Goal: Task Accomplishment & Management: Manage account settings

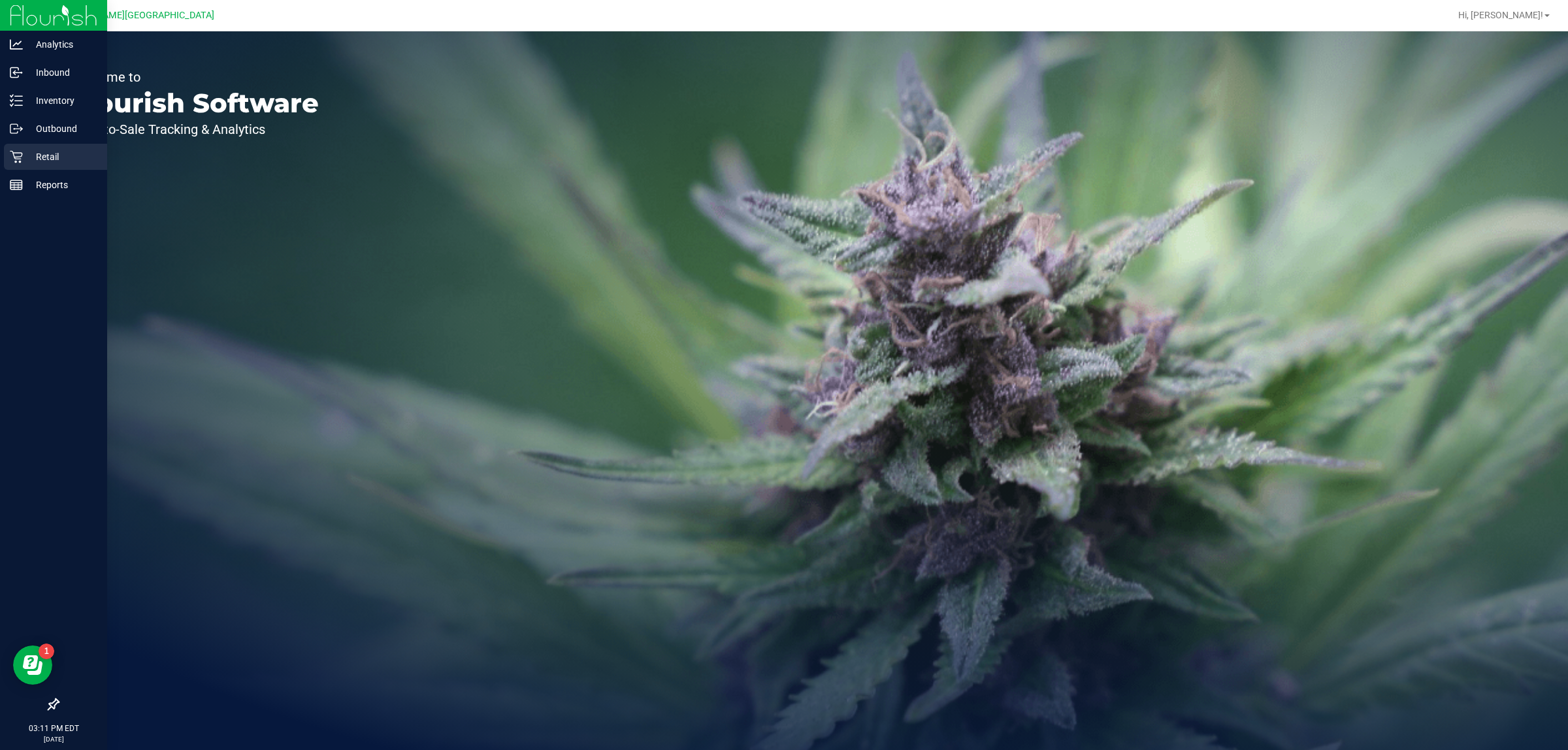
click at [32, 158] on p "Retail" at bounding box center [62, 157] width 79 height 16
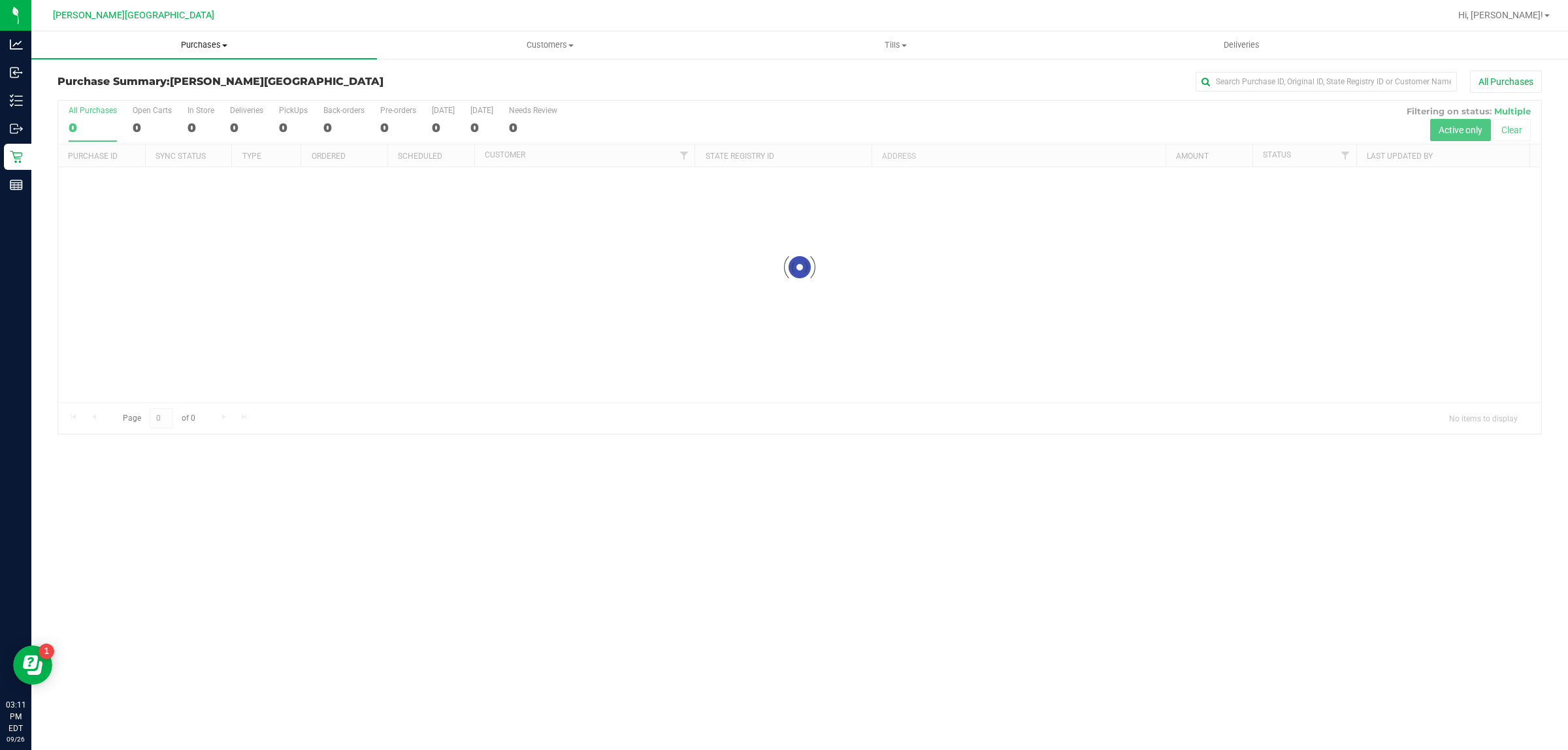
click at [171, 36] on uib-tab-heading "Purchases Summary of purchases Fulfillment All purchases" at bounding box center [204, 44] width 345 height 27
click at [128, 99] on li "Fulfillment" at bounding box center [204, 95] width 345 height 16
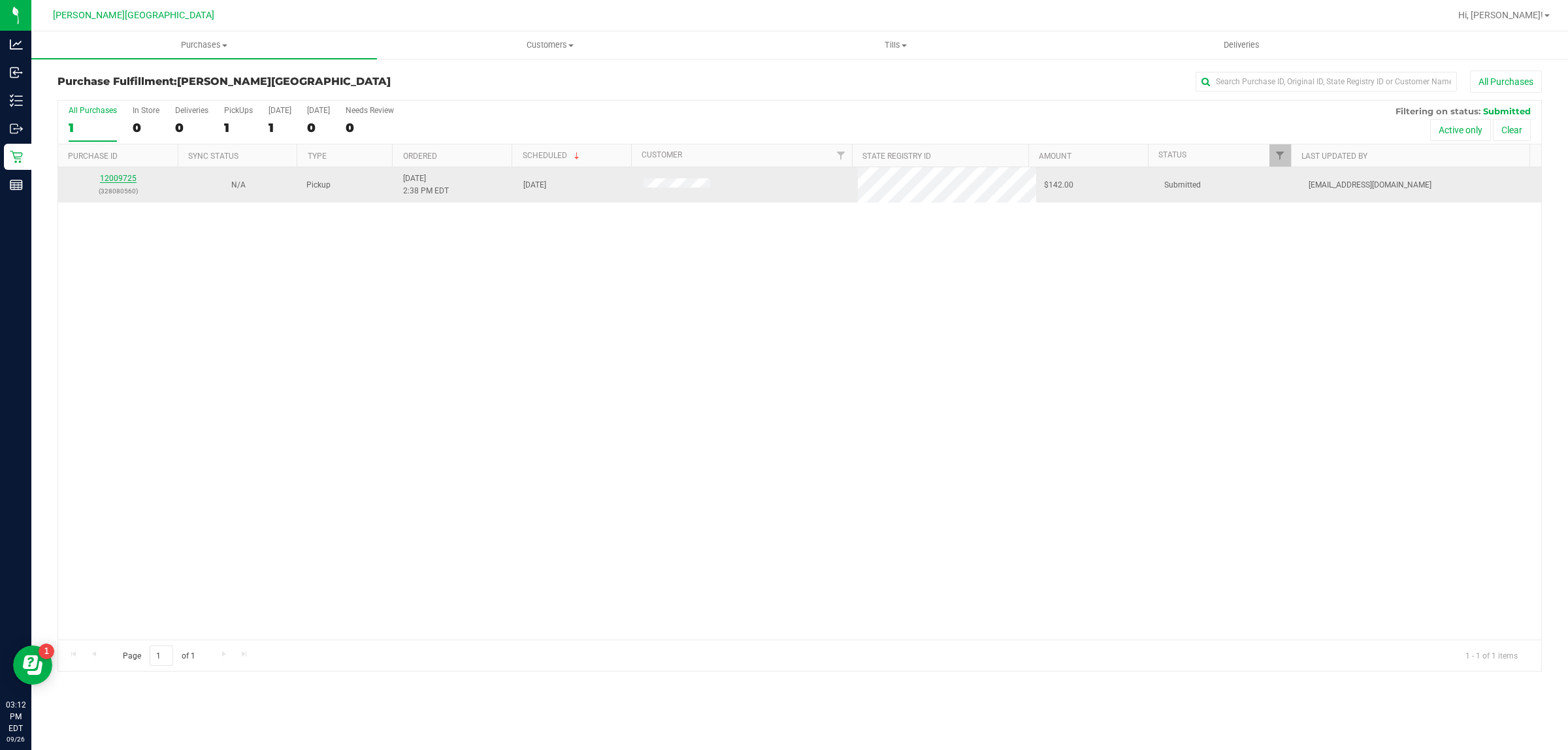
click at [122, 180] on link "12009725" at bounding box center [118, 179] width 36 height 9
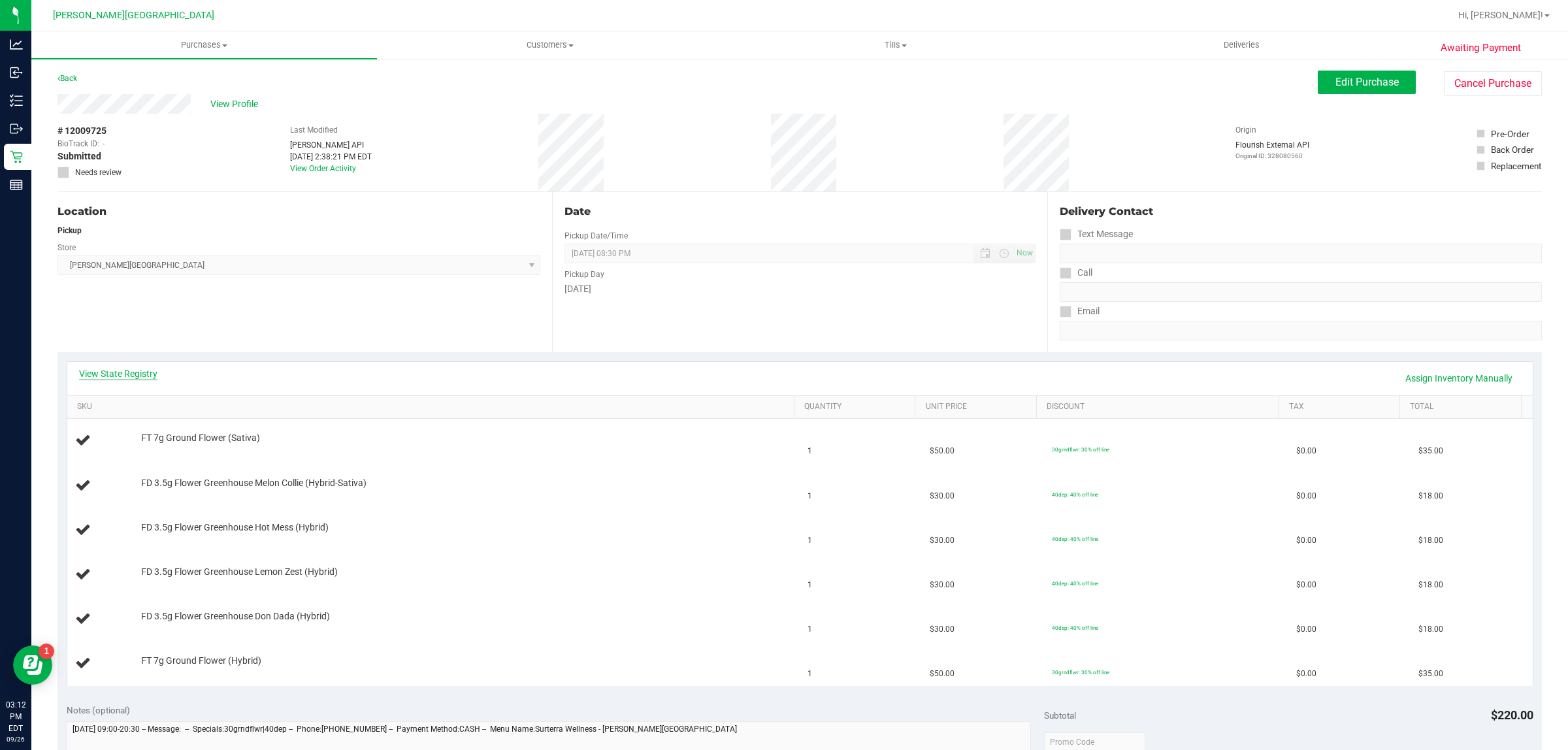
click at [150, 368] on link "View State Registry" at bounding box center [118, 374] width 79 height 13
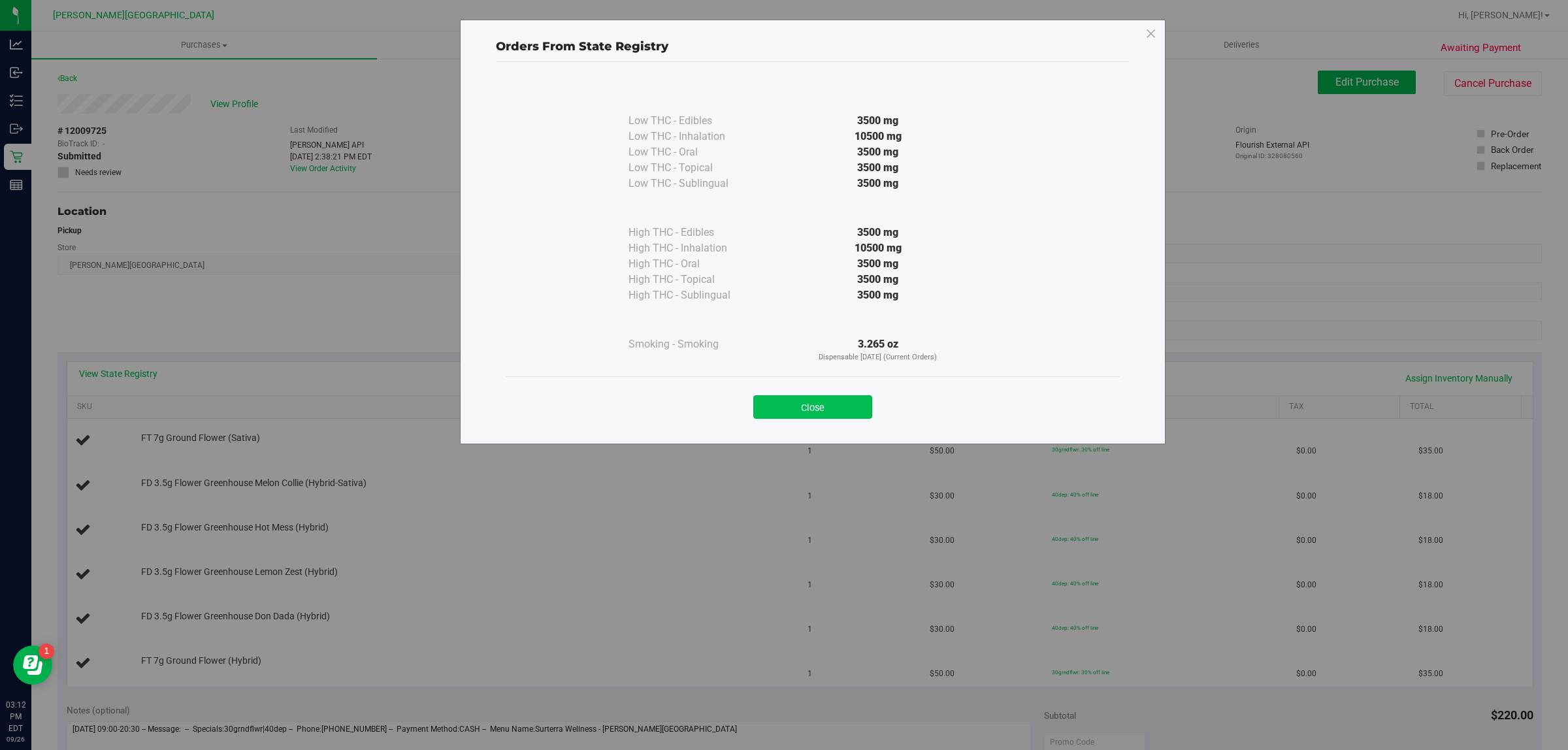
click at [846, 409] on button "Close" at bounding box center [813, 407] width 119 height 24
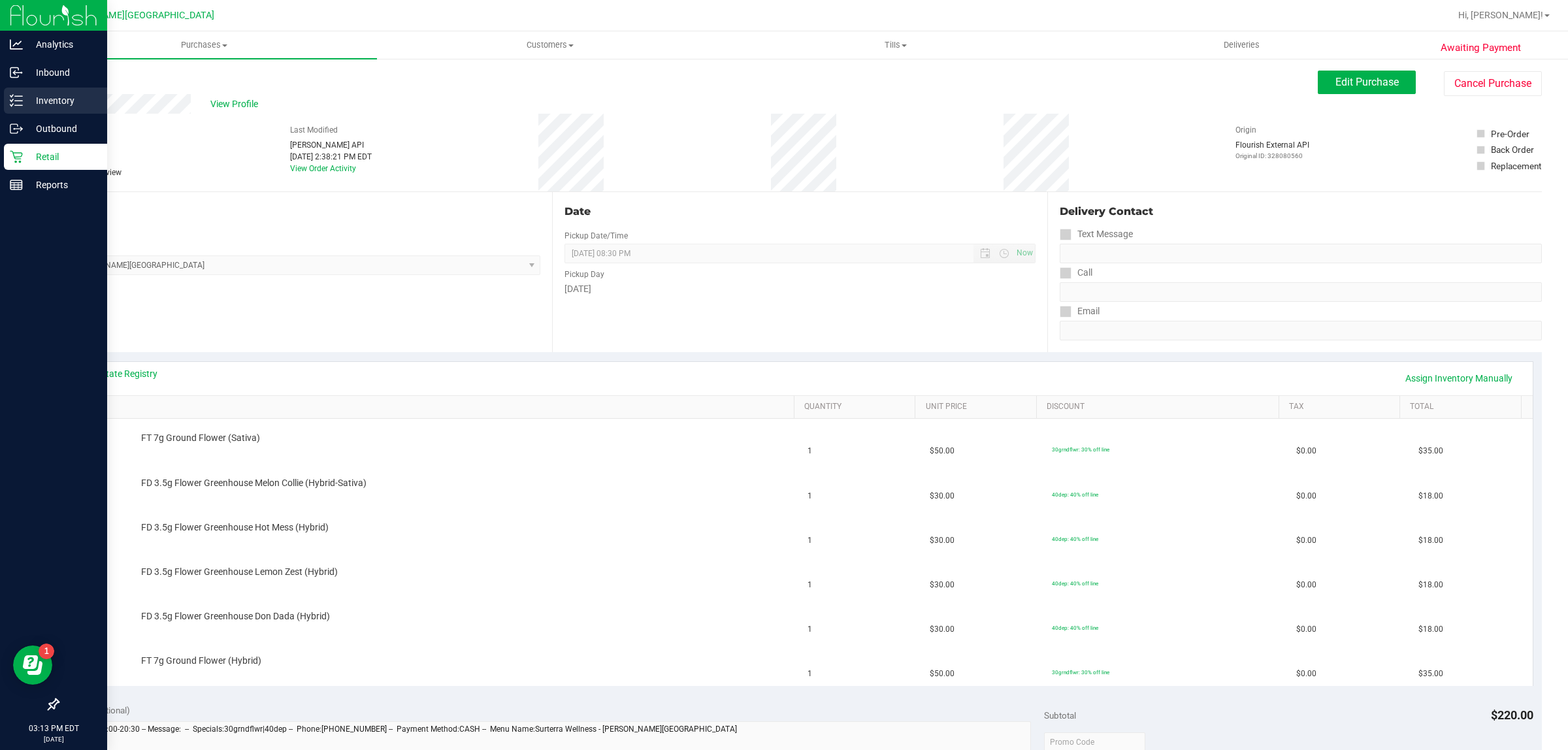
click at [43, 109] on div "Inventory" at bounding box center [56, 101] width 103 height 26
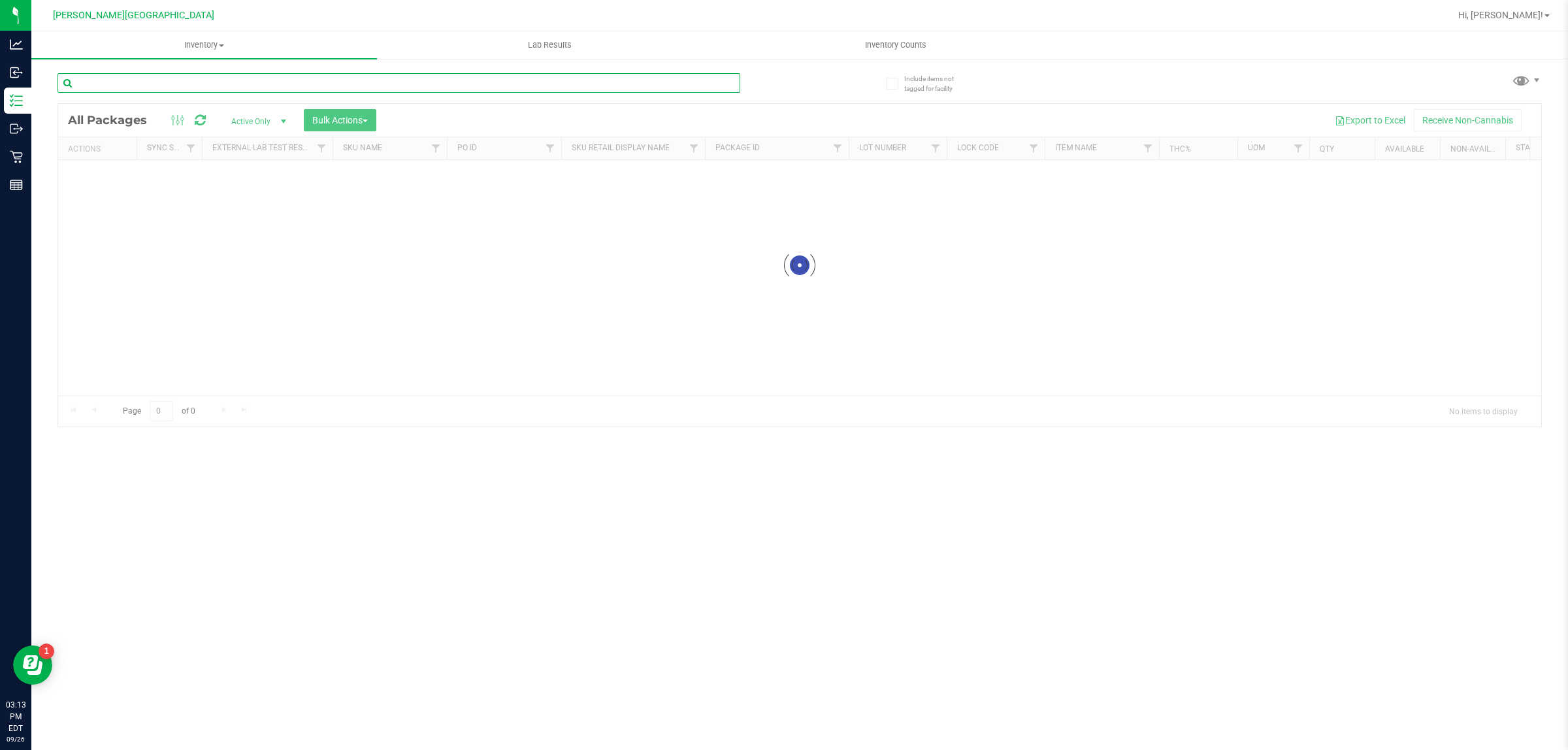
click at [210, 85] on input "text" at bounding box center [399, 83] width 683 height 20
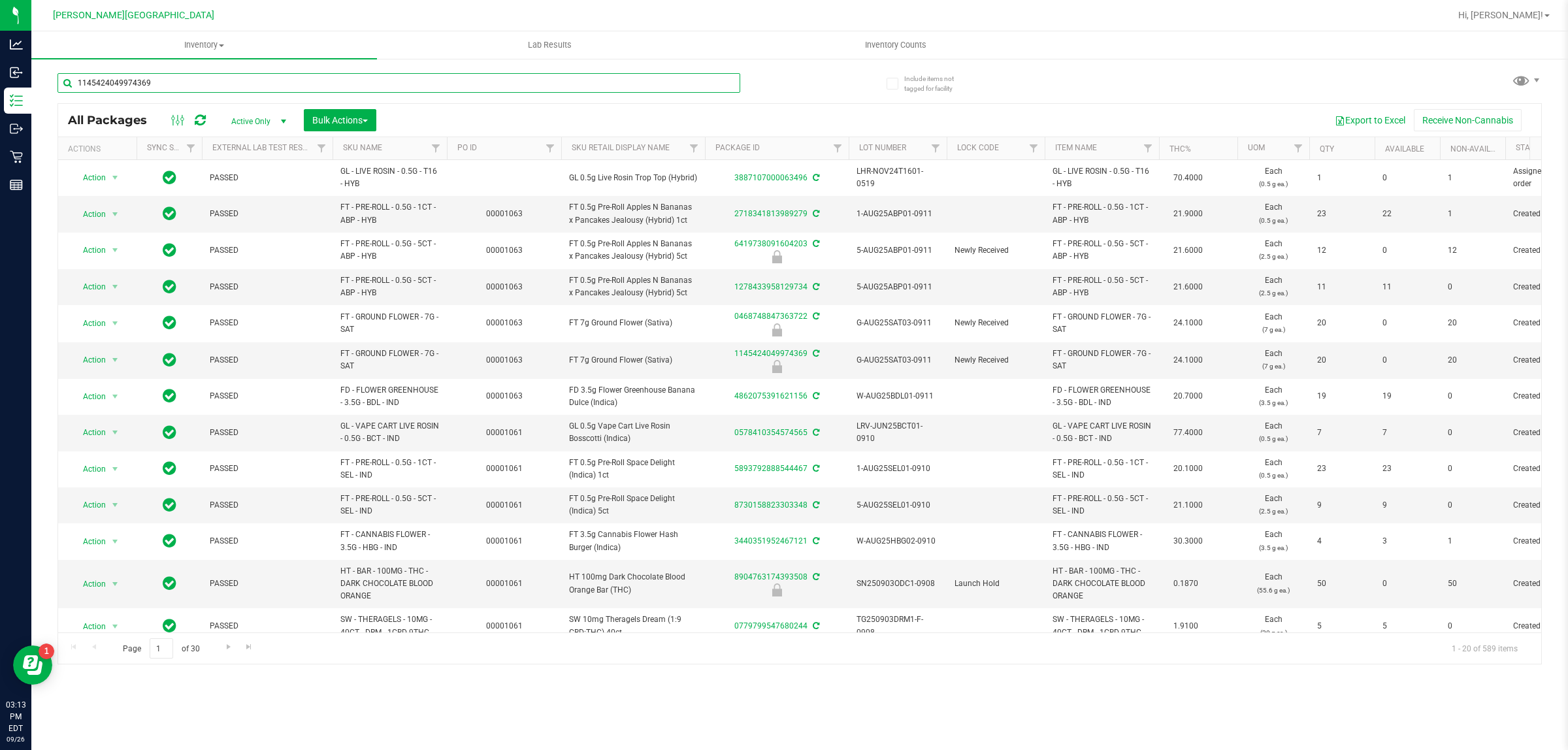
type input "1145424049974369"
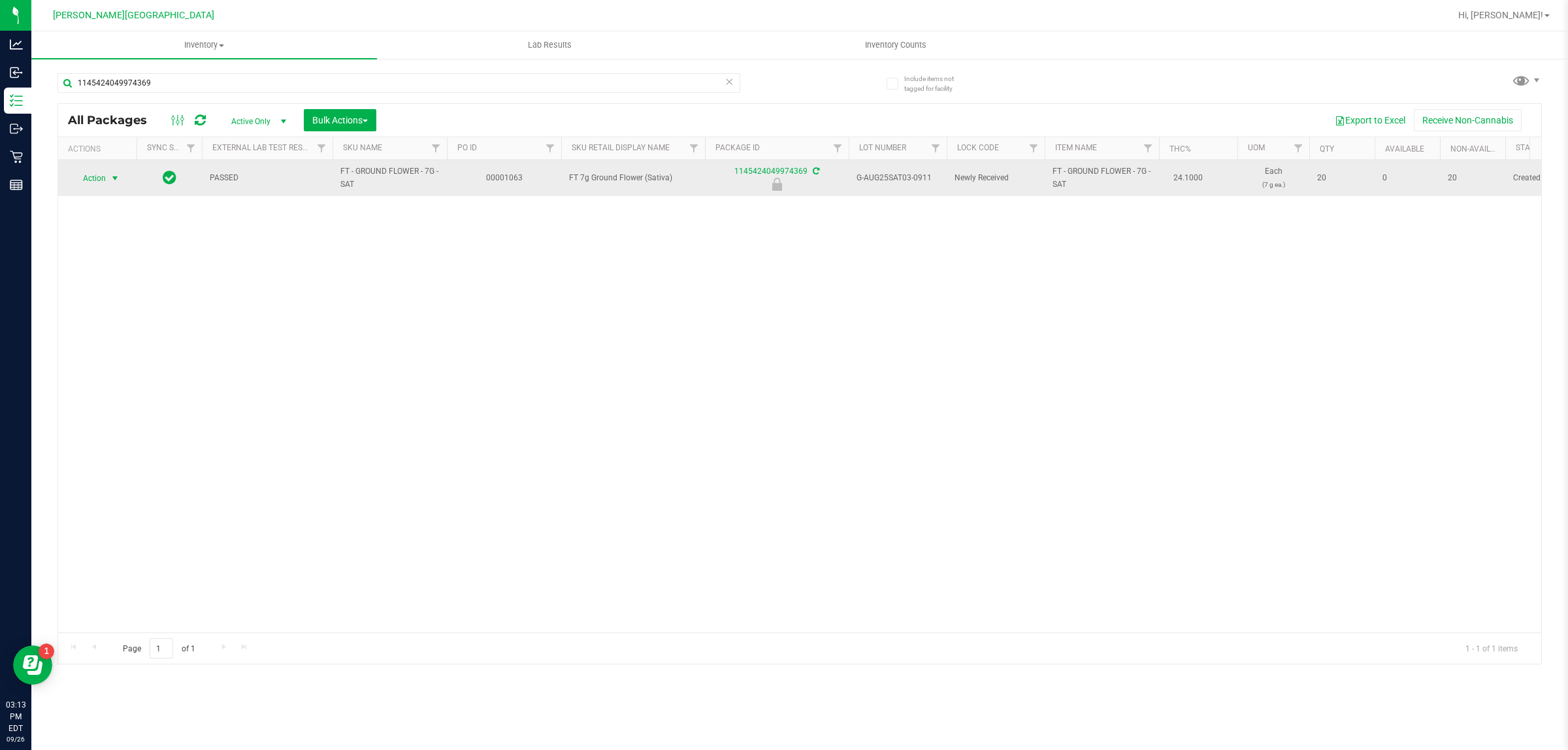
click at [118, 183] on span "select" at bounding box center [115, 179] width 11 height 11
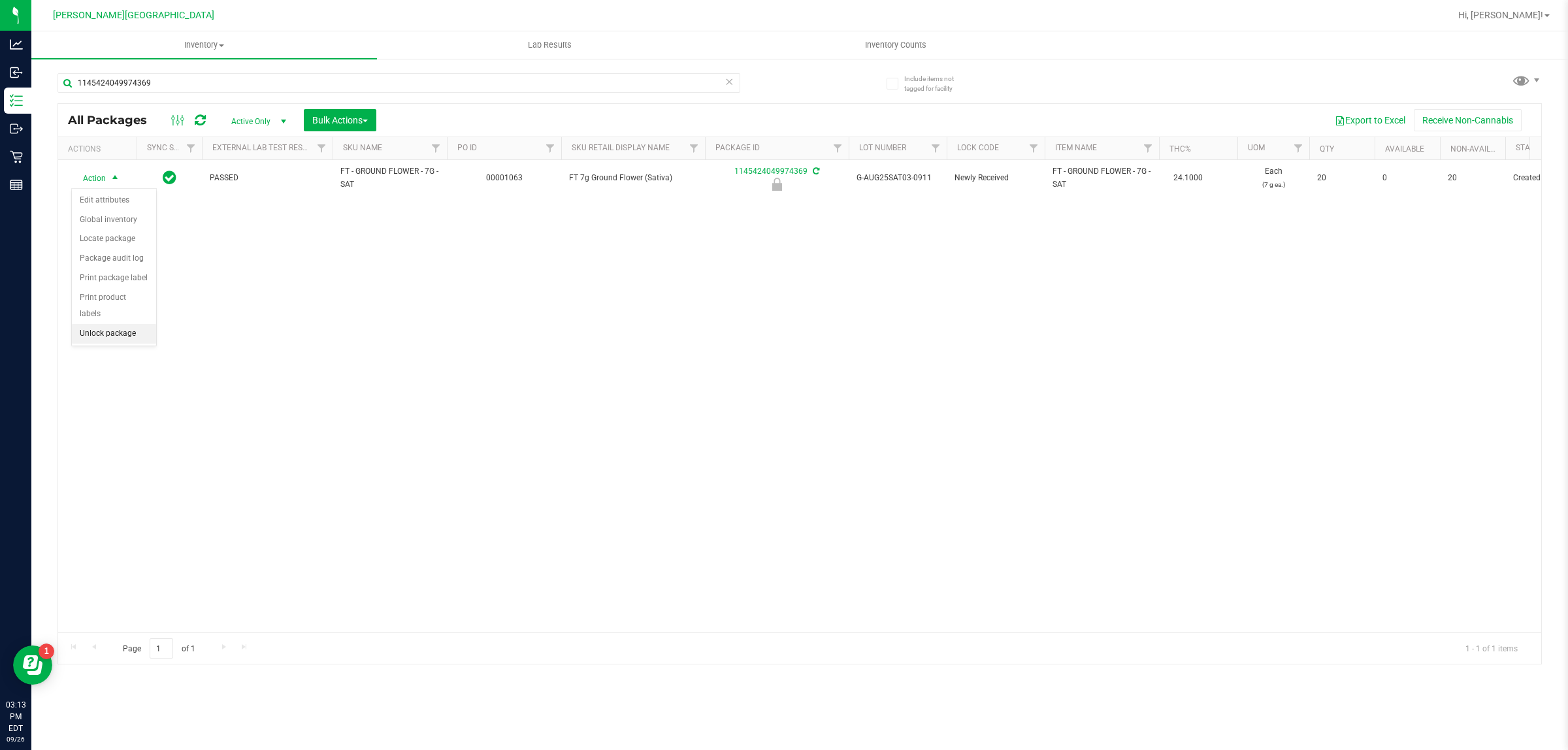
click at [125, 325] on li "Unlock package" at bounding box center [114, 334] width 84 height 20
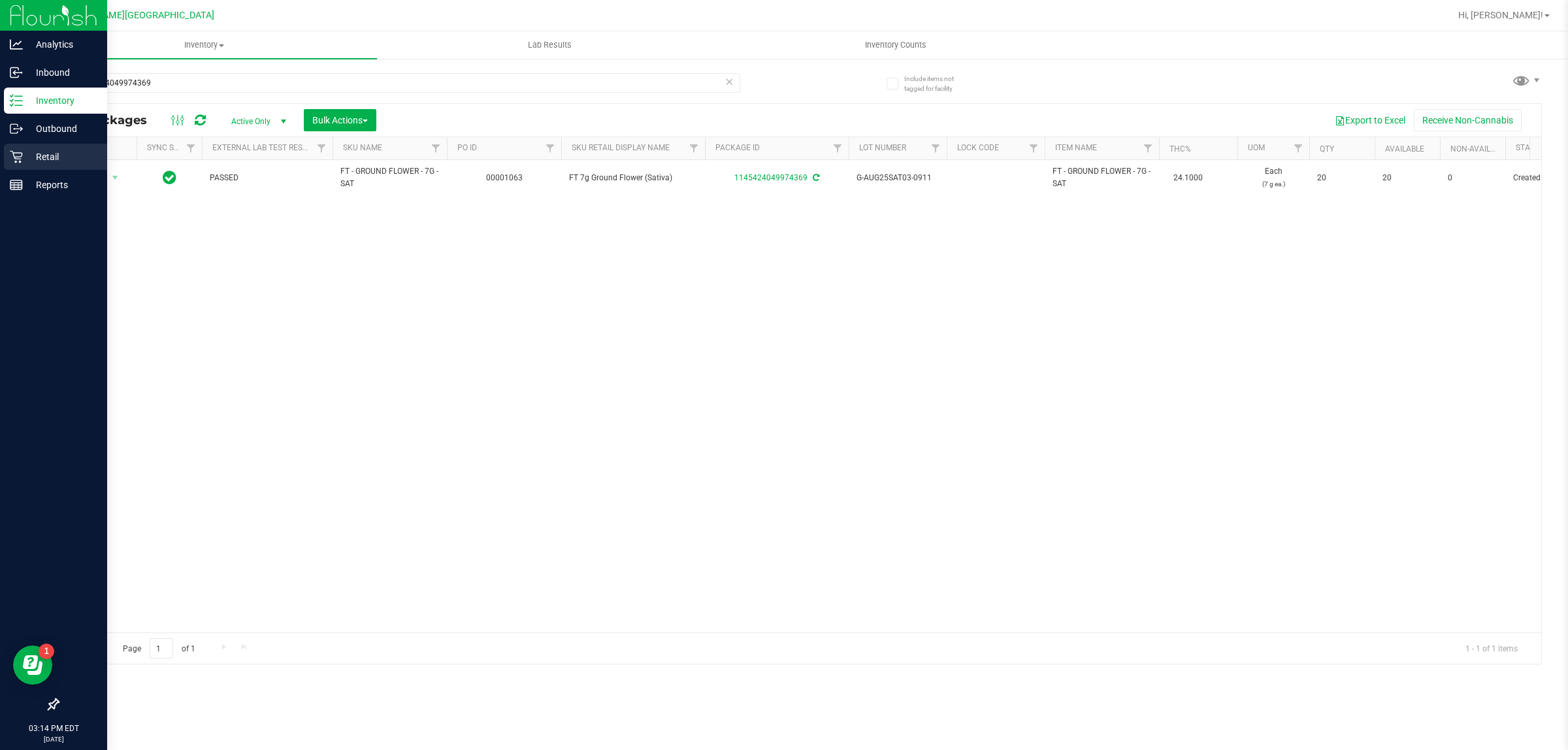
click at [44, 155] on p "Retail" at bounding box center [62, 157] width 79 height 16
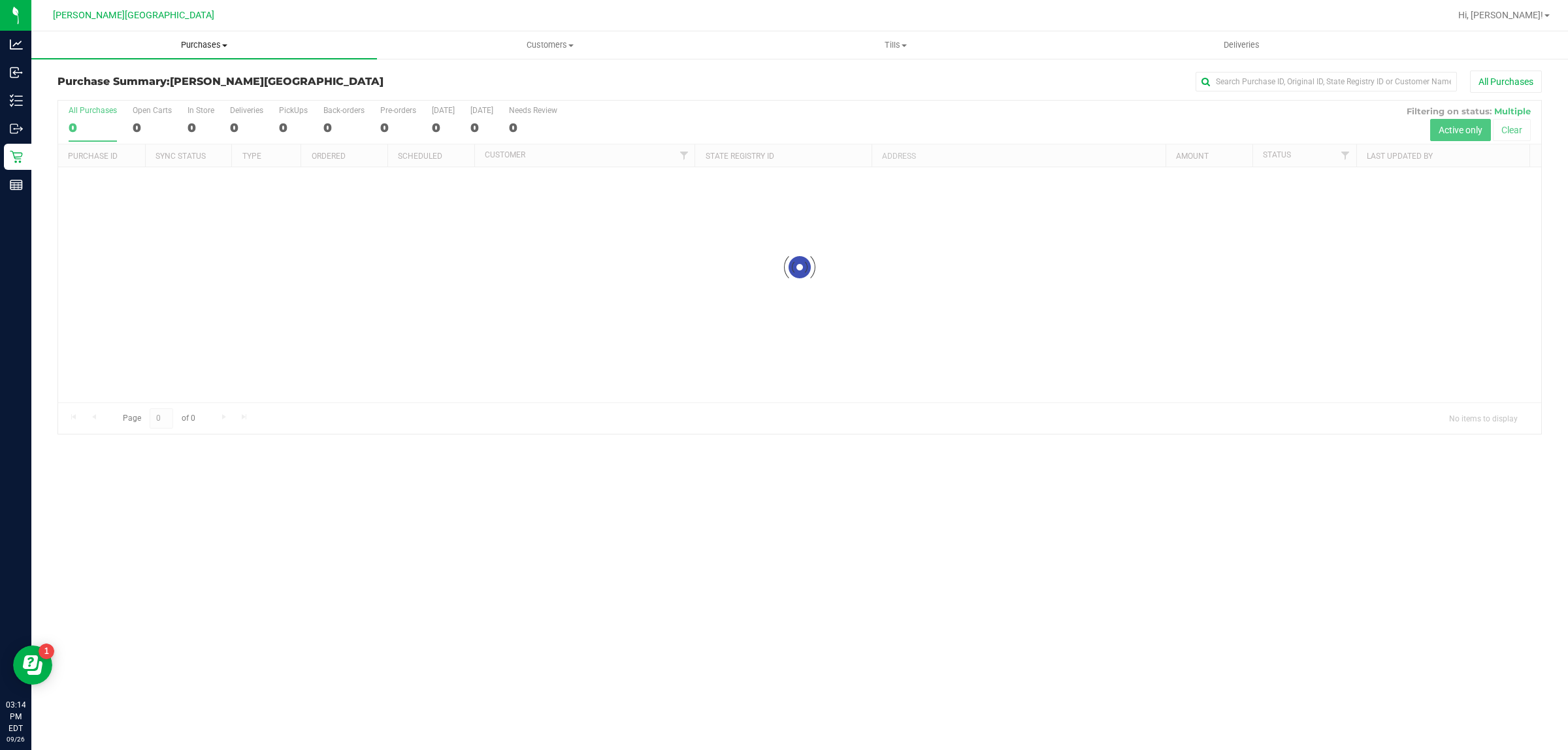
click at [194, 39] on span "Purchases" at bounding box center [204, 45] width 345 height 12
click at [103, 85] on li "Summary of purchases" at bounding box center [204, 79] width 345 height 16
click at [200, 46] on span "Purchases" at bounding box center [204, 45] width 345 height 12
click at [131, 91] on li "Fulfillment" at bounding box center [204, 95] width 345 height 16
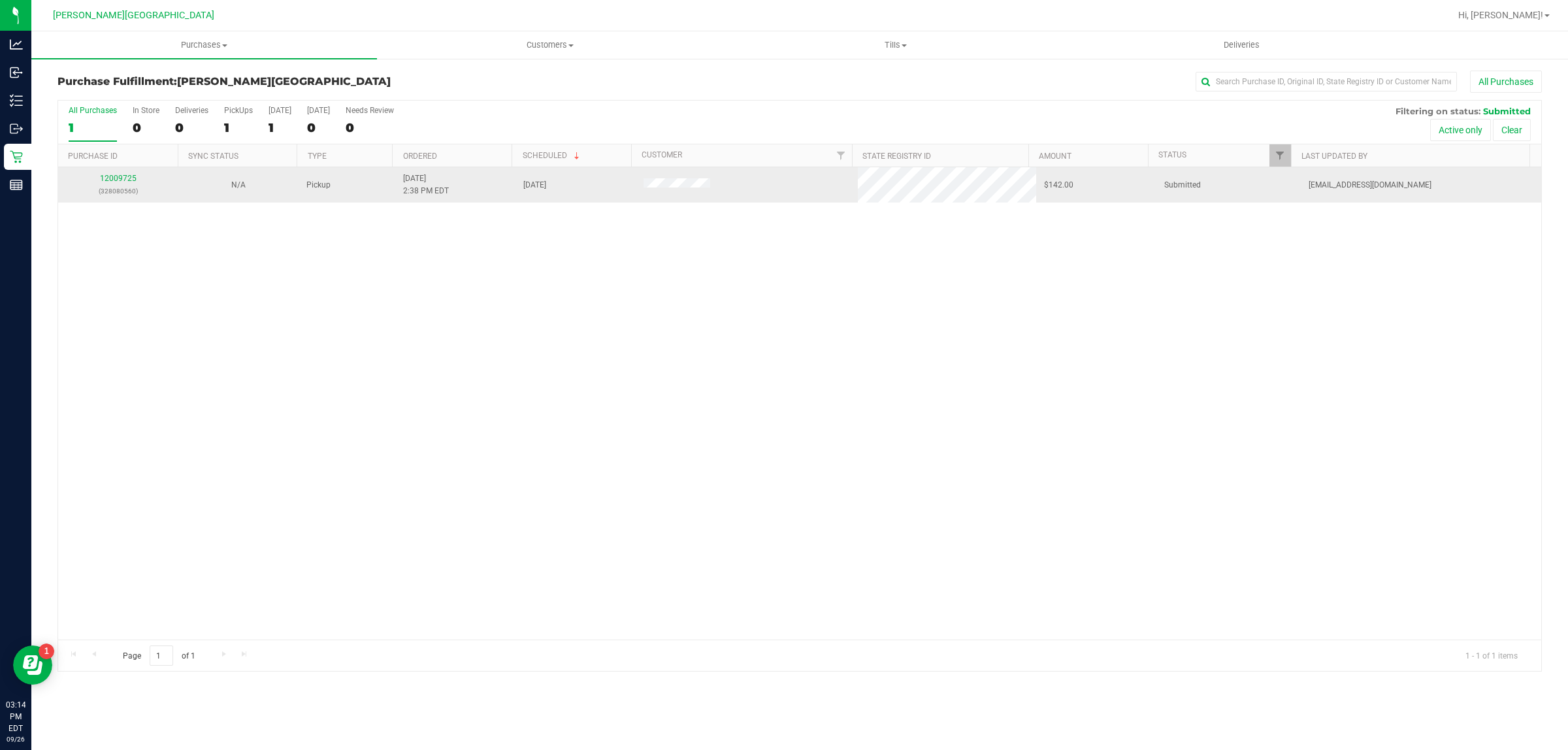
click at [131, 175] on div "12009725 (328080560)" at bounding box center [118, 185] width 105 height 25
click at [126, 188] on p "(328080560)" at bounding box center [118, 190] width 105 height 13
click at [126, 181] on link "12009725" at bounding box center [118, 179] width 36 height 9
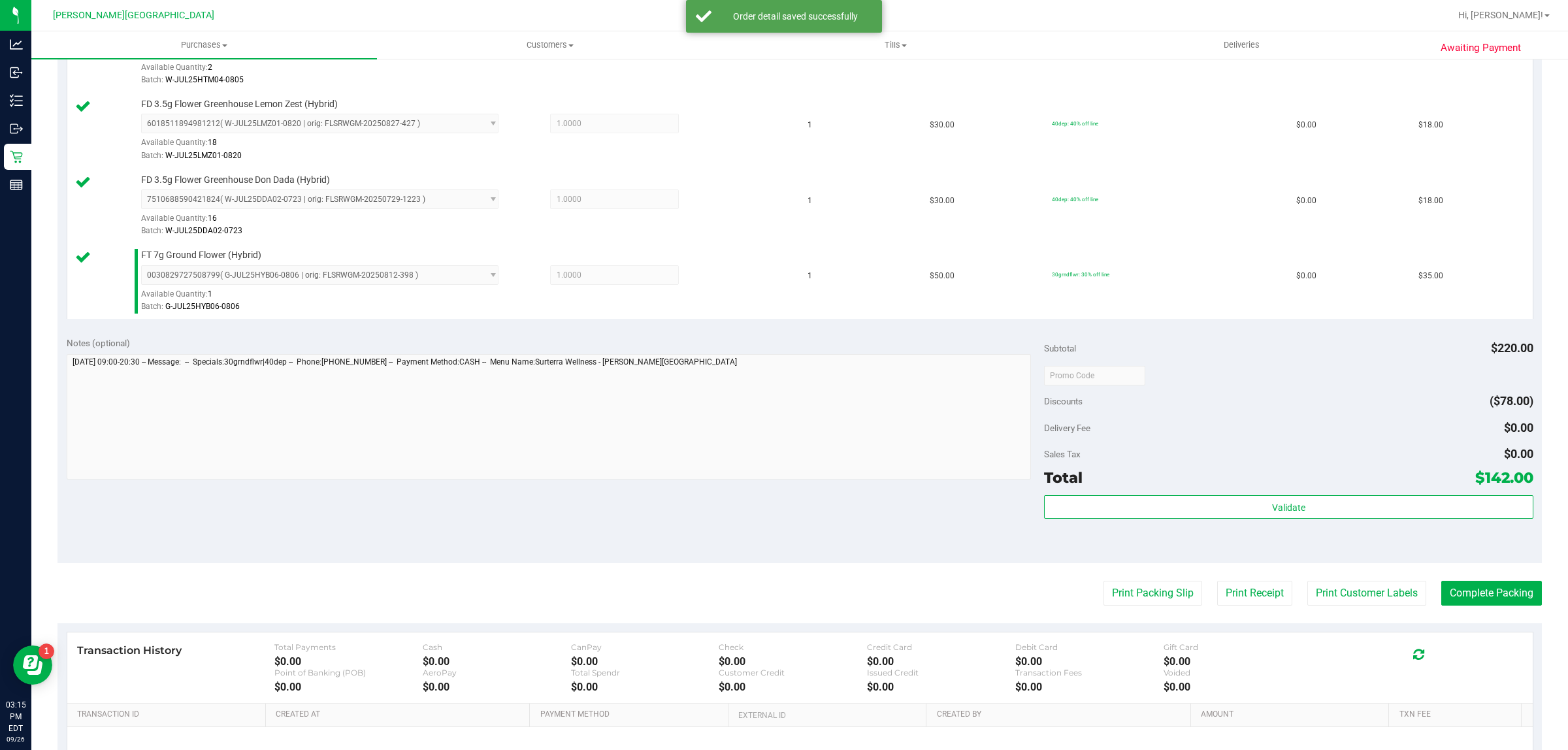
scroll to position [697, 0]
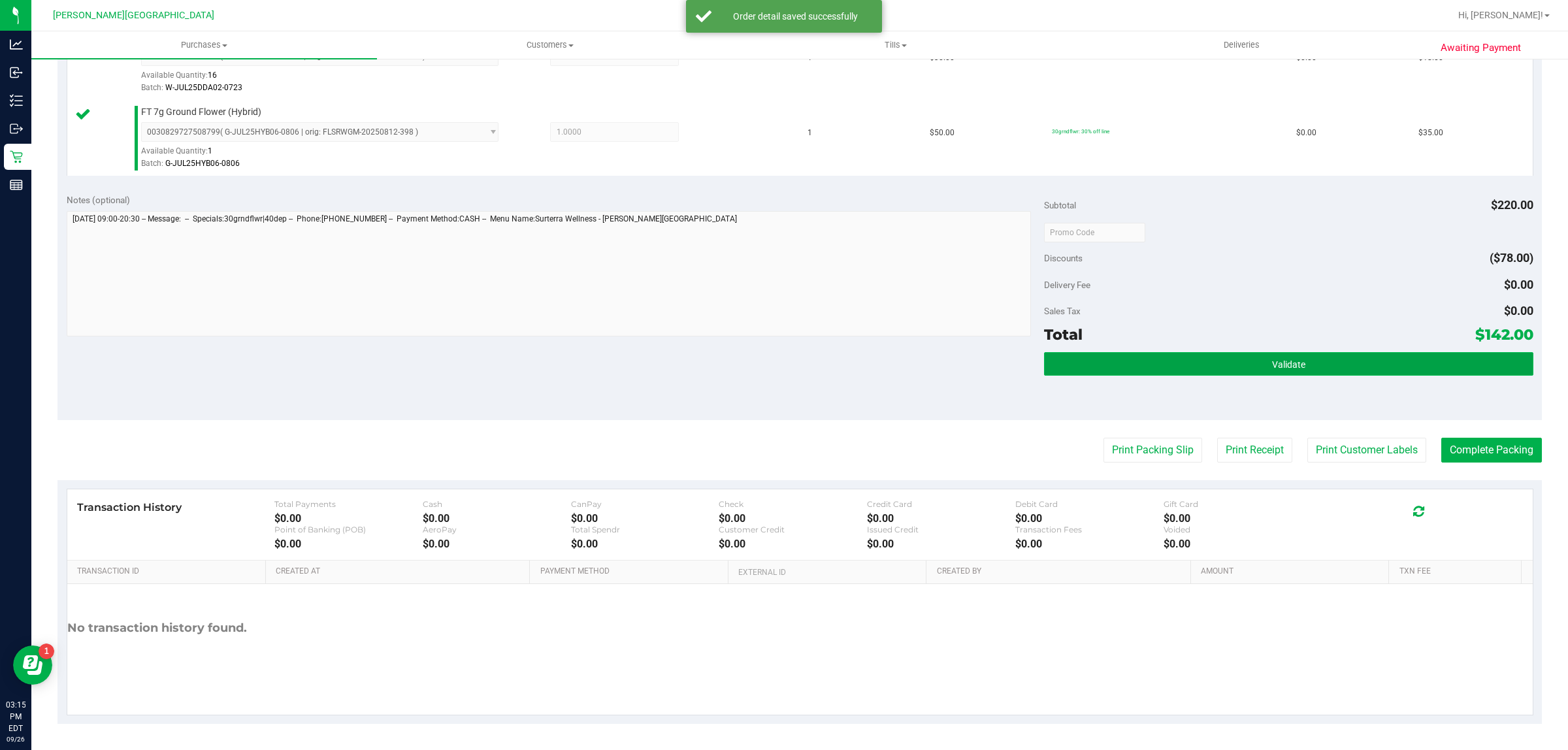
click at [1311, 357] on button "Validate" at bounding box center [1288, 364] width 489 height 24
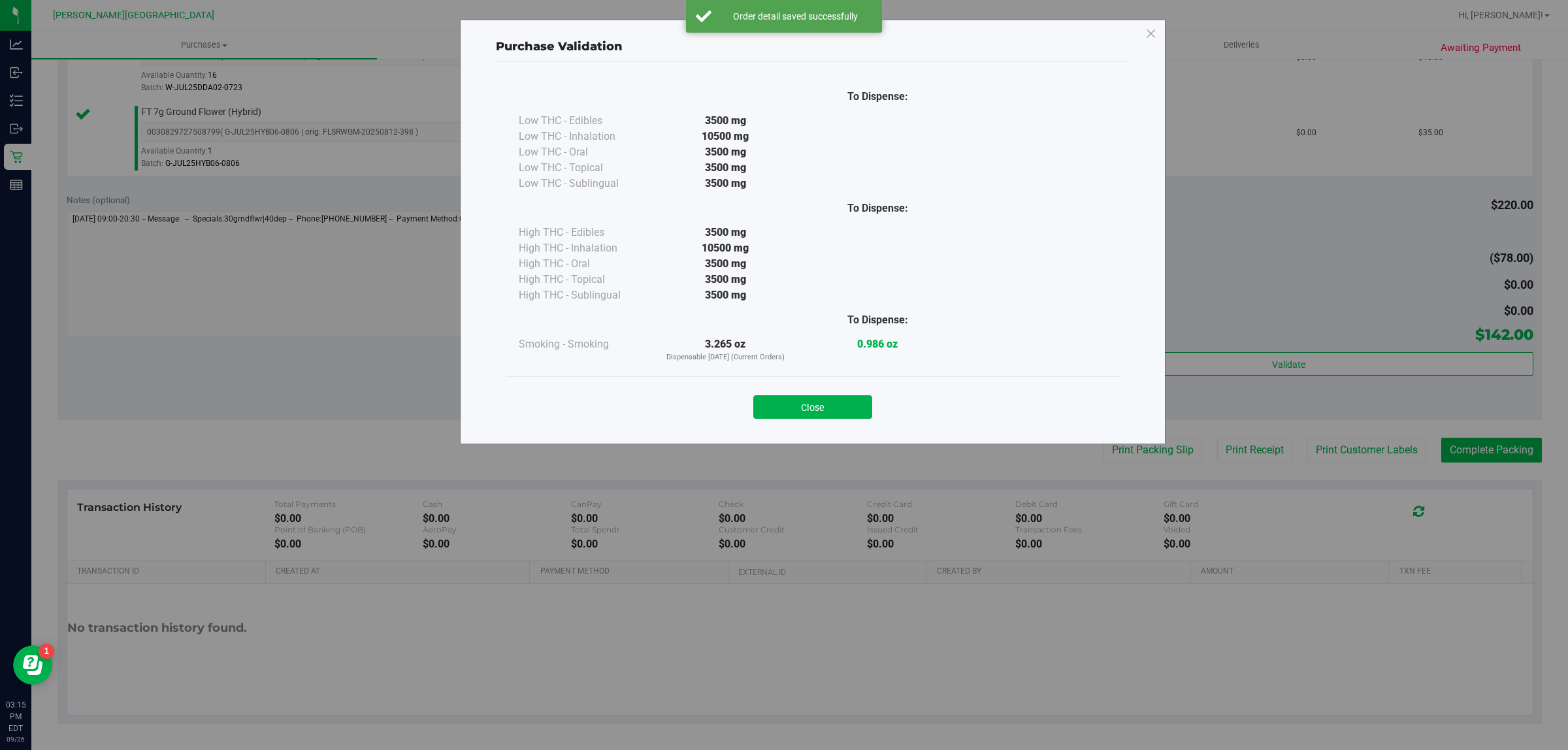
click at [804, 422] on div "Close" at bounding box center [812, 403] width 614 height 53
click at [856, 393] on div "Close" at bounding box center [812, 403] width 595 height 32
click at [860, 394] on div "Close" at bounding box center [812, 403] width 595 height 32
drag, startPoint x: 789, startPoint y: 401, endPoint x: 931, endPoint y: 430, distance: 144.9
click at [791, 401] on button "Close" at bounding box center [813, 407] width 119 height 24
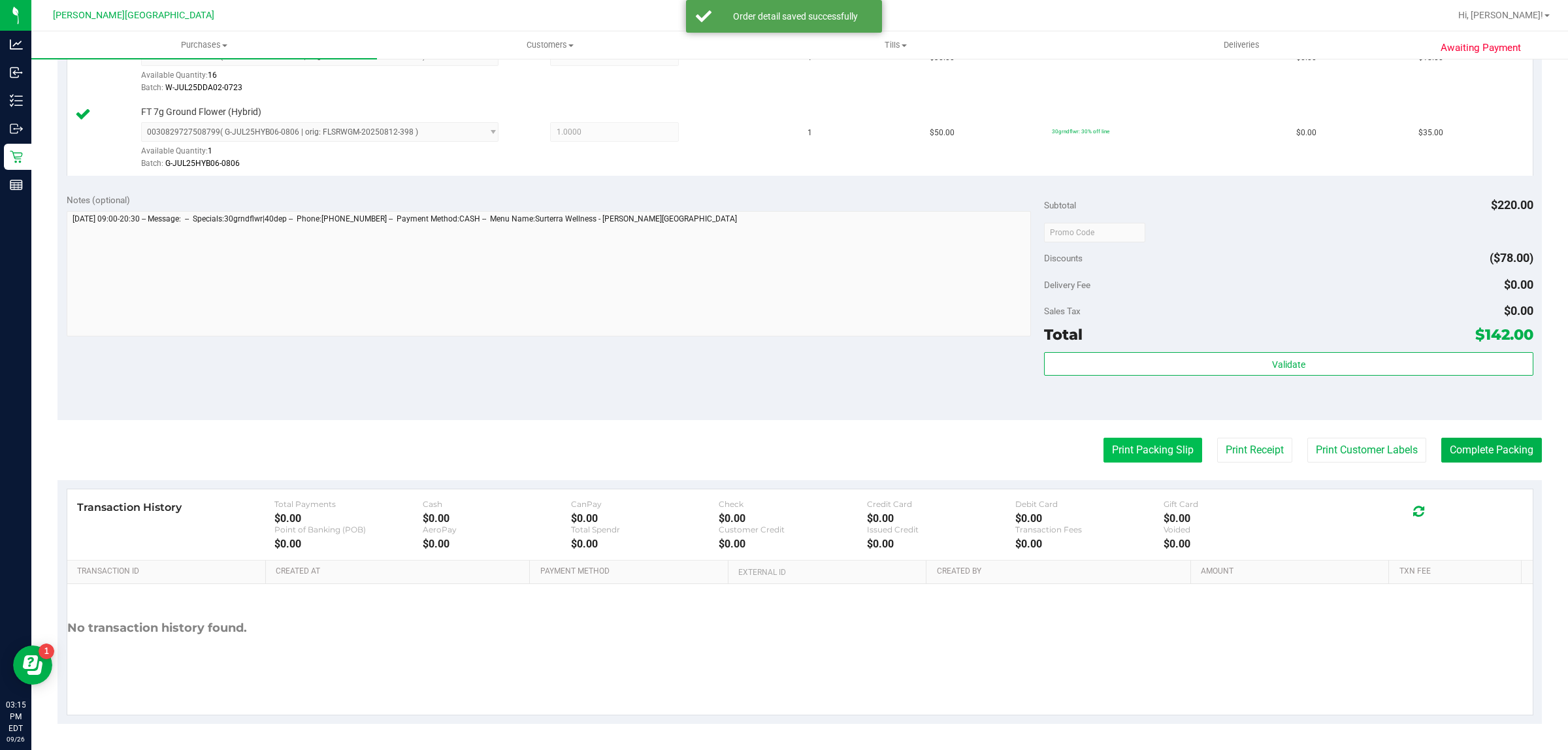
click at [1170, 459] on button "Print Packing Slip" at bounding box center [1153, 450] width 99 height 25
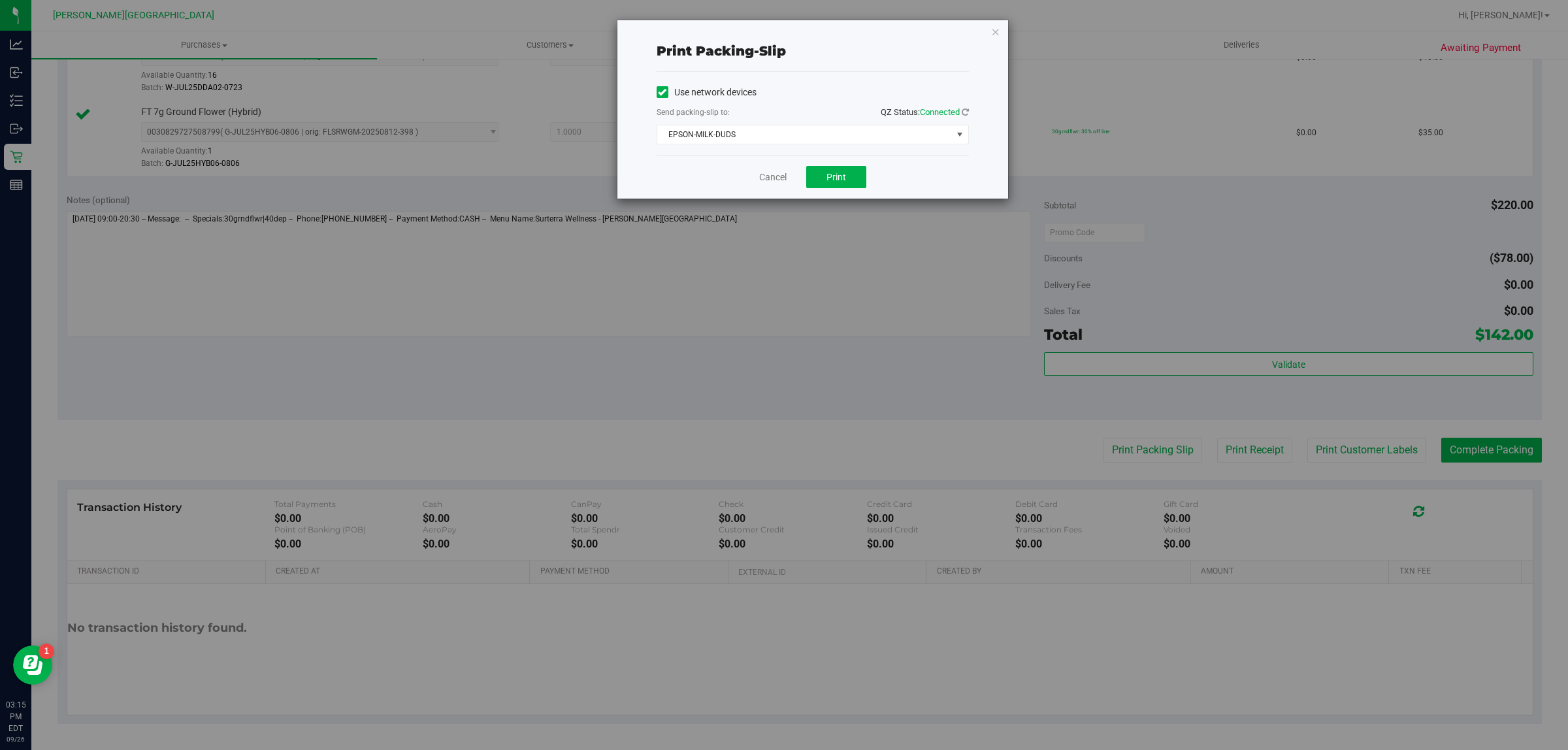
click at [838, 190] on div "Cancel Print" at bounding box center [812, 177] width 312 height 44
click at [884, 137] on span "EPSON-MILK-DUDS" at bounding box center [804, 135] width 294 height 19
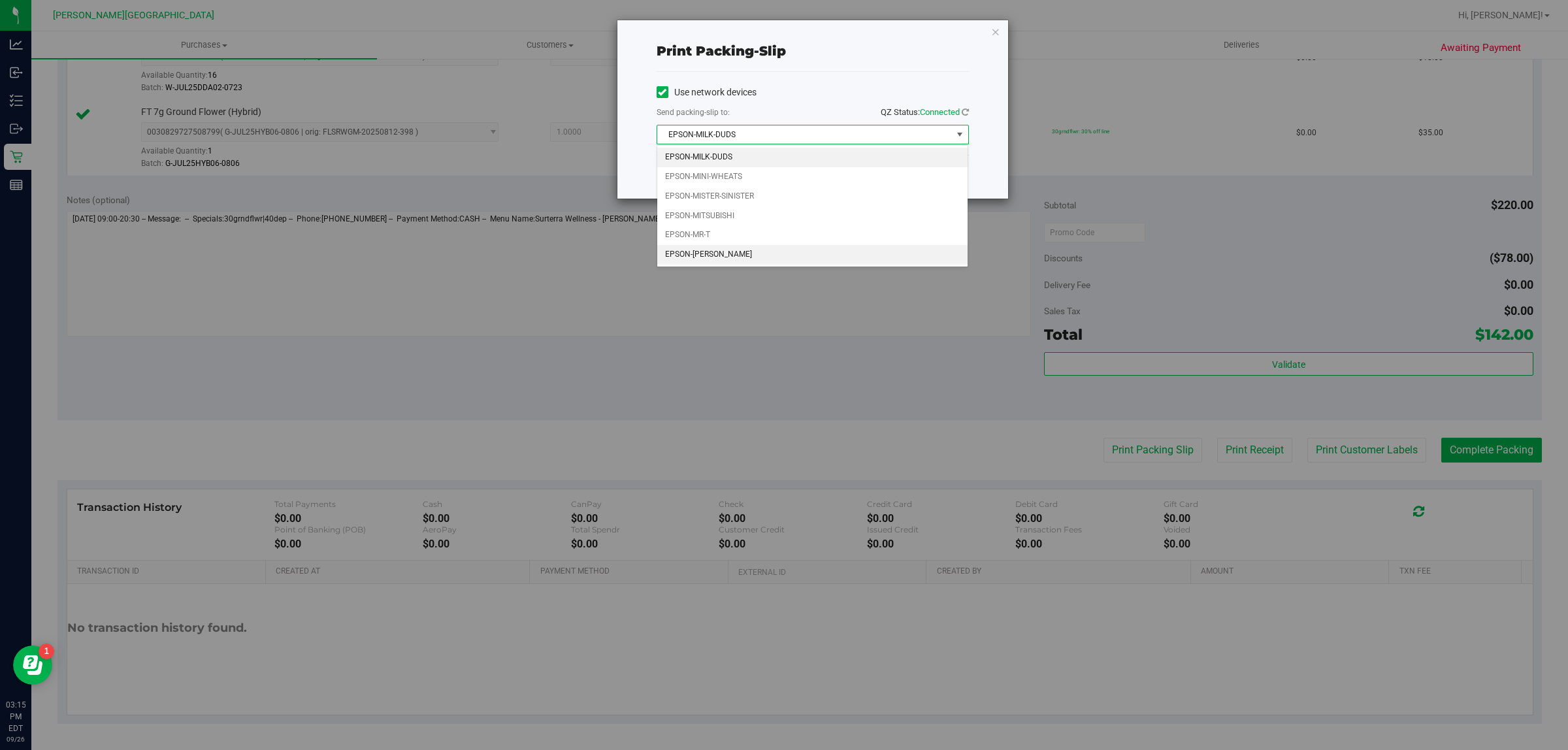
click at [746, 256] on li "EPSON-[PERSON_NAME]" at bounding box center [812, 255] width 311 height 20
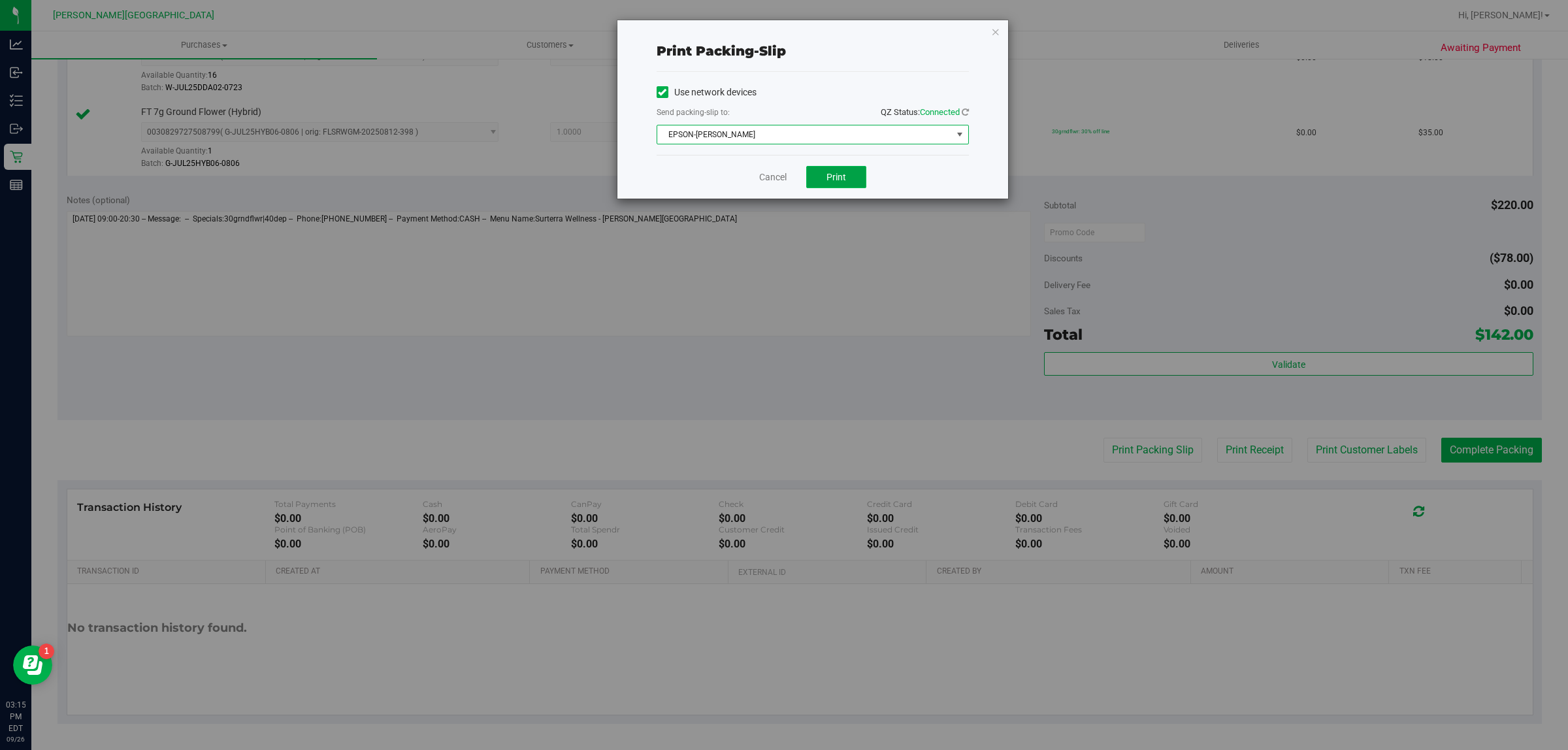
click at [830, 175] on span "Print" at bounding box center [836, 177] width 20 height 11
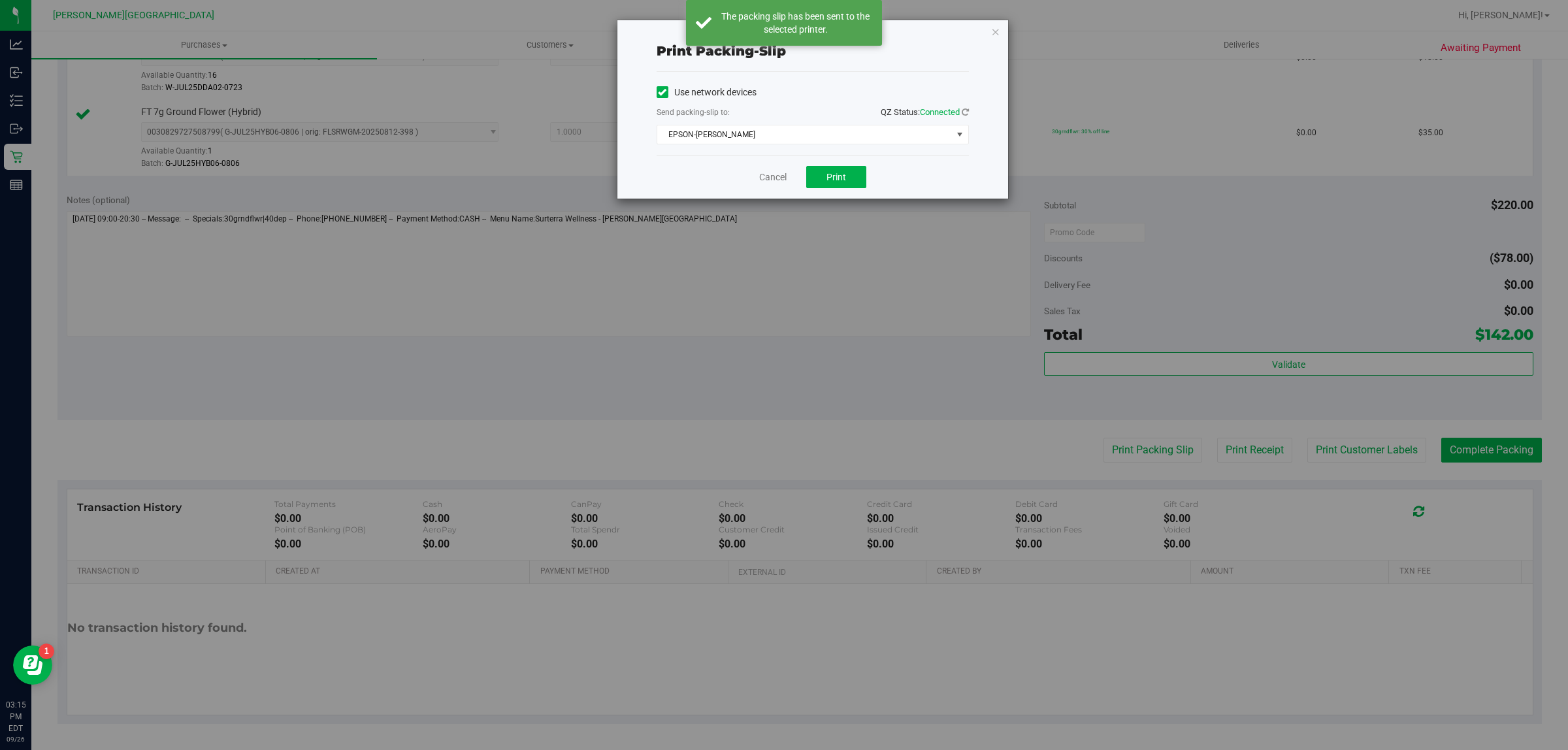
click at [998, 33] on icon "button" at bounding box center [996, 32] width 9 height 16
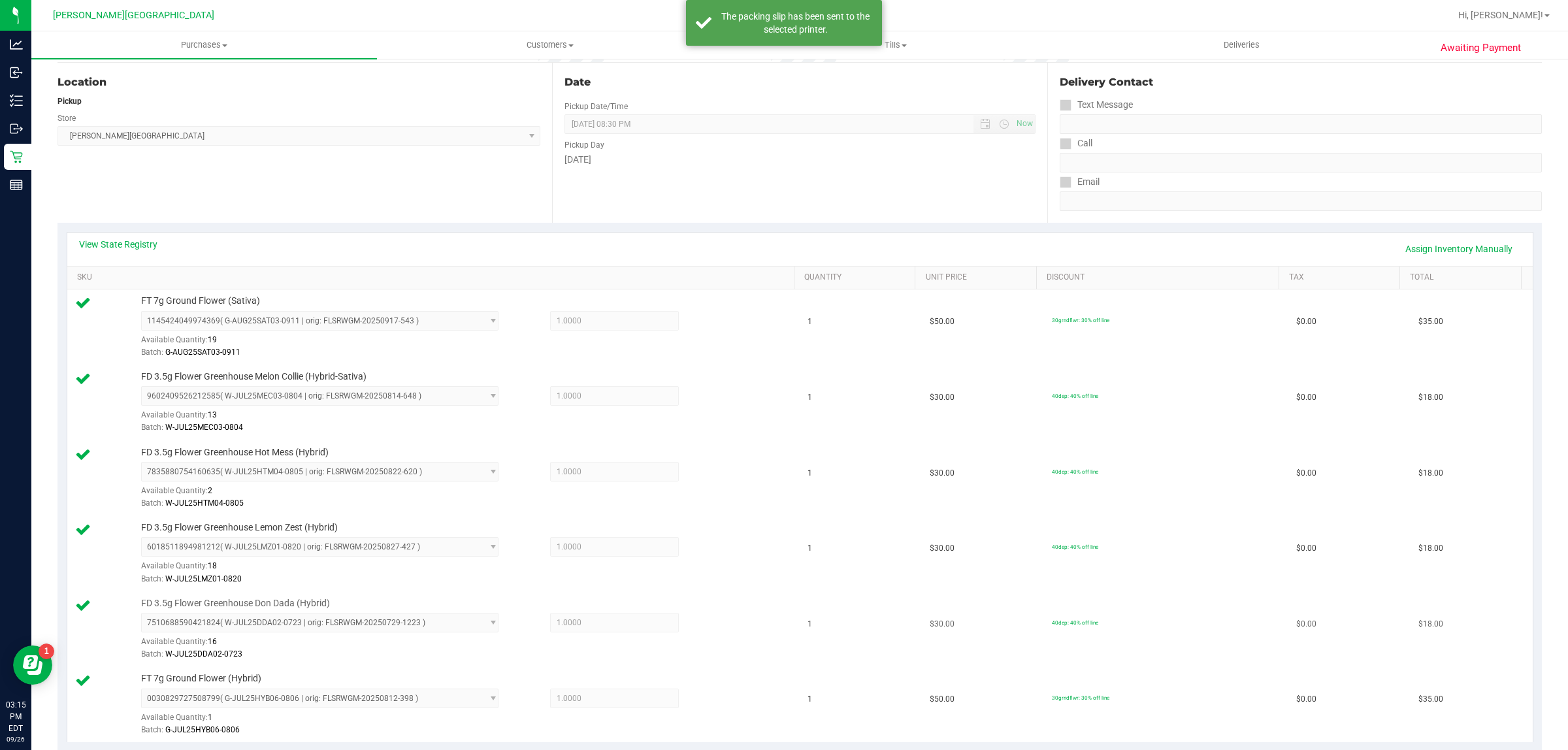
scroll to position [370, 0]
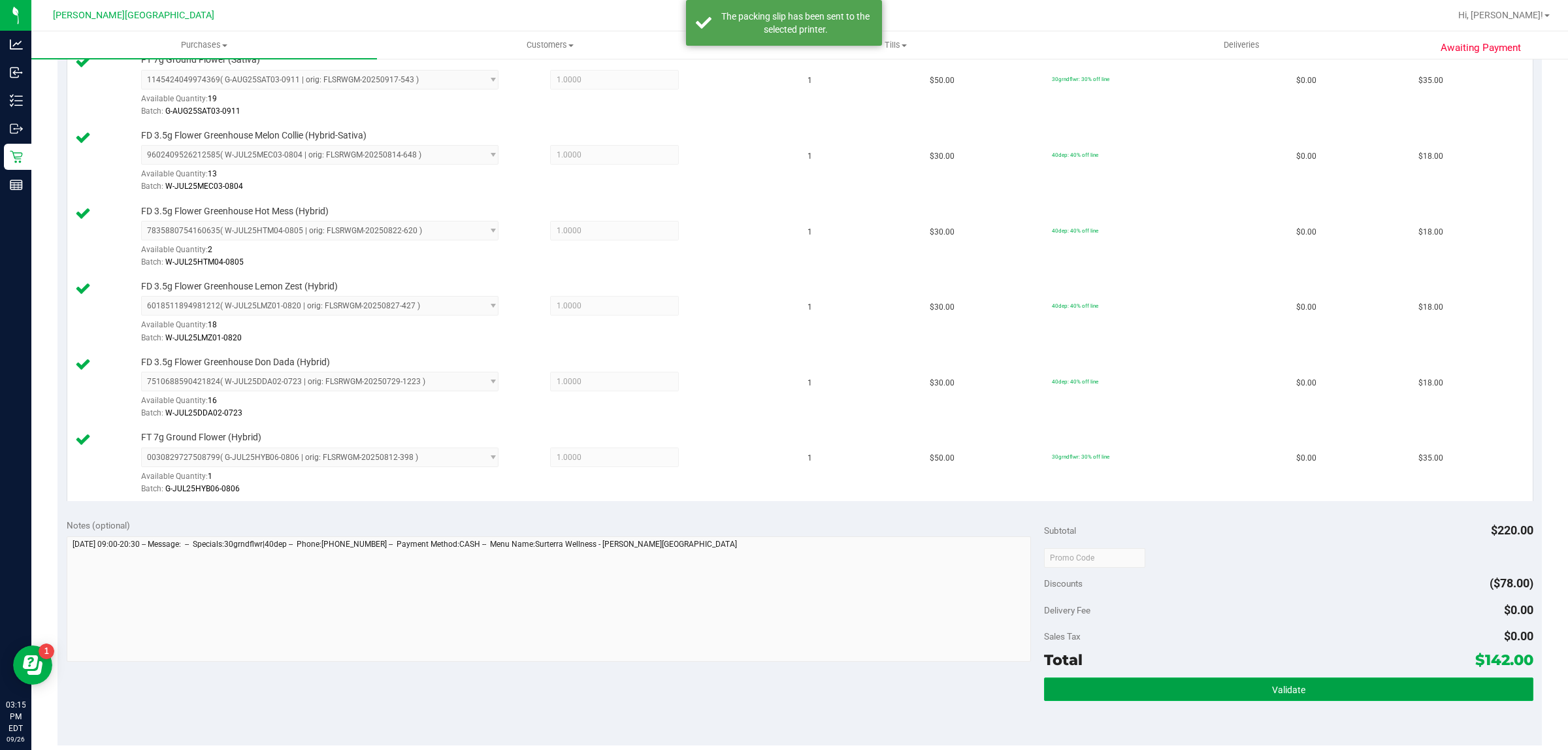
click at [1320, 692] on button "Validate" at bounding box center [1288, 689] width 489 height 24
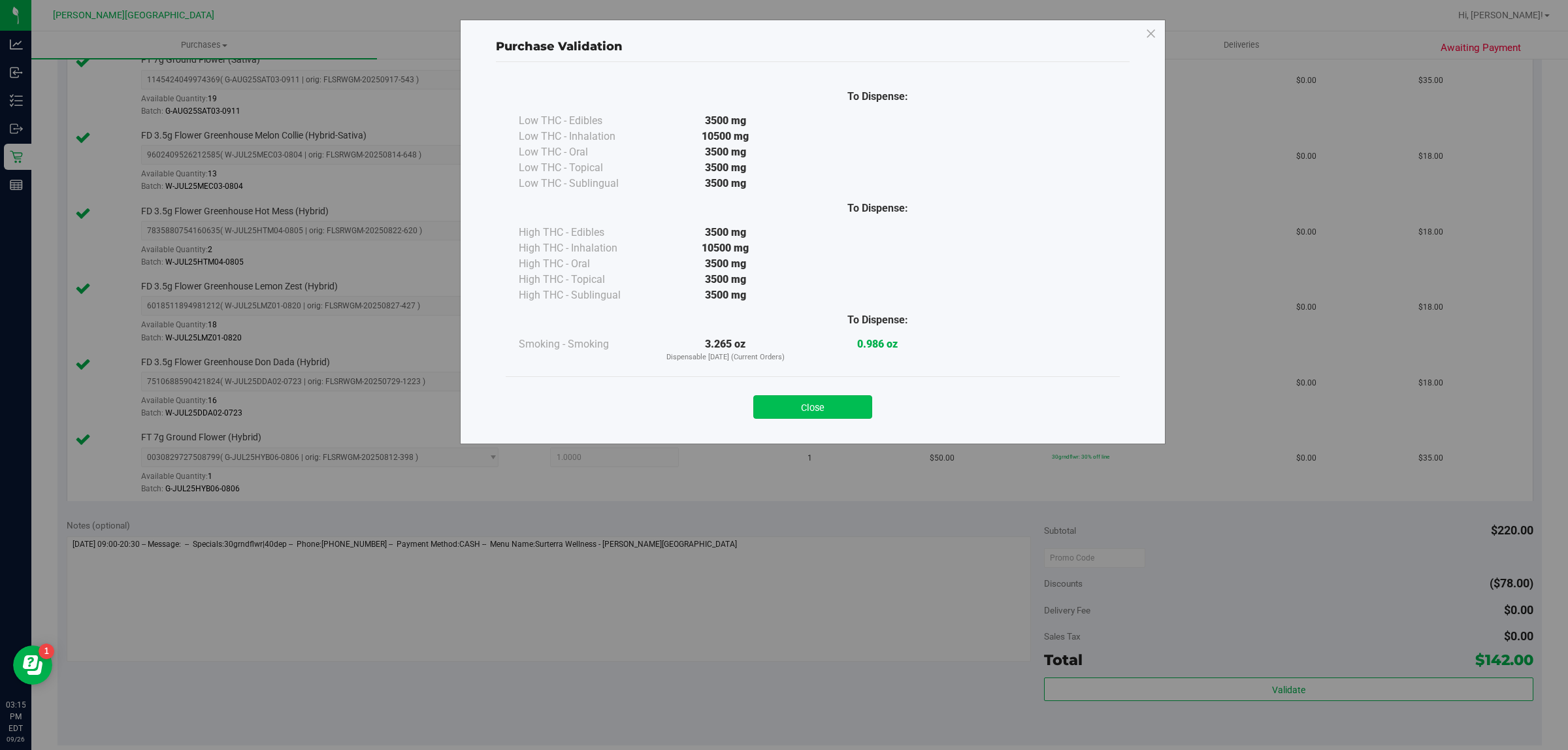
click at [869, 412] on button "Close" at bounding box center [813, 407] width 119 height 24
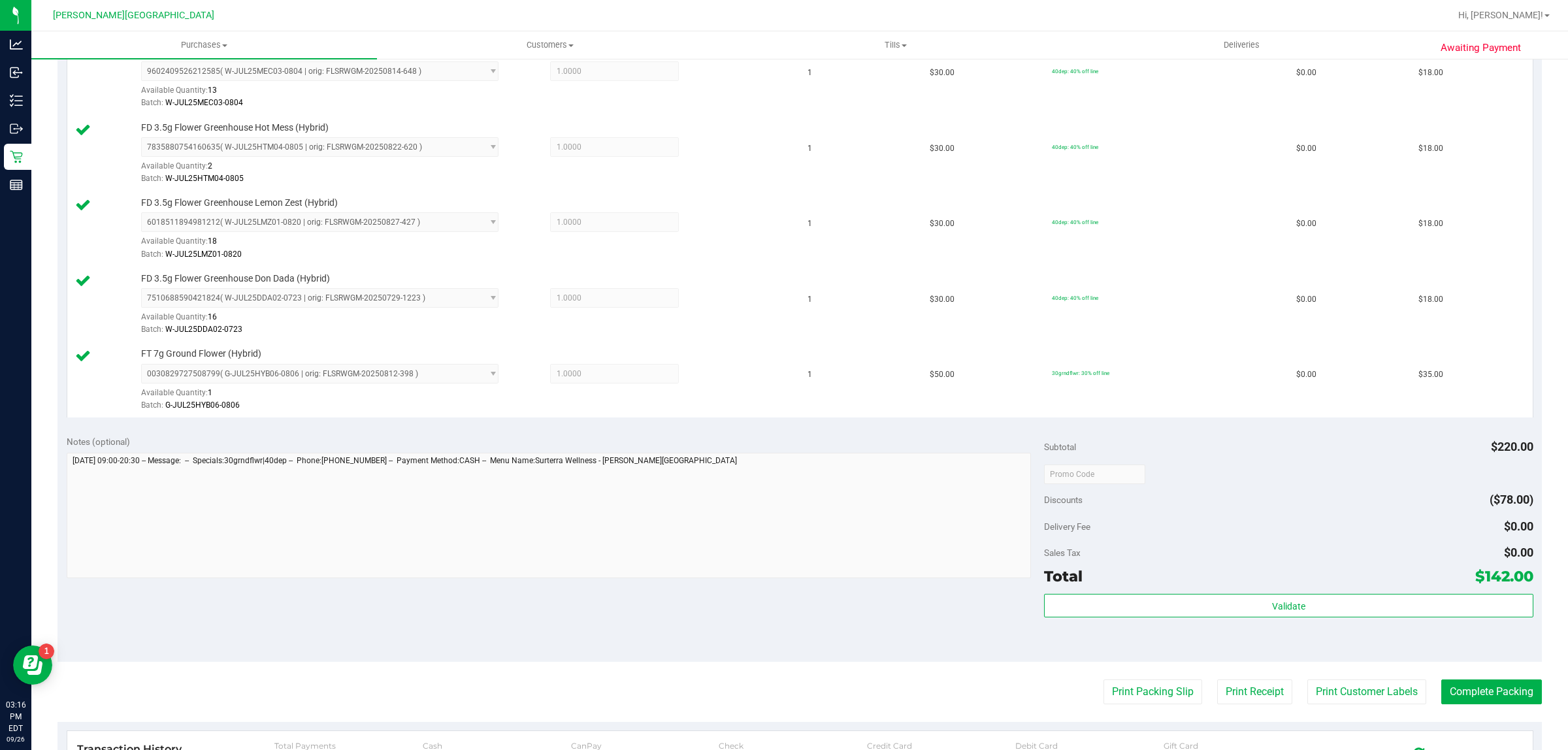
scroll to position [534, 0]
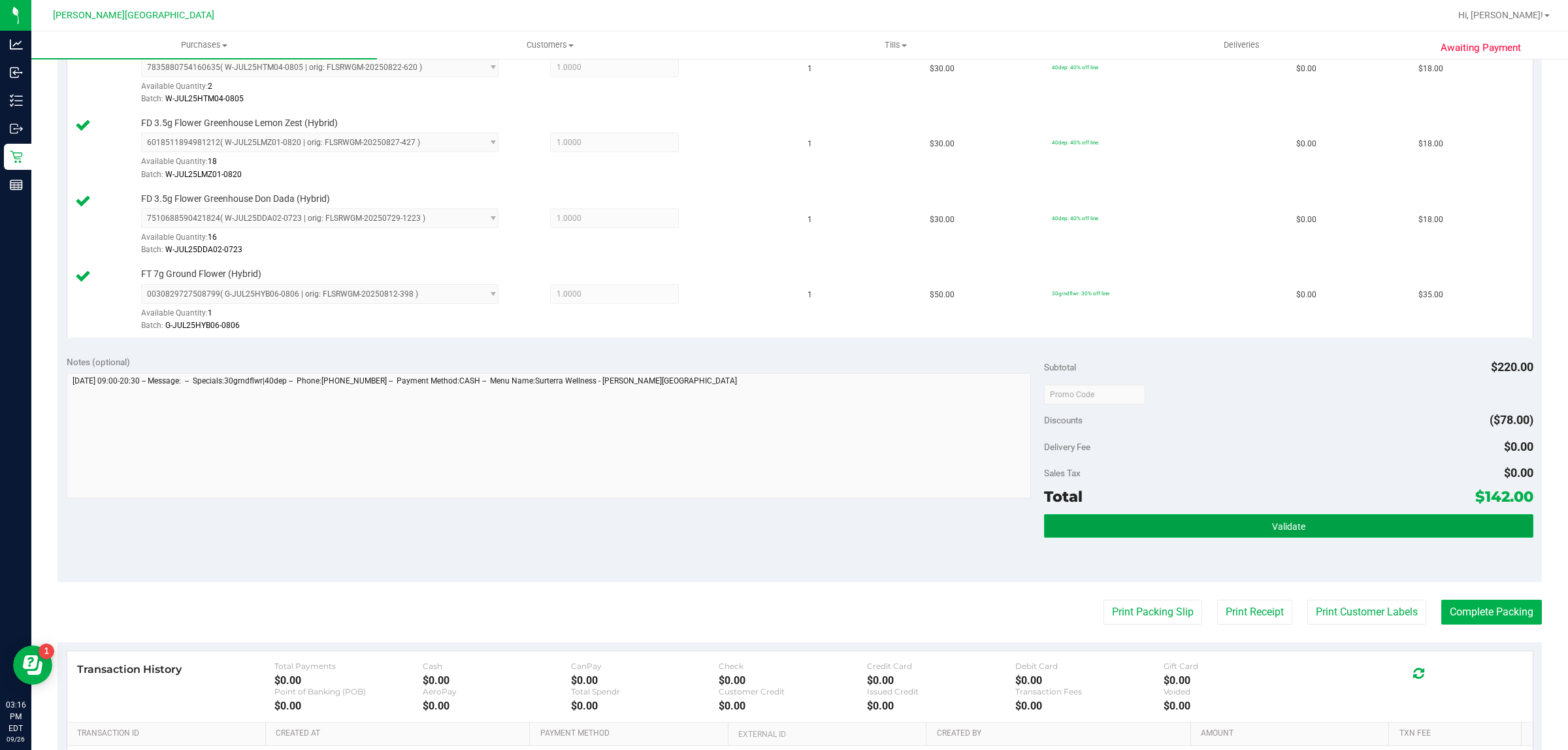
click at [1188, 523] on button "Validate" at bounding box center [1288, 526] width 489 height 24
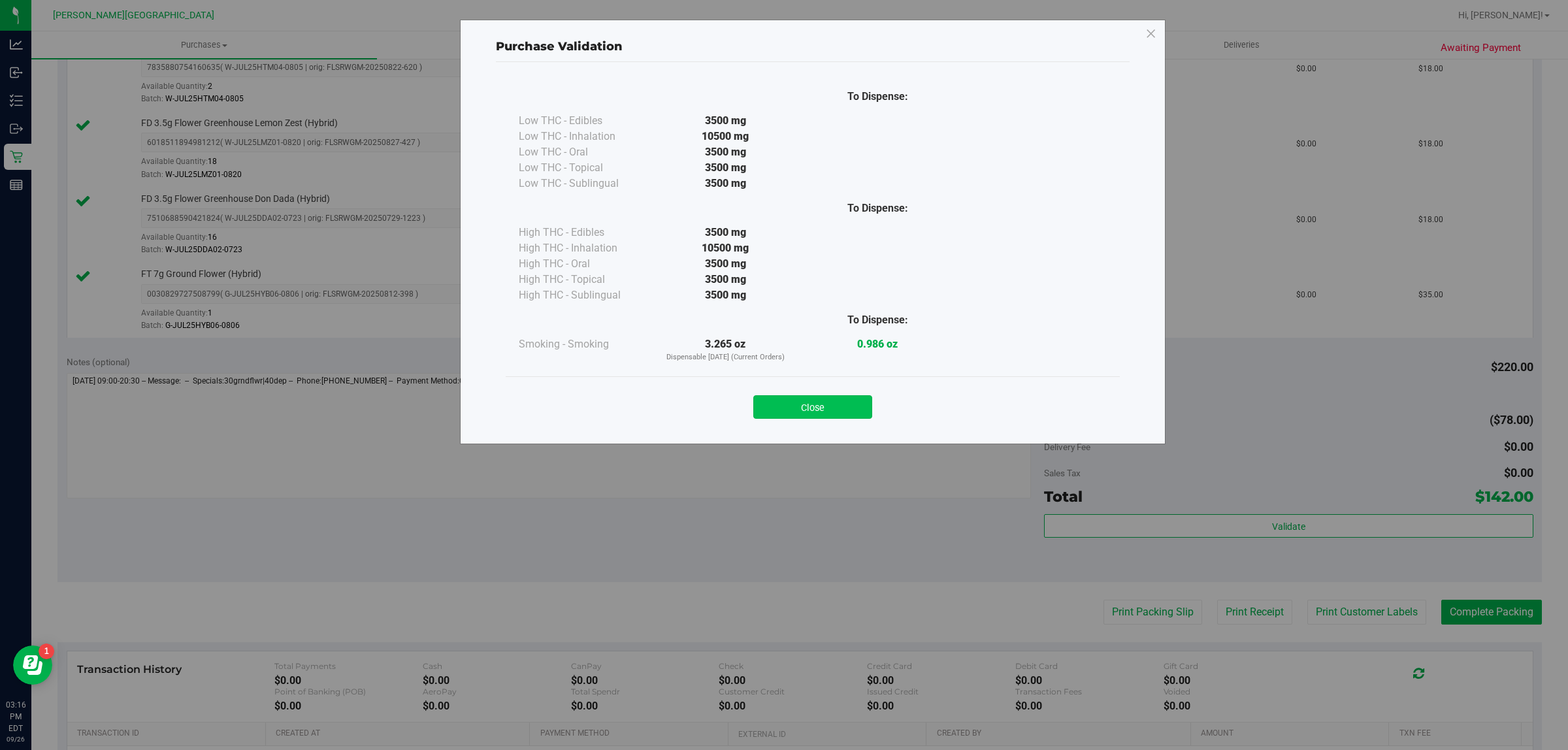
click at [836, 410] on button "Close" at bounding box center [813, 407] width 119 height 24
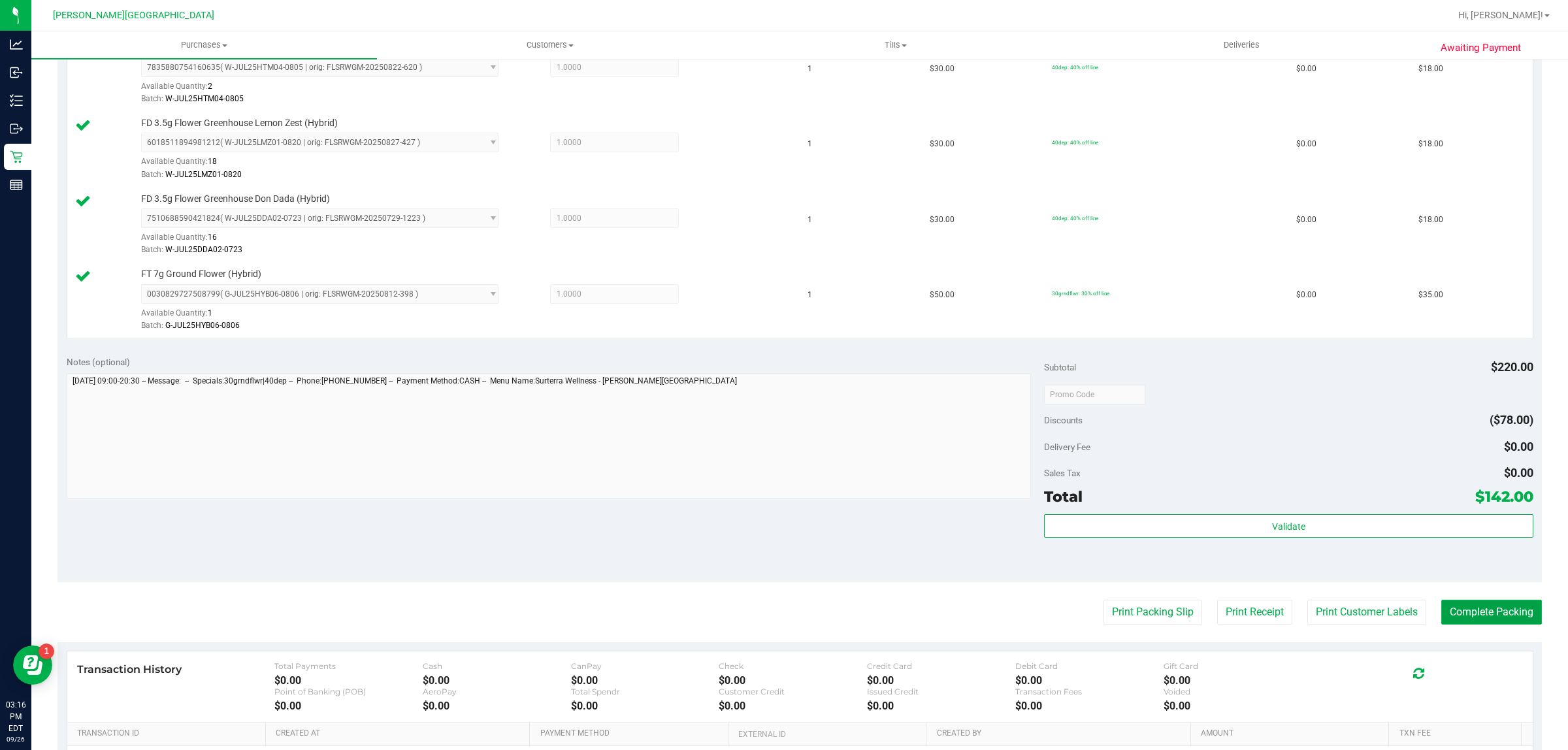
click at [1471, 616] on button "Complete Packing" at bounding box center [1491, 612] width 101 height 25
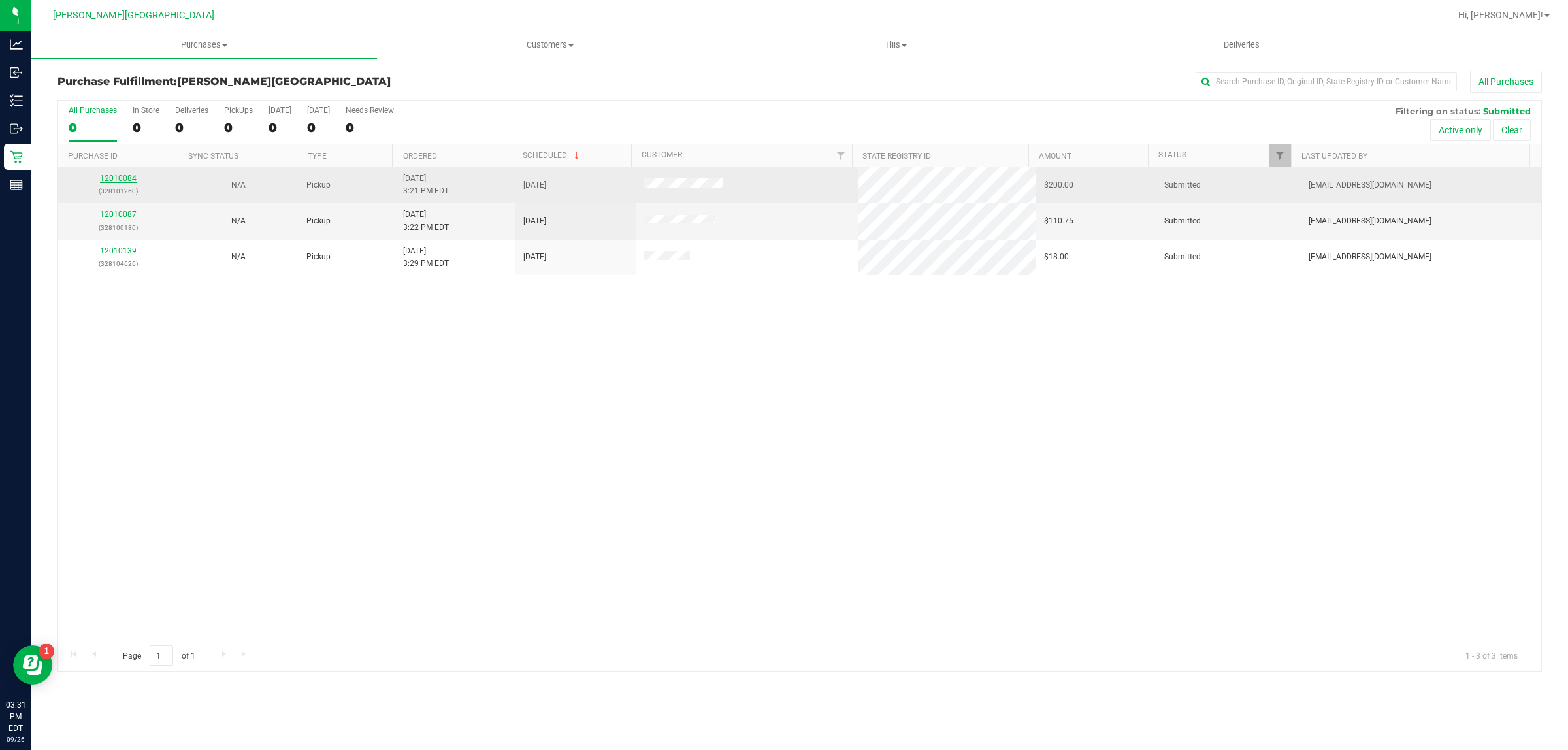
click at [128, 177] on link "12010084" at bounding box center [118, 179] width 36 height 9
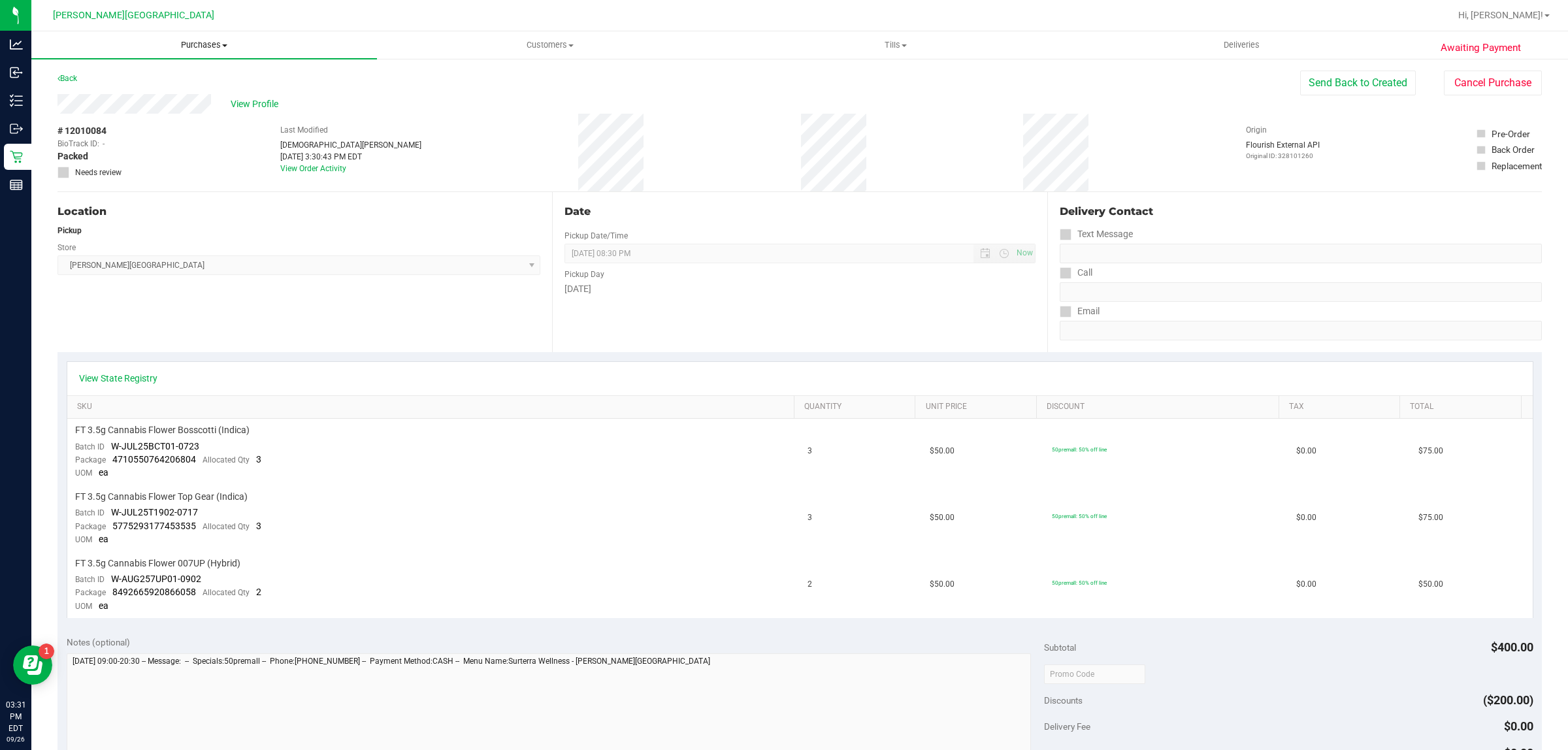
click at [184, 40] on span "Purchases" at bounding box center [204, 45] width 345 height 12
click at [116, 91] on li "Fulfillment" at bounding box center [204, 95] width 345 height 16
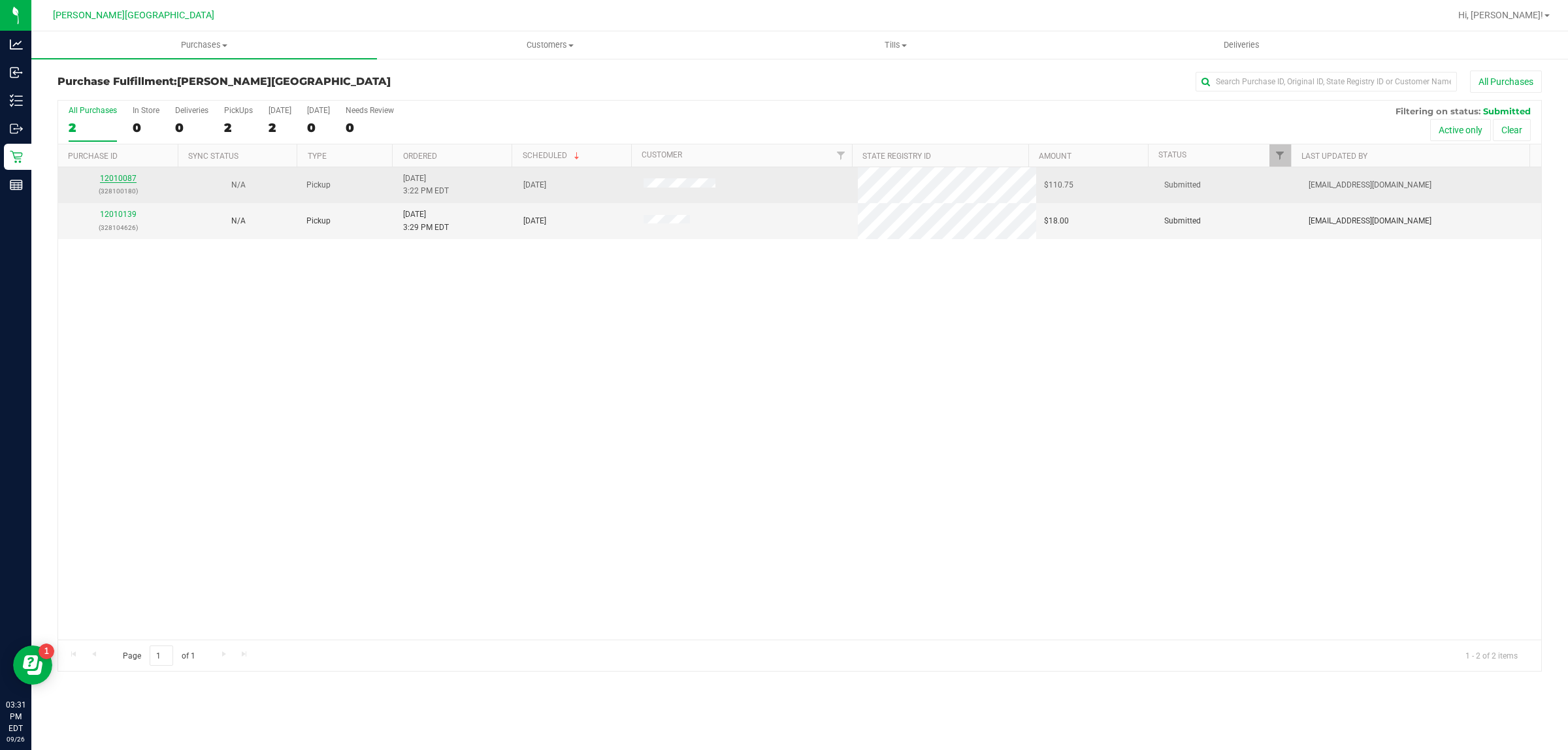
click at [122, 178] on link "12010087" at bounding box center [118, 179] width 36 height 9
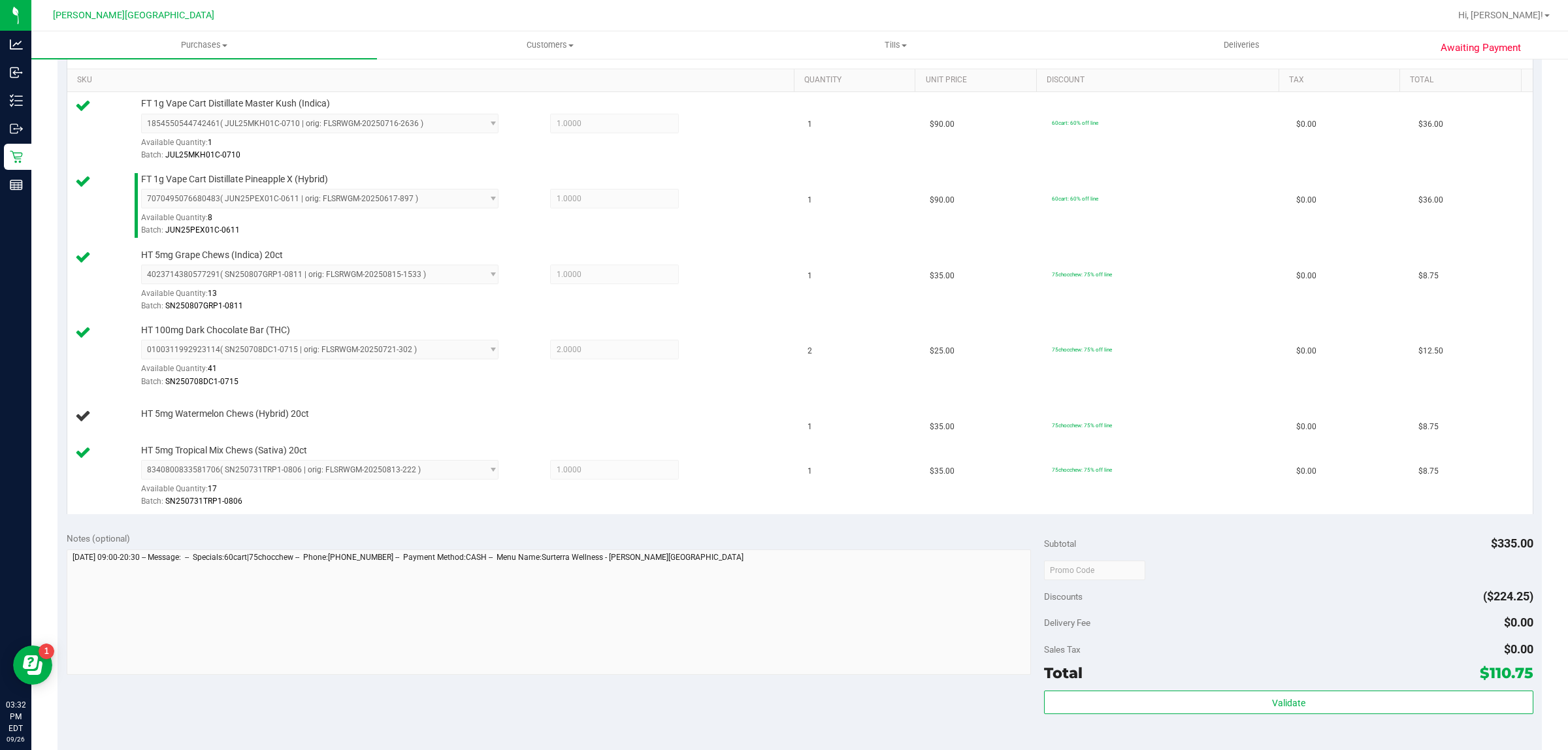
scroll to position [490, 0]
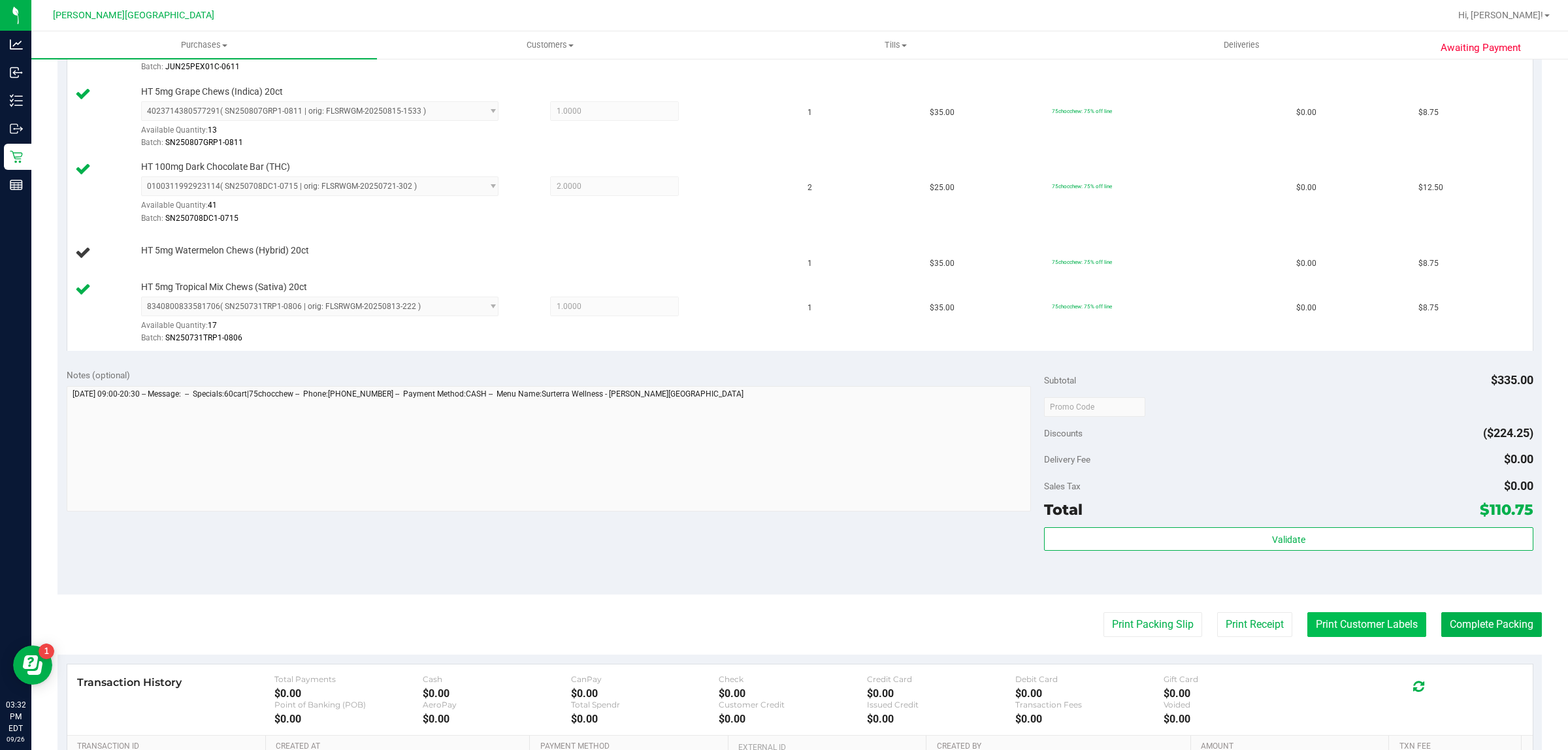
click at [1386, 620] on button "Print Customer Labels" at bounding box center [1367, 624] width 119 height 25
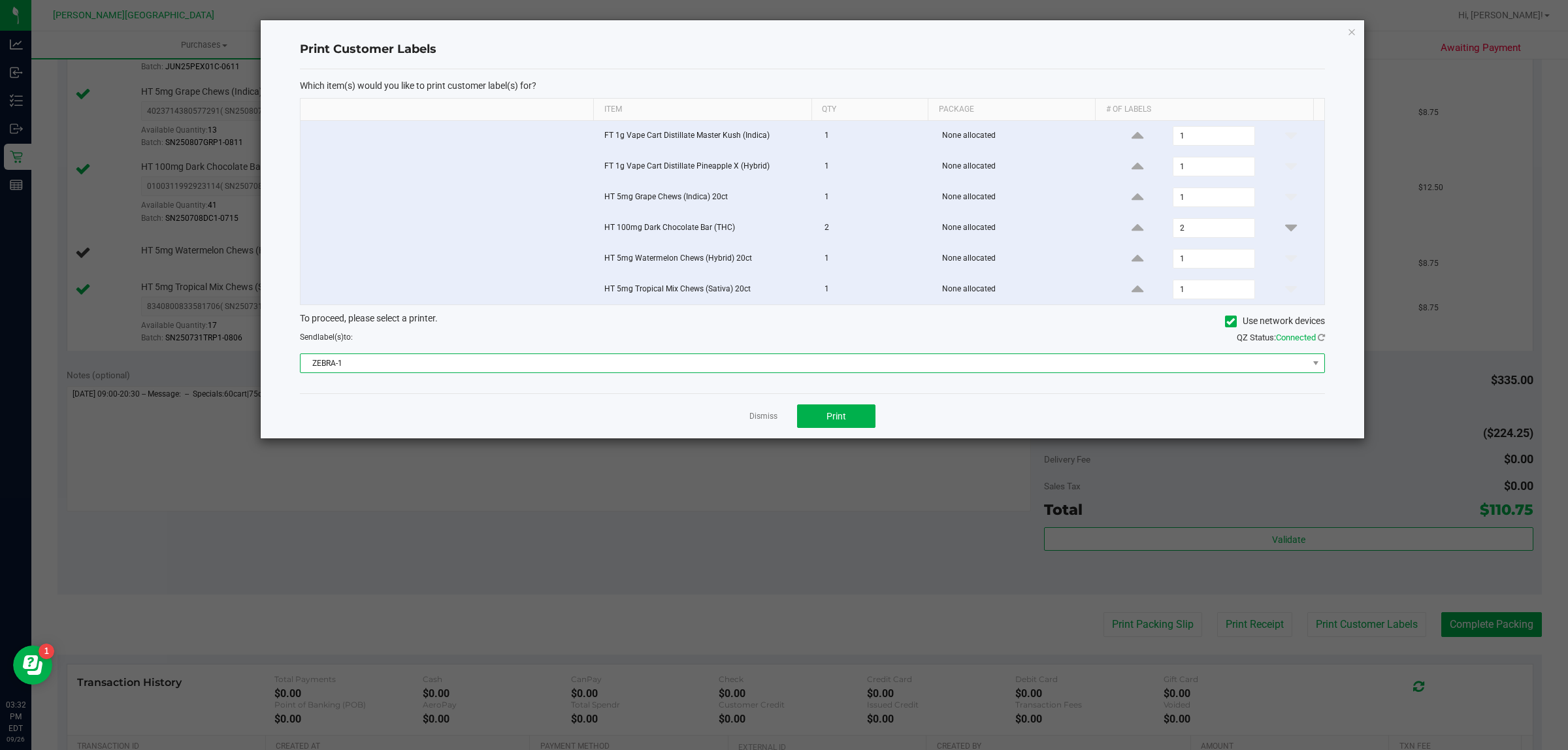
click at [858, 372] on span "ZEBRA-1" at bounding box center [804, 363] width 1008 height 19
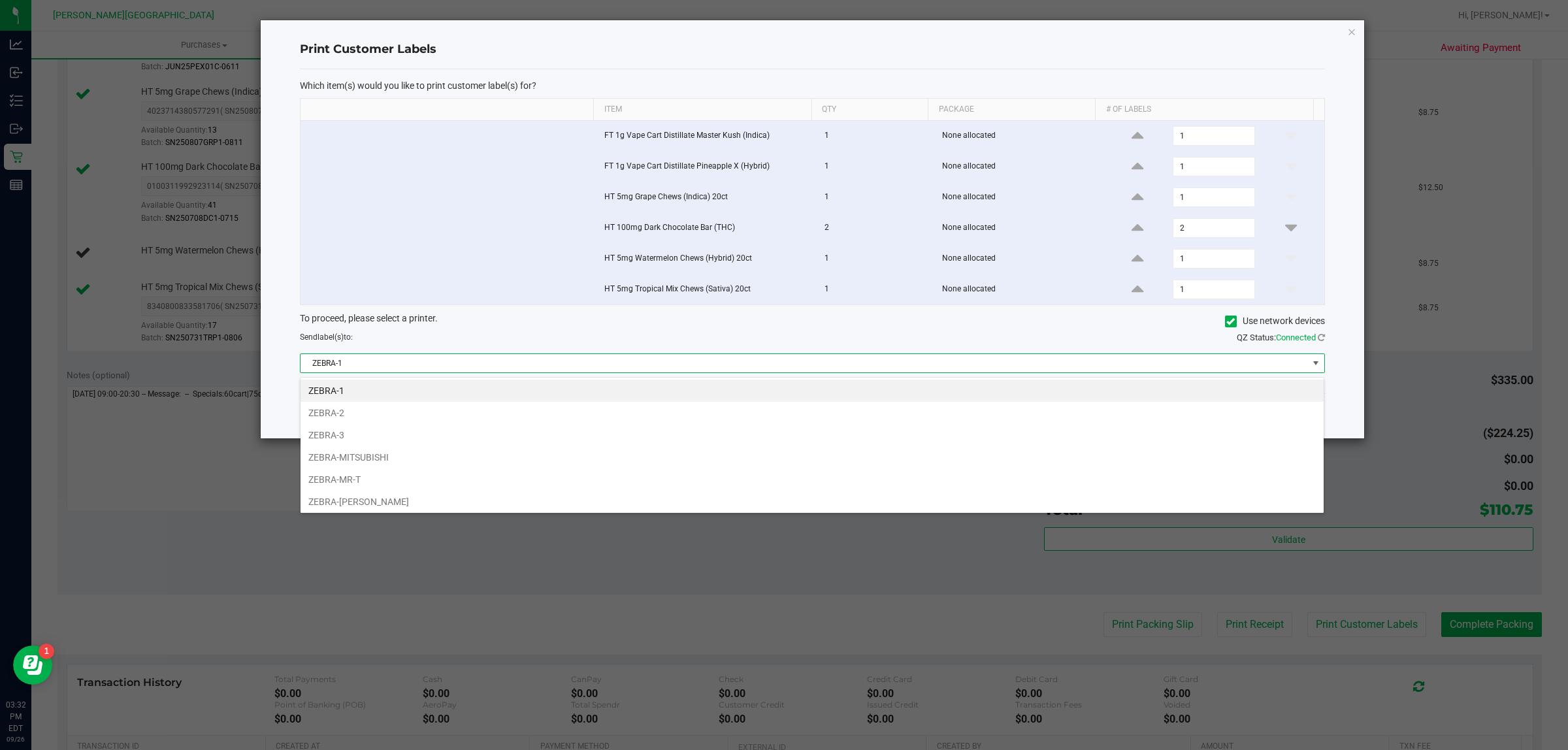
scroll to position [21, 1024]
click at [417, 497] on li "ZEBRA-[PERSON_NAME]" at bounding box center [812, 502] width 1023 height 22
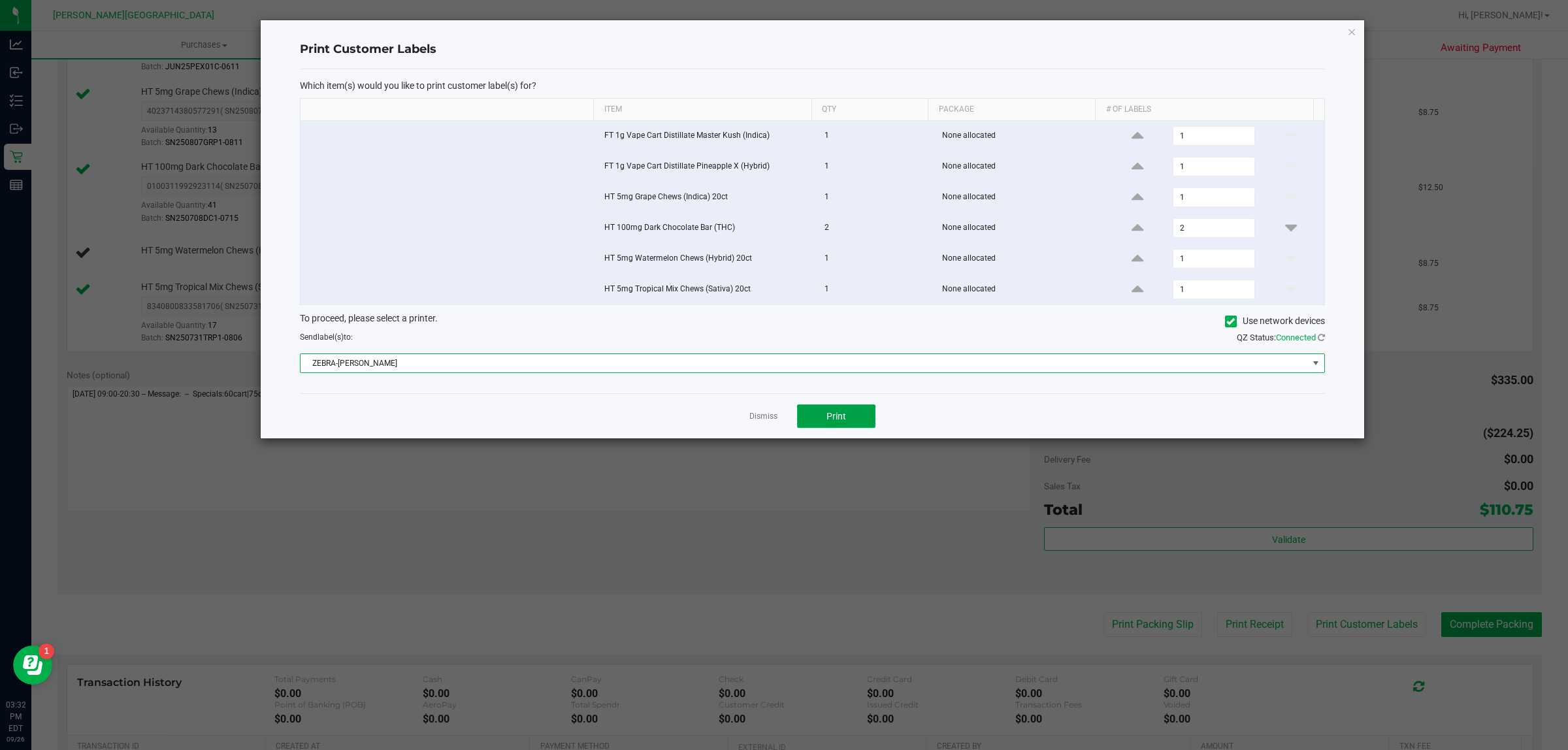
click at [834, 411] on button "Print" at bounding box center [836, 416] width 79 height 24
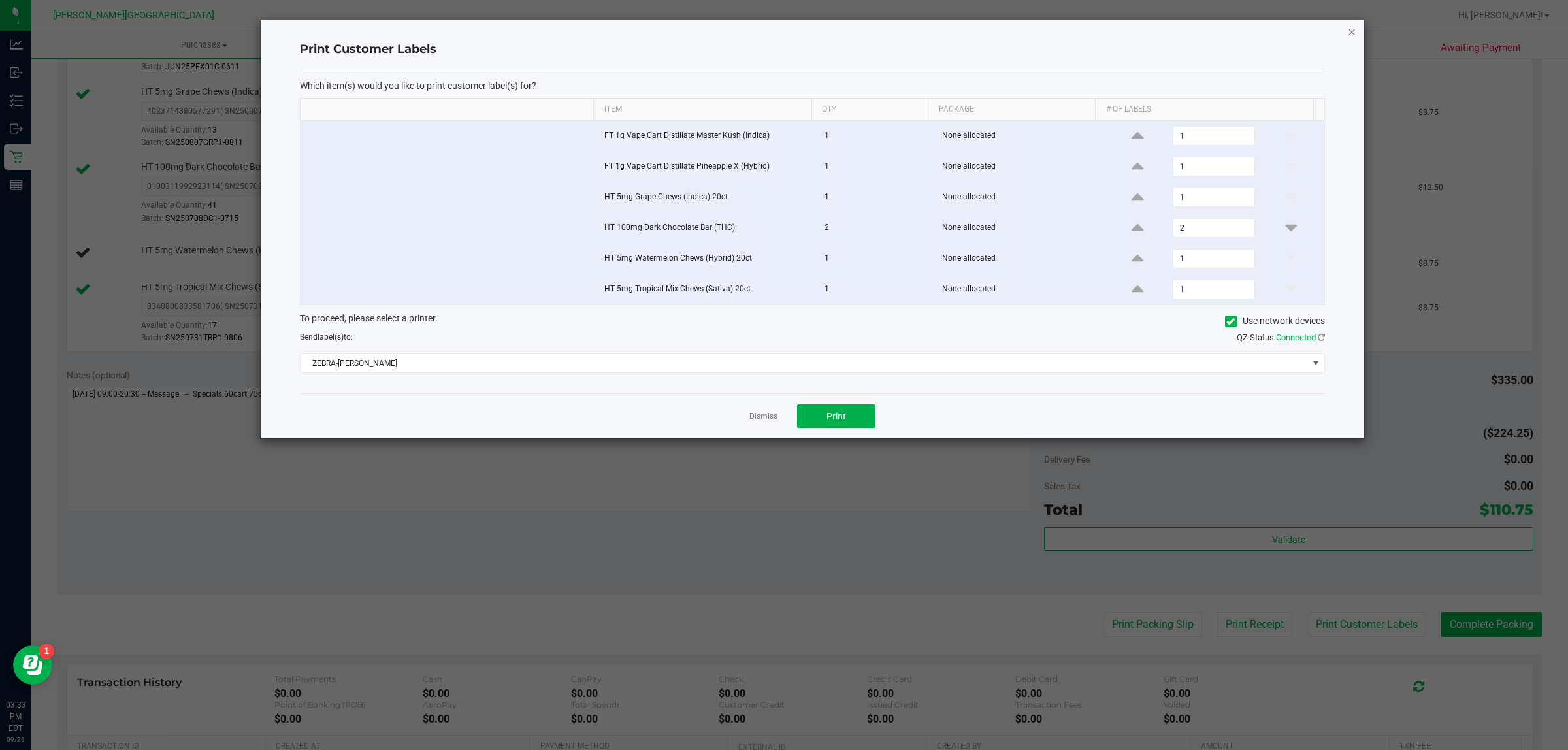
click at [1351, 30] on icon "button" at bounding box center [1352, 32] width 9 height 16
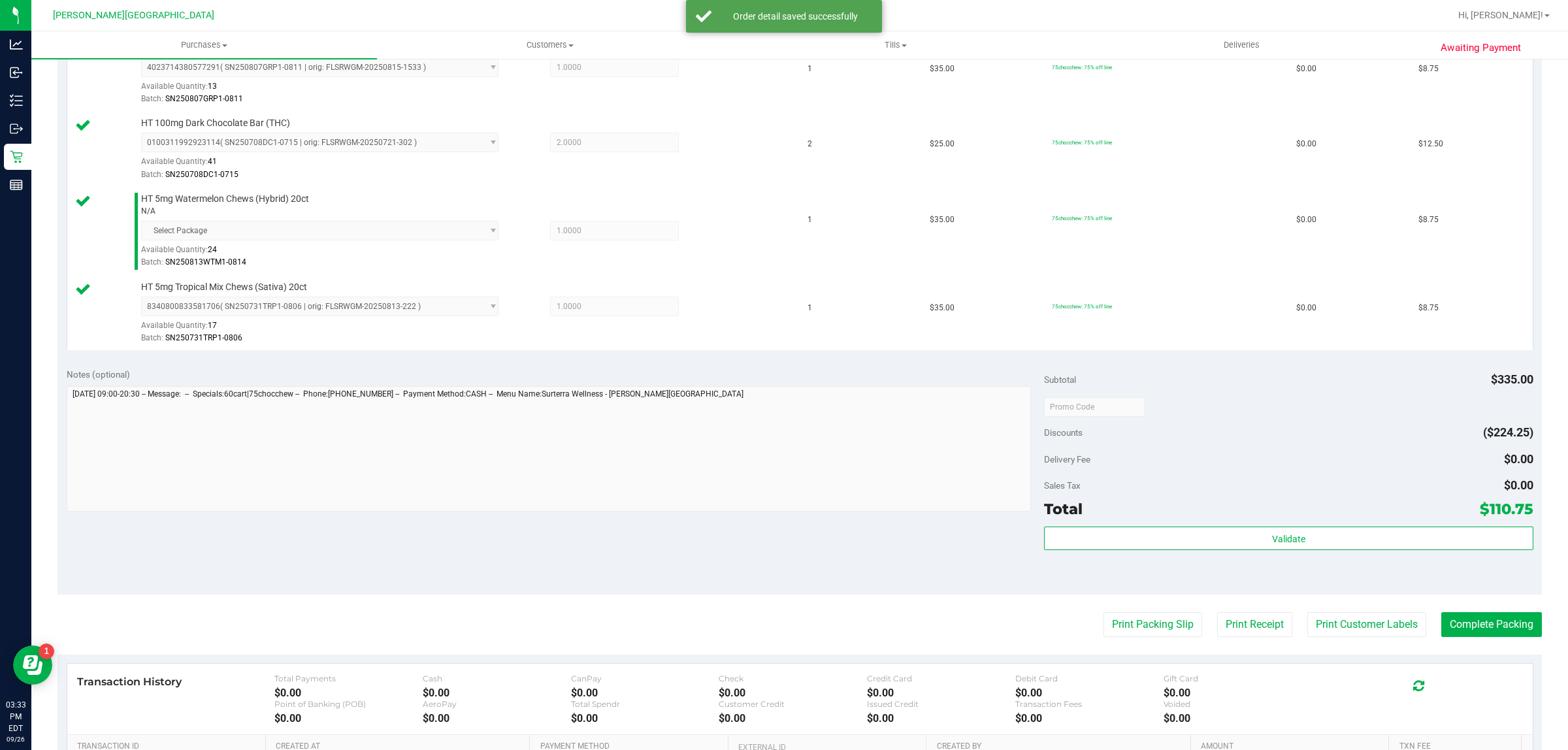
scroll to position [571, 0]
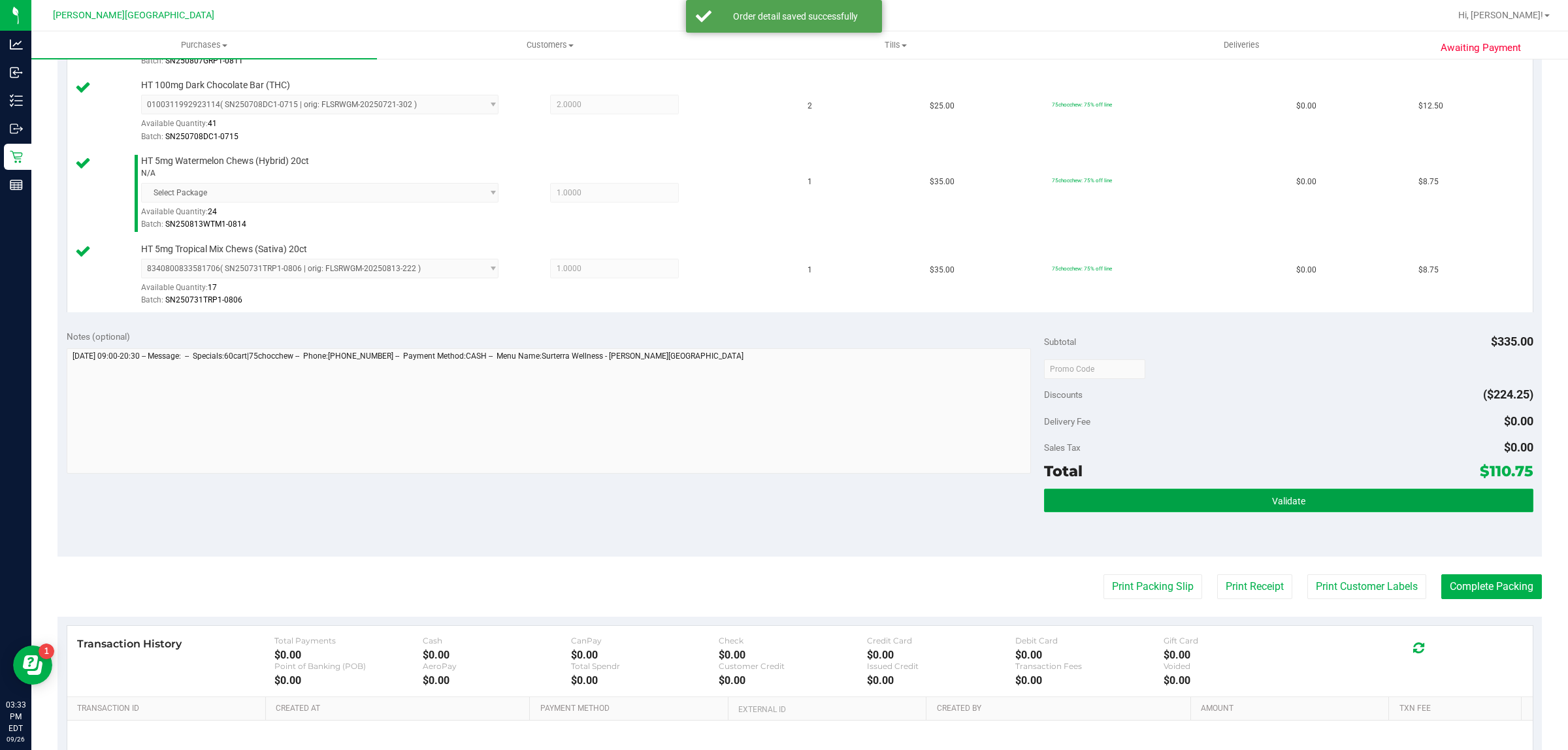
click at [1327, 492] on button "Validate" at bounding box center [1288, 501] width 489 height 24
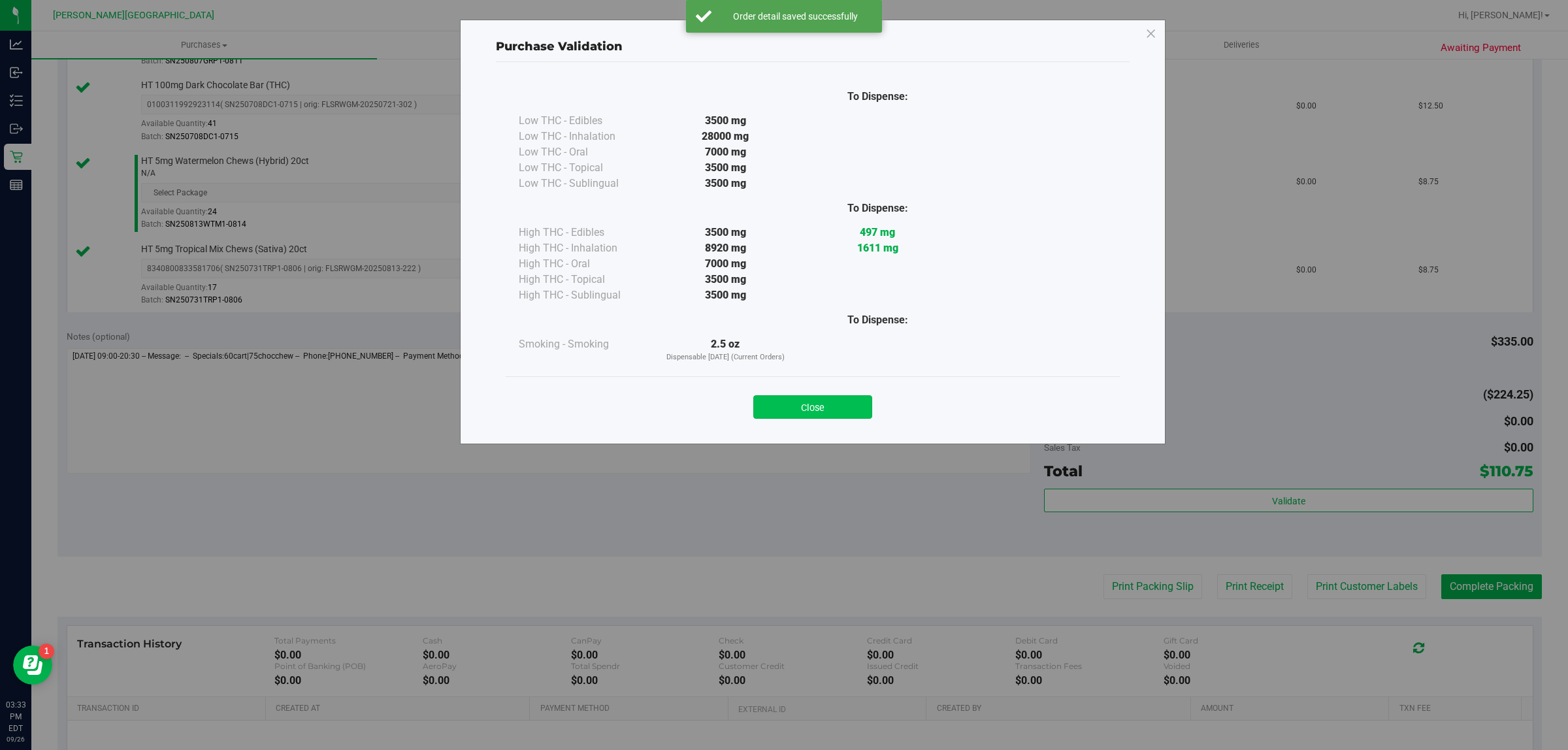
click at [810, 403] on button "Close" at bounding box center [813, 407] width 119 height 24
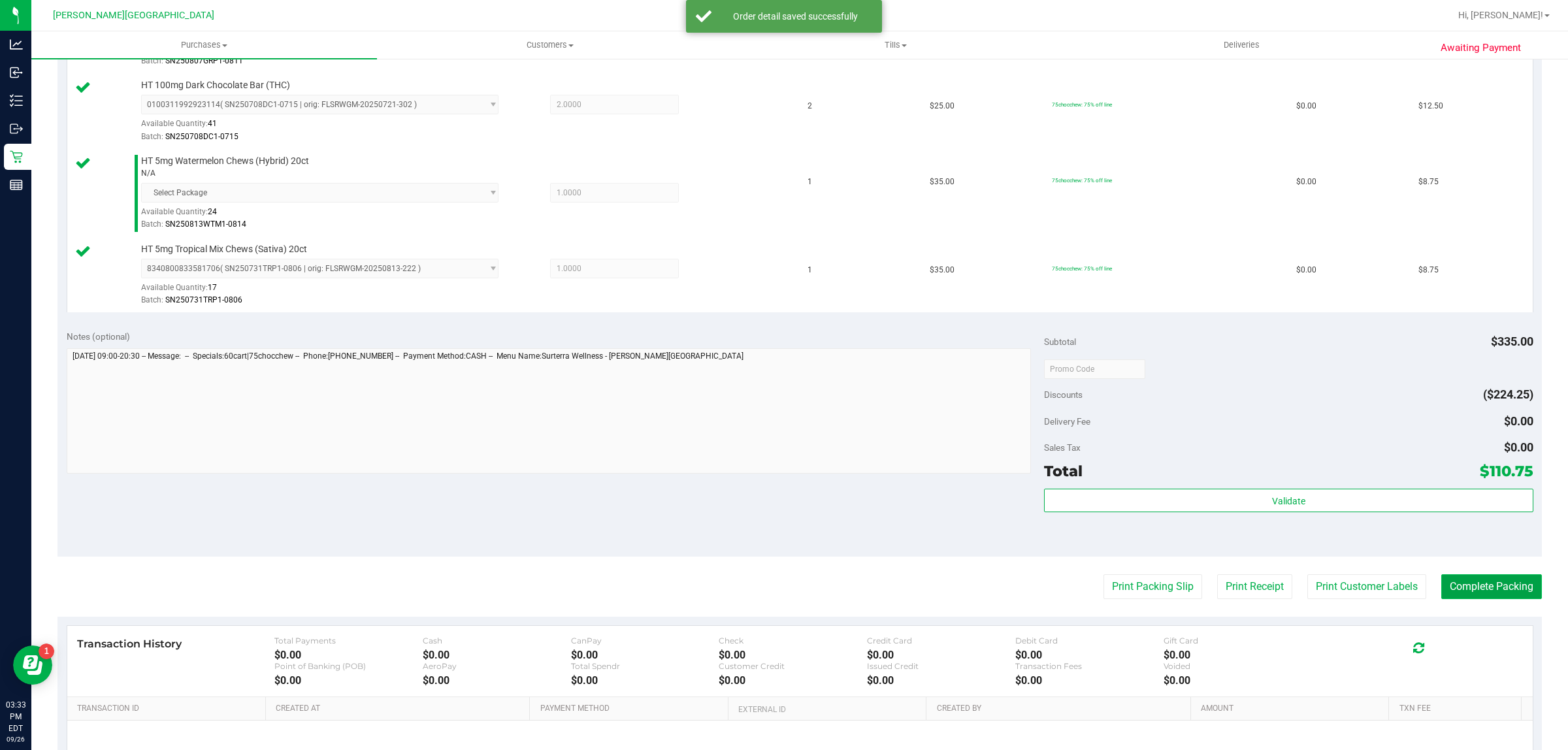
click at [1452, 580] on button "Complete Packing" at bounding box center [1491, 587] width 101 height 25
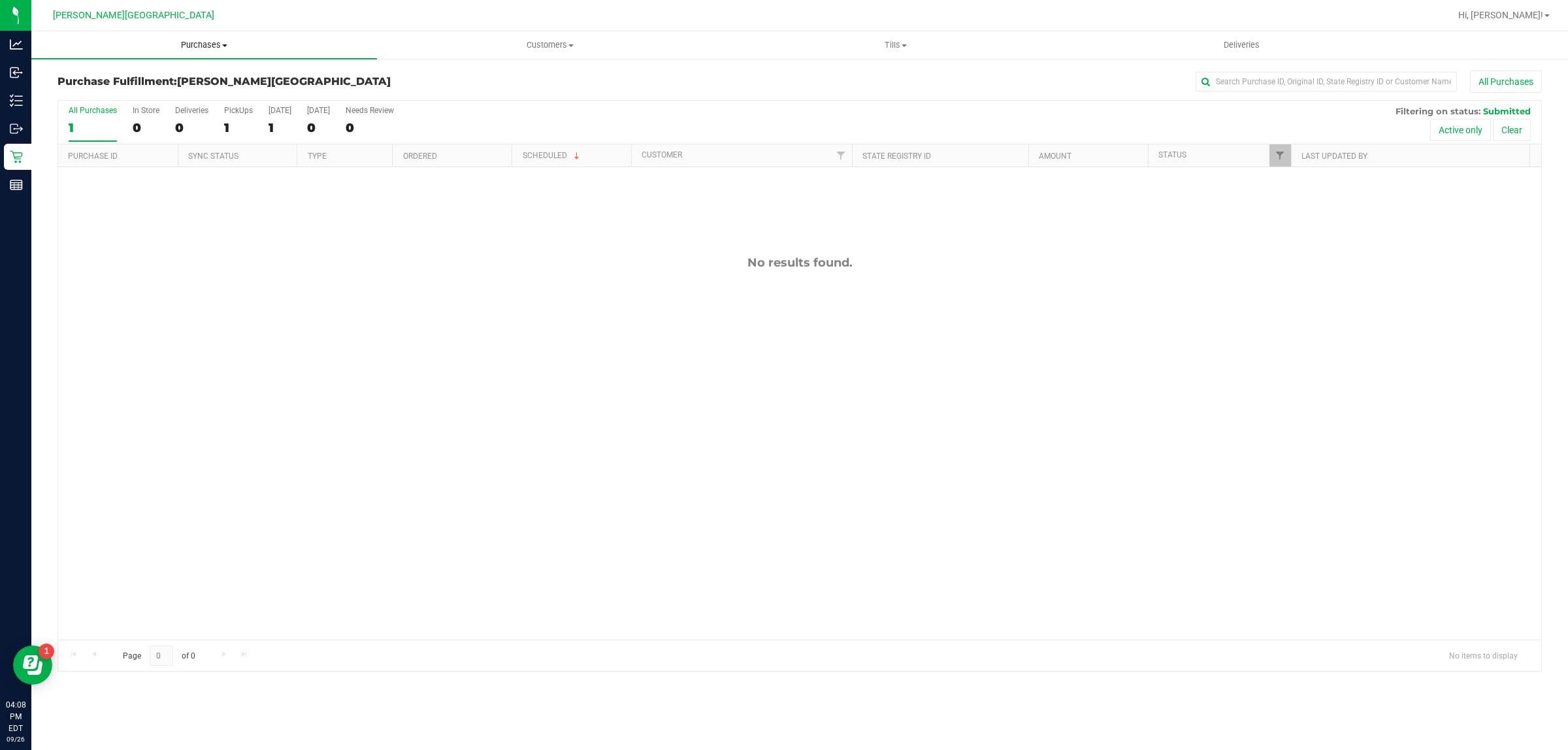
click at [204, 48] on span "Purchases" at bounding box center [204, 45] width 345 height 12
click at [138, 95] on li "Fulfillment" at bounding box center [204, 95] width 345 height 16
click at [208, 43] on span "Purchases" at bounding box center [204, 45] width 345 height 12
click at [145, 95] on li "Fulfillment" at bounding box center [204, 95] width 345 height 16
click at [206, 37] on uib-tab-heading "Purchases Summary of purchases Fulfillment All purchases" at bounding box center [204, 44] width 345 height 27
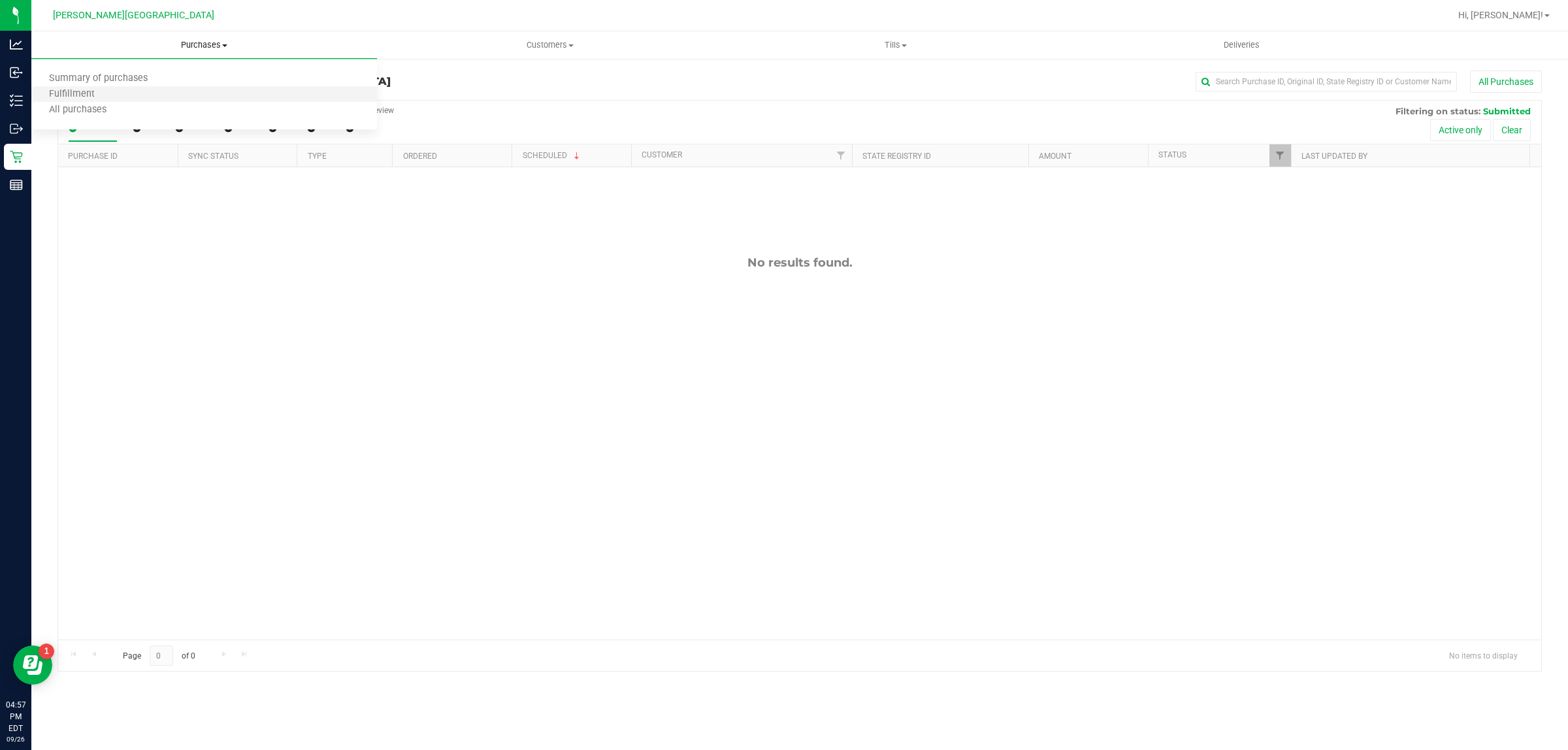
click at [167, 90] on li "Fulfillment" at bounding box center [204, 95] width 345 height 16
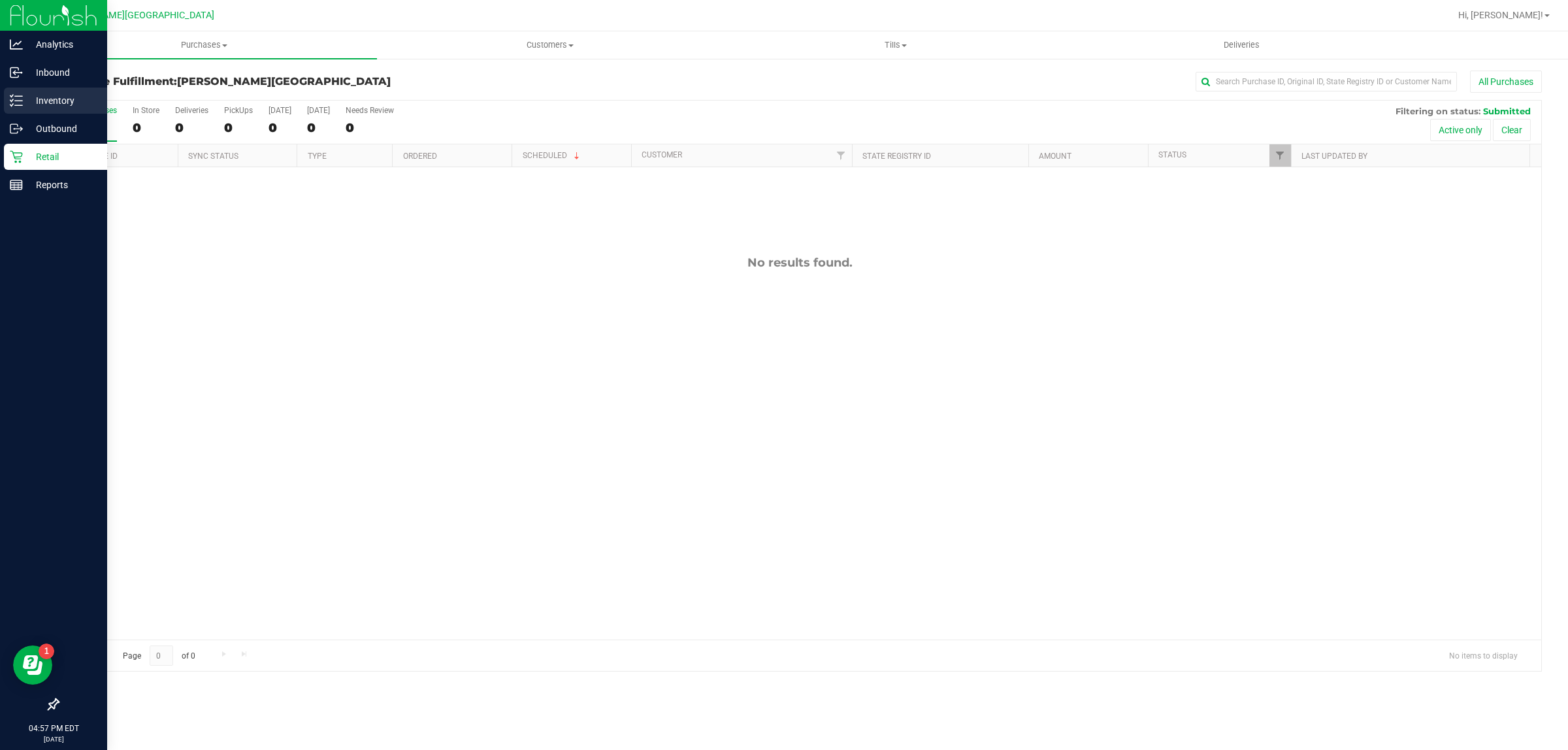
click at [48, 95] on p "Inventory" at bounding box center [62, 101] width 79 height 16
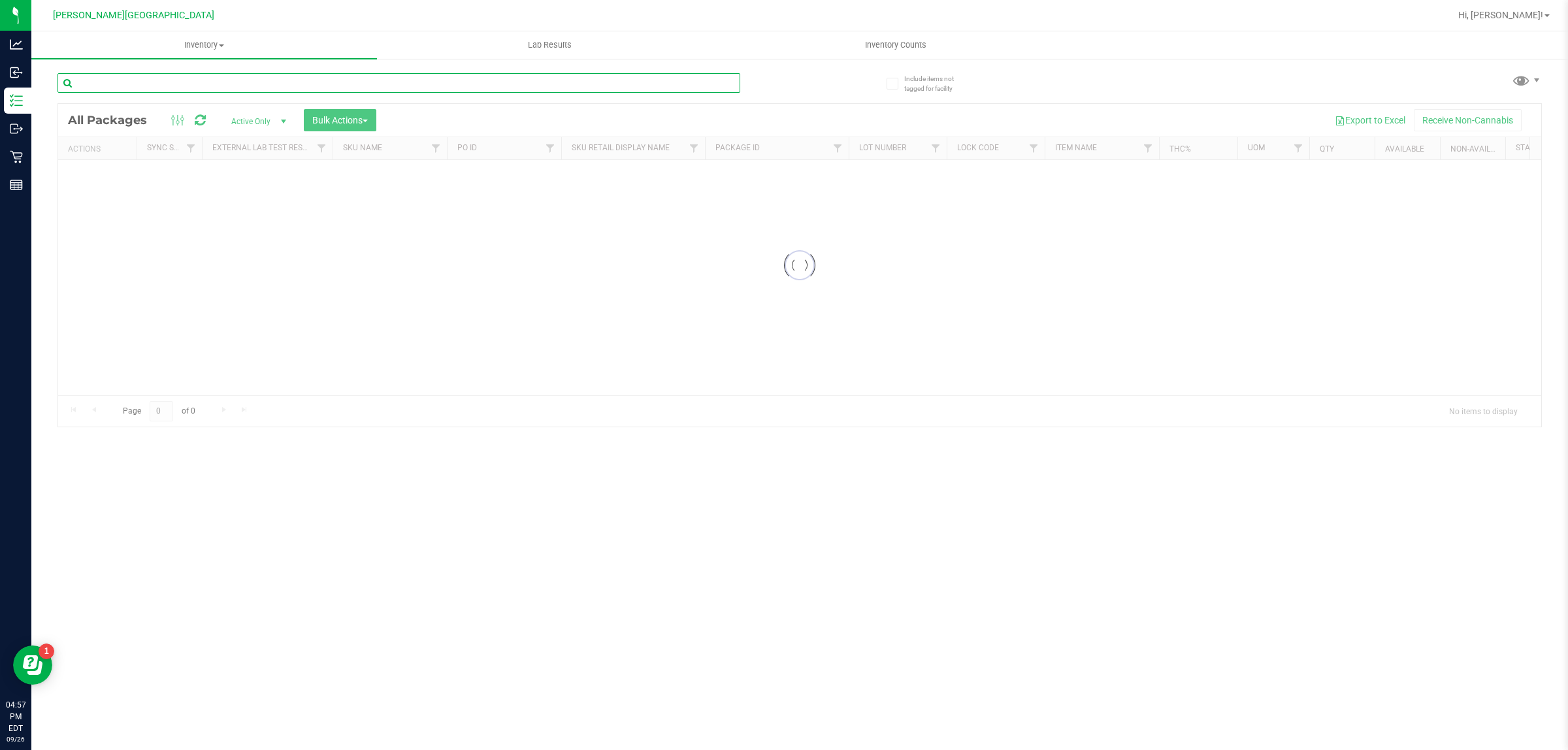
click at [260, 79] on input "text" at bounding box center [399, 83] width 683 height 20
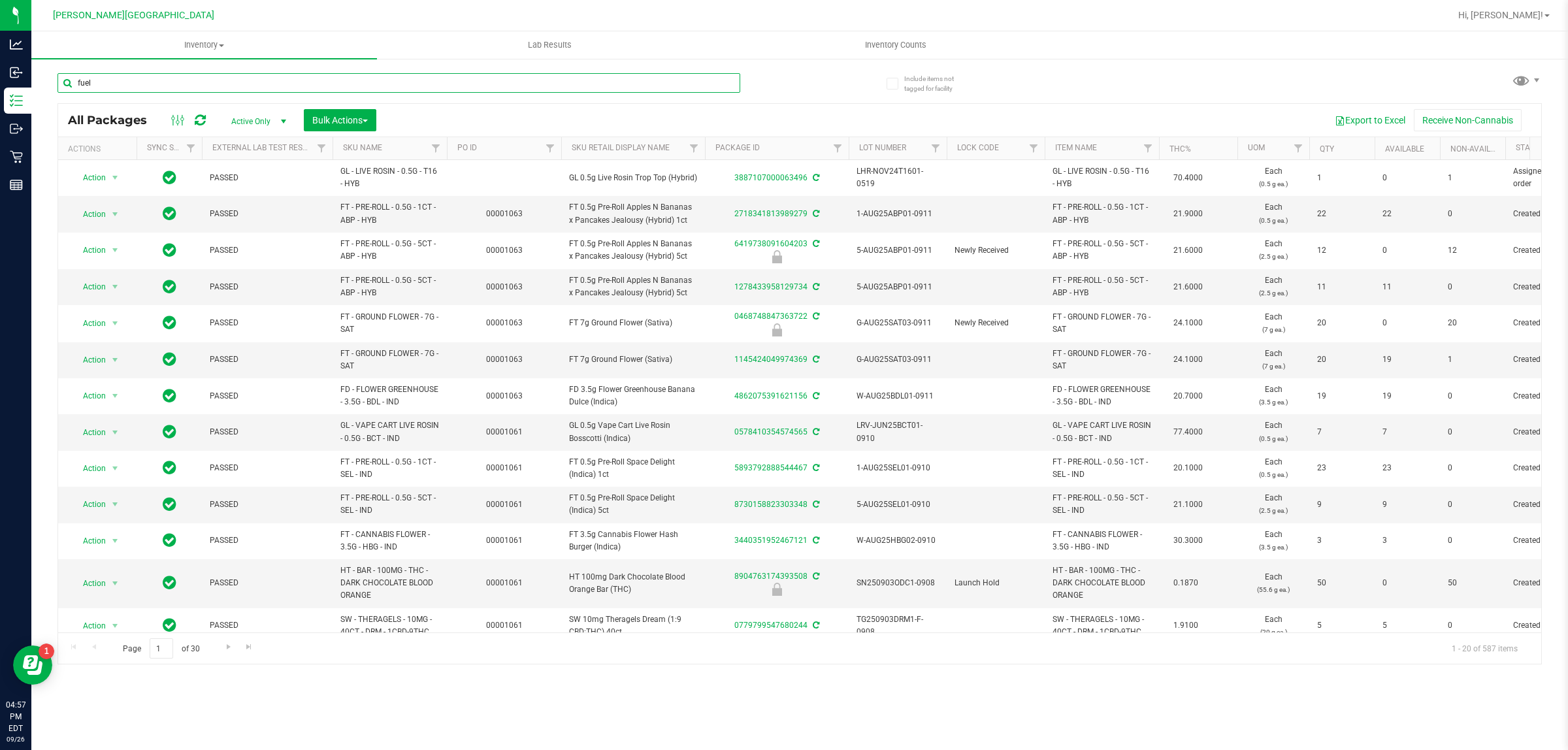
type input "fuel"
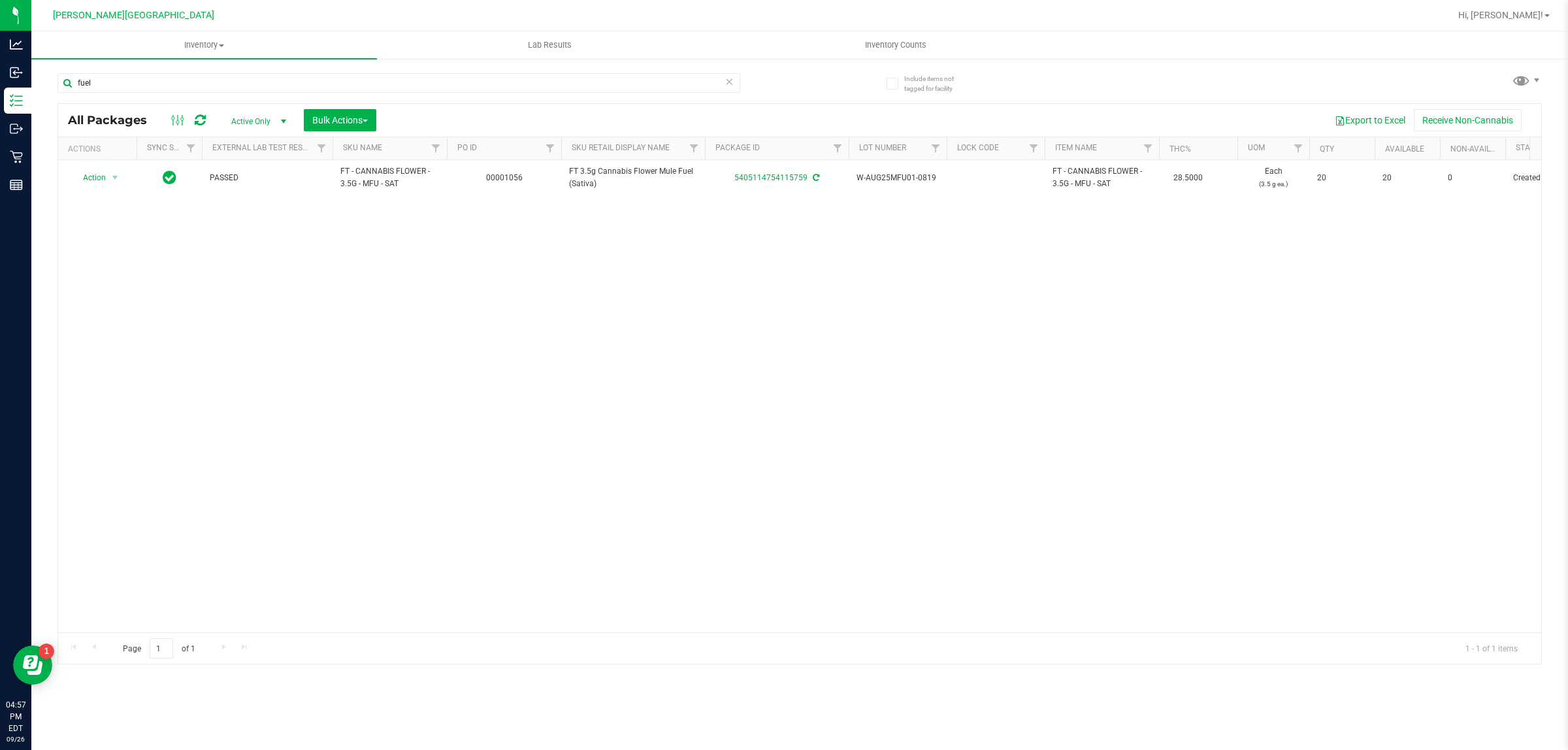
click at [270, 122] on span "Active Only" at bounding box center [256, 122] width 72 height 19
click at [263, 186] on li "Locked" at bounding box center [256, 183] width 71 height 20
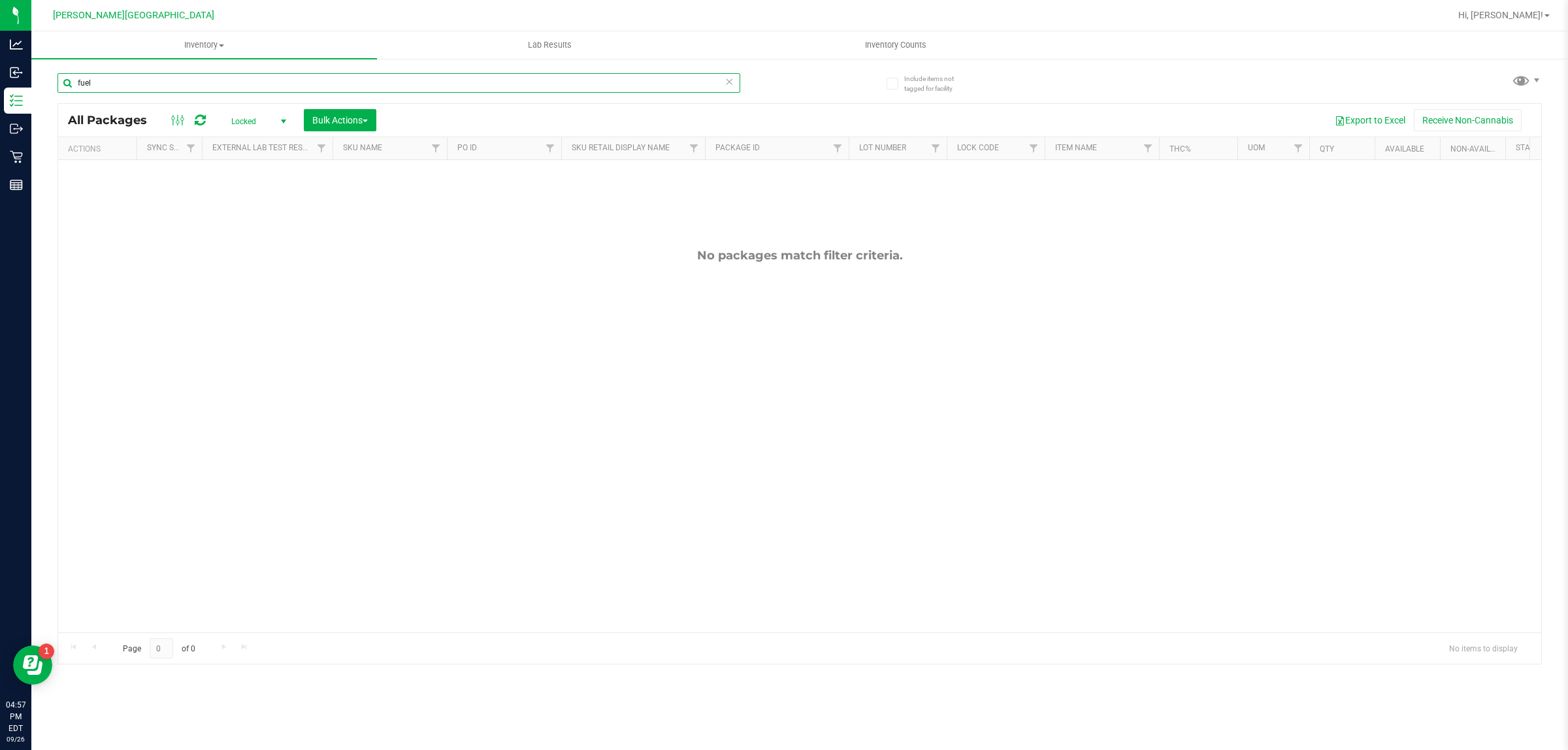
drag, startPoint x: 183, startPoint y: 83, endPoint x: 79, endPoint y: 82, distance: 104.0
click at [79, 82] on input "fuel" at bounding box center [399, 83] width 683 height 20
type input "f"
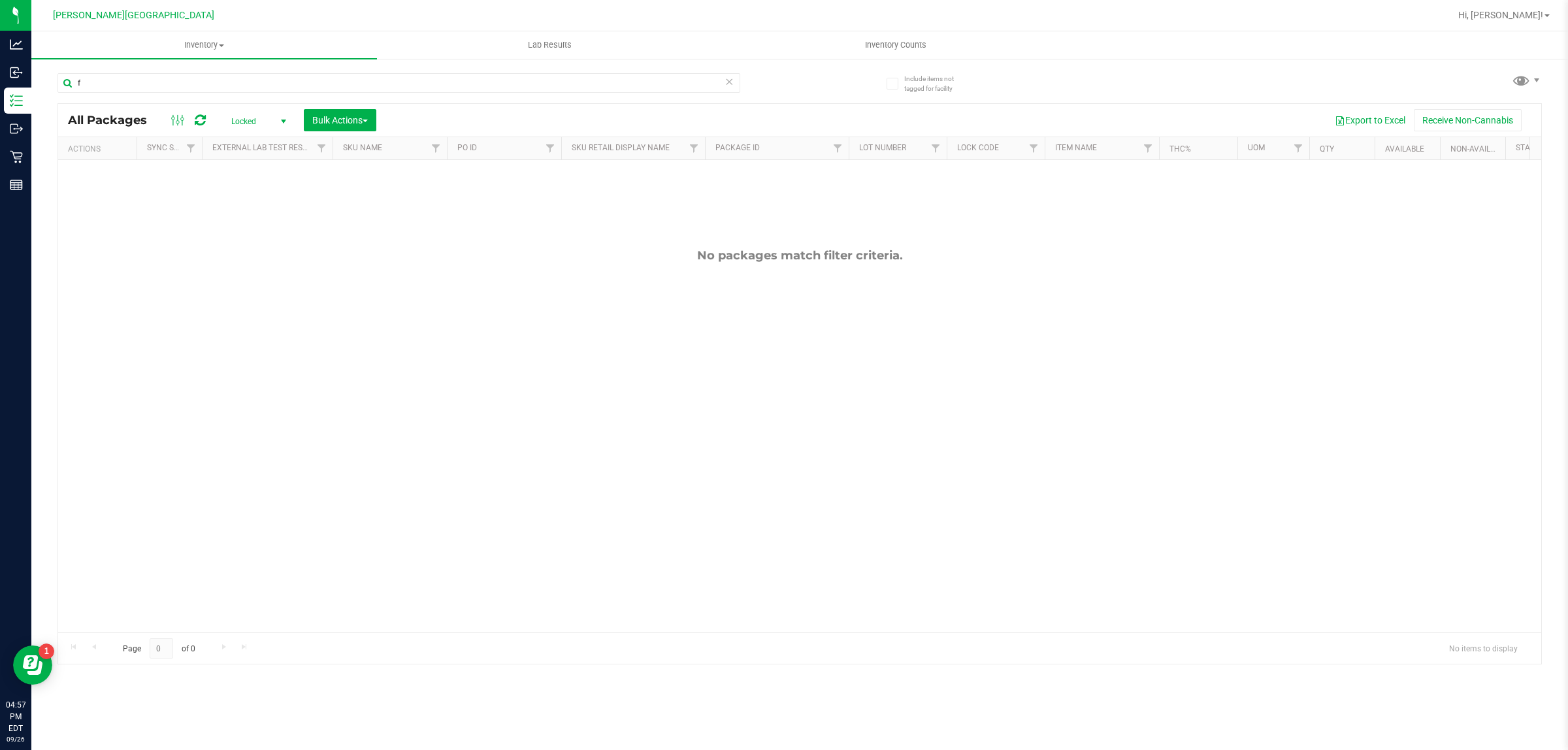
click at [284, 120] on span "select" at bounding box center [284, 122] width 11 height 11
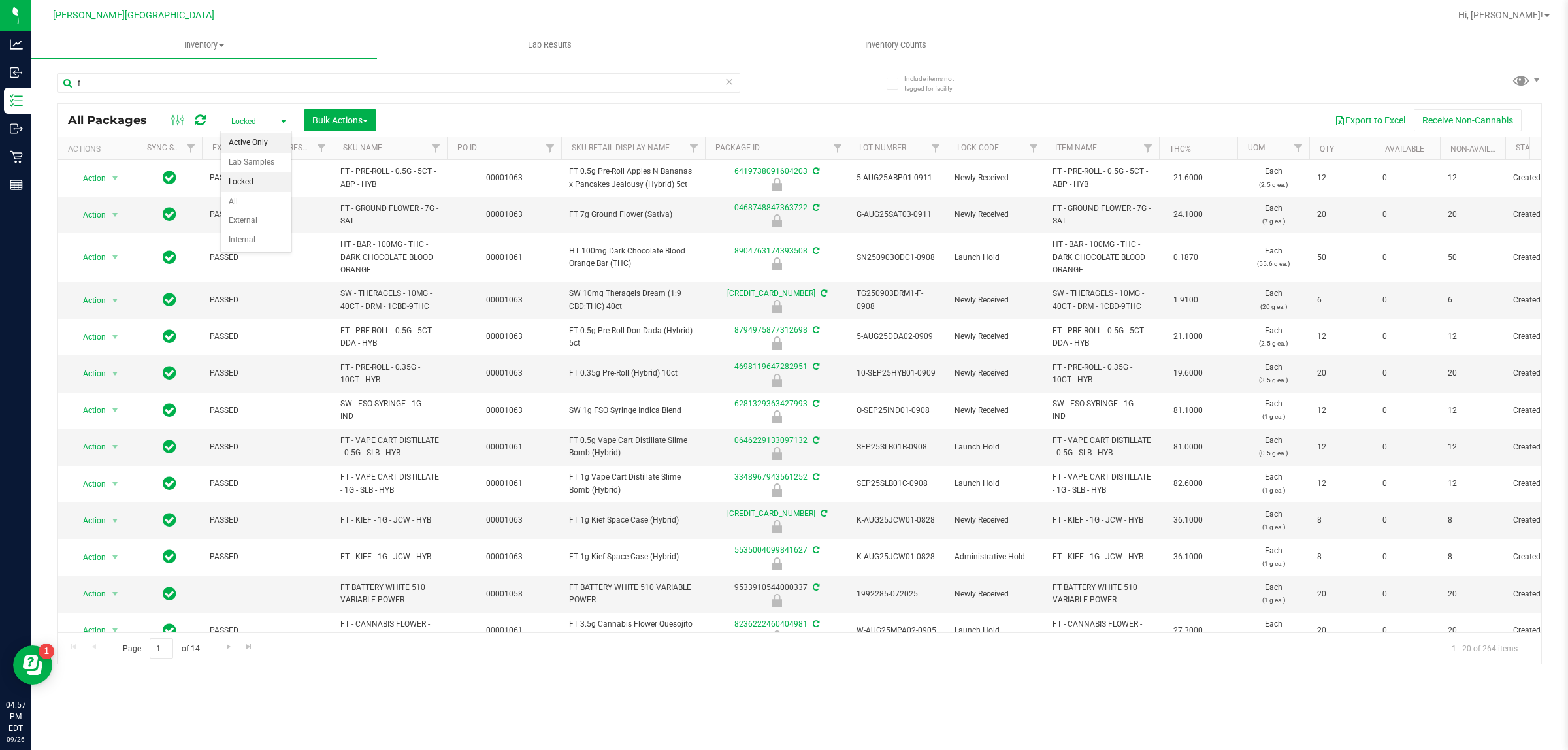
click at [269, 142] on li "Active Only" at bounding box center [256, 143] width 71 height 20
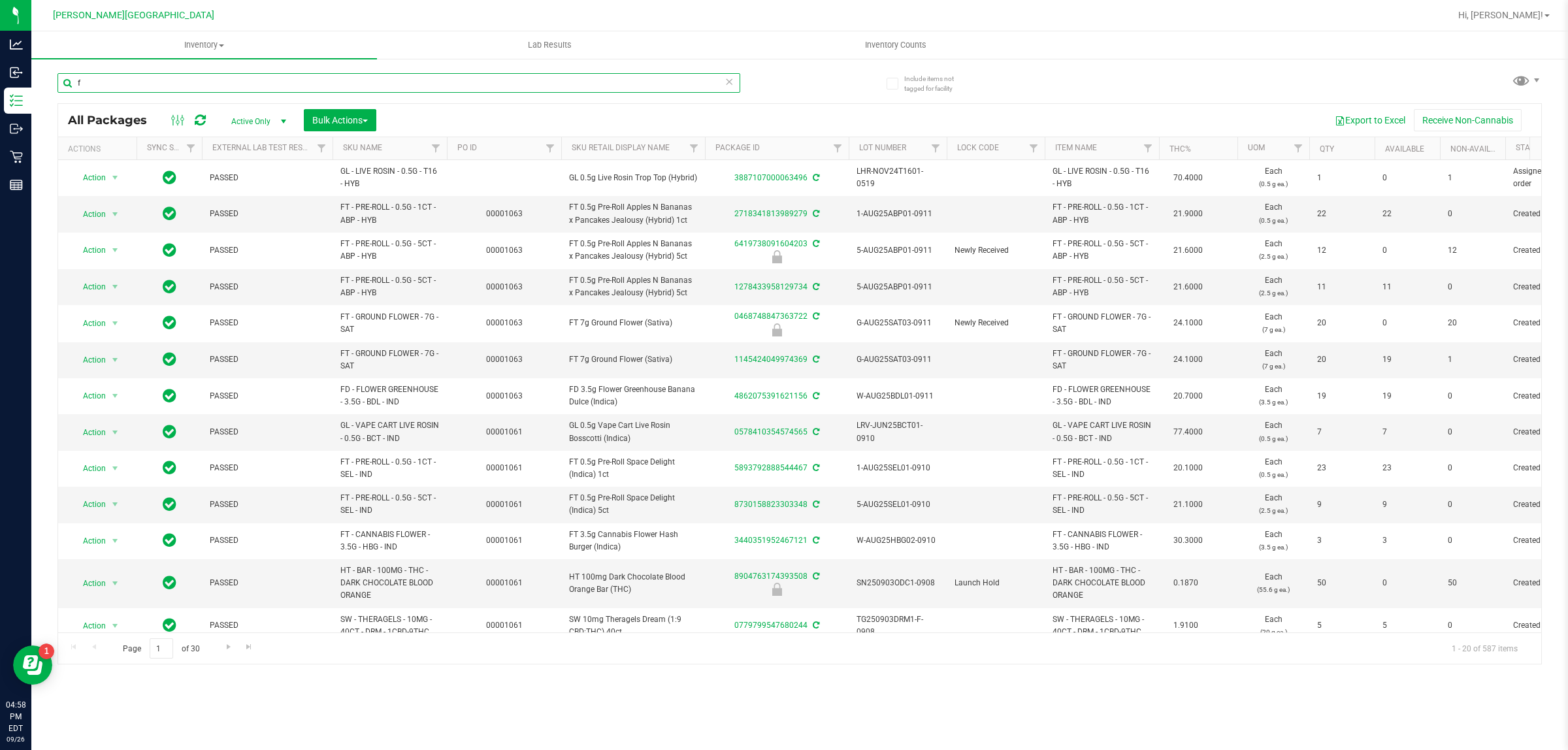
click at [206, 75] on input "f" at bounding box center [399, 83] width 683 height 20
type input "snp"
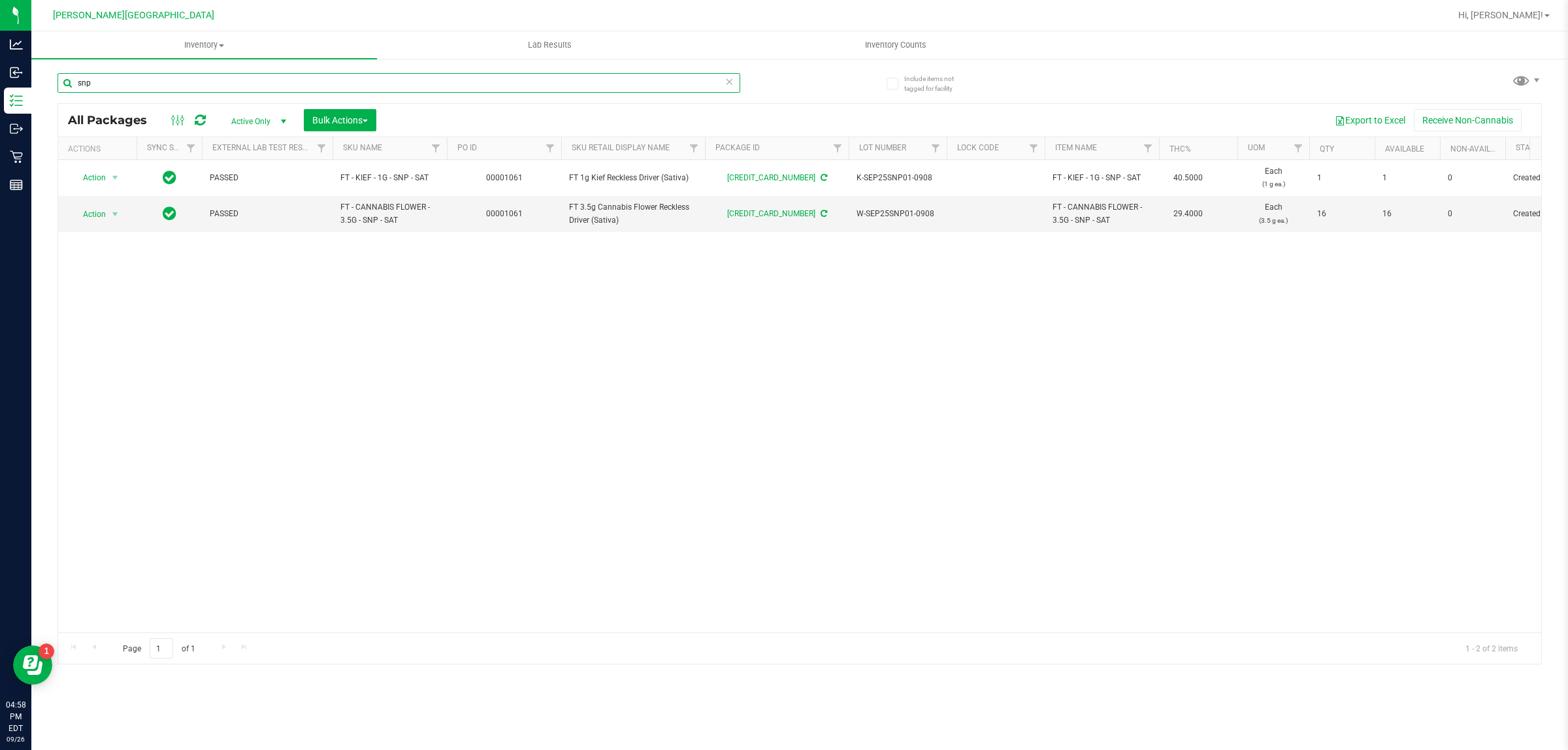
click at [81, 86] on input "snp" at bounding box center [399, 83] width 683 height 20
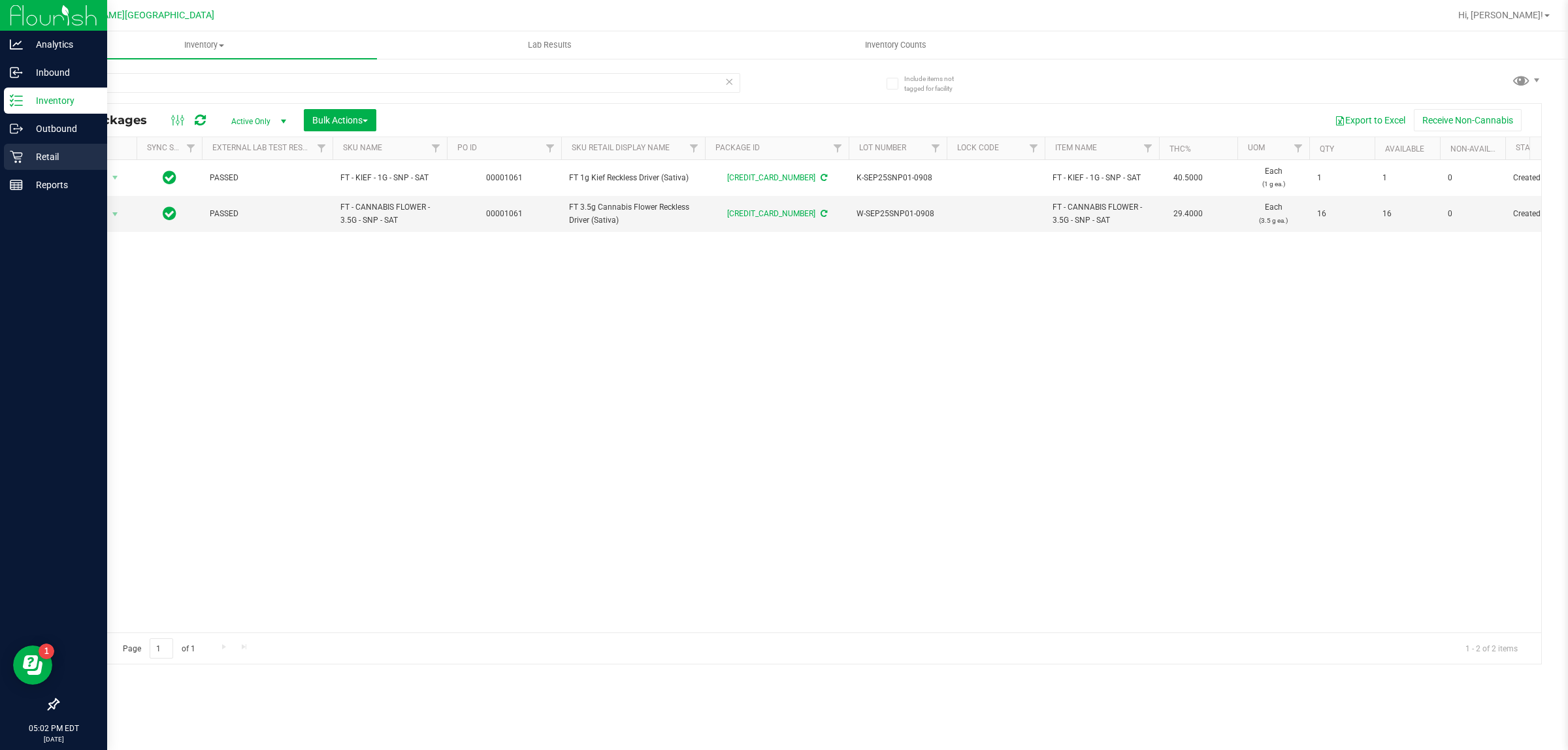
click at [40, 152] on p "Retail" at bounding box center [62, 157] width 79 height 16
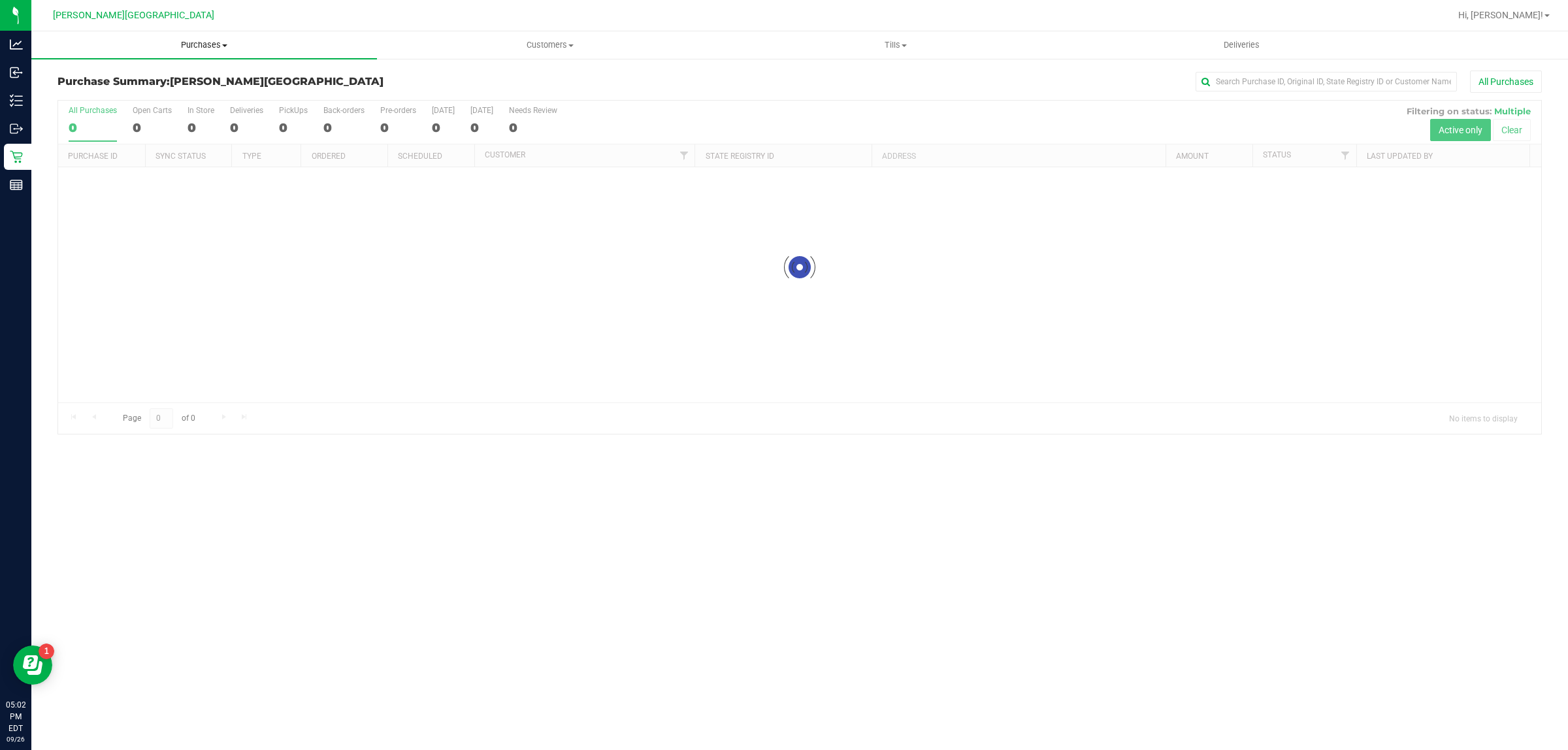
drag, startPoint x: 196, startPoint y: 37, endPoint x: 201, endPoint y: 44, distance: 8.6
click at [196, 37] on uib-tab-heading "Purchases Summary of purchases Fulfillment All purchases" at bounding box center [204, 44] width 345 height 27
click at [107, 93] on span "Fulfillment" at bounding box center [71, 94] width 81 height 11
click at [216, 43] on span "Purchases" at bounding box center [204, 45] width 345 height 12
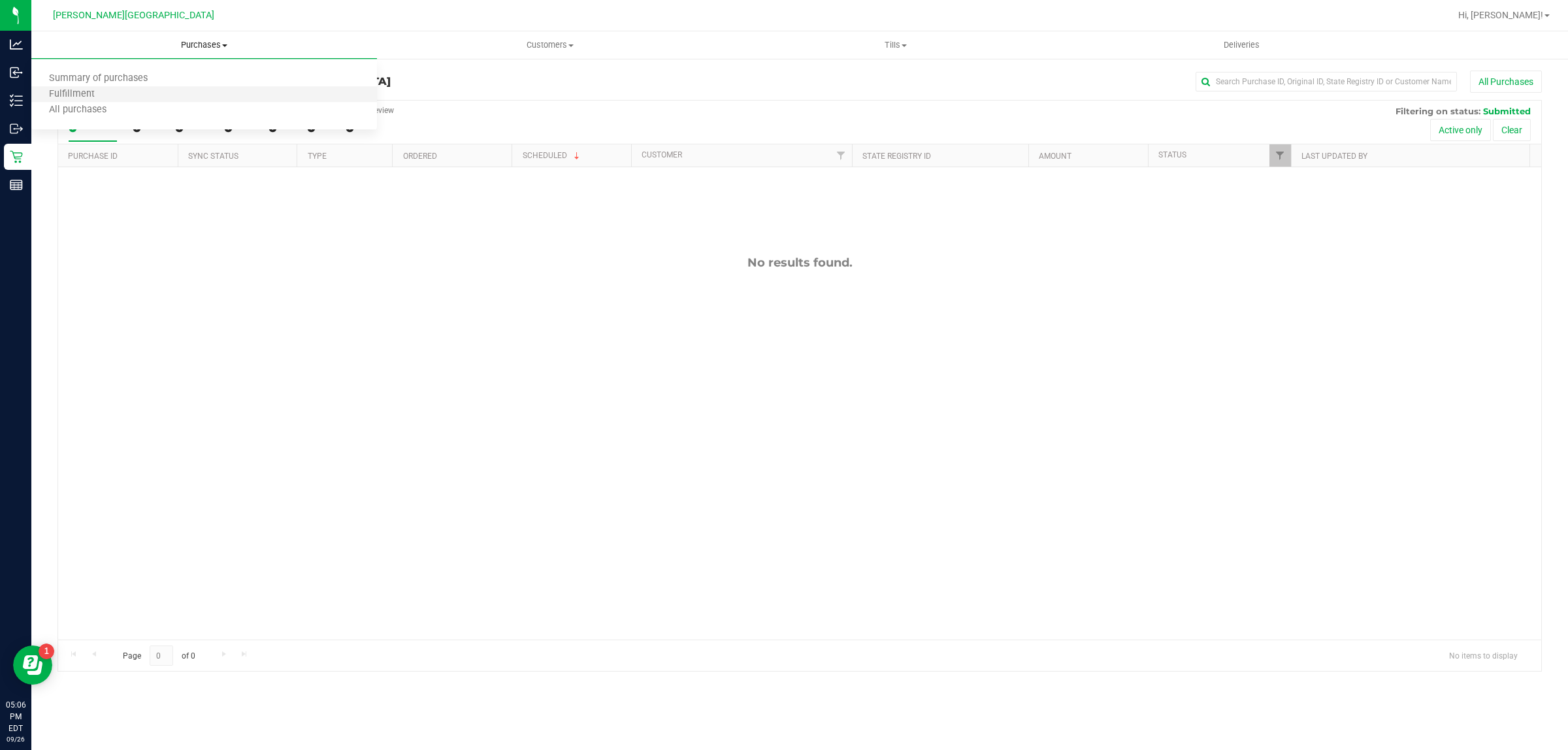
click at [131, 89] on li "Fulfillment" at bounding box center [204, 95] width 345 height 16
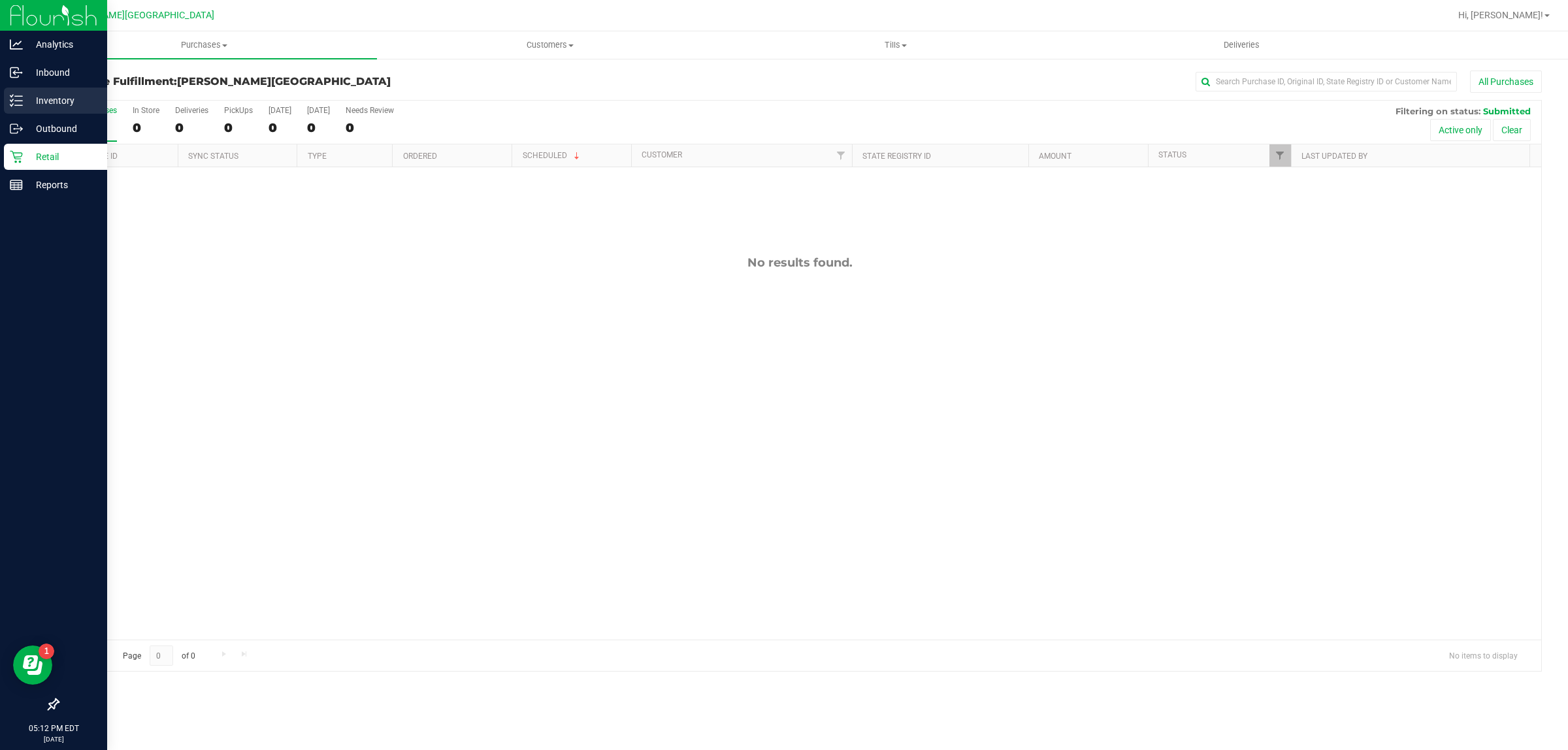
click at [24, 100] on p "Inventory" at bounding box center [62, 101] width 79 height 16
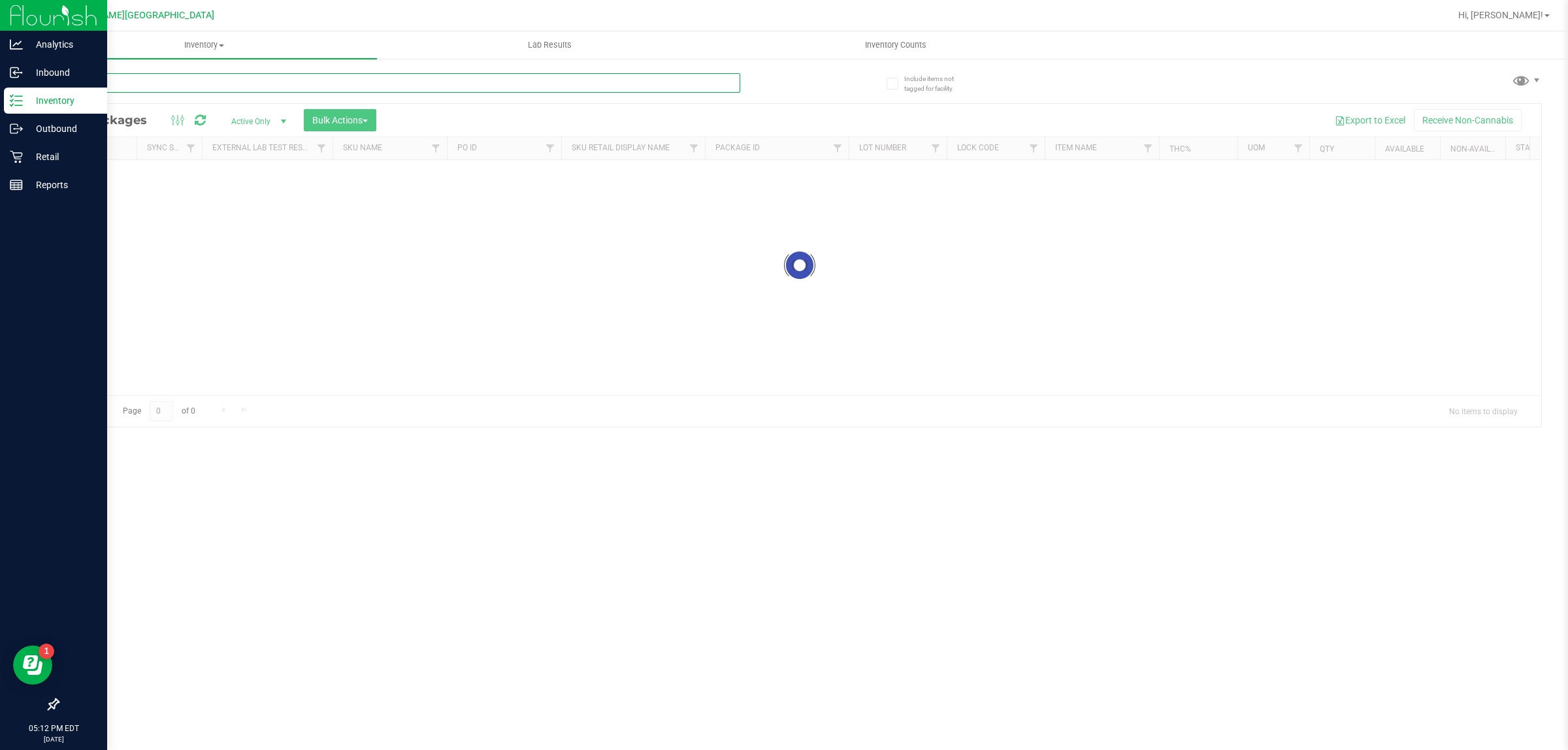
click at [212, 77] on input "text" at bounding box center [399, 83] width 683 height 20
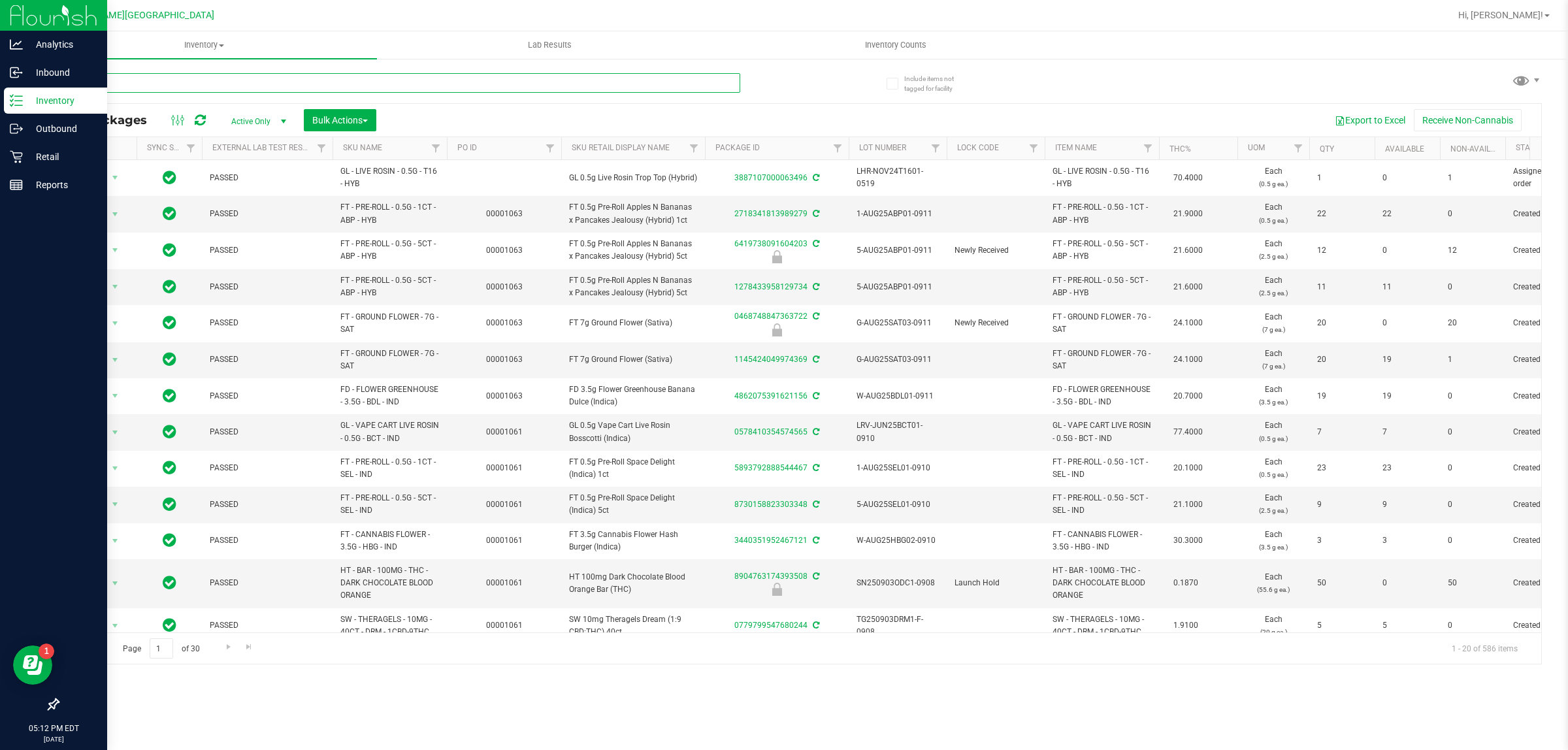
type input "atm"
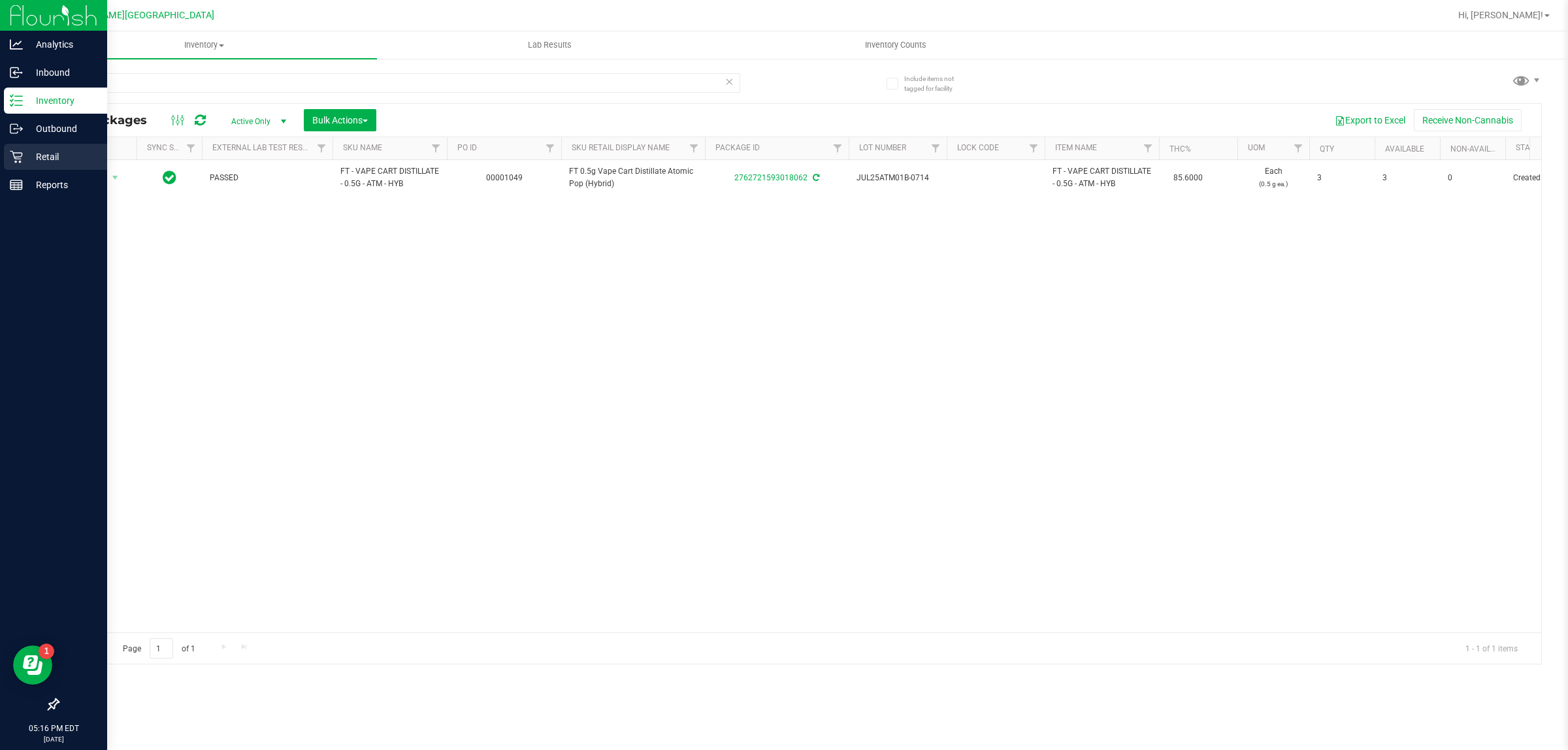
click at [36, 144] on div "Retail" at bounding box center [56, 157] width 103 height 26
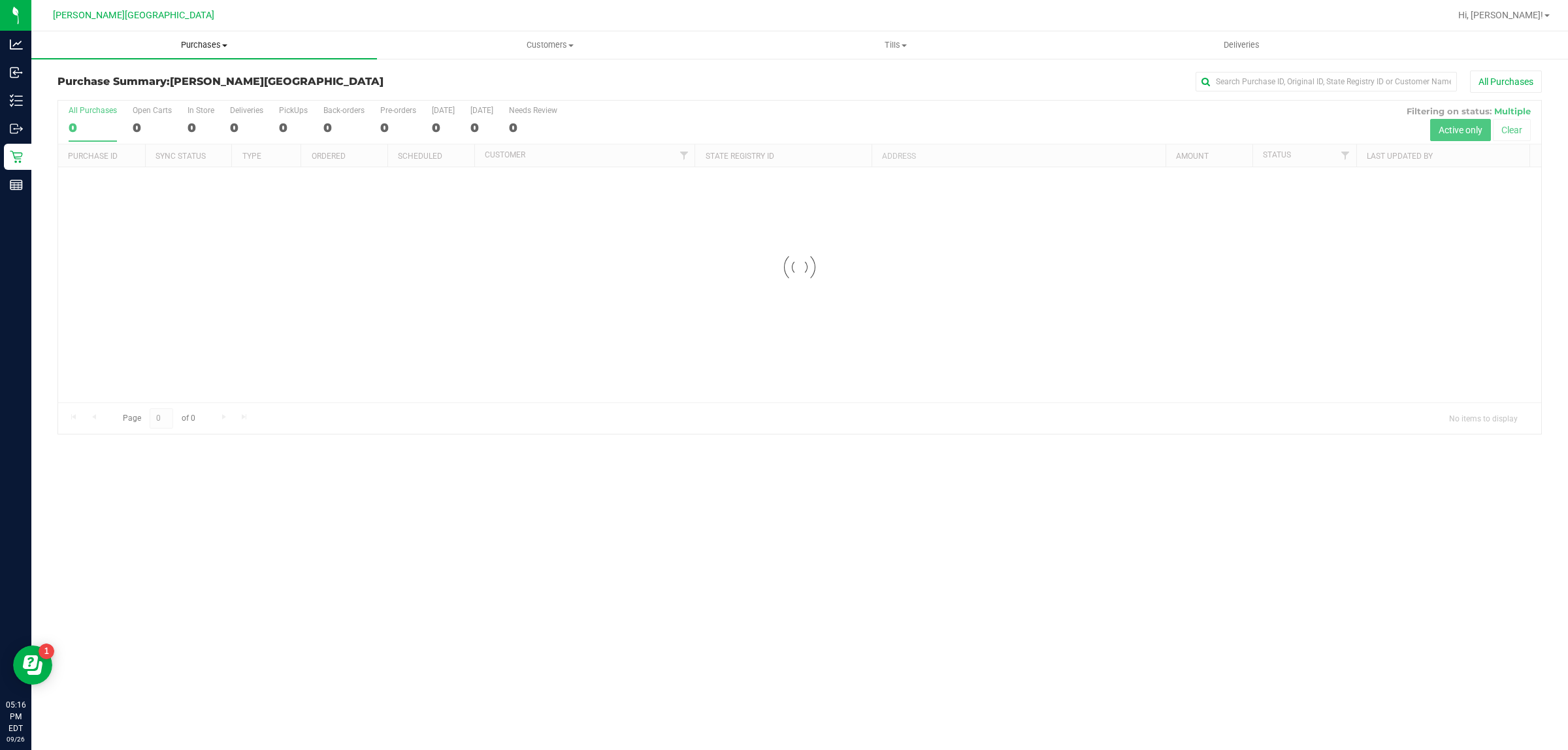
click at [206, 34] on uib-tab-heading "Purchases Summary of purchases Fulfillment All purchases" at bounding box center [204, 44] width 345 height 27
click at [132, 91] on li "Fulfillment" at bounding box center [204, 95] width 345 height 16
click at [219, 40] on span "Purchases" at bounding box center [204, 45] width 345 height 12
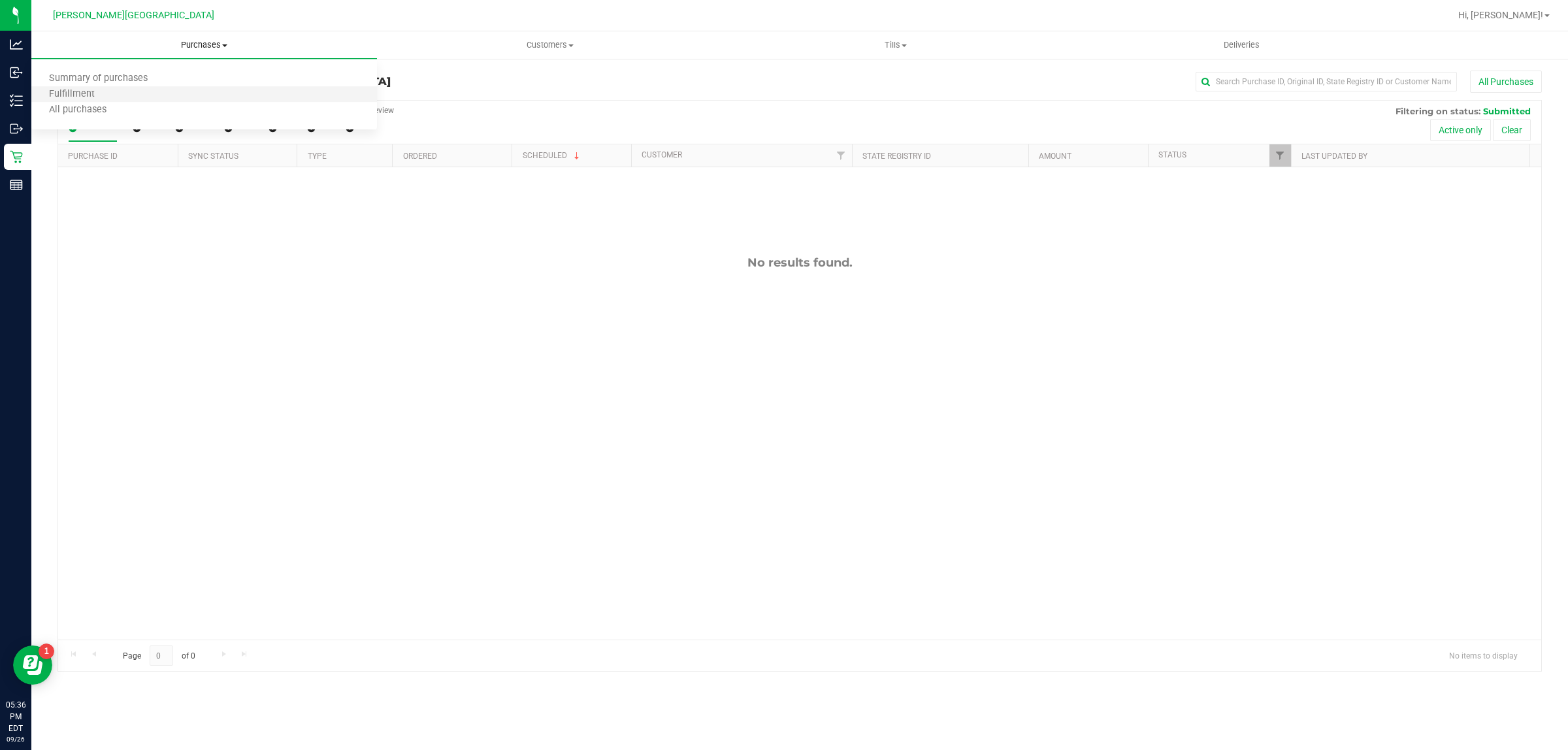
click at [167, 87] on li "Fulfillment" at bounding box center [204, 95] width 345 height 16
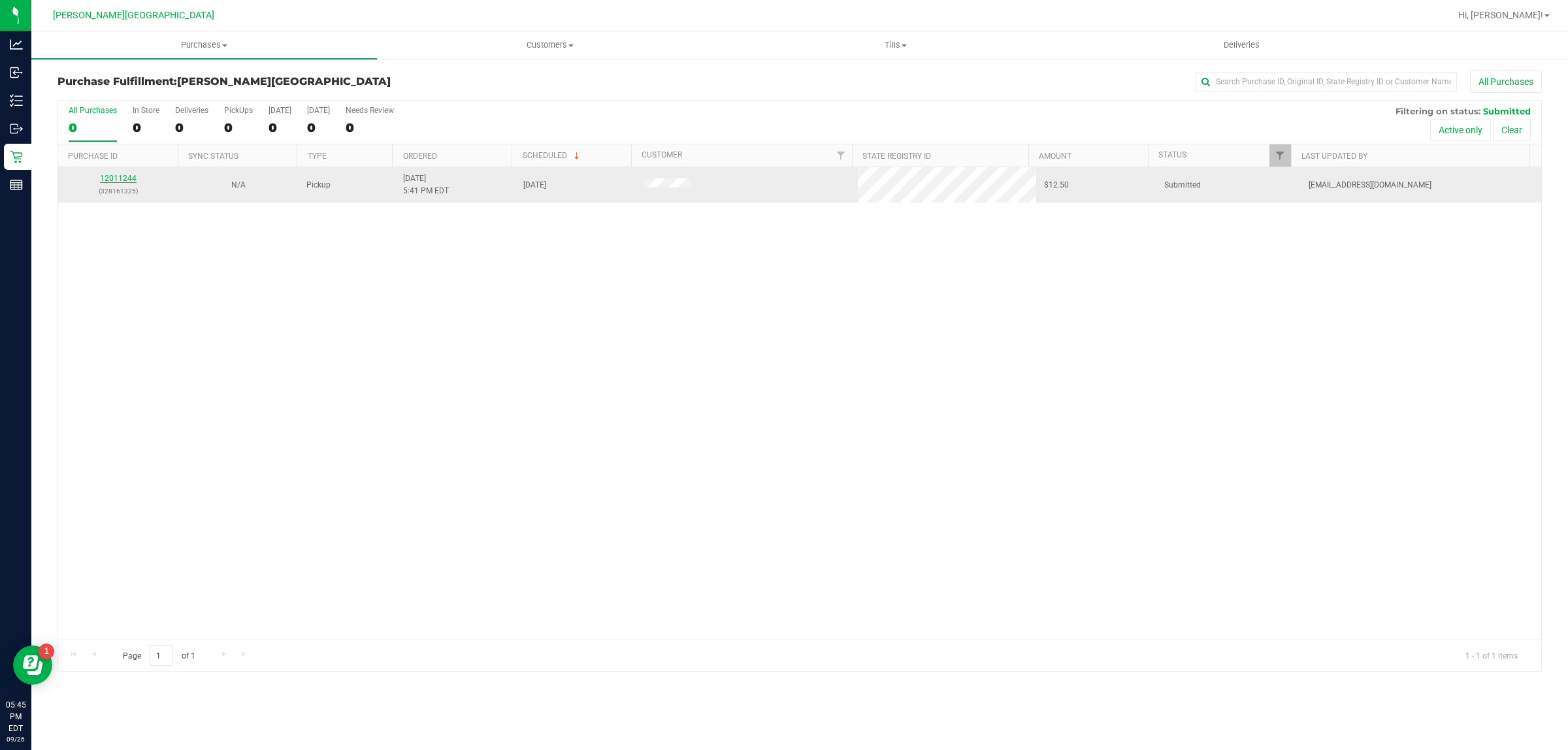
click at [114, 178] on link "12011244" at bounding box center [118, 179] width 36 height 9
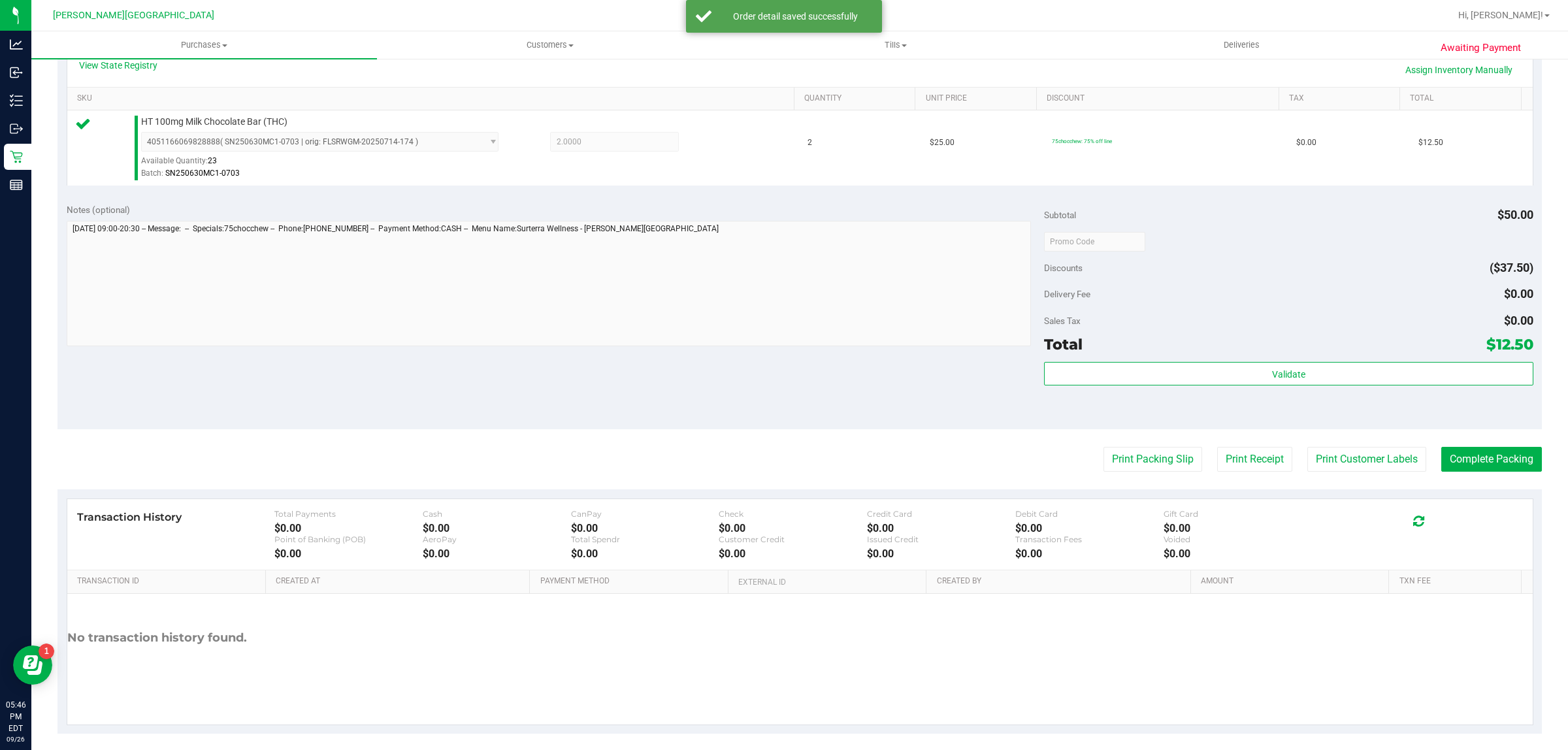
scroll to position [317, 0]
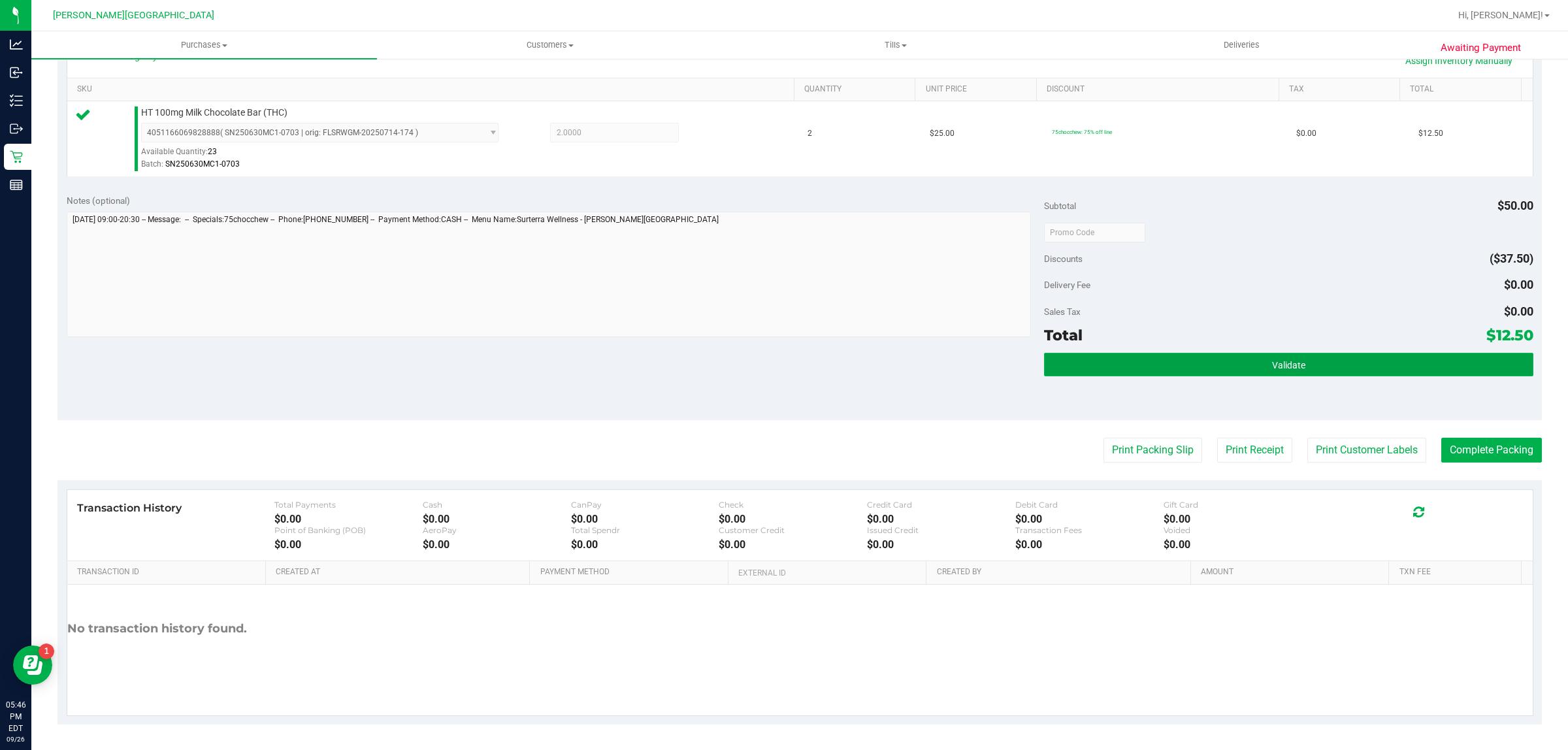
click at [1344, 376] on button "Validate" at bounding box center [1288, 364] width 489 height 24
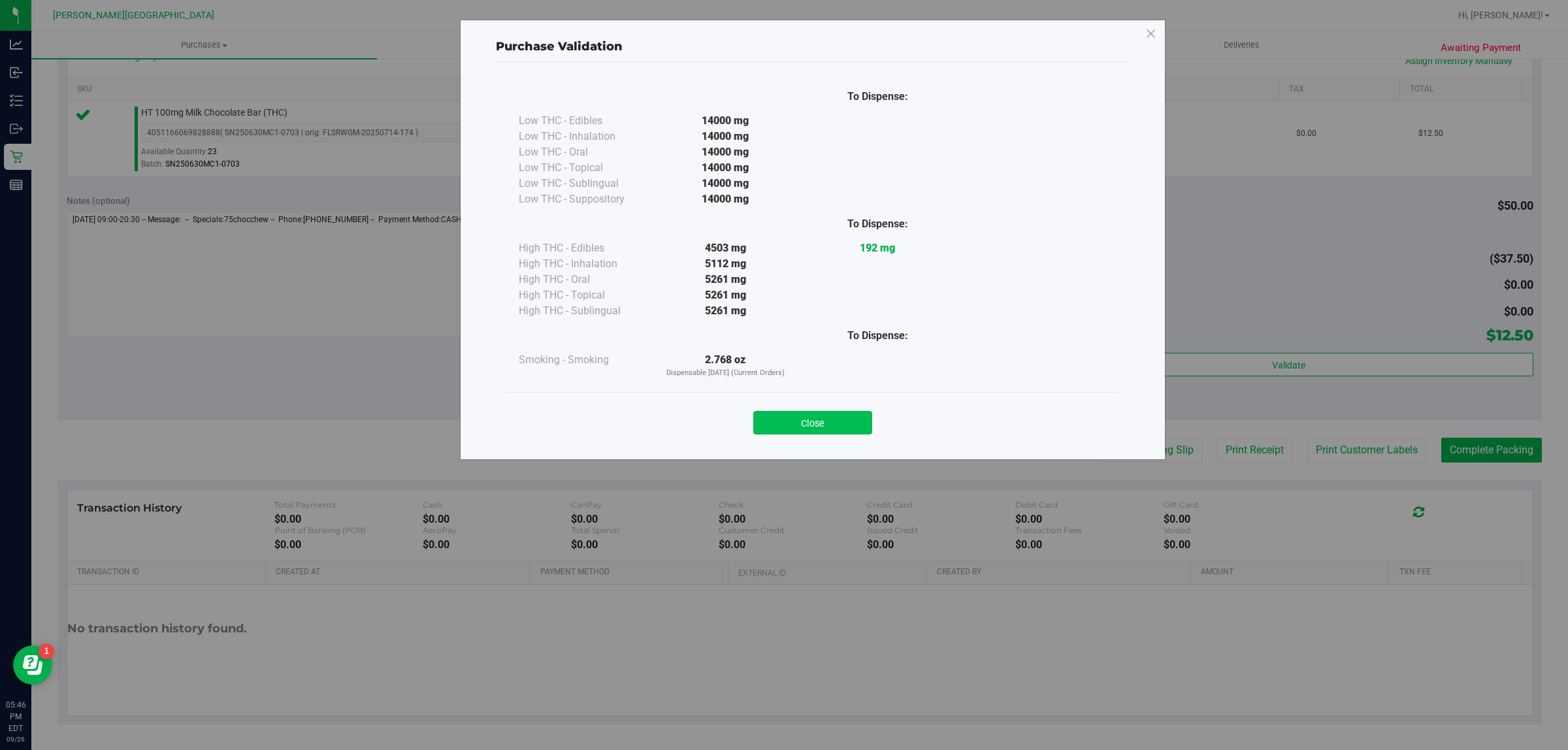
click at [779, 417] on button "Close" at bounding box center [813, 423] width 119 height 24
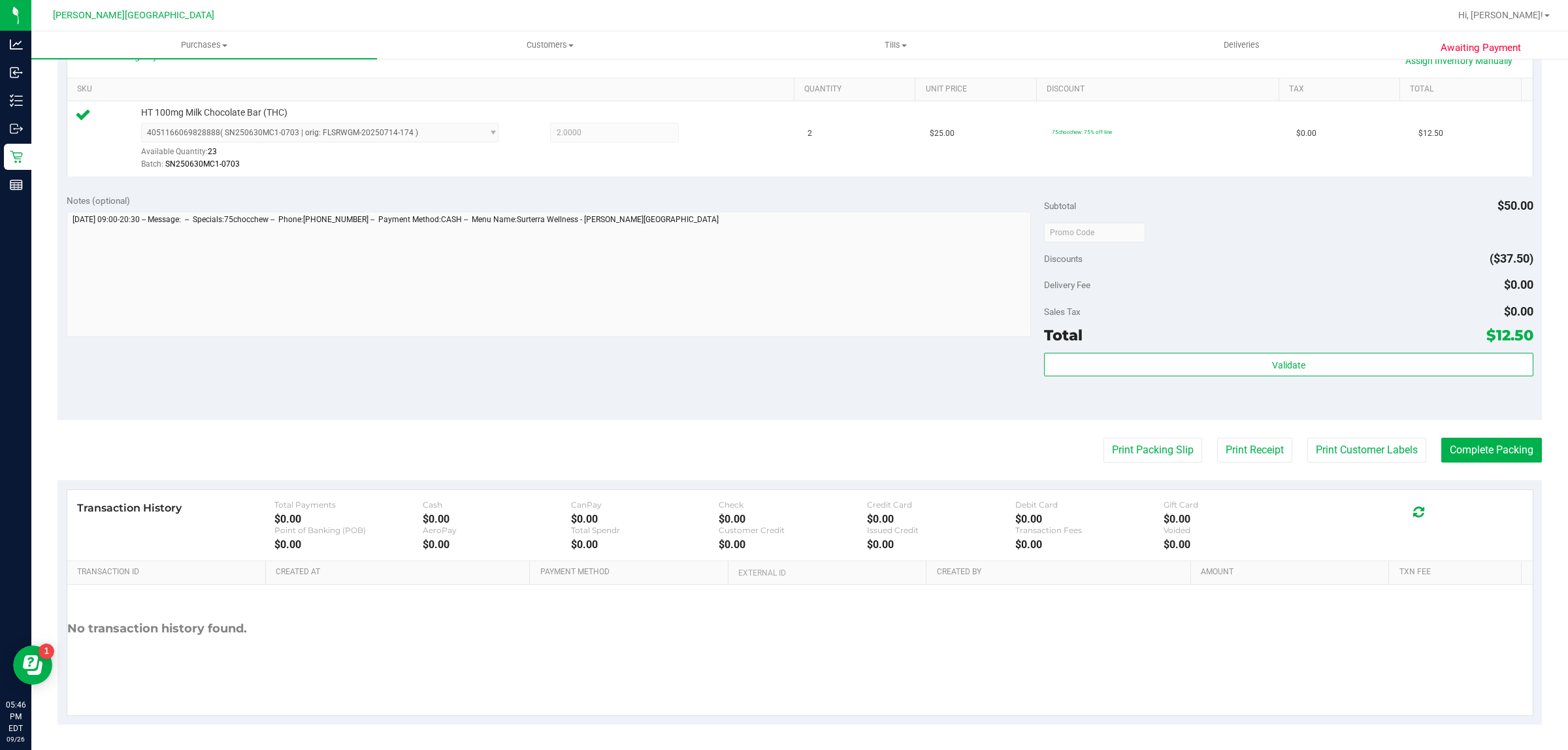
click at [1137, 464] on purchase-details "Back Edit Purchase Cancel Purchase View Profile # 12011244 BioTrack ID: - Submi…" at bounding box center [800, 239] width 1485 height 971
click at [1137, 455] on button "Print Packing Slip" at bounding box center [1153, 450] width 99 height 25
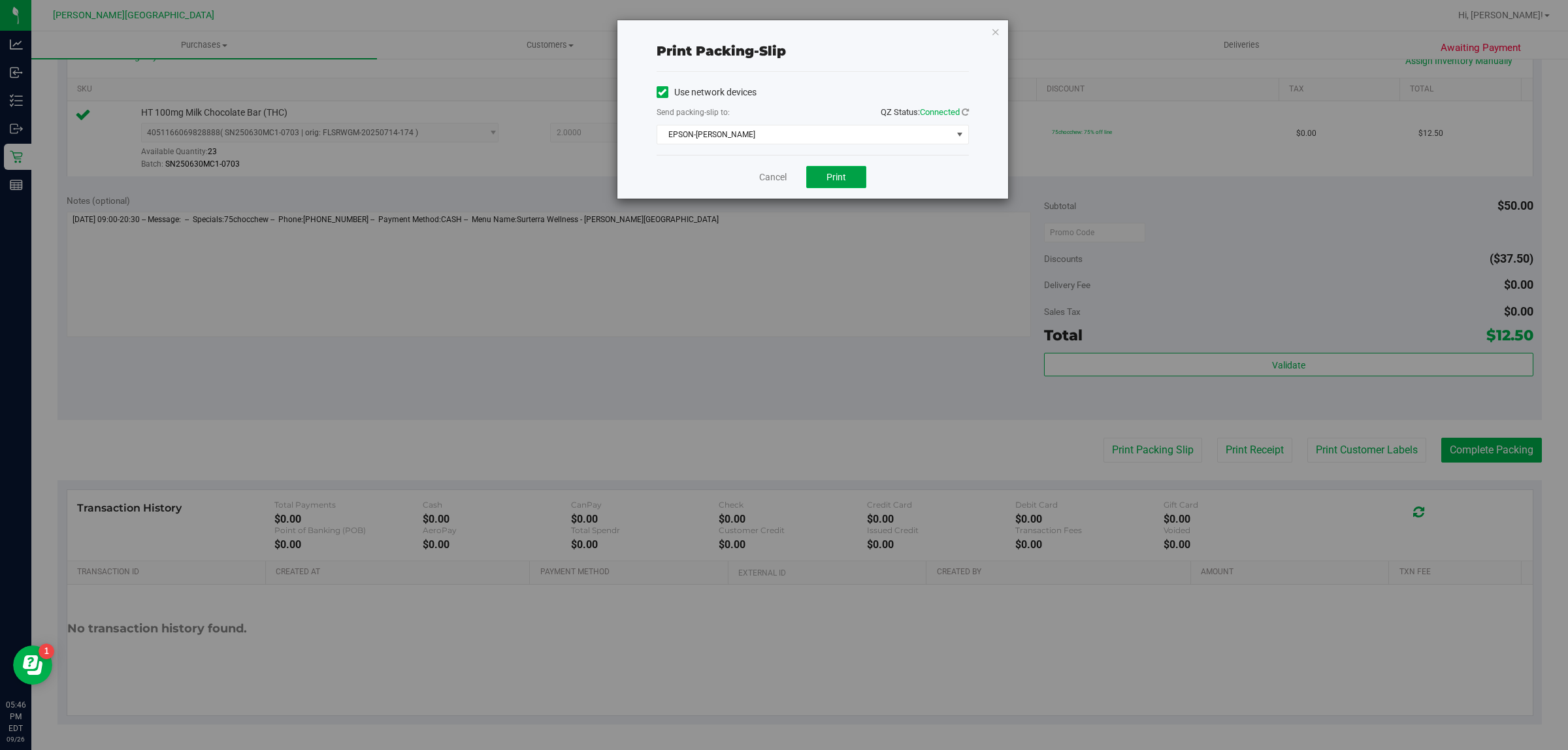
click at [820, 174] on button "Print" at bounding box center [836, 177] width 60 height 22
click at [998, 34] on icon "button" at bounding box center [996, 32] width 9 height 16
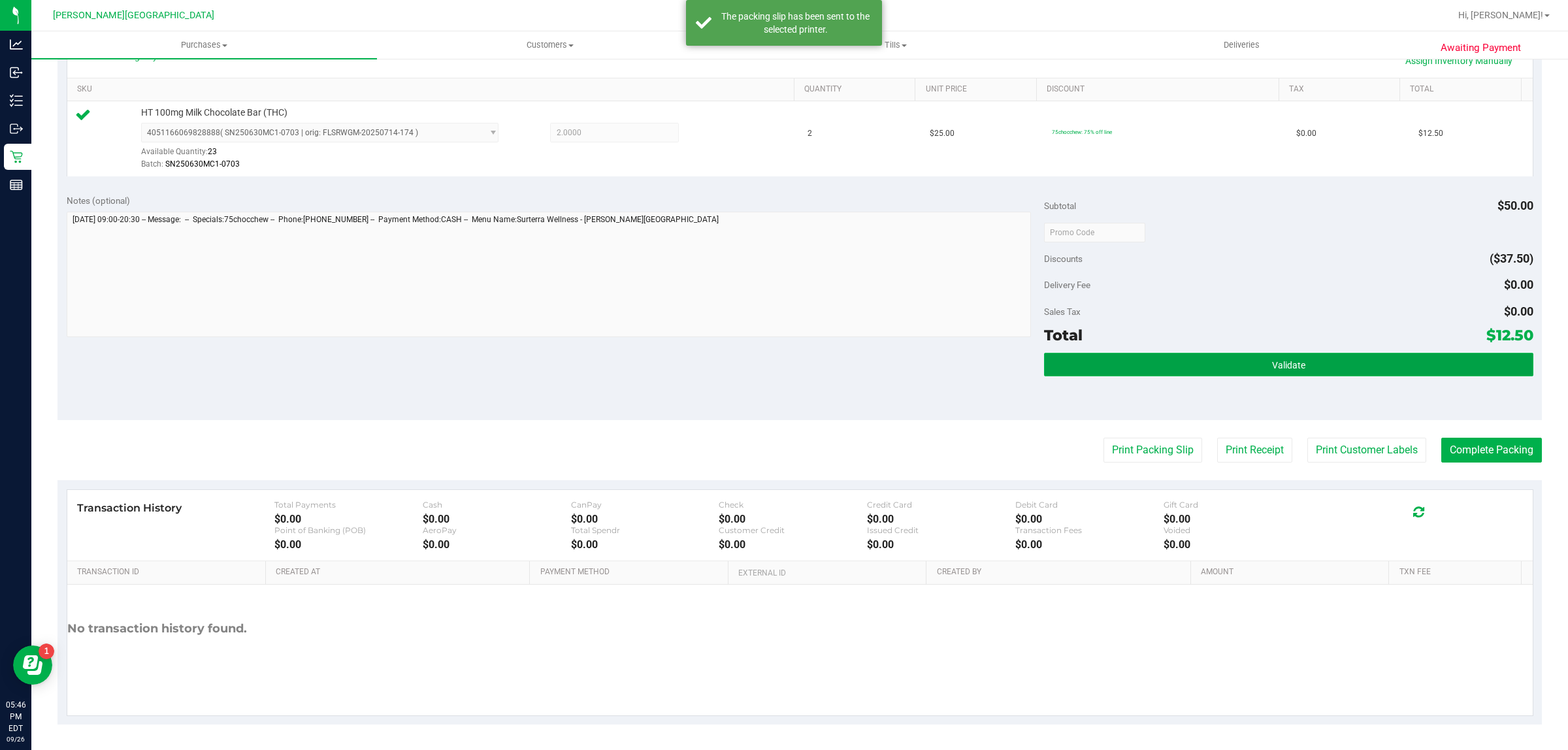
click at [1295, 362] on button "Validate" at bounding box center [1288, 364] width 489 height 24
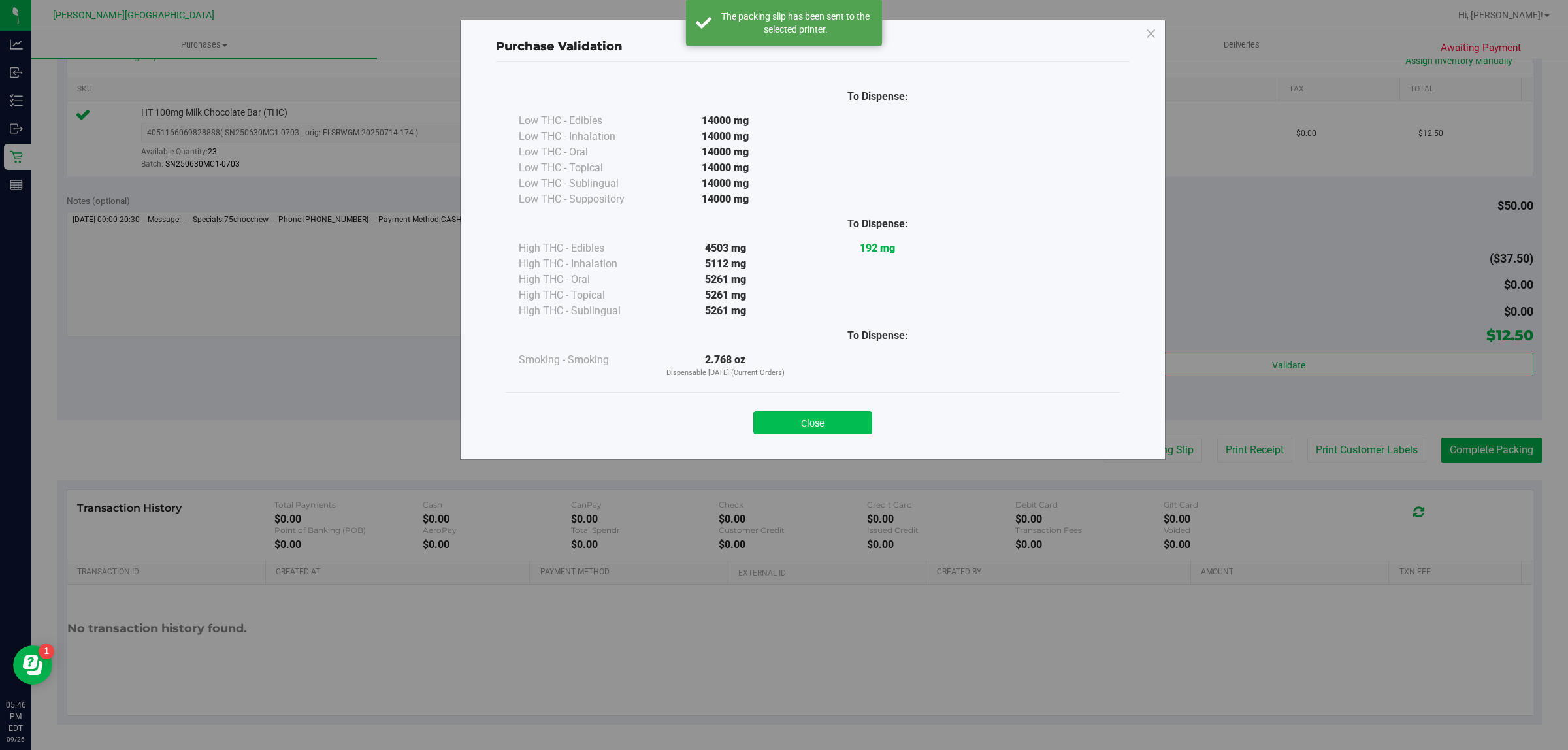
click at [851, 416] on button "Close" at bounding box center [813, 423] width 119 height 24
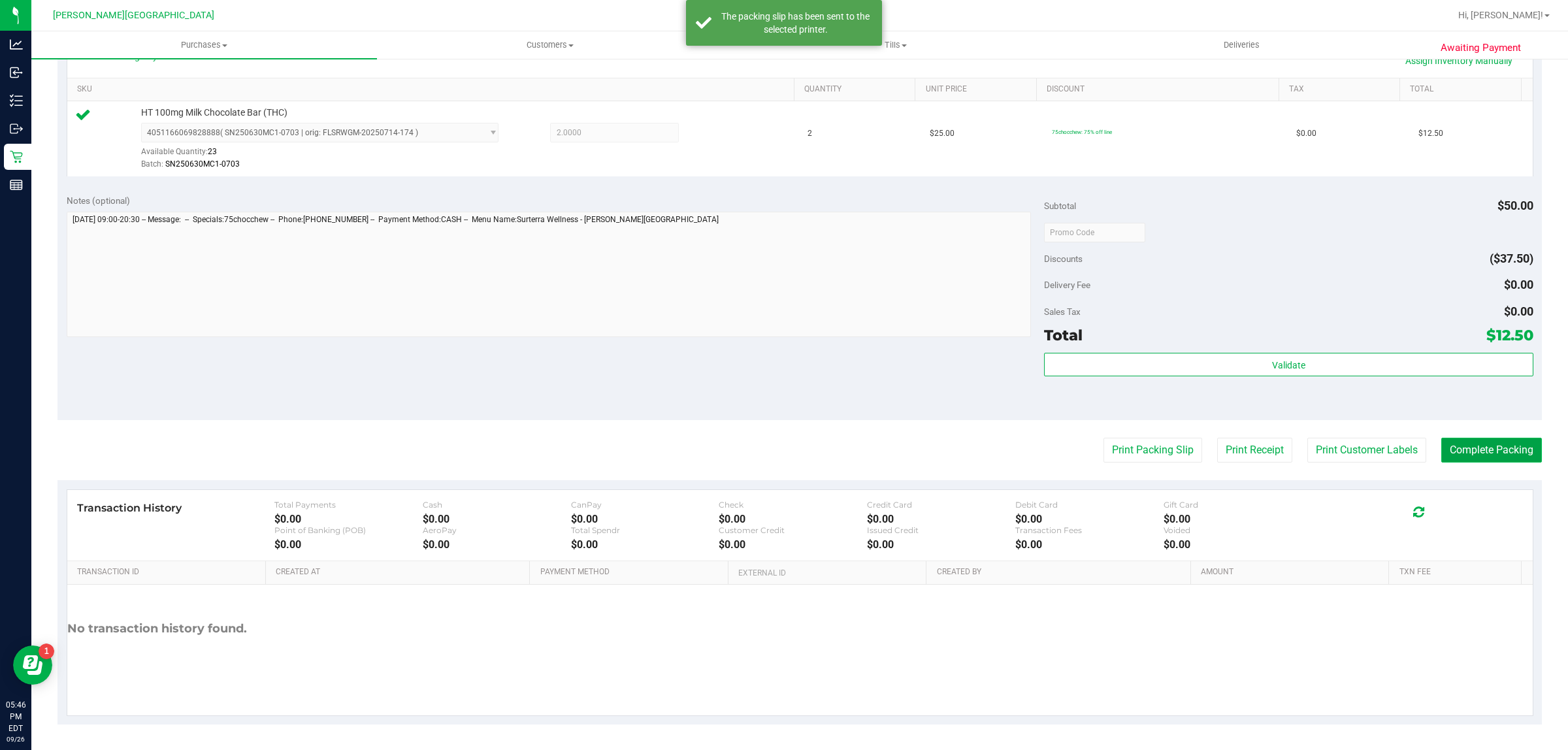
click at [1506, 443] on button "Complete Packing" at bounding box center [1491, 450] width 101 height 25
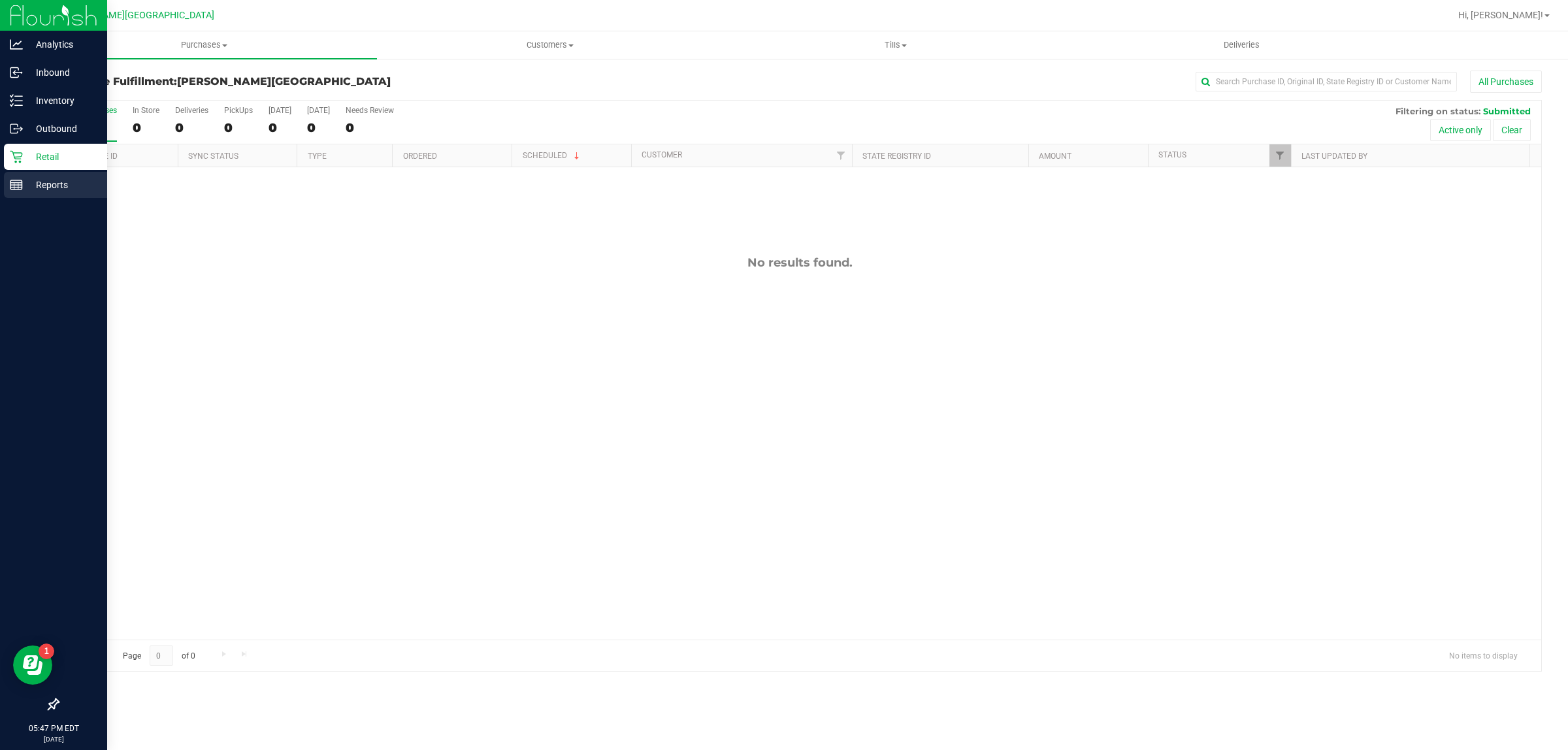
click at [31, 189] on p "Reports" at bounding box center [62, 185] width 79 height 16
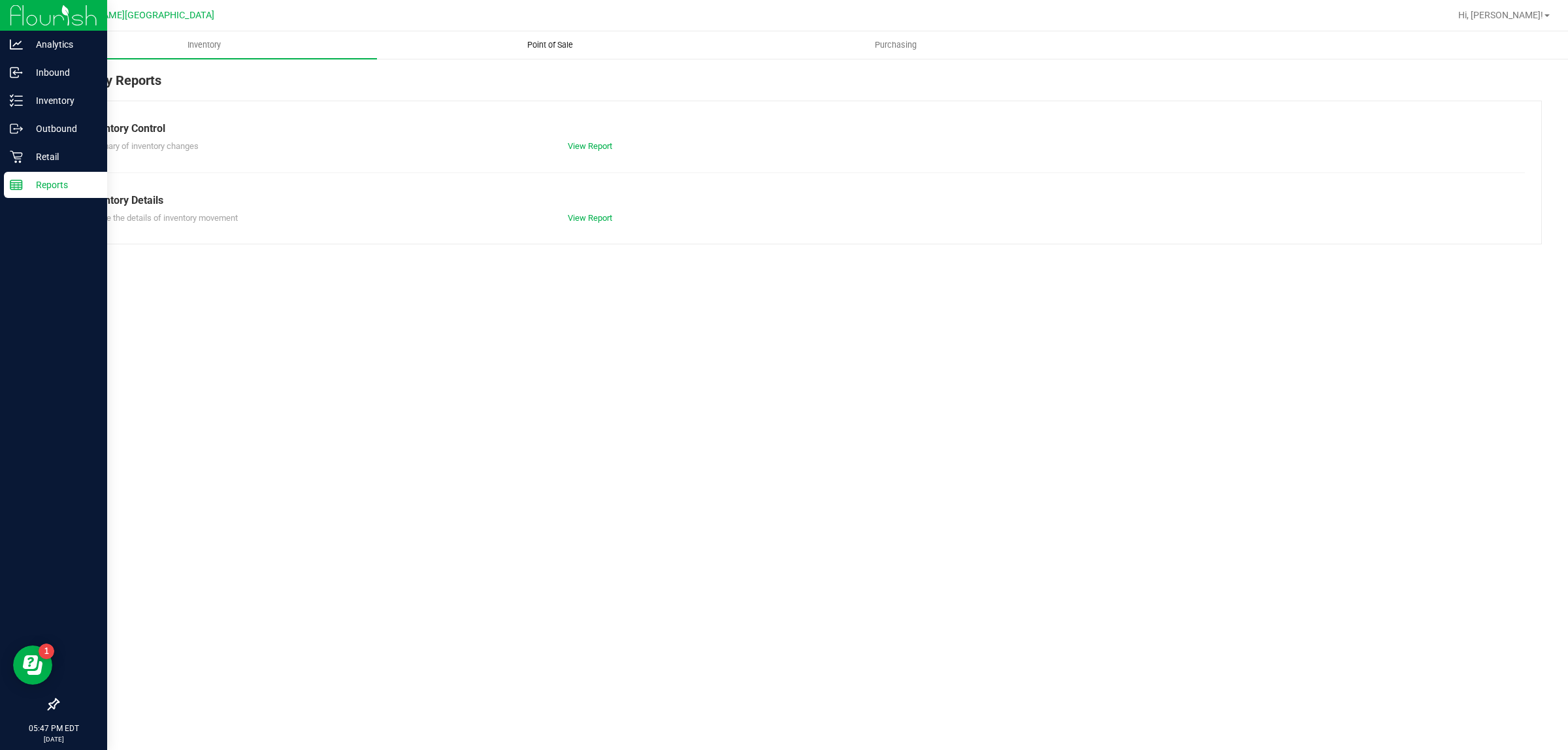
click at [569, 51] on uib-tab-heading "Point of Sale" at bounding box center [550, 45] width 344 height 26
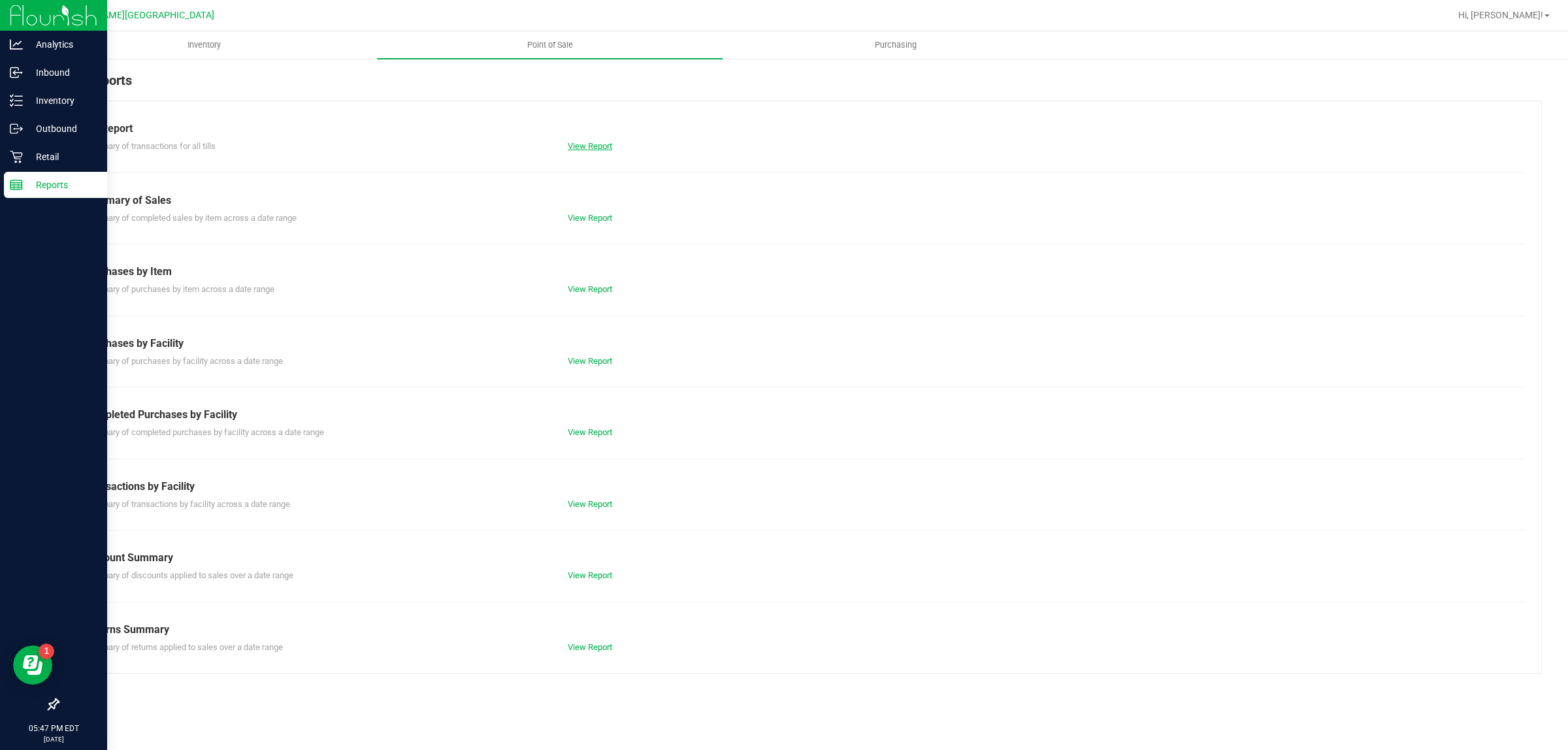
click at [607, 144] on link "View Report" at bounding box center [589, 146] width 44 height 10
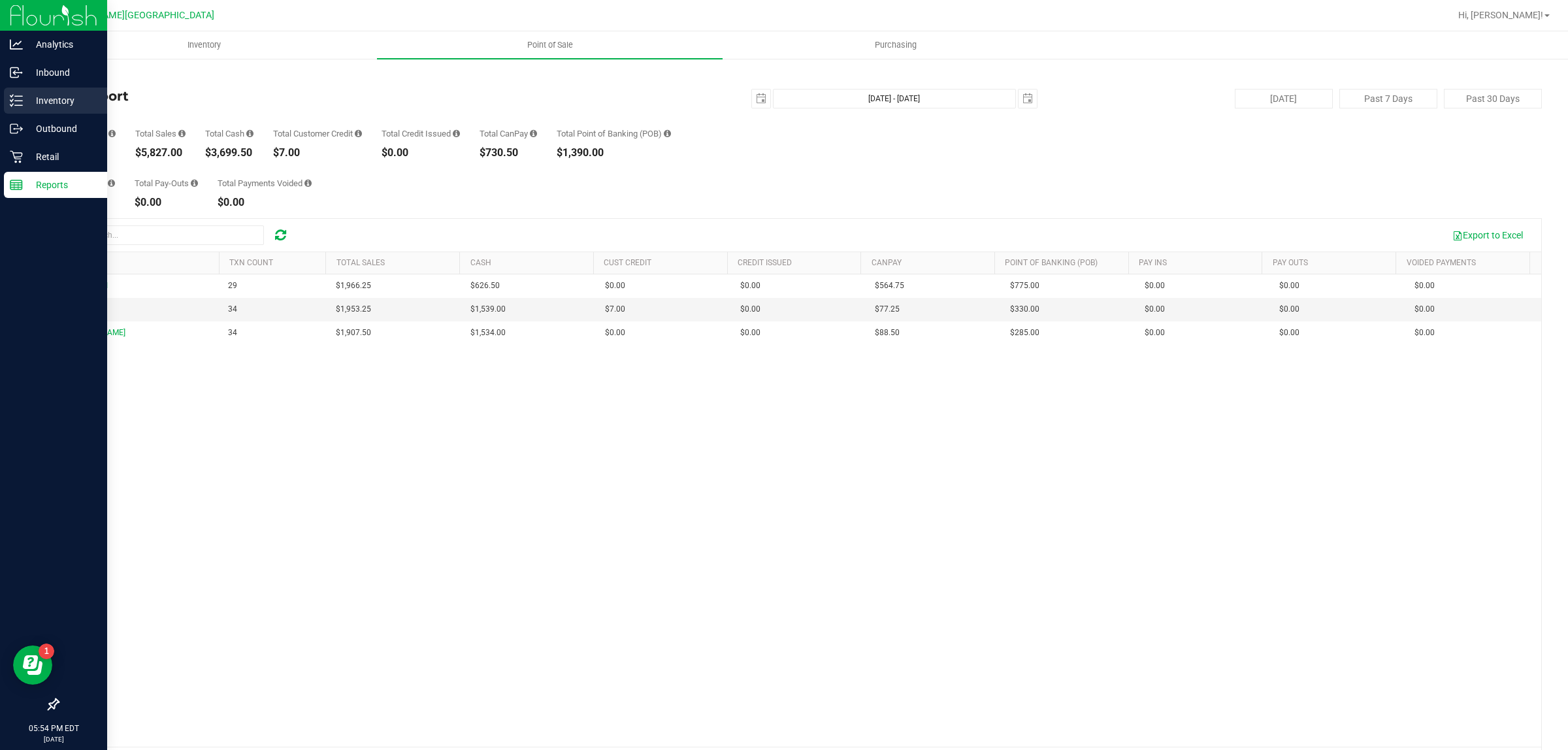
click at [48, 103] on p "Inventory" at bounding box center [62, 101] width 79 height 16
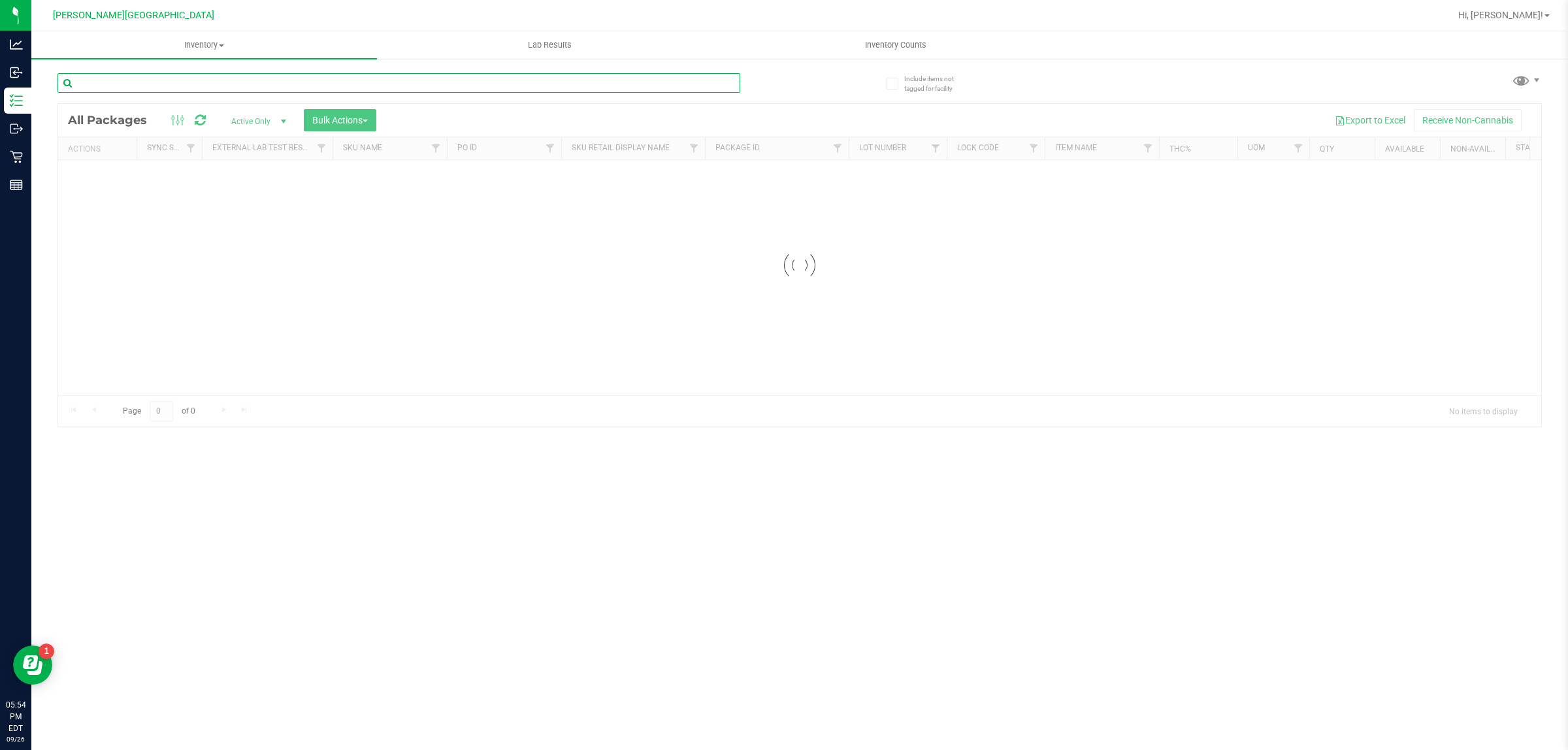
click at [202, 80] on input "text" at bounding box center [399, 83] width 683 height 20
type input "a"
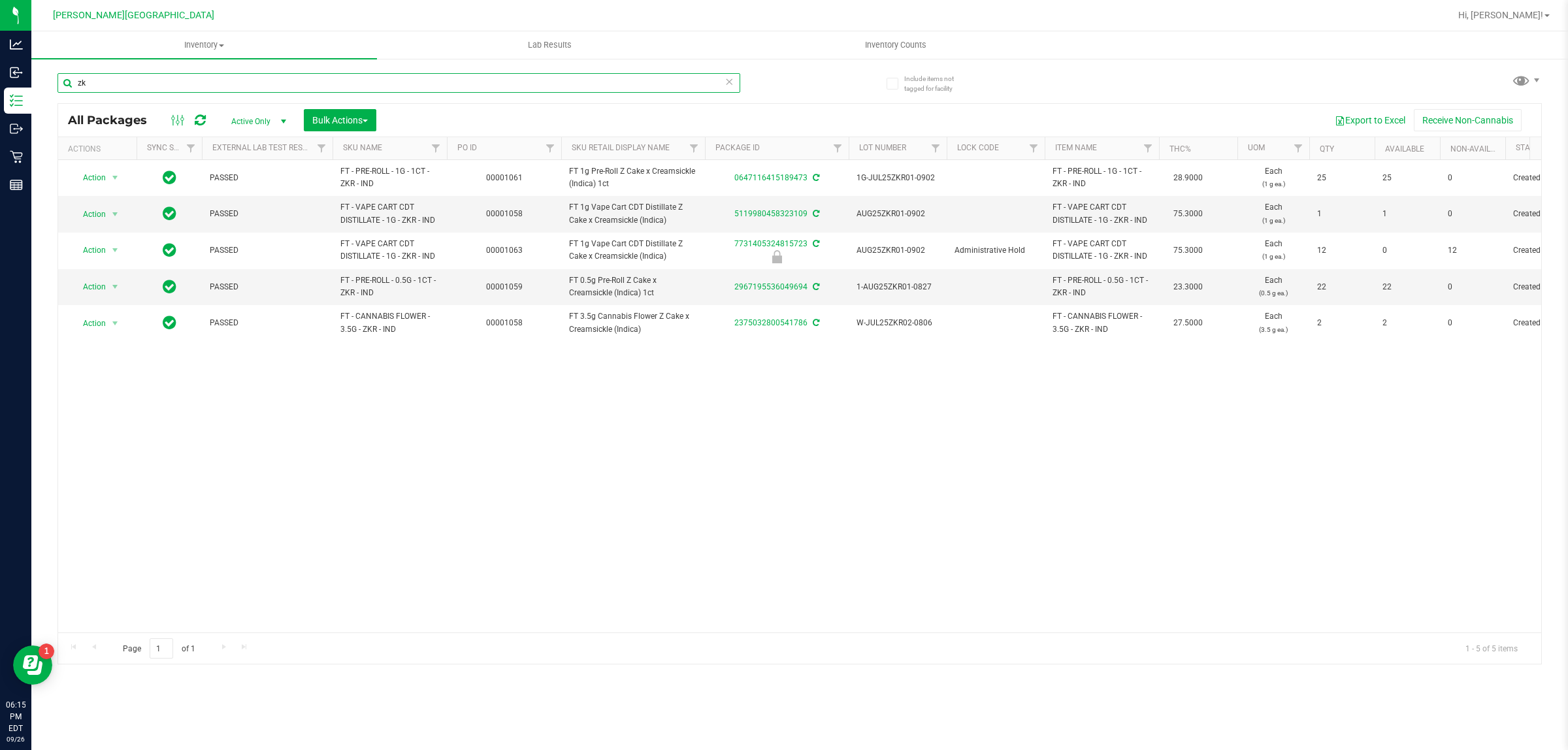
type input "z"
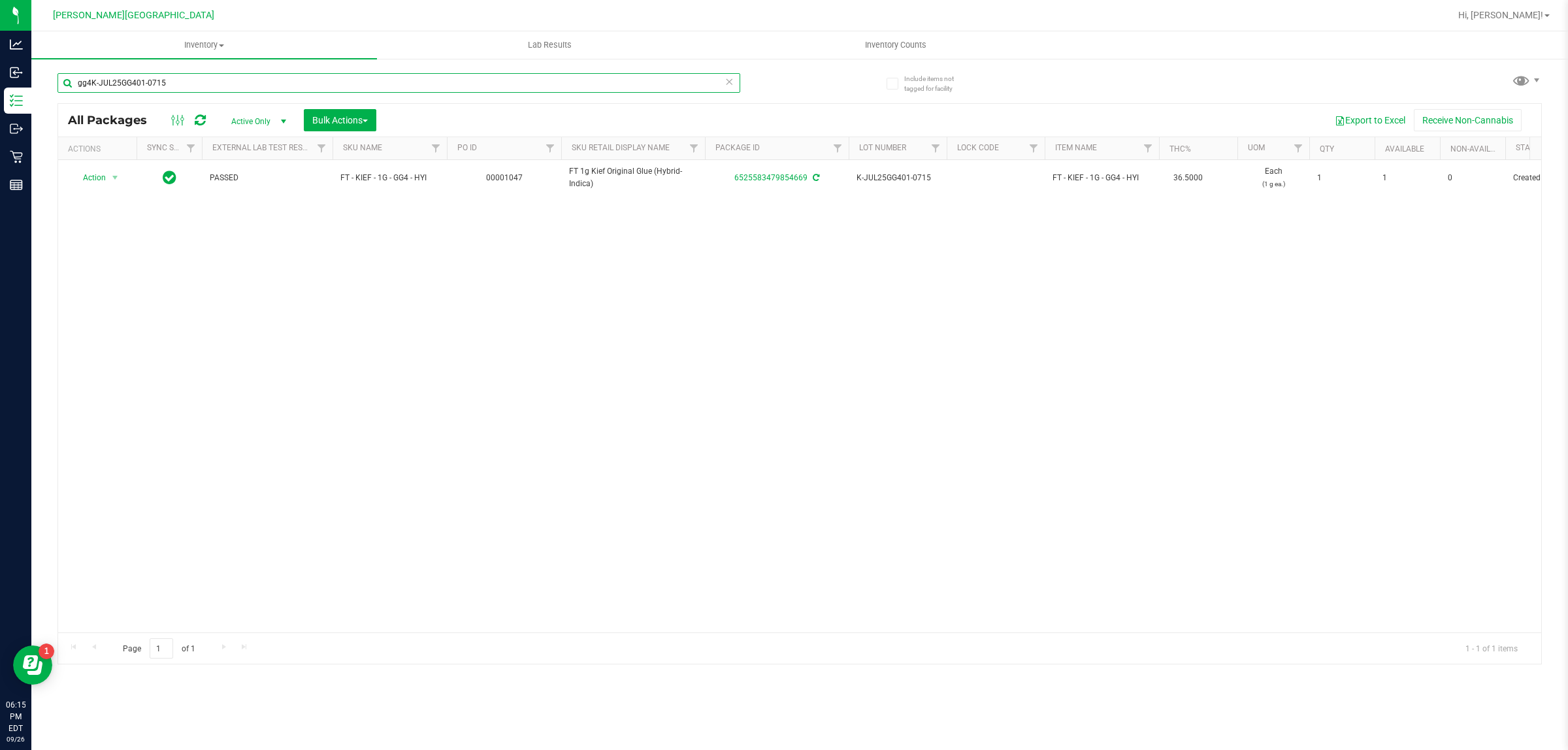
type input "gg4K-JUL25GG401-0715"
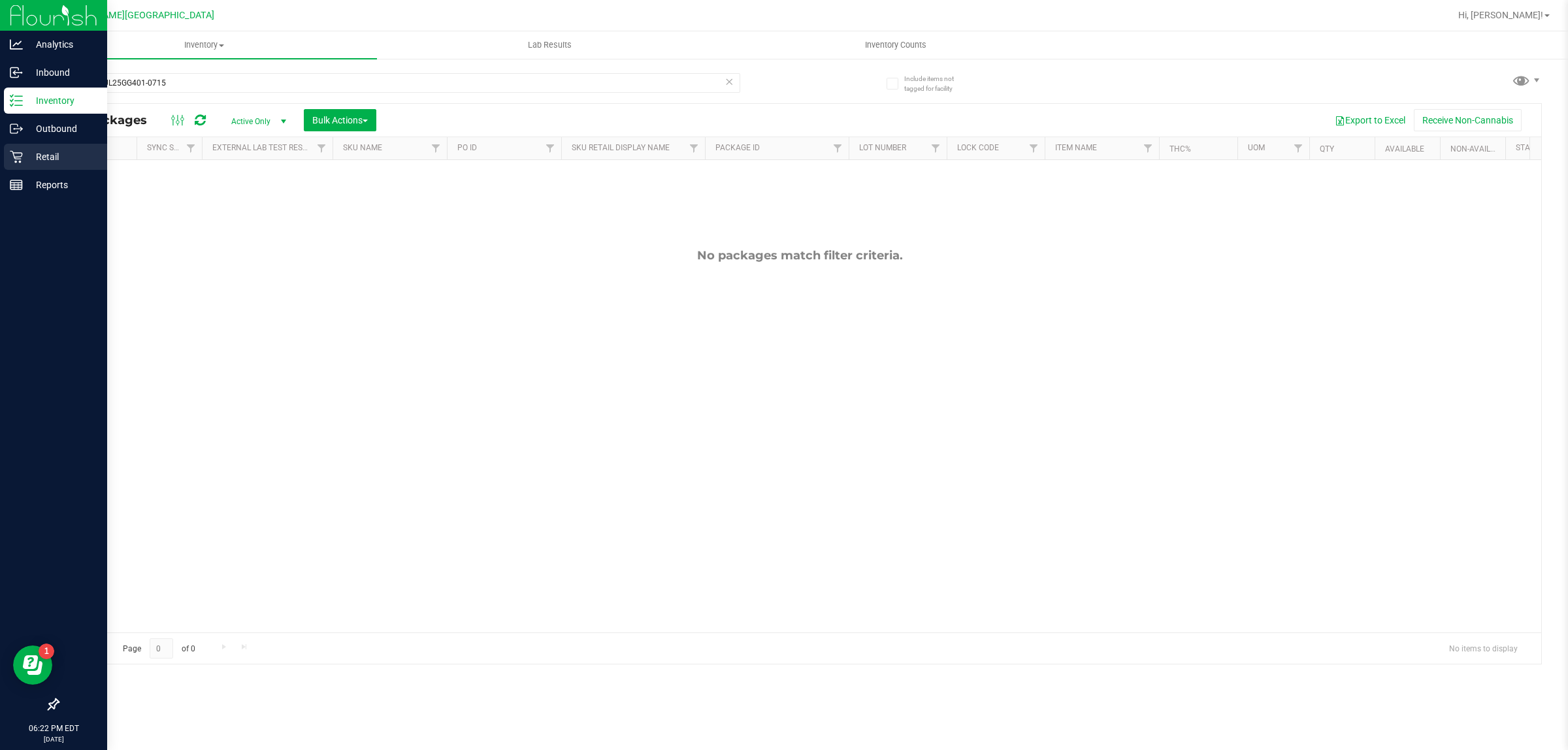
click at [57, 162] on p "Retail" at bounding box center [62, 157] width 79 height 16
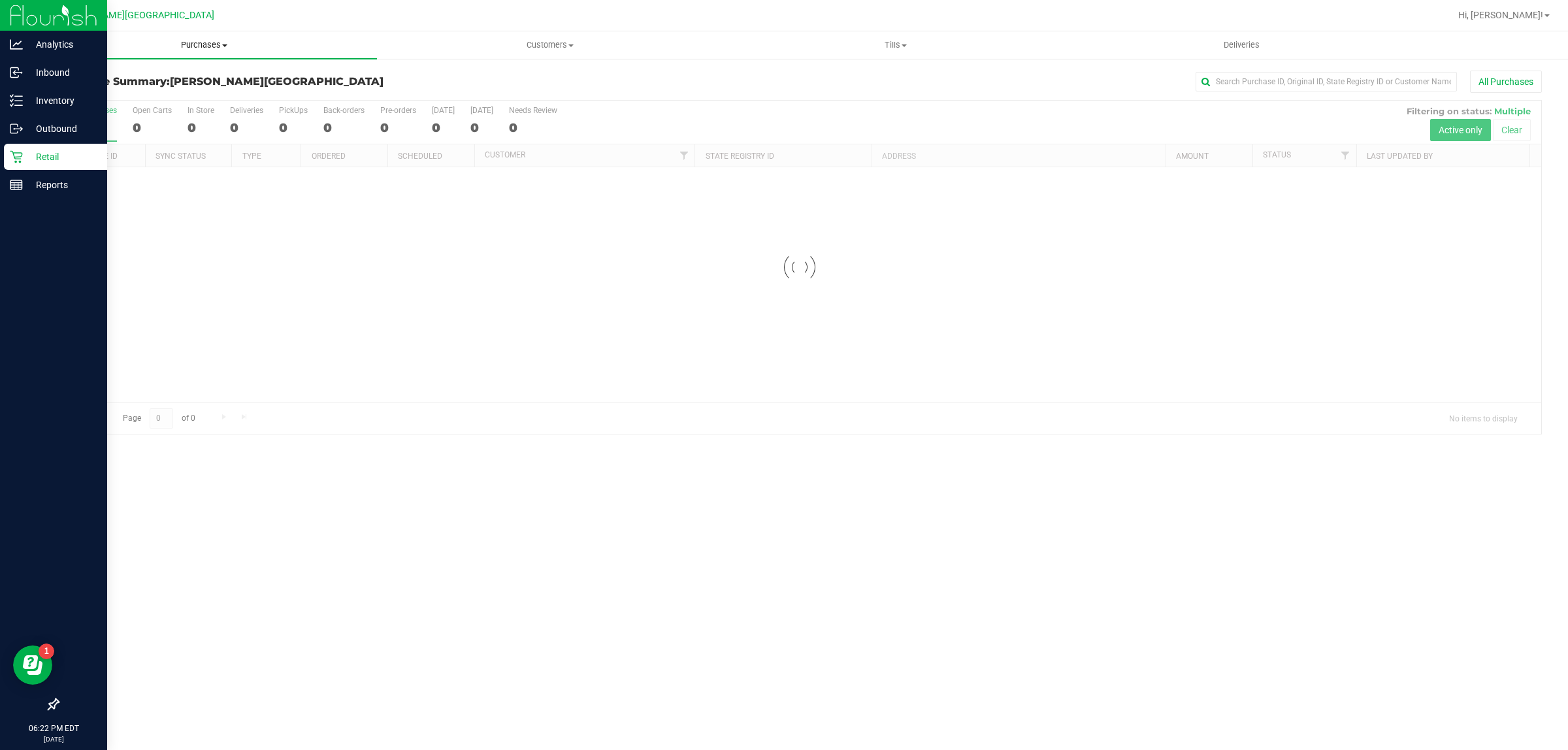
click at [216, 40] on span "Purchases" at bounding box center [204, 45] width 345 height 12
click at [169, 99] on li "Fulfillment" at bounding box center [204, 95] width 345 height 16
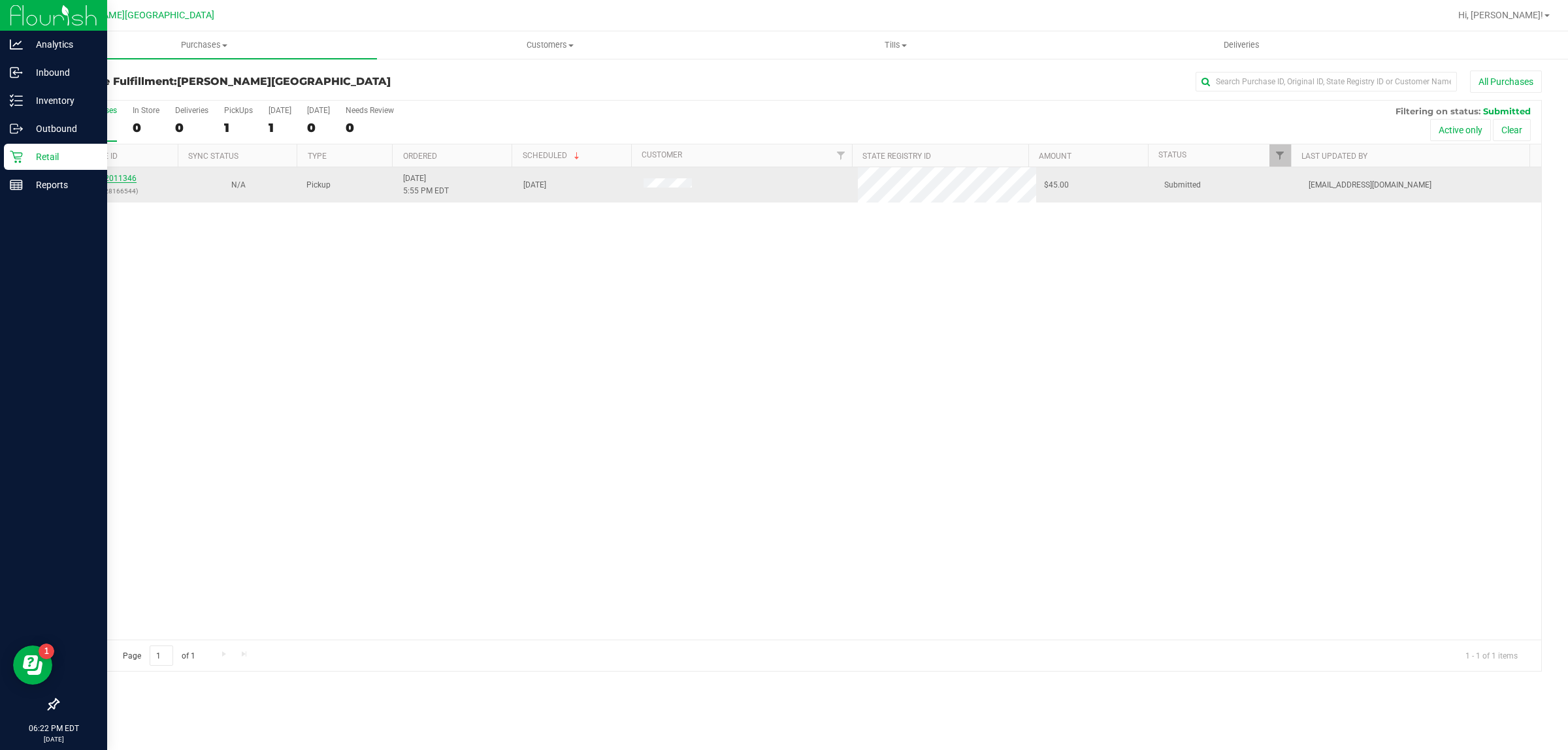
click at [123, 181] on link "12011346" at bounding box center [118, 179] width 36 height 9
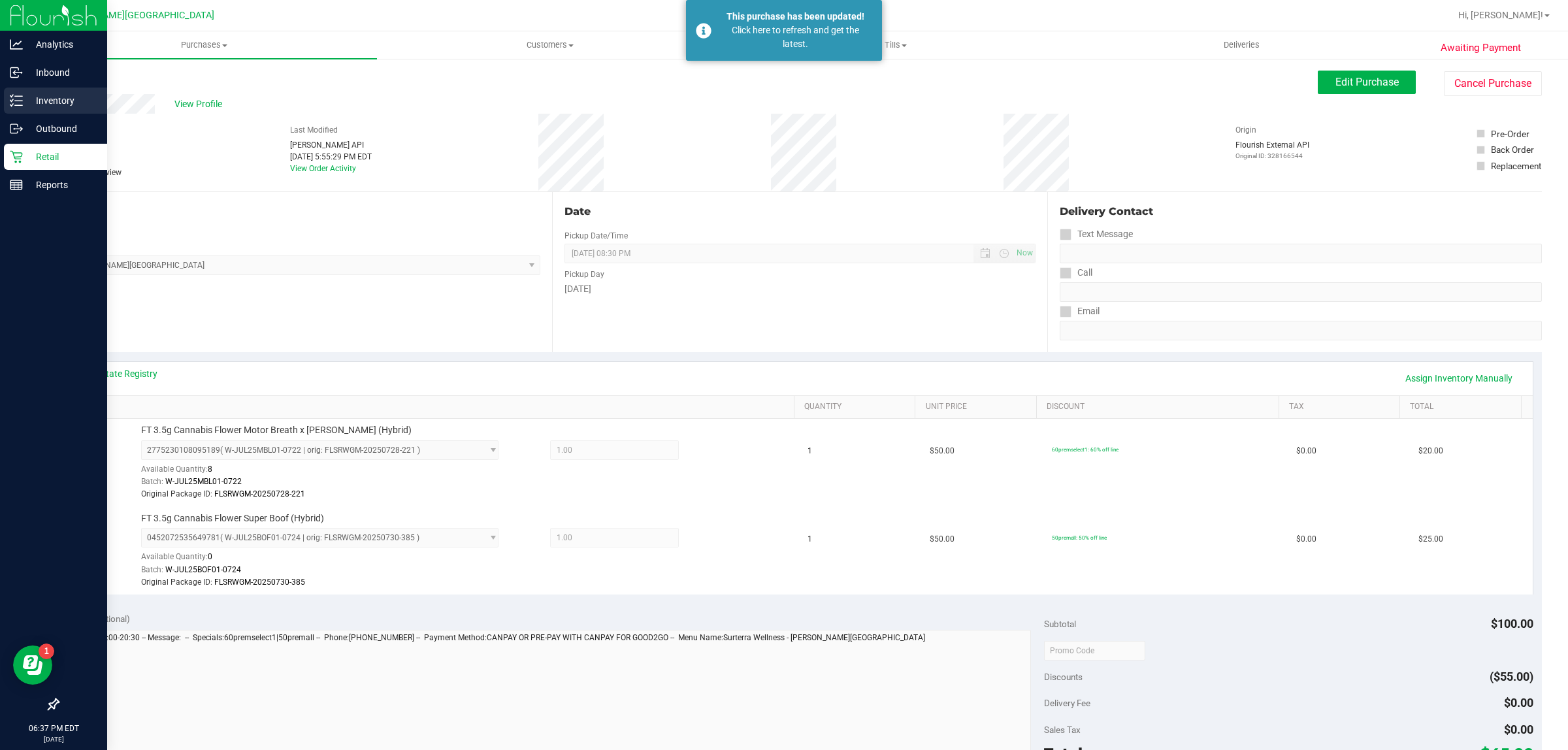
click at [25, 99] on p "Inventory" at bounding box center [62, 101] width 79 height 16
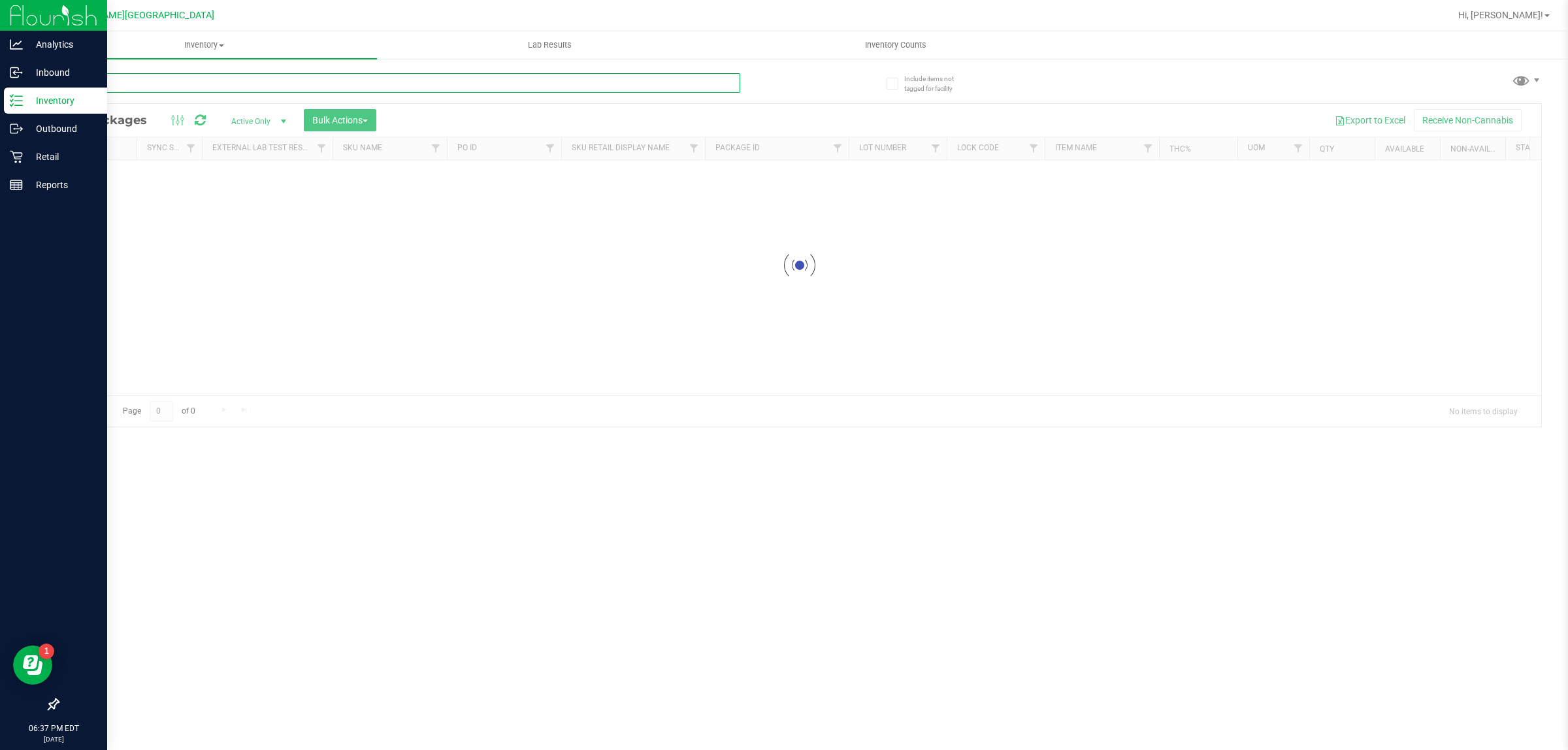
click at [258, 82] on input "text" at bounding box center [399, 83] width 683 height 20
type input "S"
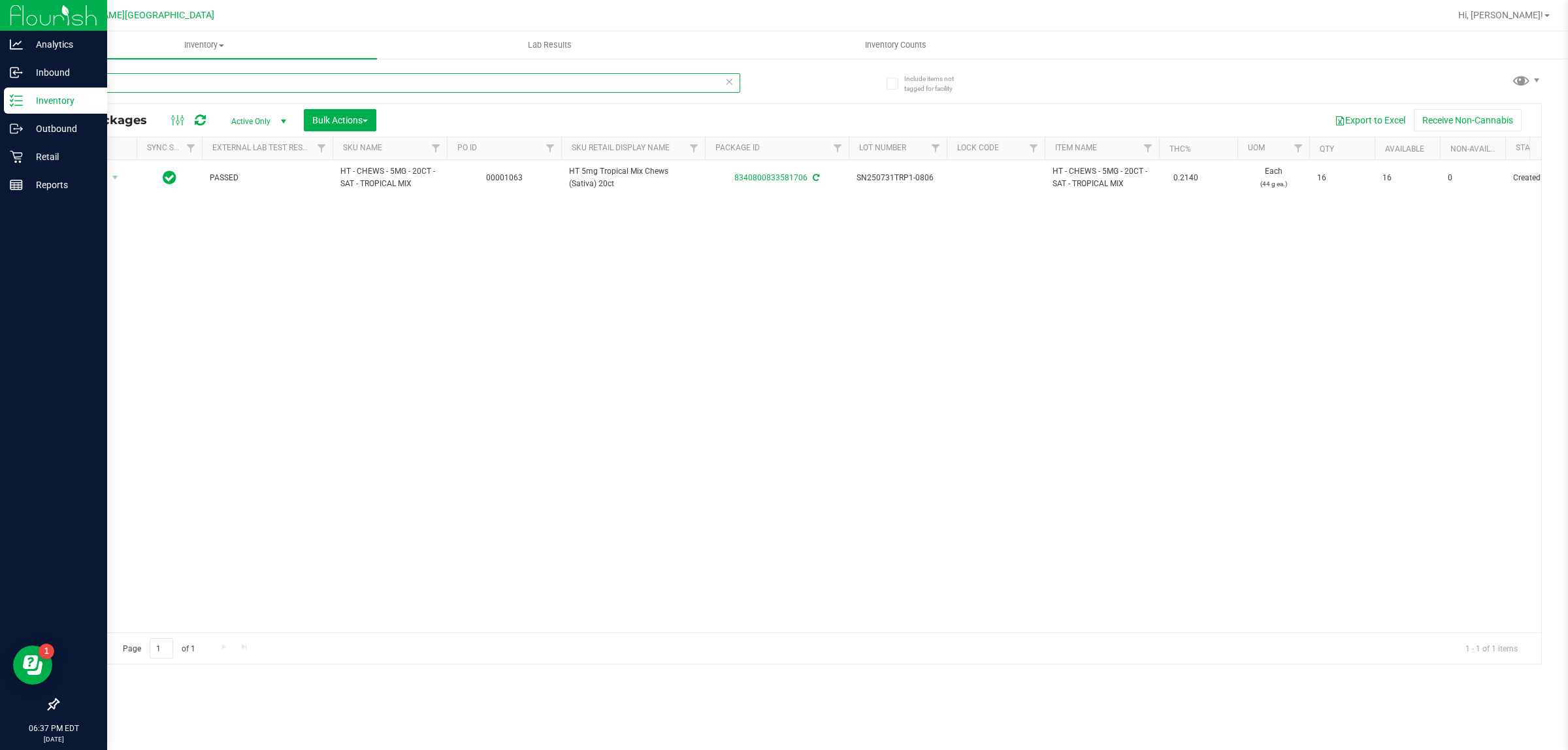
type input "mints"
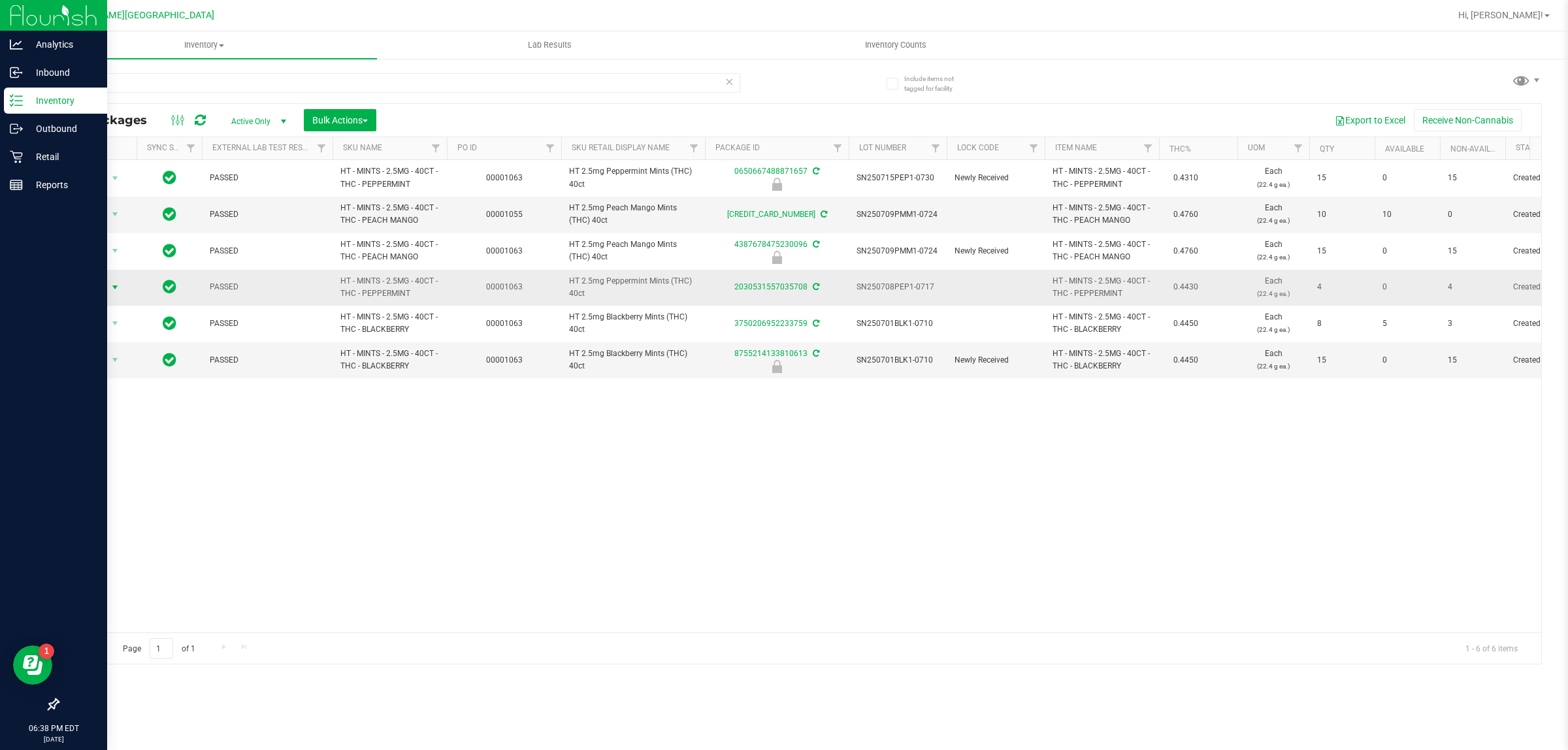
click at [118, 289] on span "select" at bounding box center [115, 288] width 11 height 11
click at [132, 312] on li "Adjust qty" at bounding box center [122, 310] width 101 height 20
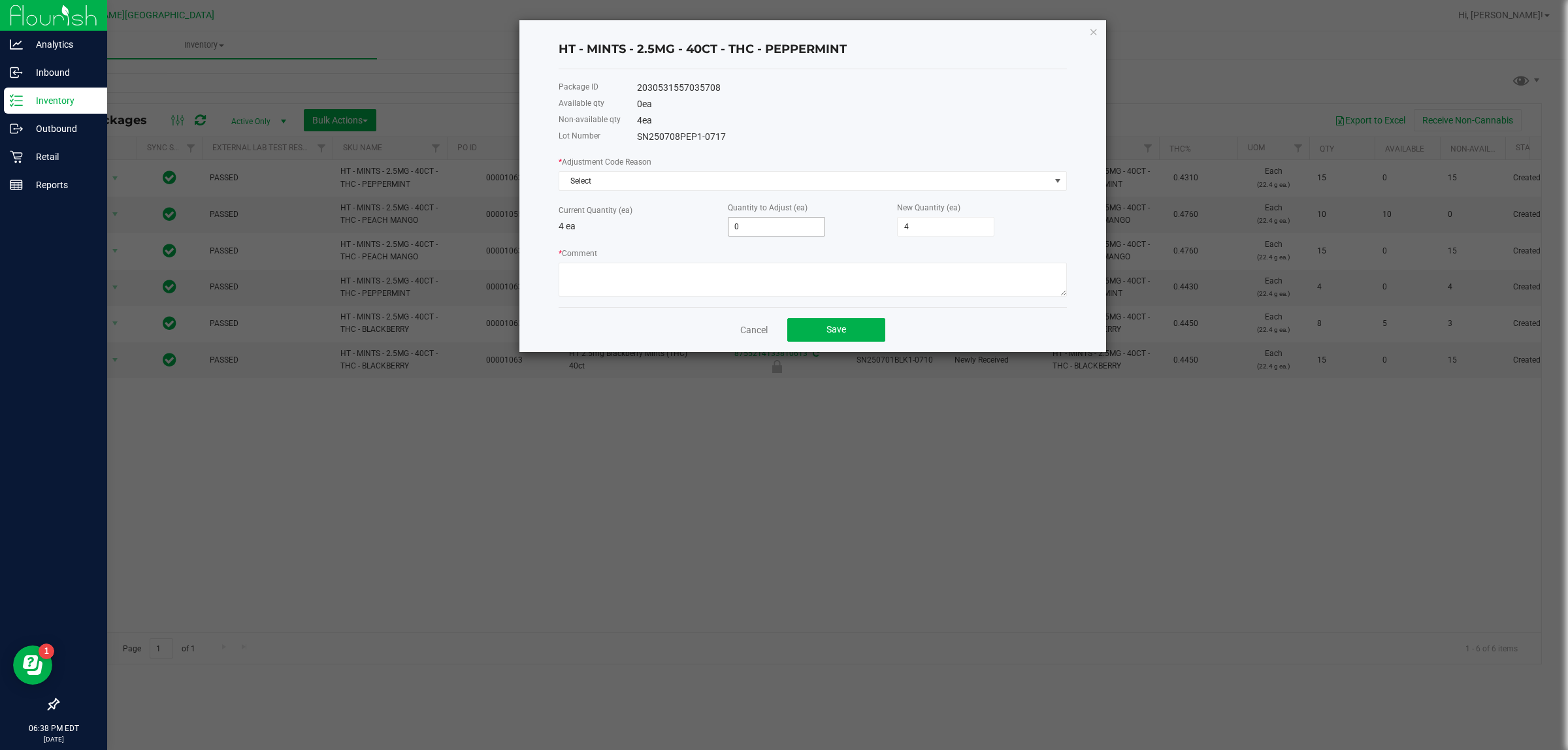
click at [773, 232] on input "0" at bounding box center [776, 227] width 96 height 19
type input "2"
type input "6"
type input "2"
click at [815, 290] on textarea "* Comment" at bounding box center [812, 279] width 508 height 34
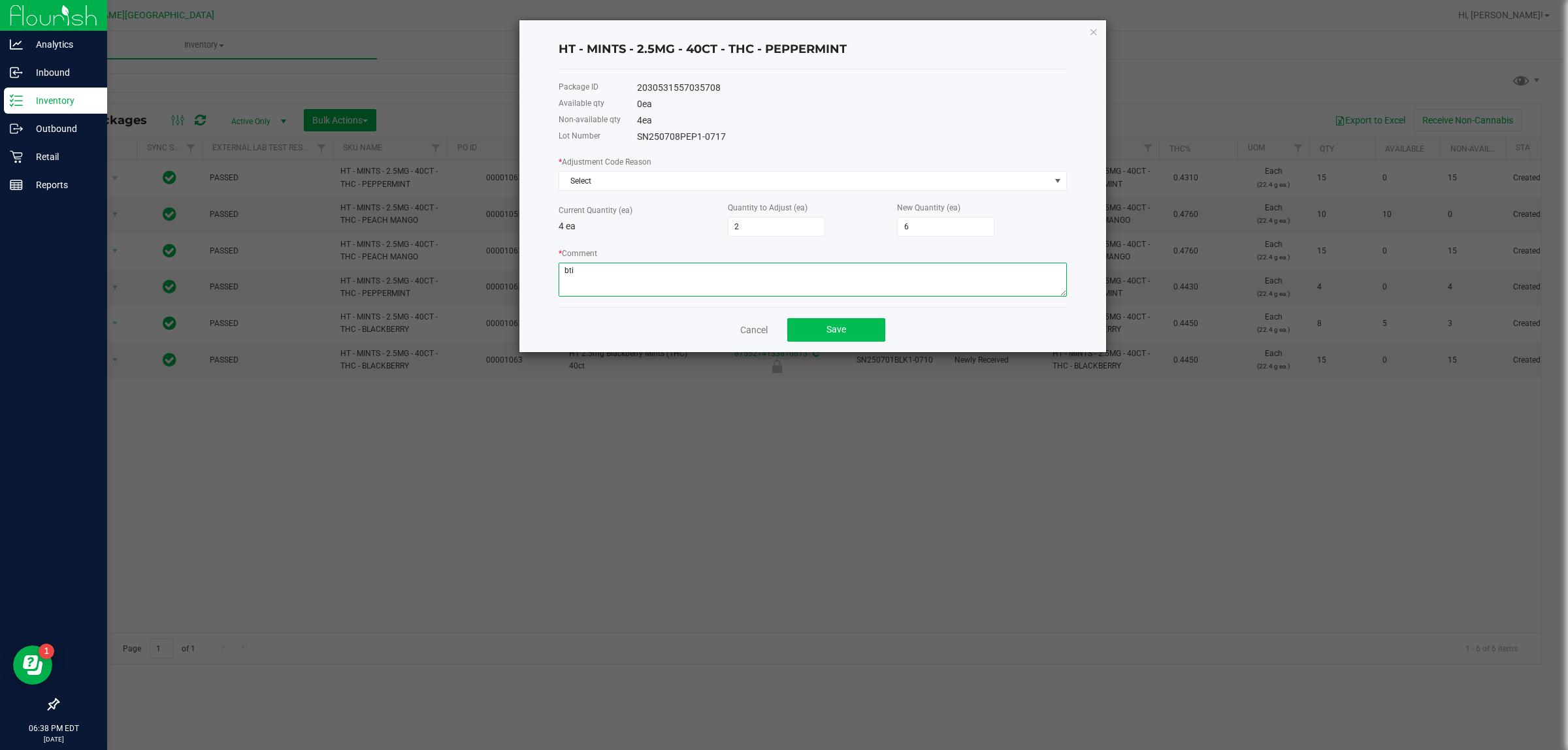
type textarea "bti"
click at [832, 321] on button "Save" at bounding box center [836, 330] width 98 height 24
click at [785, 179] on span "Select" at bounding box center [805, 181] width 491 height 19
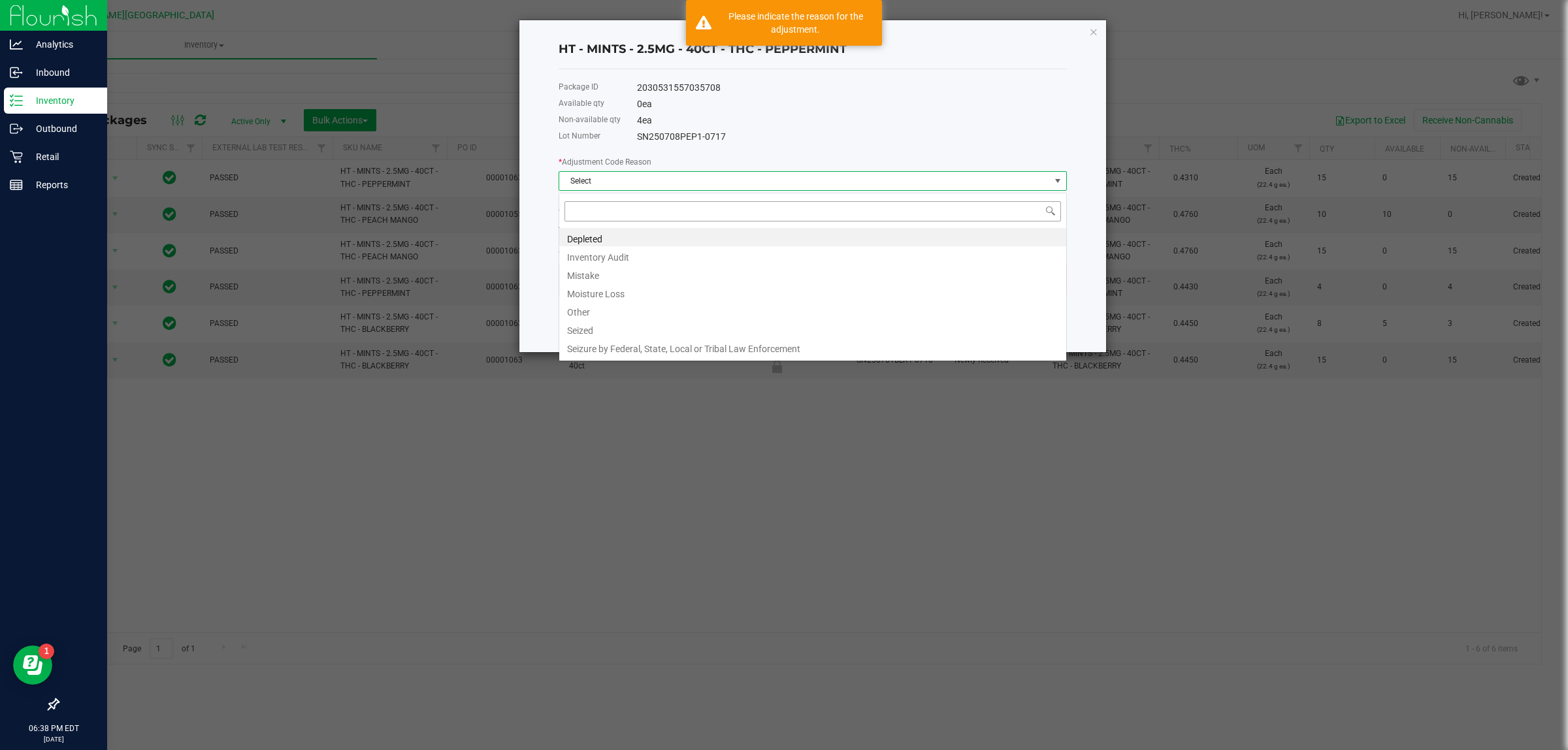
scroll to position [21, 507]
click at [634, 251] on li "Inventory Audit" at bounding box center [812, 255] width 507 height 19
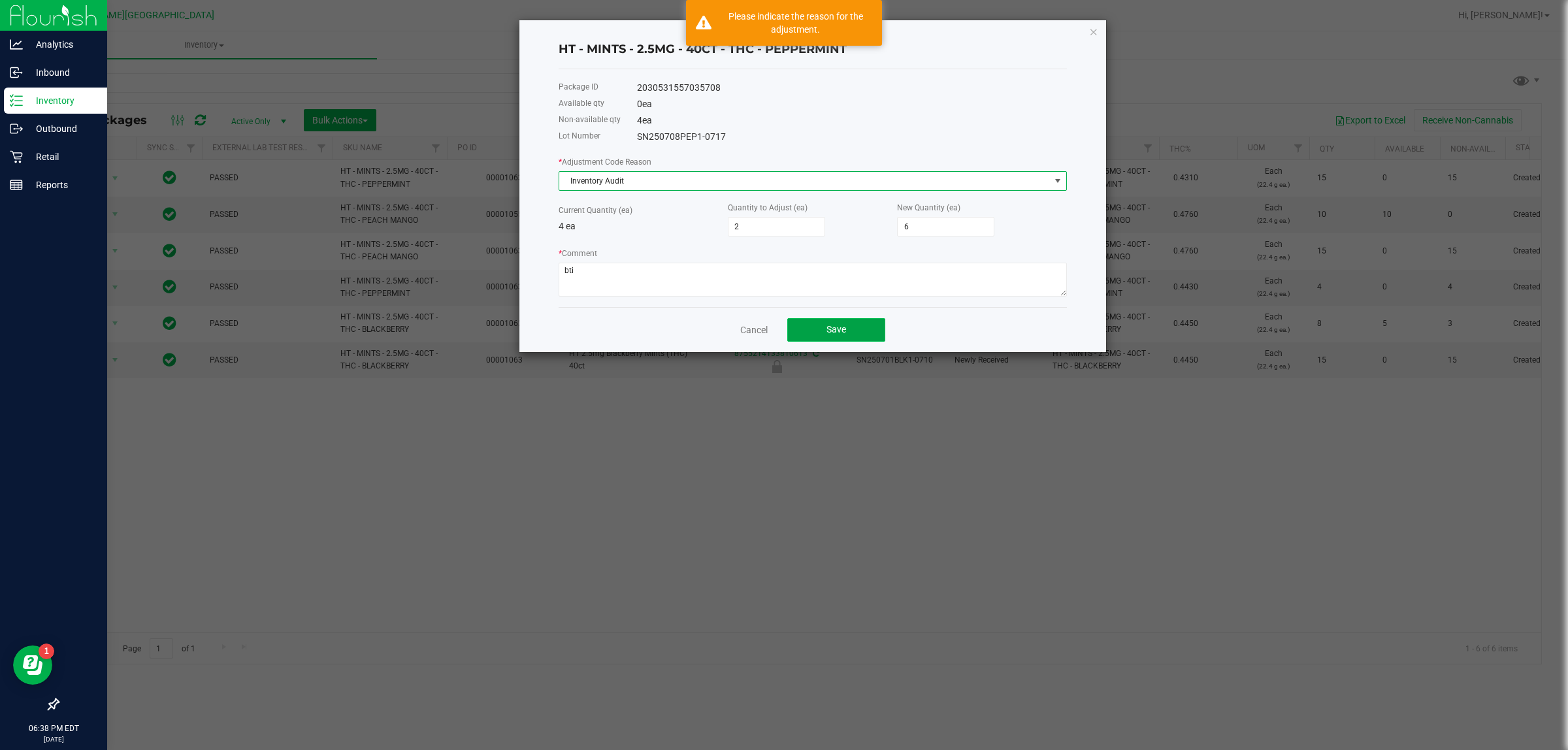
click at [838, 335] on span "Save" at bounding box center [836, 329] width 20 height 11
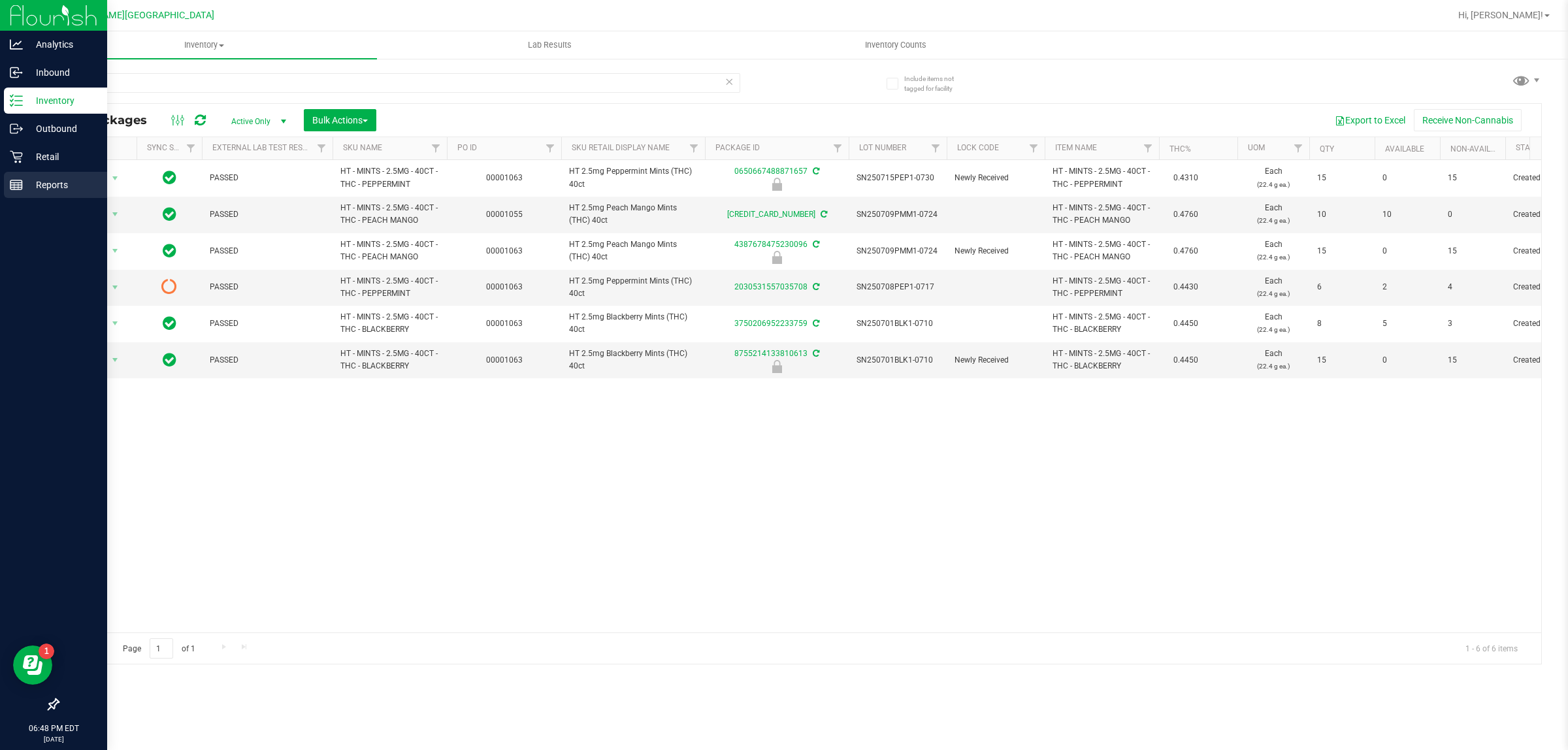
click at [21, 180] on icon at bounding box center [17, 185] width 13 height 13
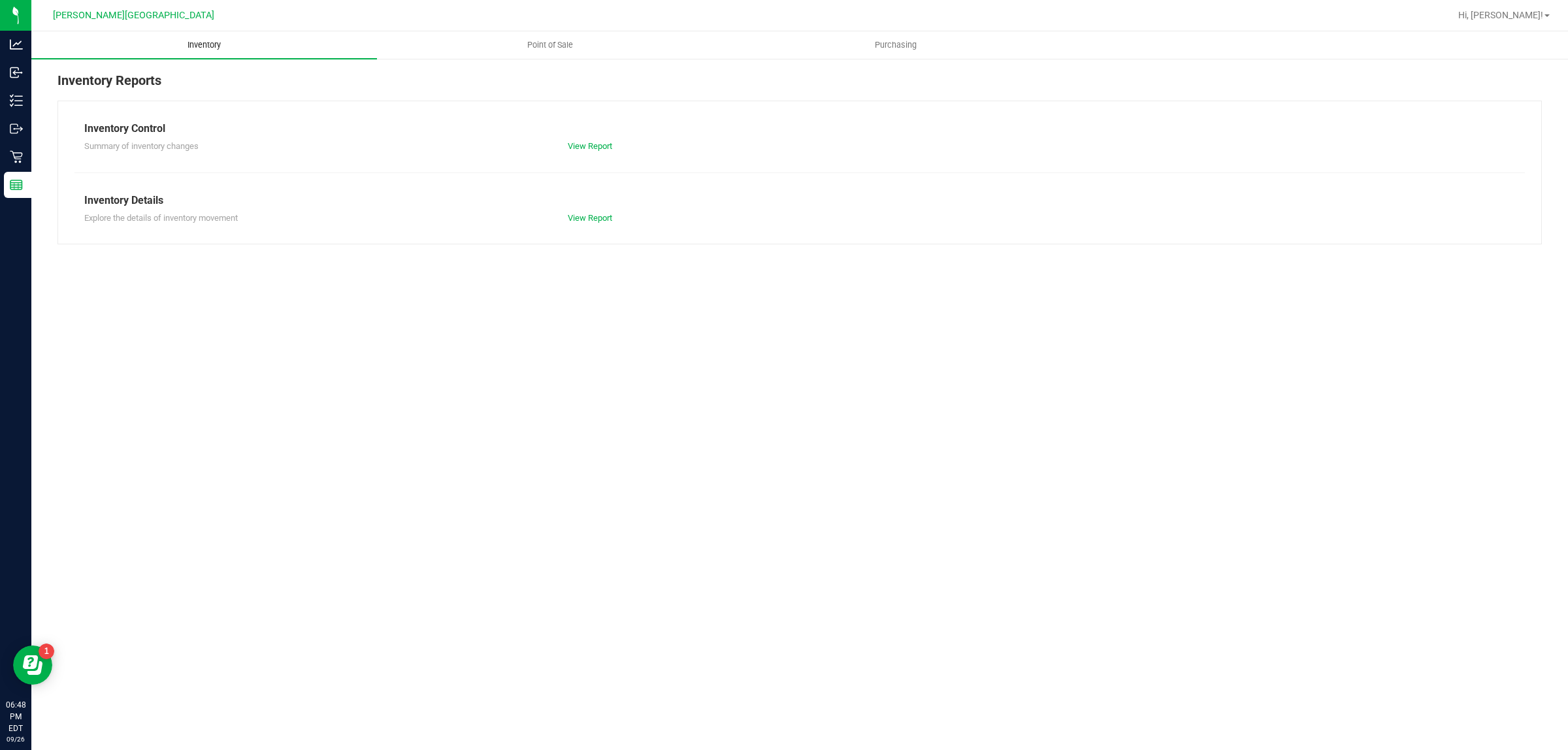
click at [199, 46] on span "Inventory" at bounding box center [204, 45] width 69 height 12
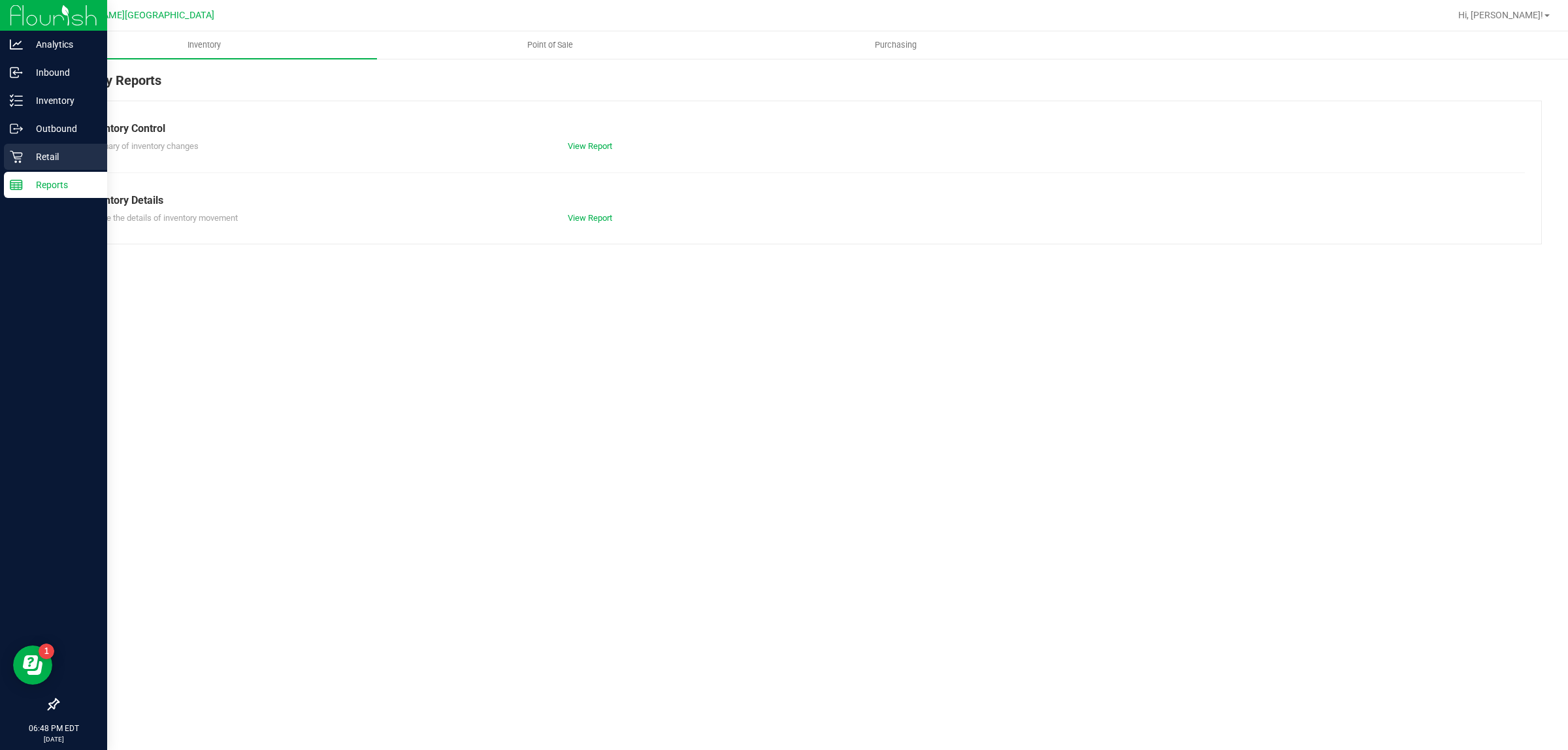
click at [47, 158] on p "Retail" at bounding box center [62, 157] width 79 height 16
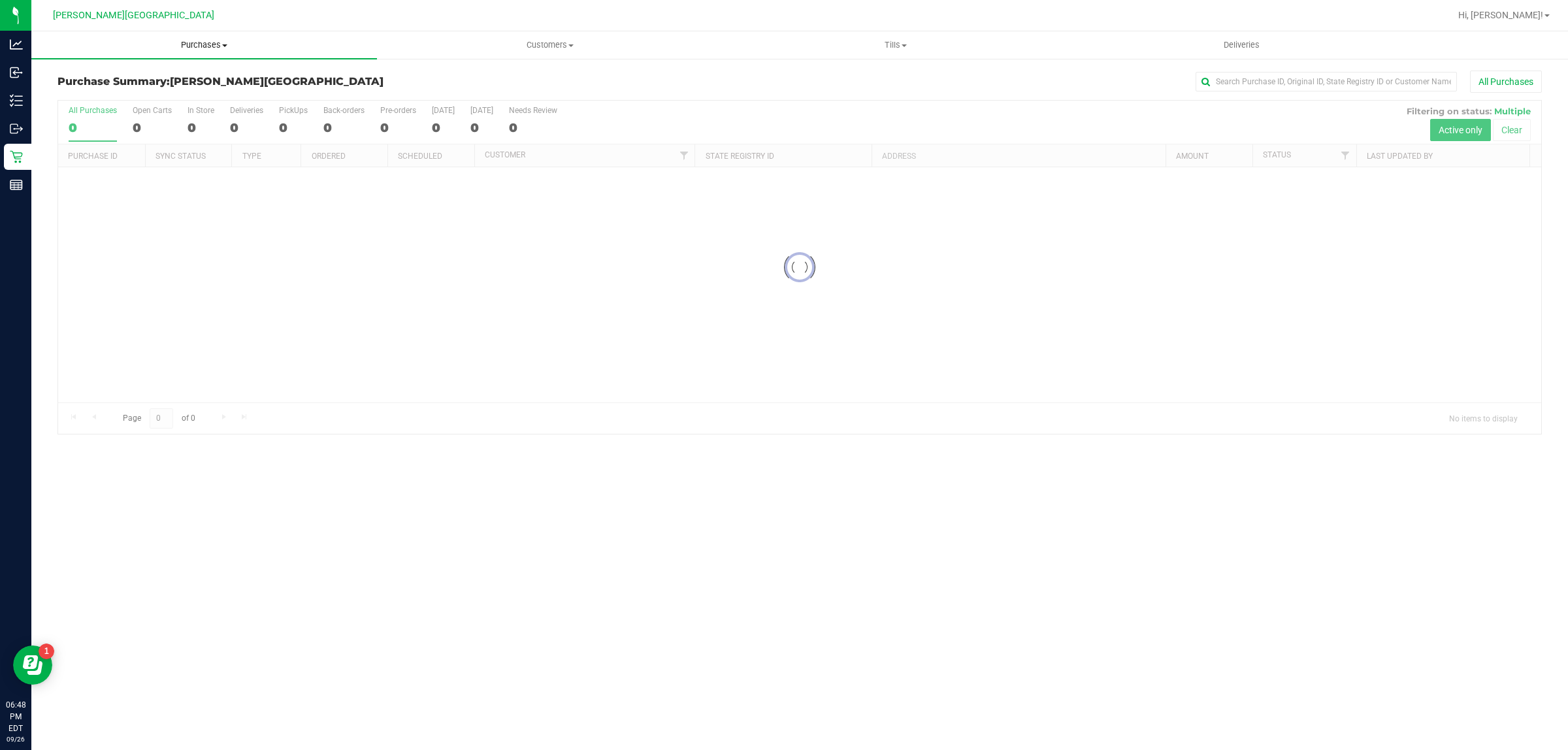
click at [210, 51] on uib-tab-heading "Purchases Summary of purchases Fulfillment All purchases" at bounding box center [204, 44] width 345 height 27
click at [144, 95] on li "Fulfillment" at bounding box center [204, 95] width 345 height 16
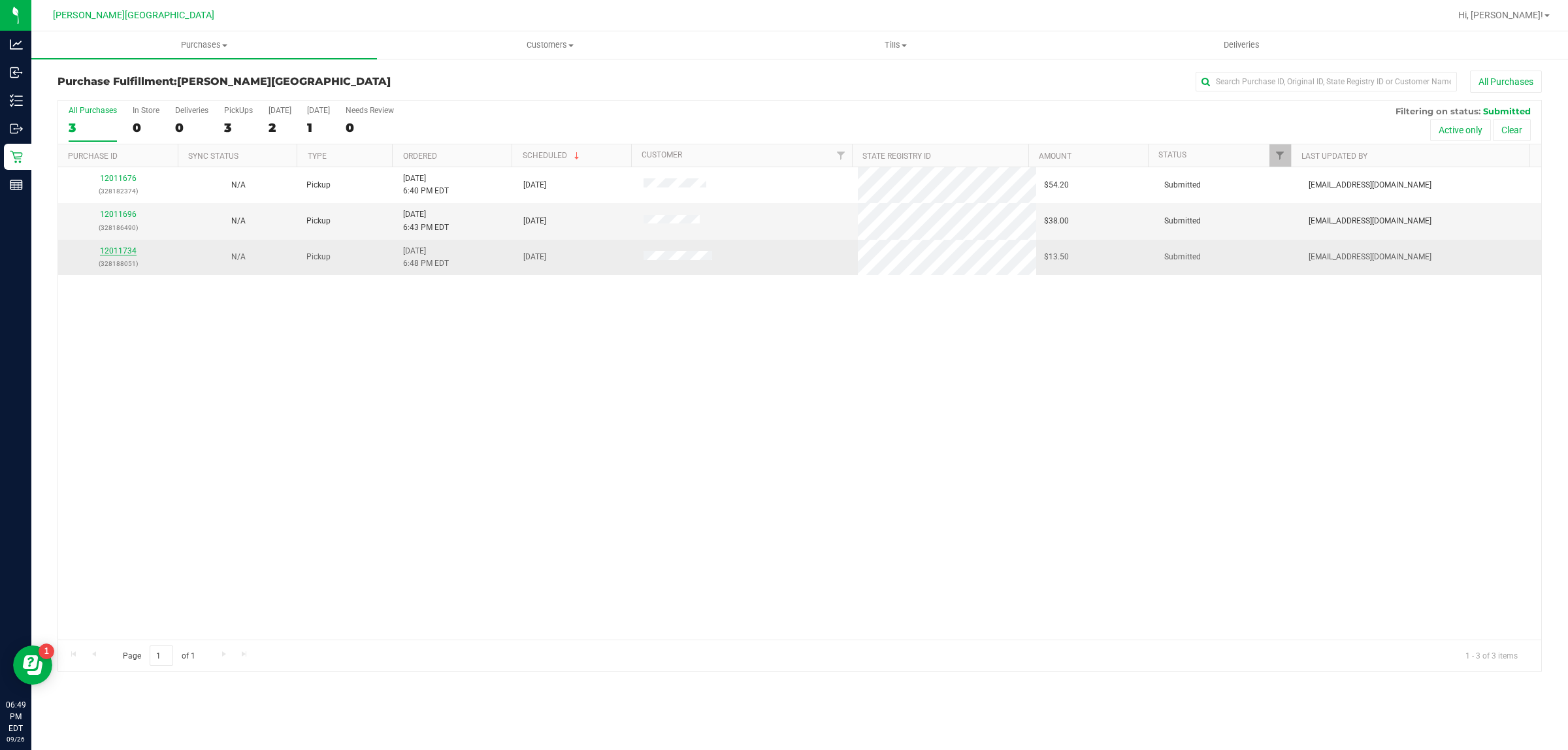
click at [131, 253] on link "12011734" at bounding box center [118, 251] width 36 height 9
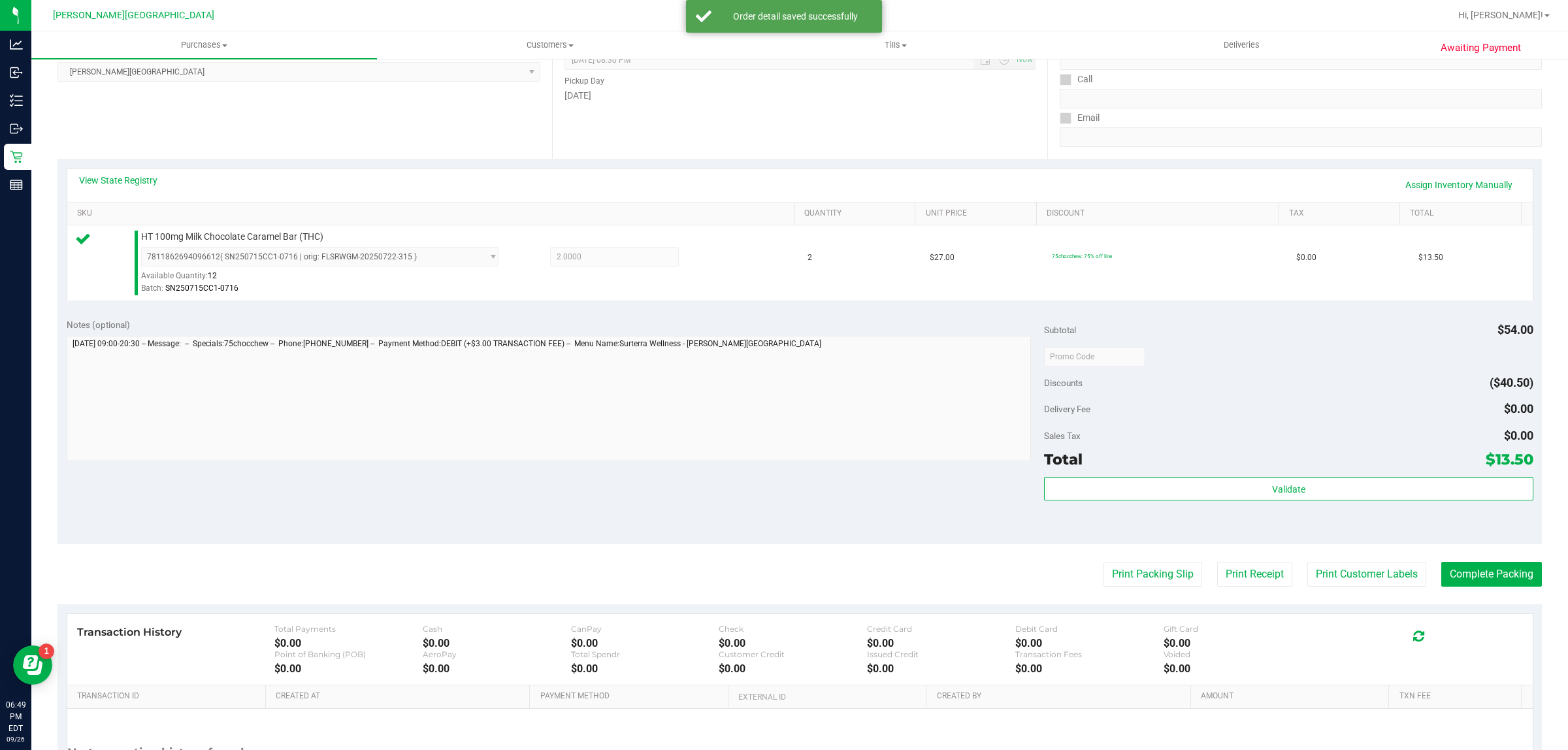
scroll to position [317, 0]
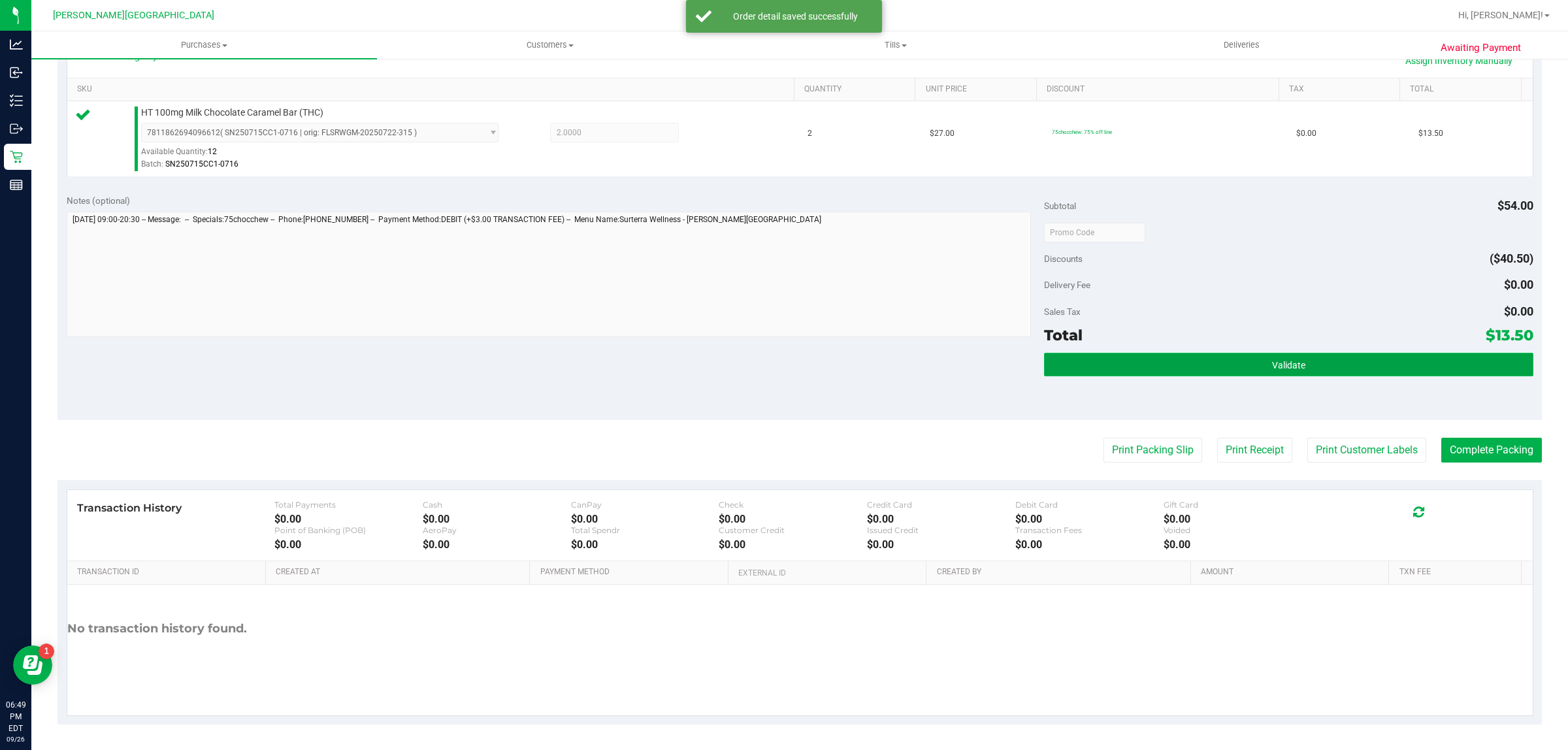
click at [1222, 364] on button "Validate" at bounding box center [1288, 364] width 489 height 24
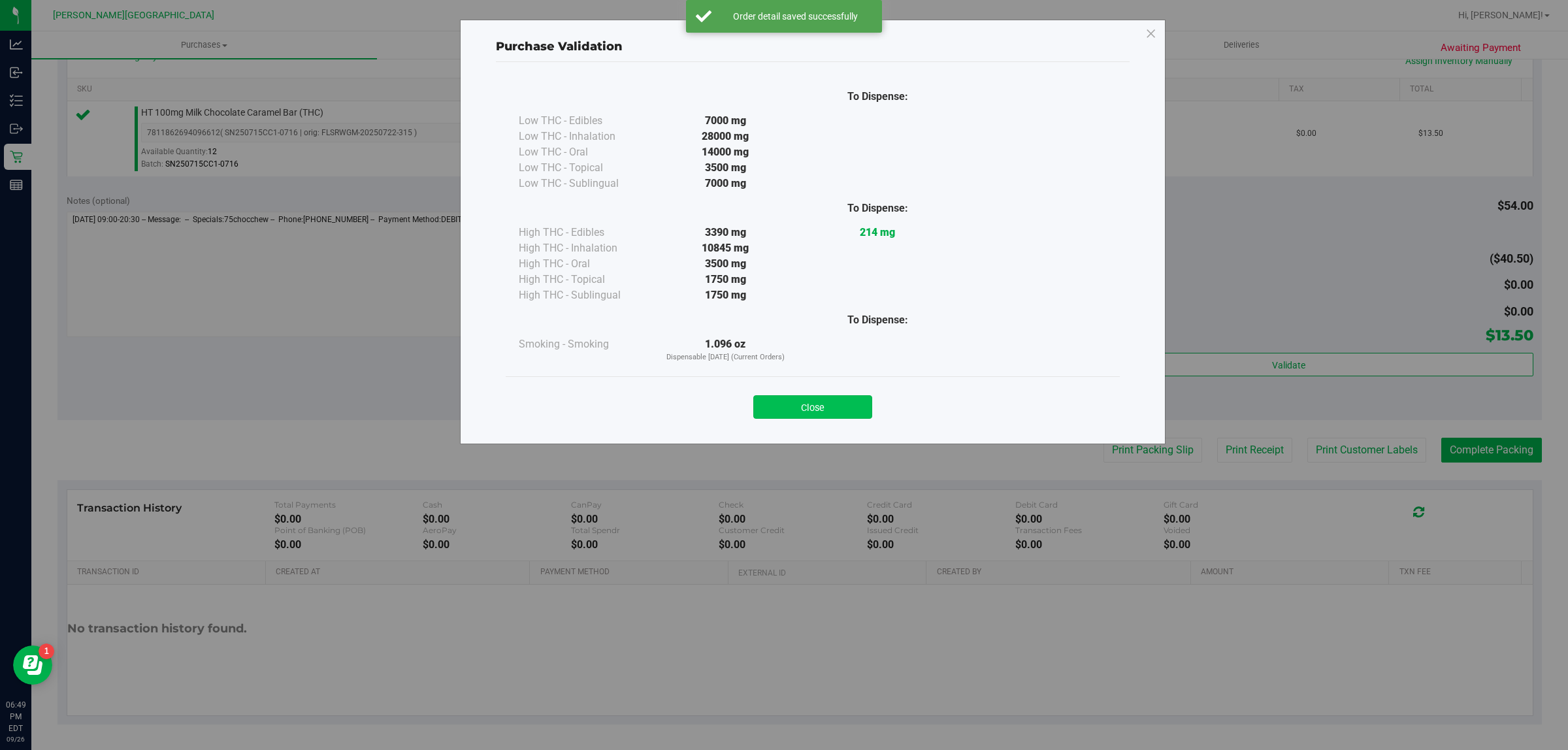
click at [843, 407] on button "Close" at bounding box center [813, 407] width 119 height 24
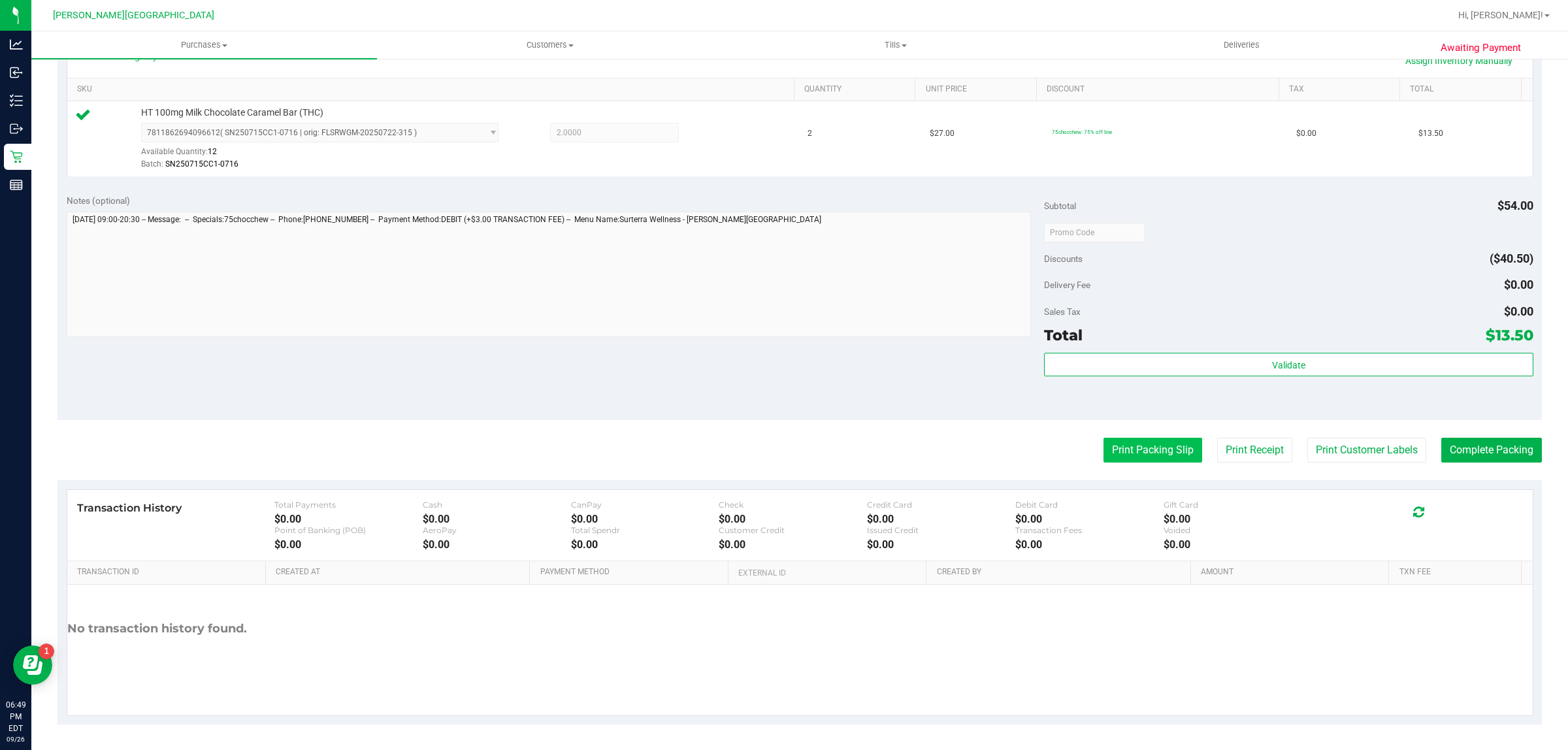
click at [1104, 440] on button "Print Packing Slip" at bounding box center [1153, 450] width 99 height 25
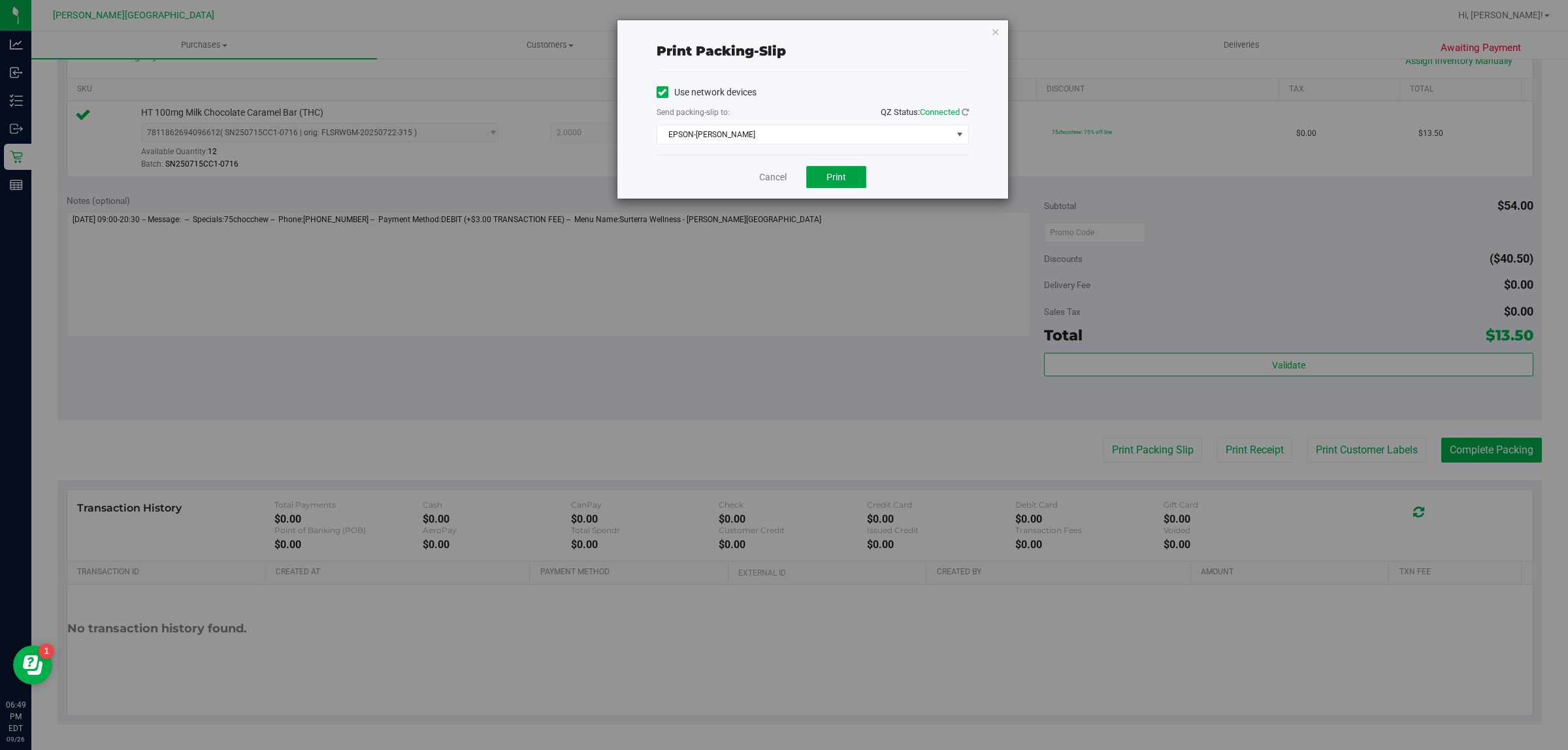
click at [851, 175] on button "Print" at bounding box center [836, 177] width 60 height 22
click at [1000, 26] on icon "button" at bounding box center [996, 32] width 9 height 16
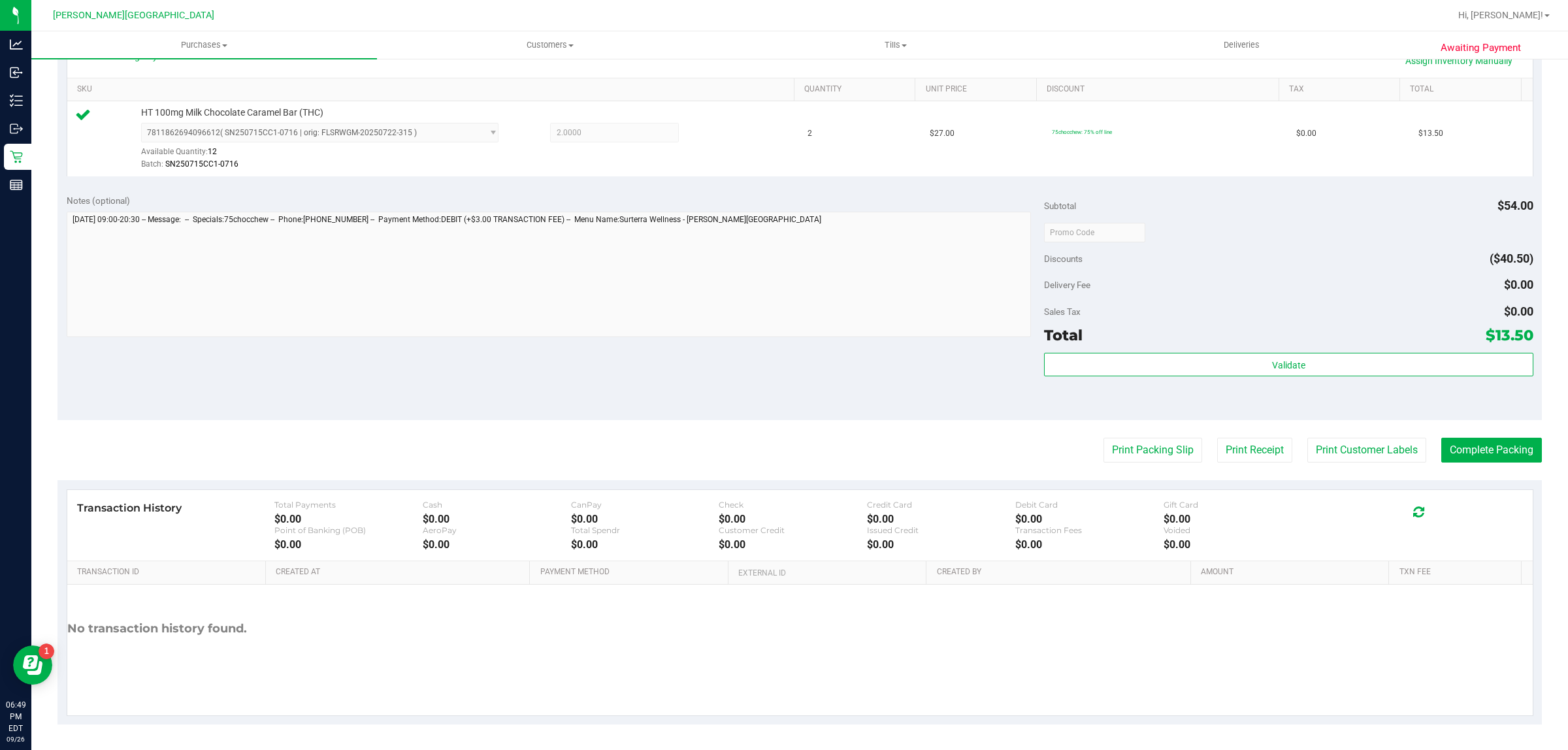
click at [1374, 382] on div "Validate" at bounding box center [1288, 382] width 489 height 59
click at [1373, 380] on div "Validate" at bounding box center [1288, 382] width 489 height 59
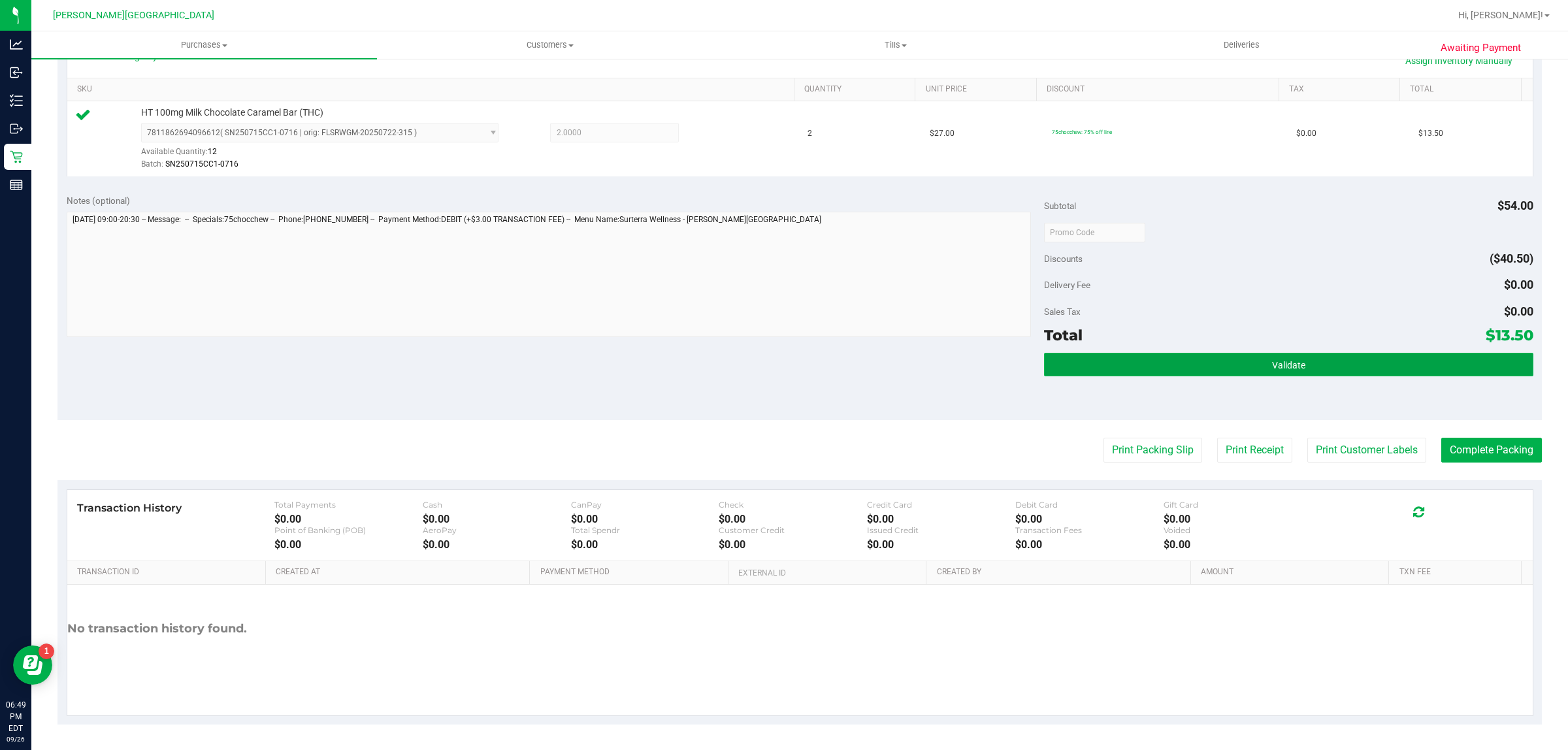
click at [1372, 371] on button "Validate" at bounding box center [1288, 364] width 489 height 24
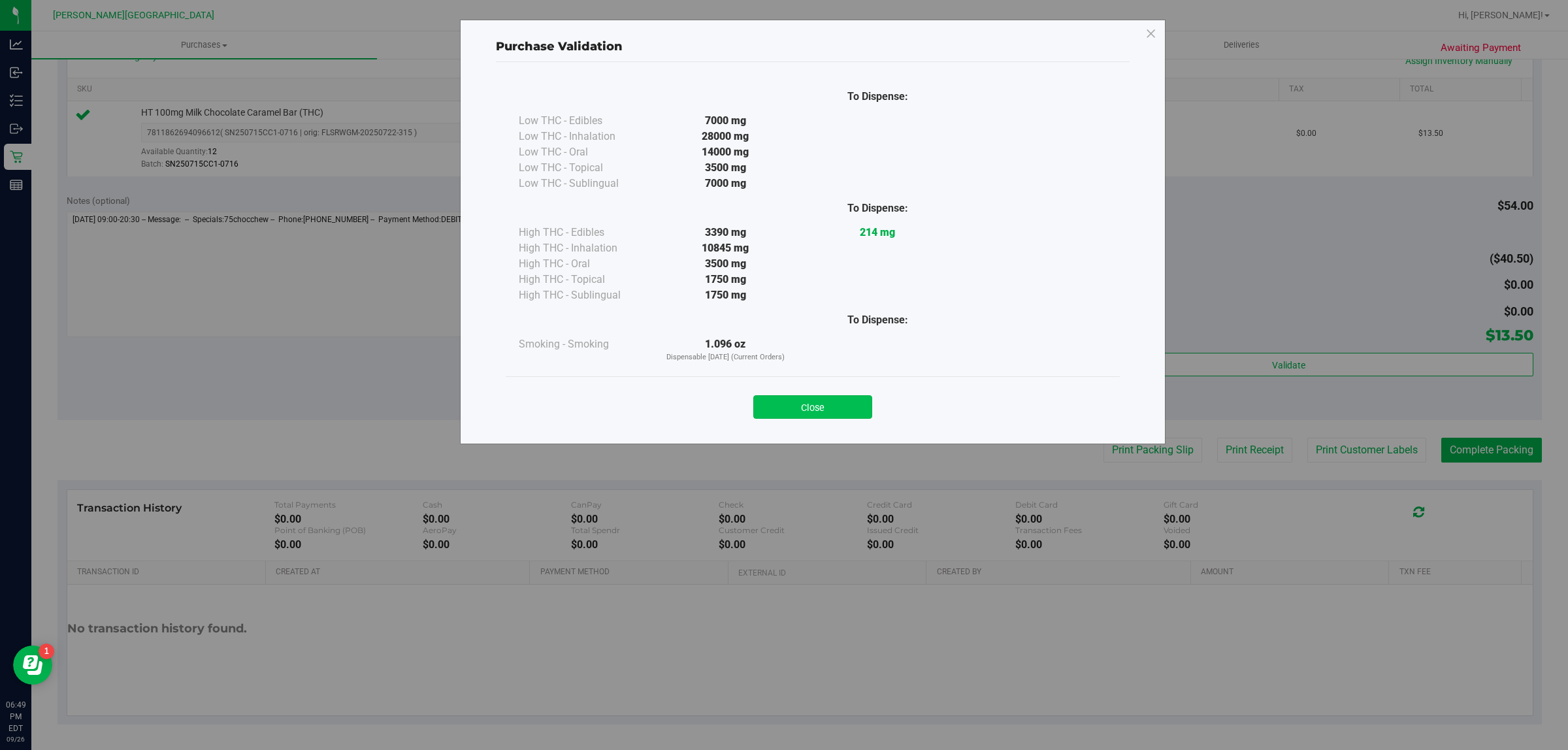
click at [823, 413] on button "Close" at bounding box center [813, 407] width 119 height 24
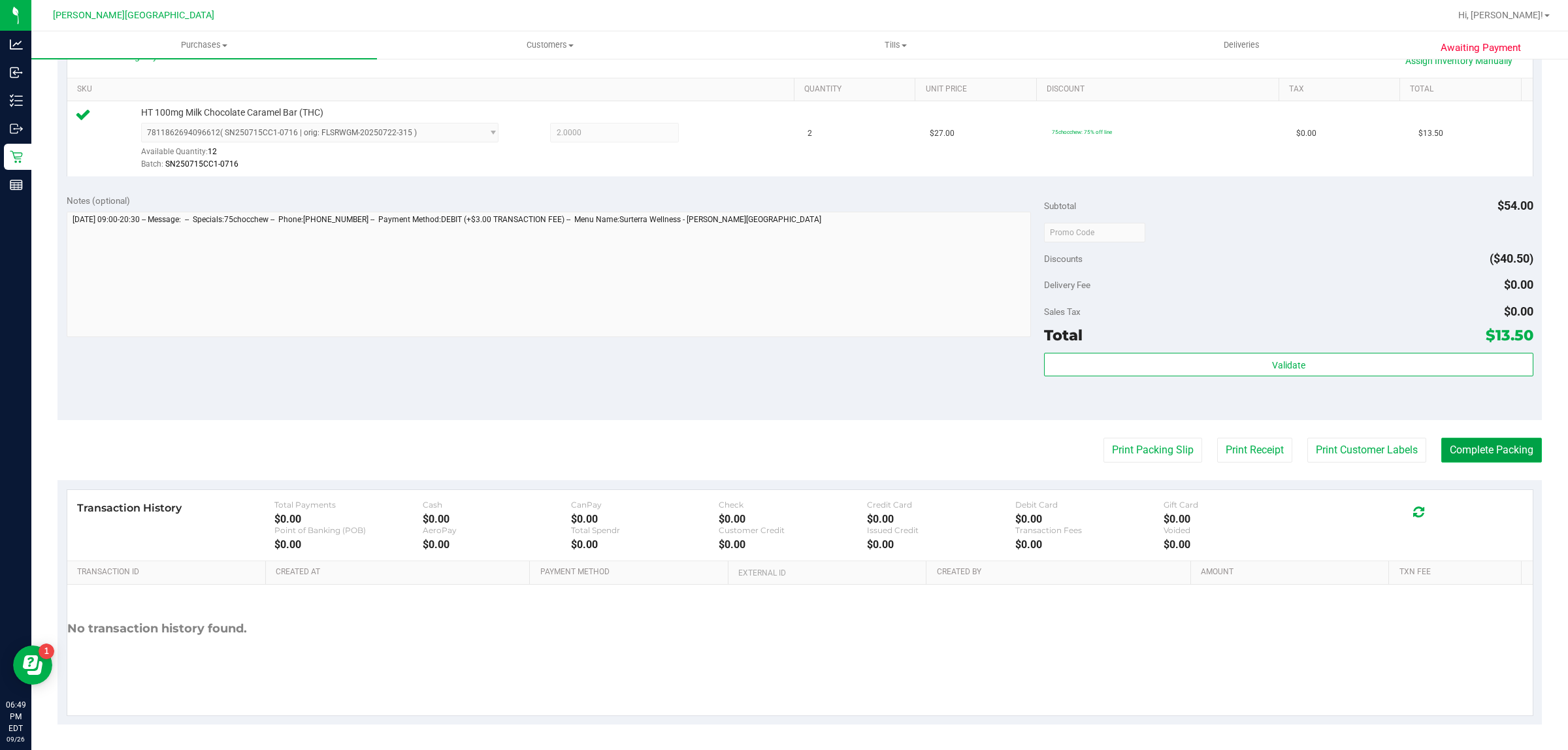
click at [1507, 454] on button "Complete Packing" at bounding box center [1491, 450] width 101 height 25
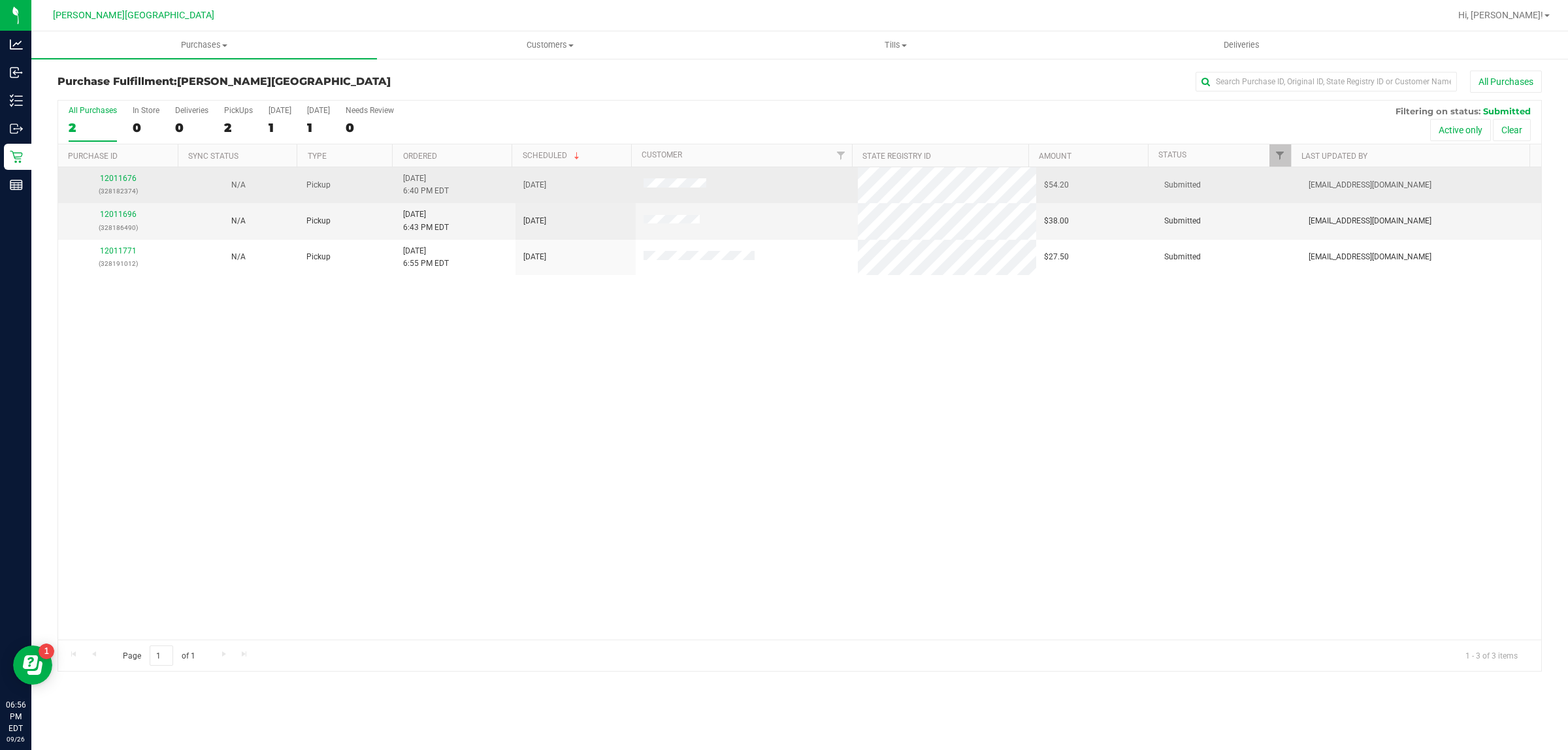
click at [132, 184] on div "12011676 (328182374)" at bounding box center [118, 185] width 105 height 25
click at [132, 180] on link "12011676" at bounding box center [118, 179] width 36 height 9
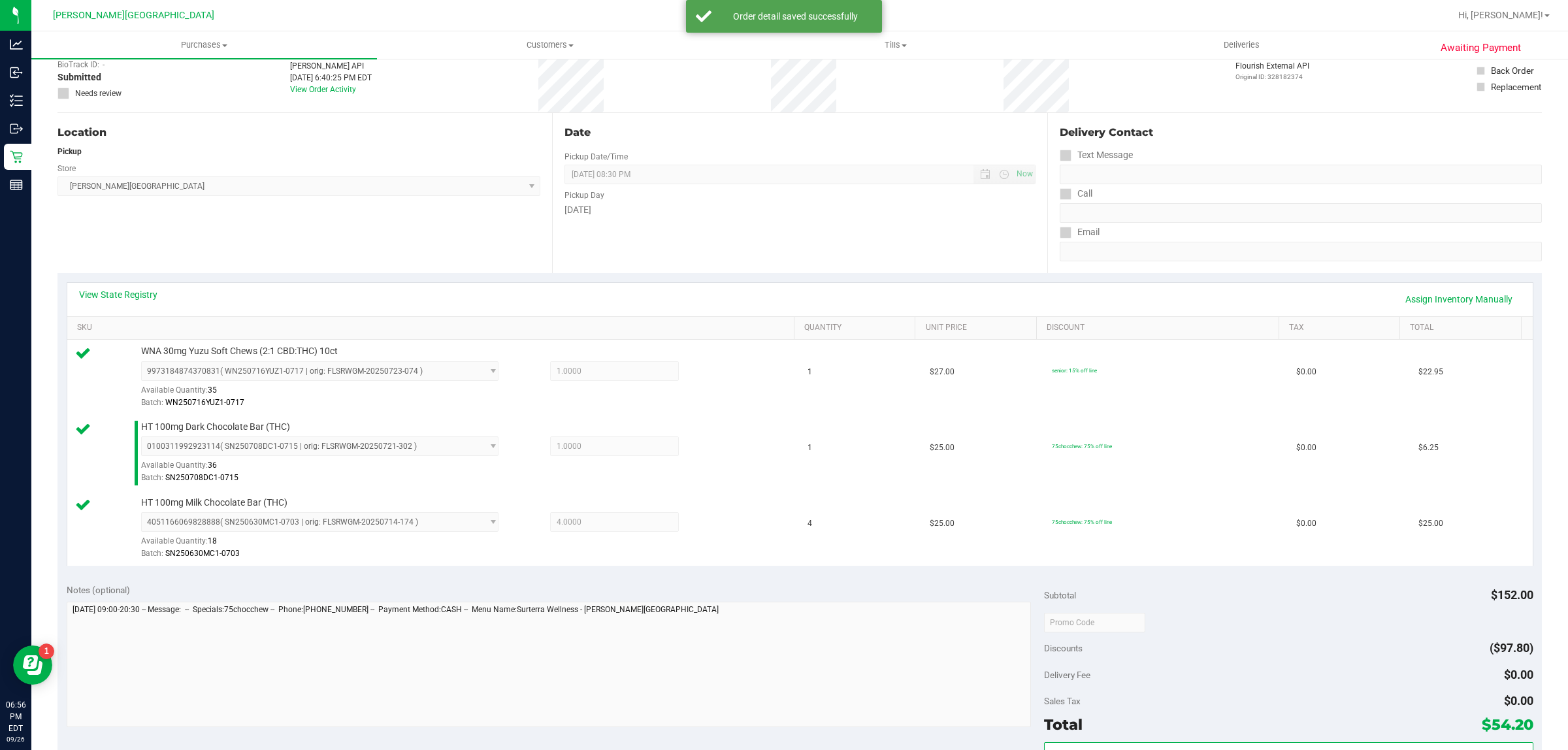
scroll to position [327, 0]
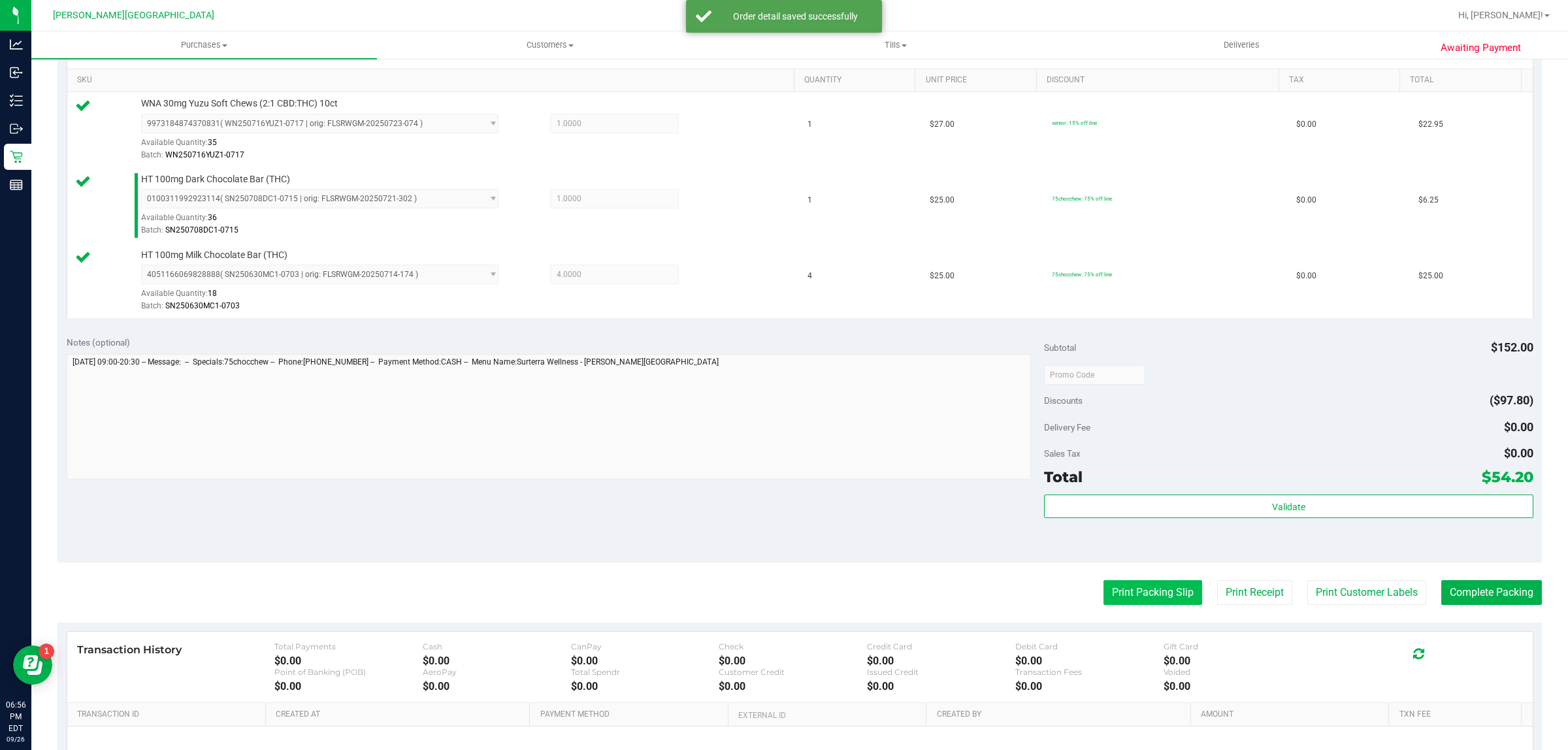
click at [1163, 590] on button "Print Packing Slip" at bounding box center [1153, 593] width 99 height 25
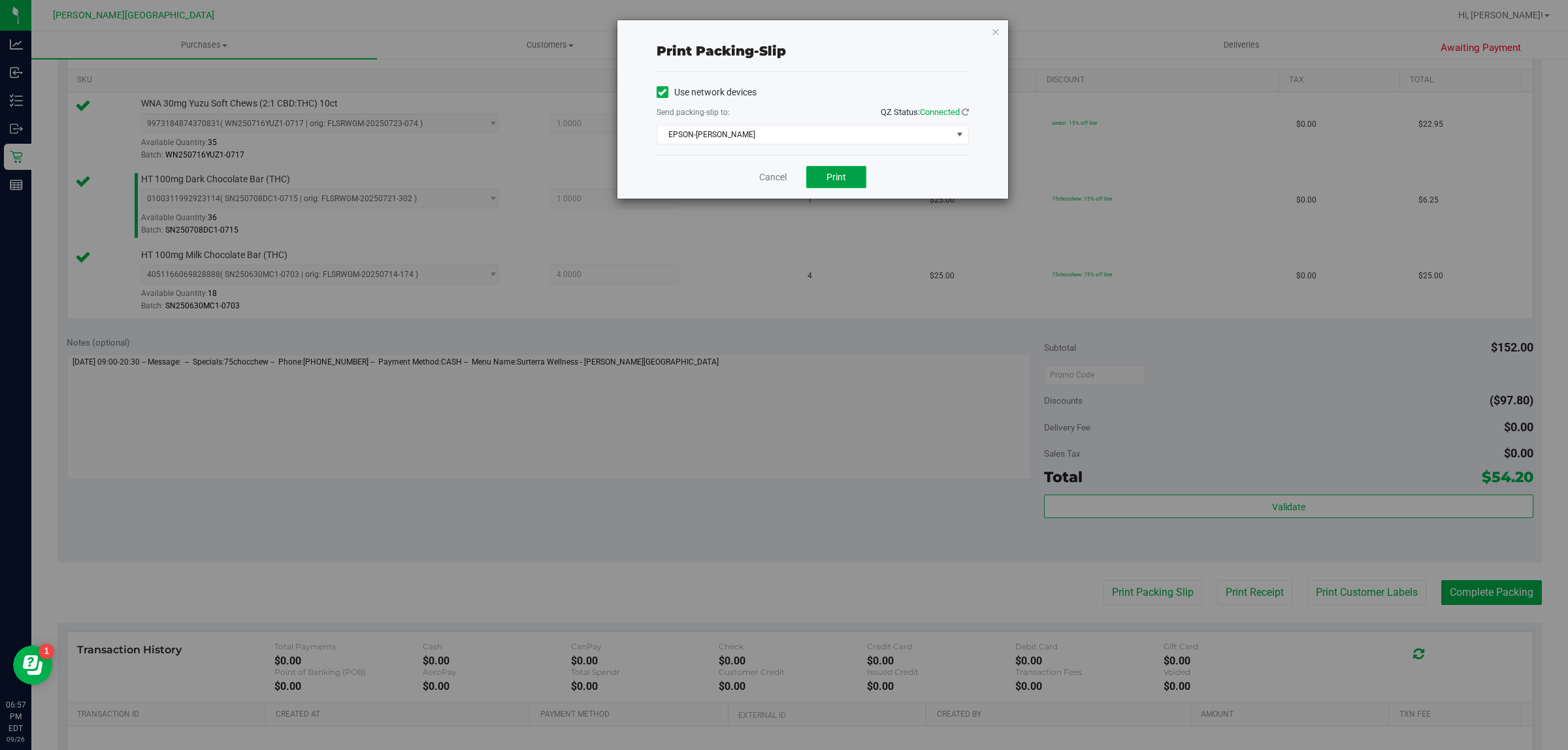
click at [821, 183] on button "Print" at bounding box center [836, 177] width 60 height 22
click at [998, 32] on icon "button" at bounding box center [996, 32] width 9 height 16
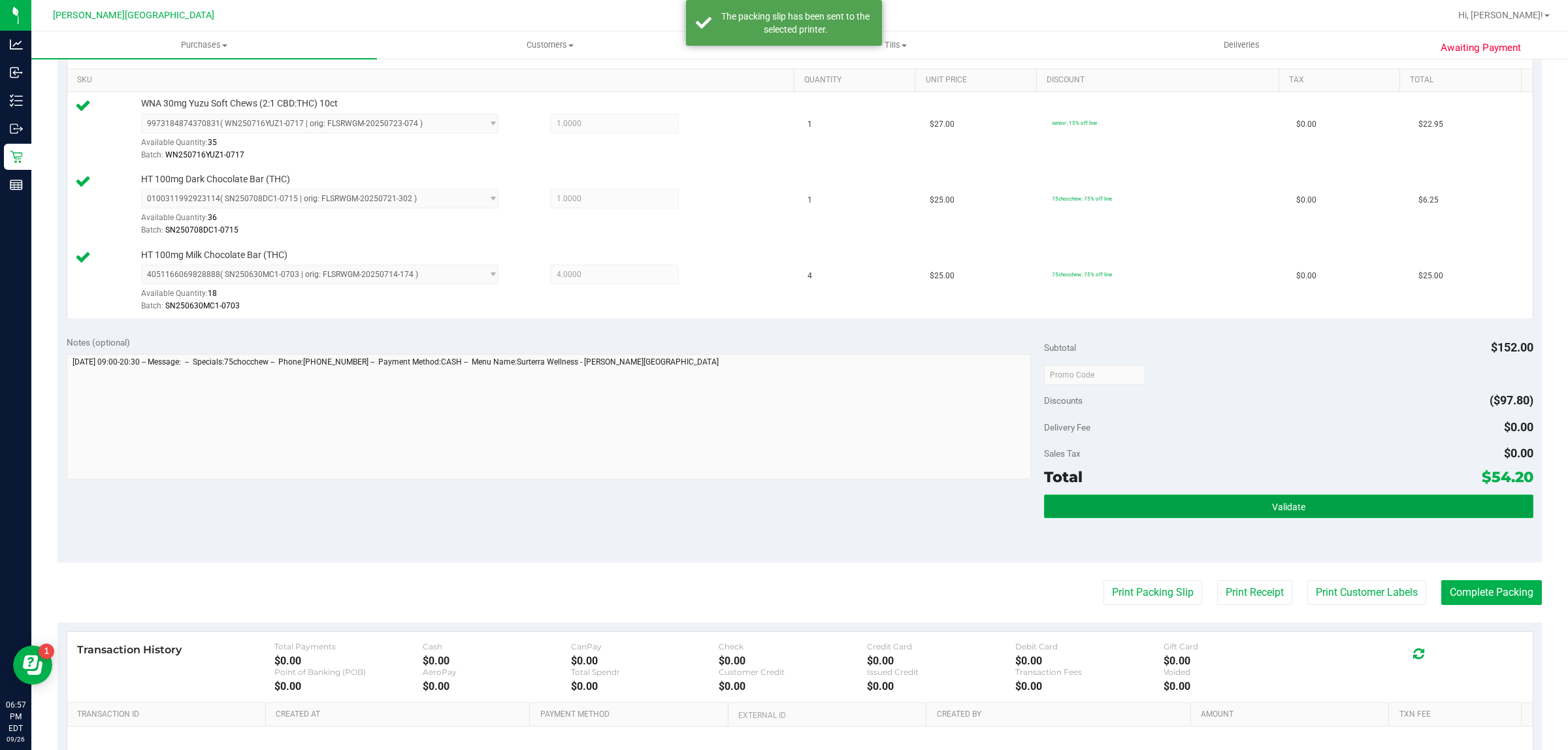
click at [1327, 501] on button "Validate" at bounding box center [1288, 507] width 489 height 24
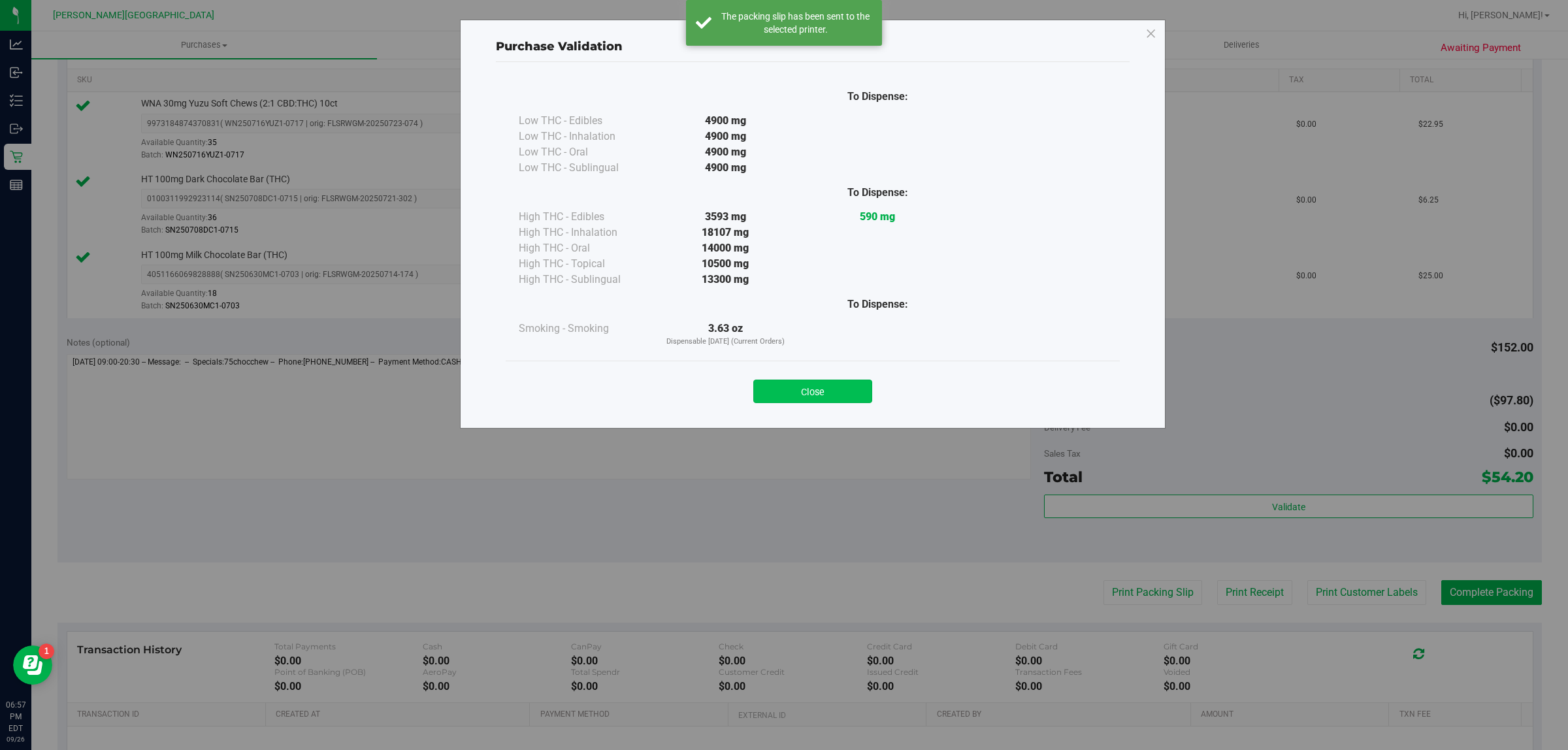
click at [821, 390] on button "Close" at bounding box center [813, 392] width 119 height 24
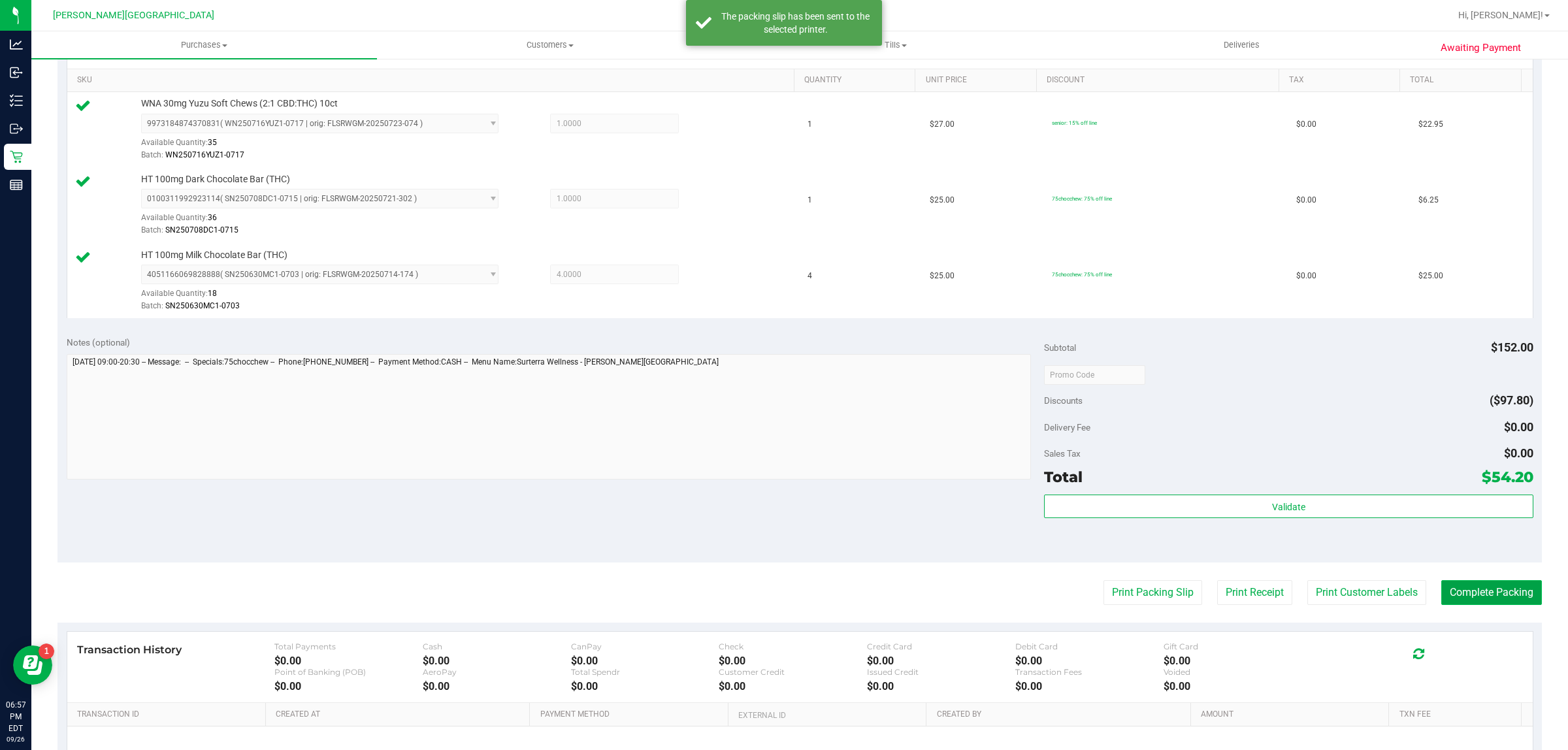
click at [1465, 585] on button "Complete Packing" at bounding box center [1491, 593] width 101 height 25
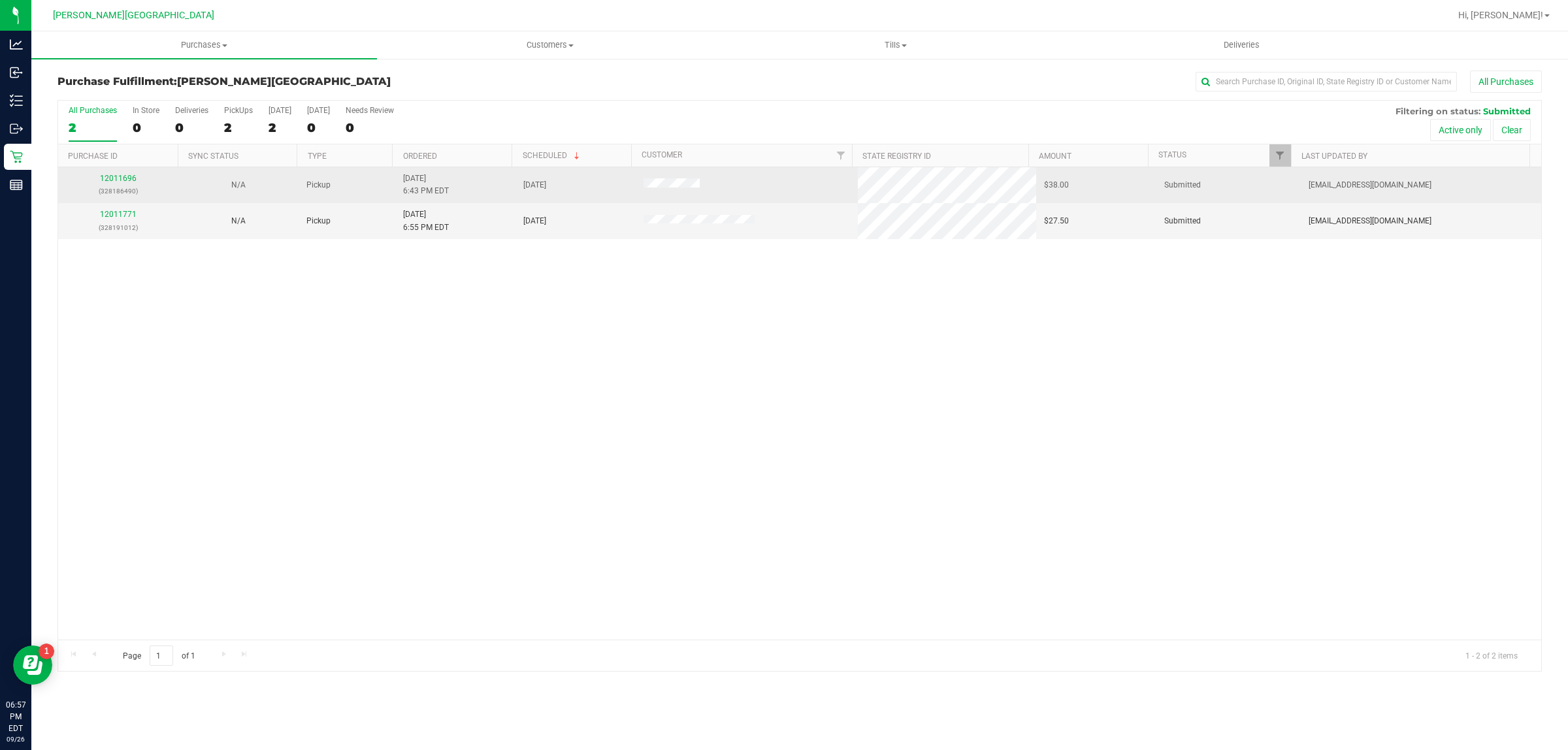
click at [126, 173] on div "12011696 (328186490)" at bounding box center [118, 185] width 105 height 25
click at [123, 178] on link "12011696" at bounding box center [118, 179] width 36 height 9
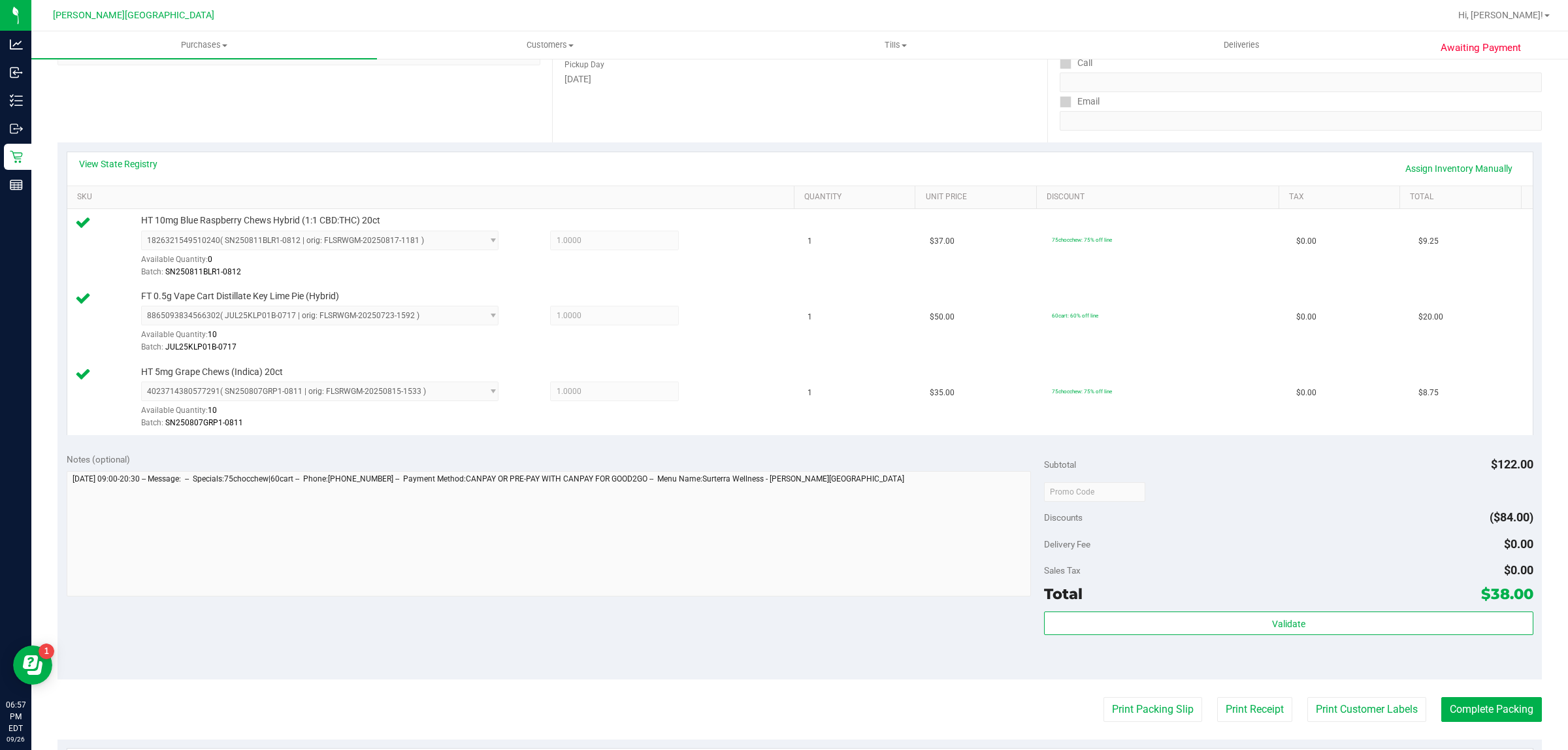
scroll to position [327, 0]
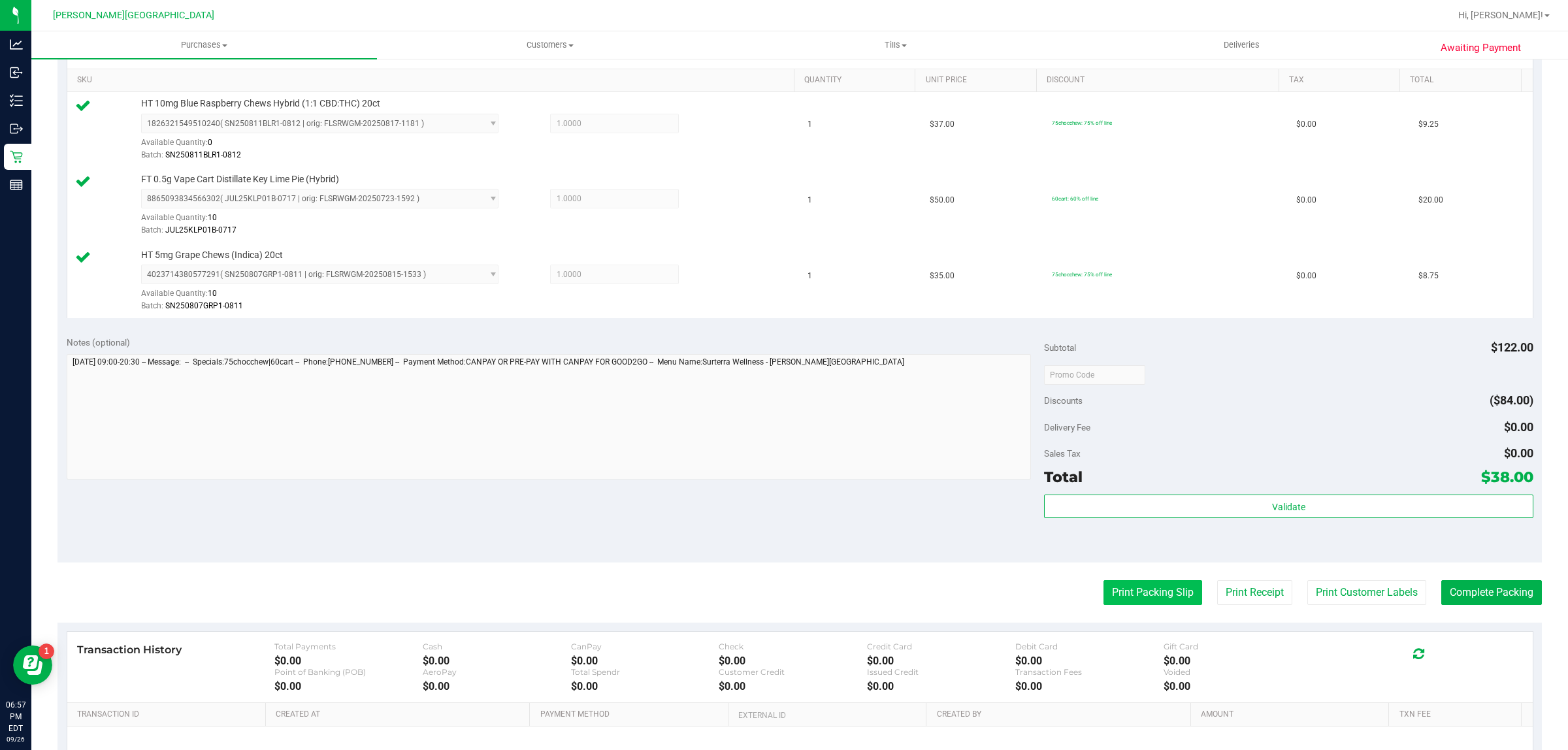
click at [1128, 601] on button "Print Packing Slip" at bounding box center [1153, 593] width 99 height 25
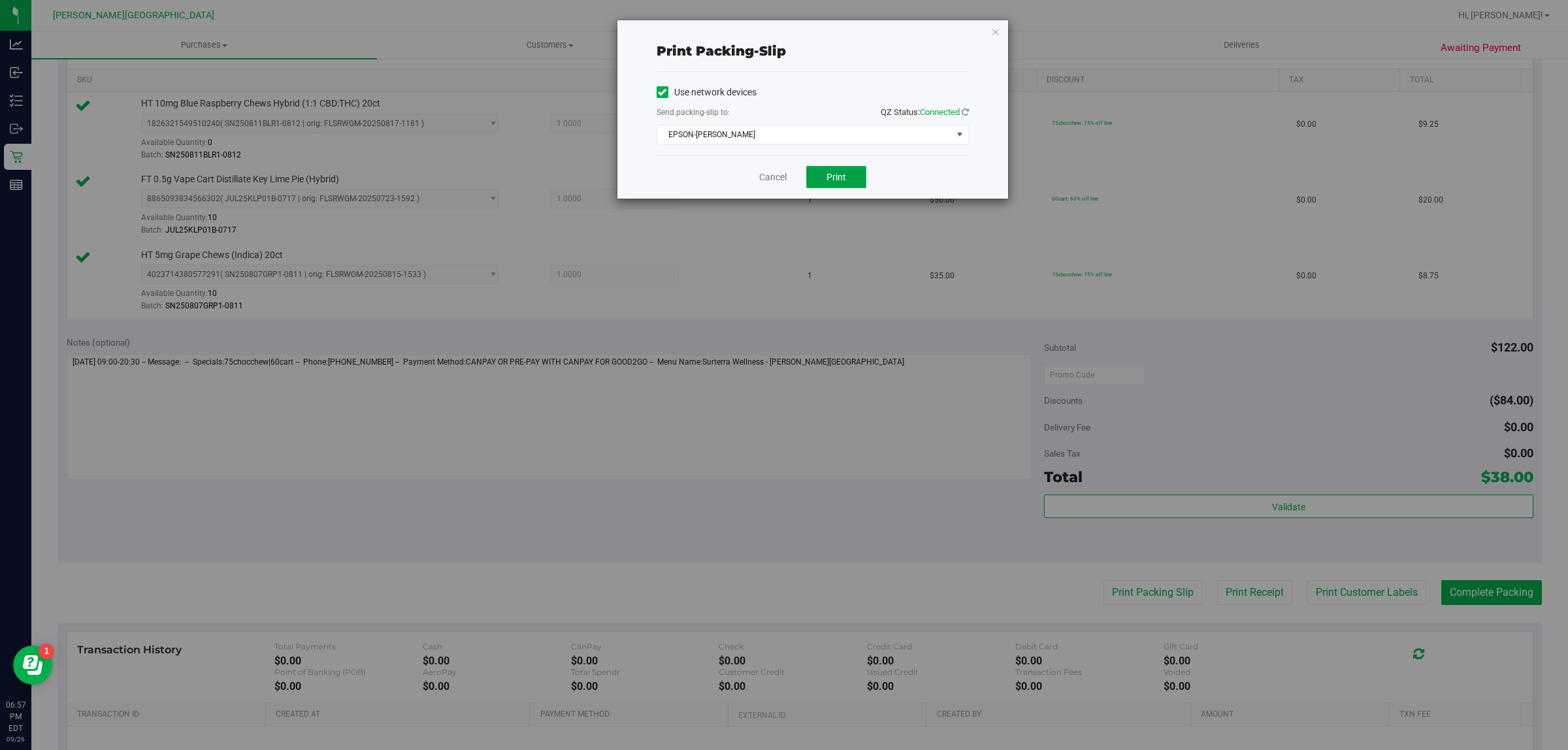
click at [834, 169] on button "Print" at bounding box center [836, 177] width 60 height 22
click at [997, 37] on icon "button" at bounding box center [996, 32] width 9 height 16
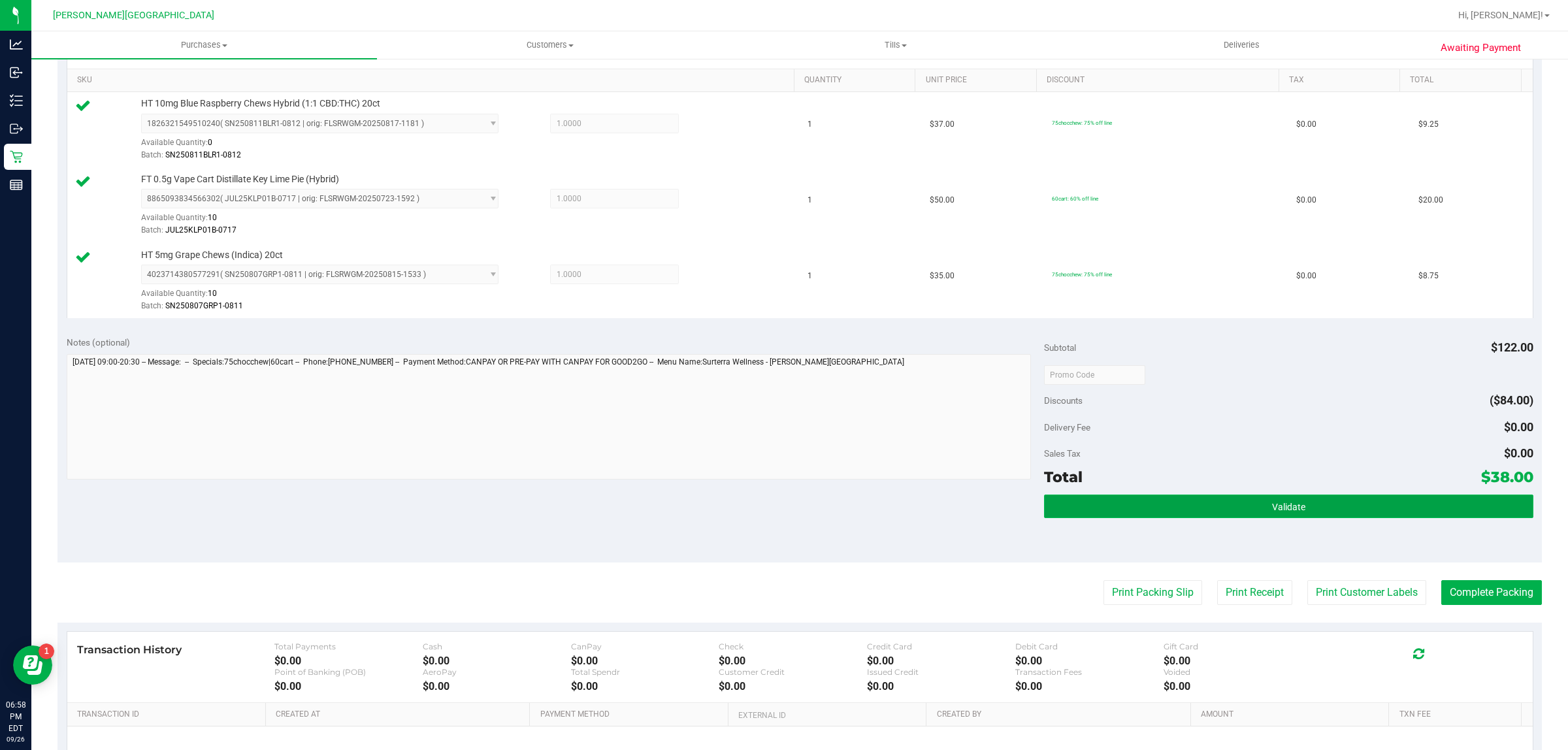
click at [1343, 508] on button "Validate" at bounding box center [1288, 507] width 489 height 24
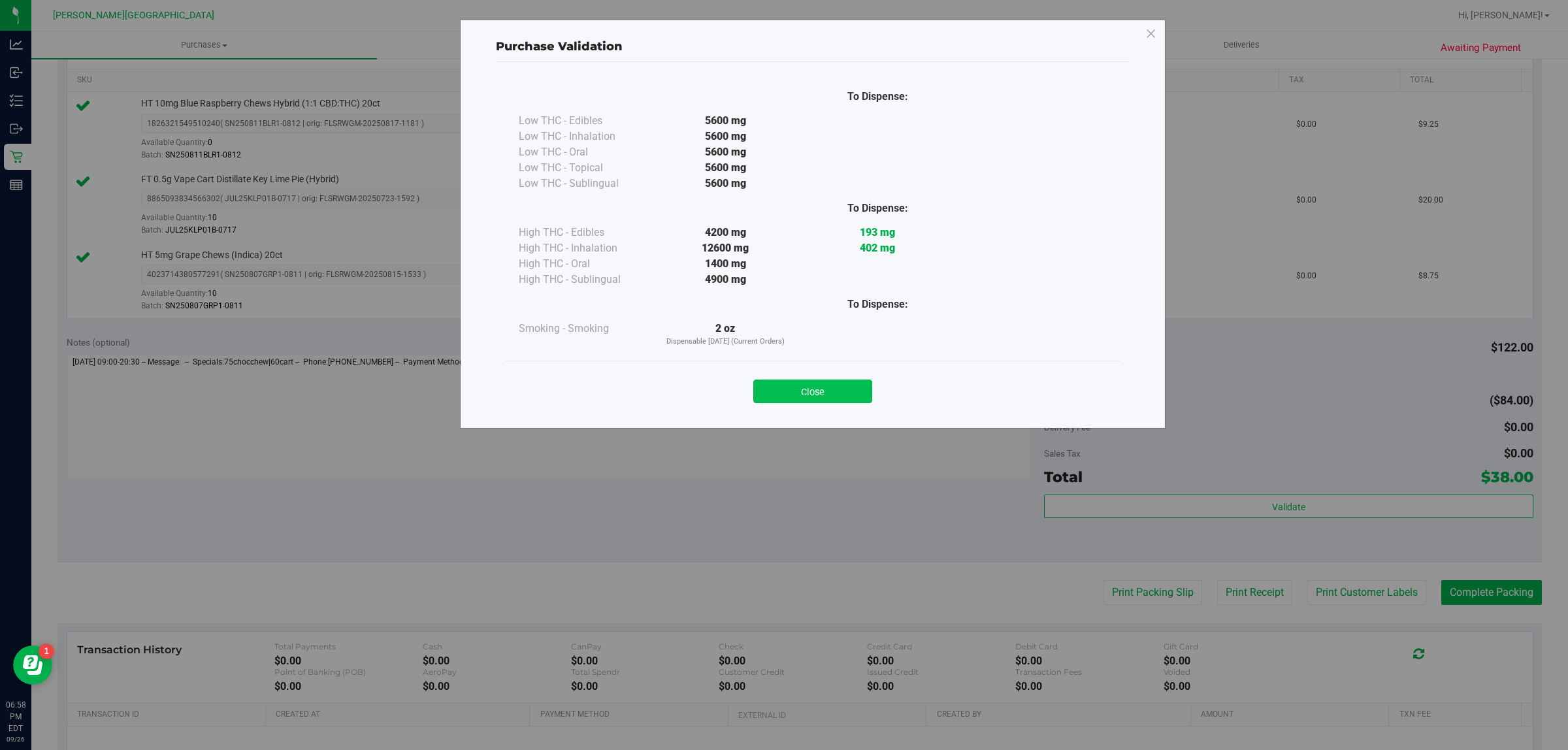
click at [826, 383] on button "Close" at bounding box center [813, 392] width 119 height 24
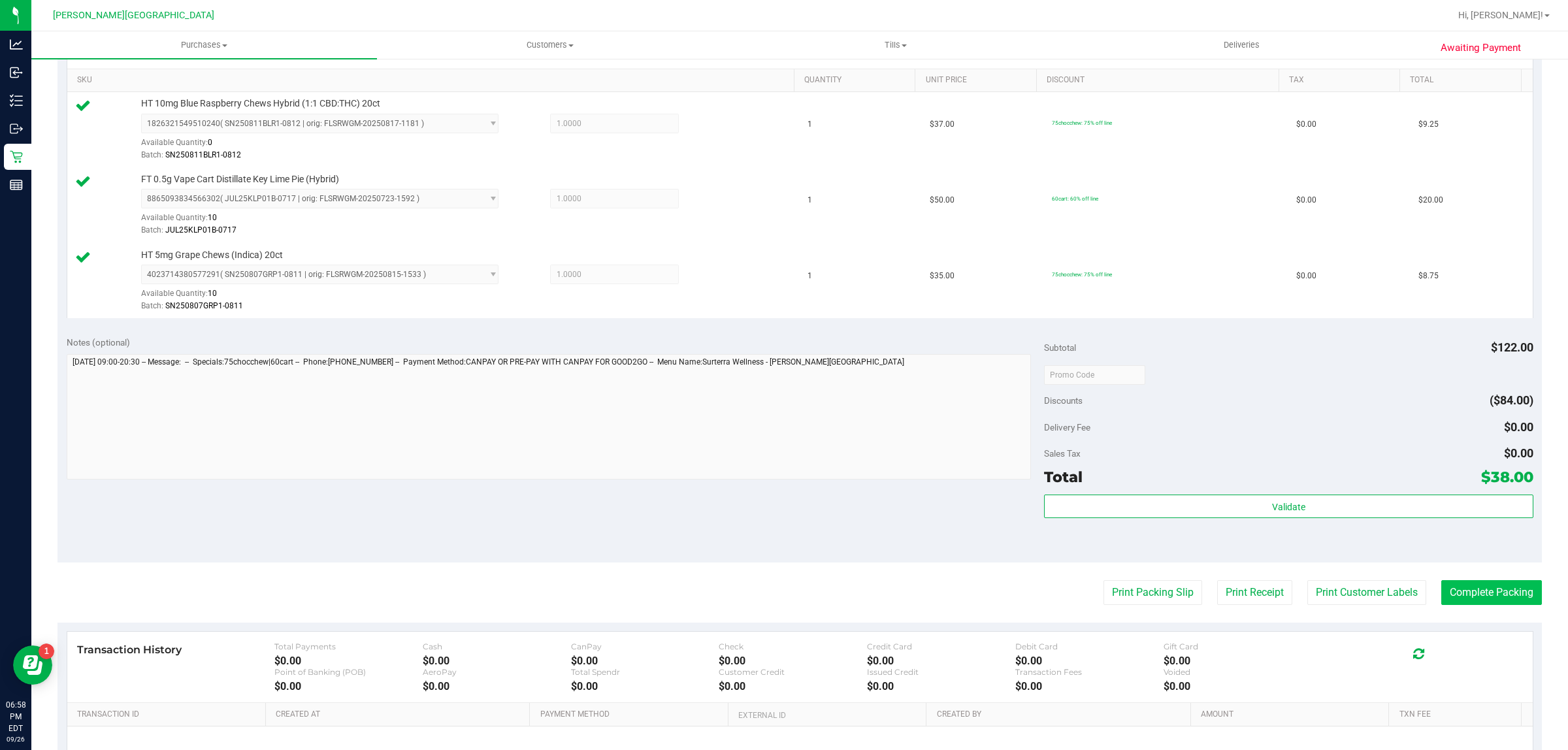
click at [1473, 578] on purchase-details "Back Edit Purchase Cancel Purchase View Profile # 12011696 BioTrack ID: - Submi…" at bounding box center [800, 306] width 1485 height 1123
click at [1481, 595] on button "Complete Packing" at bounding box center [1491, 593] width 101 height 25
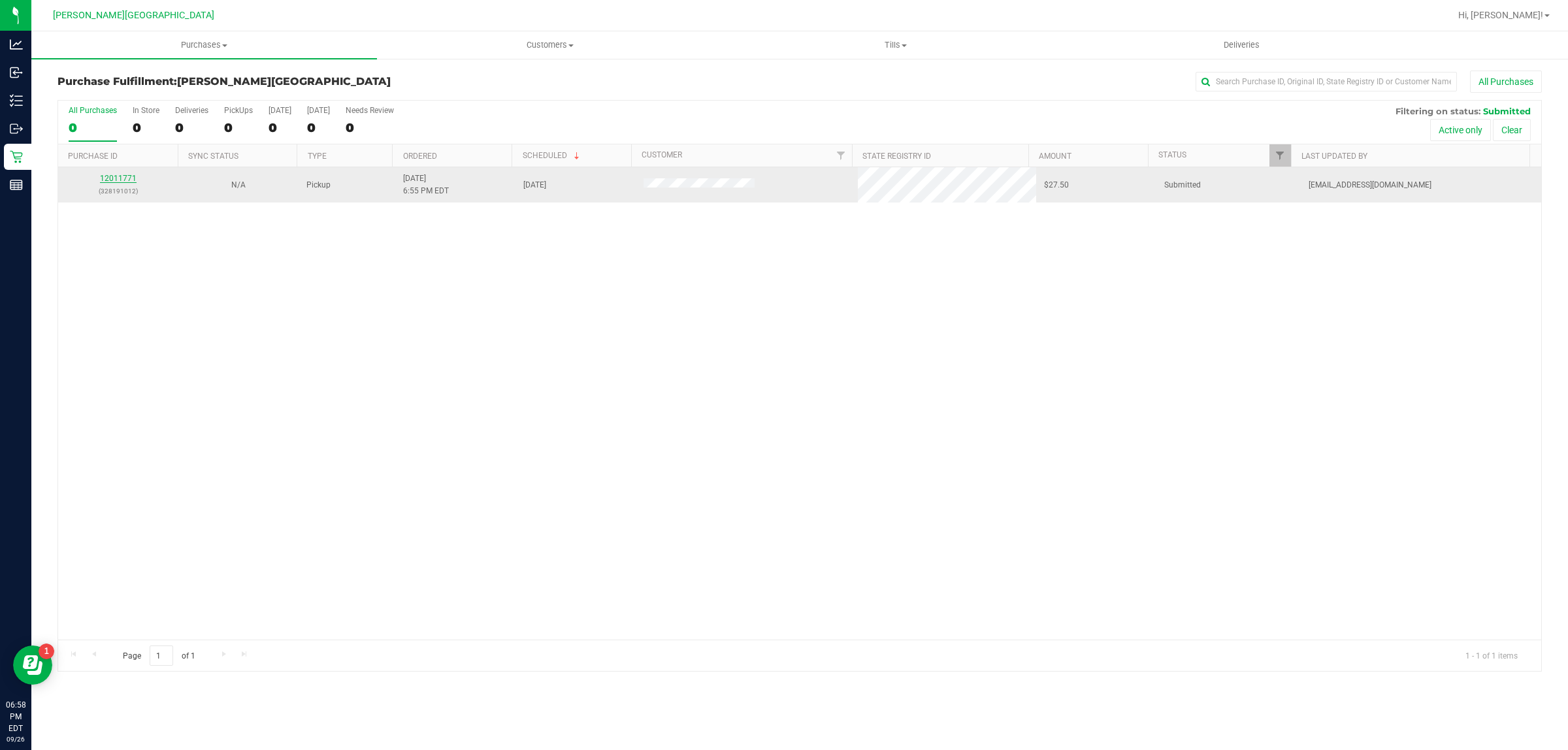
click at [118, 177] on link "12011771" at bounding box center [118, 179] width 36 height 9
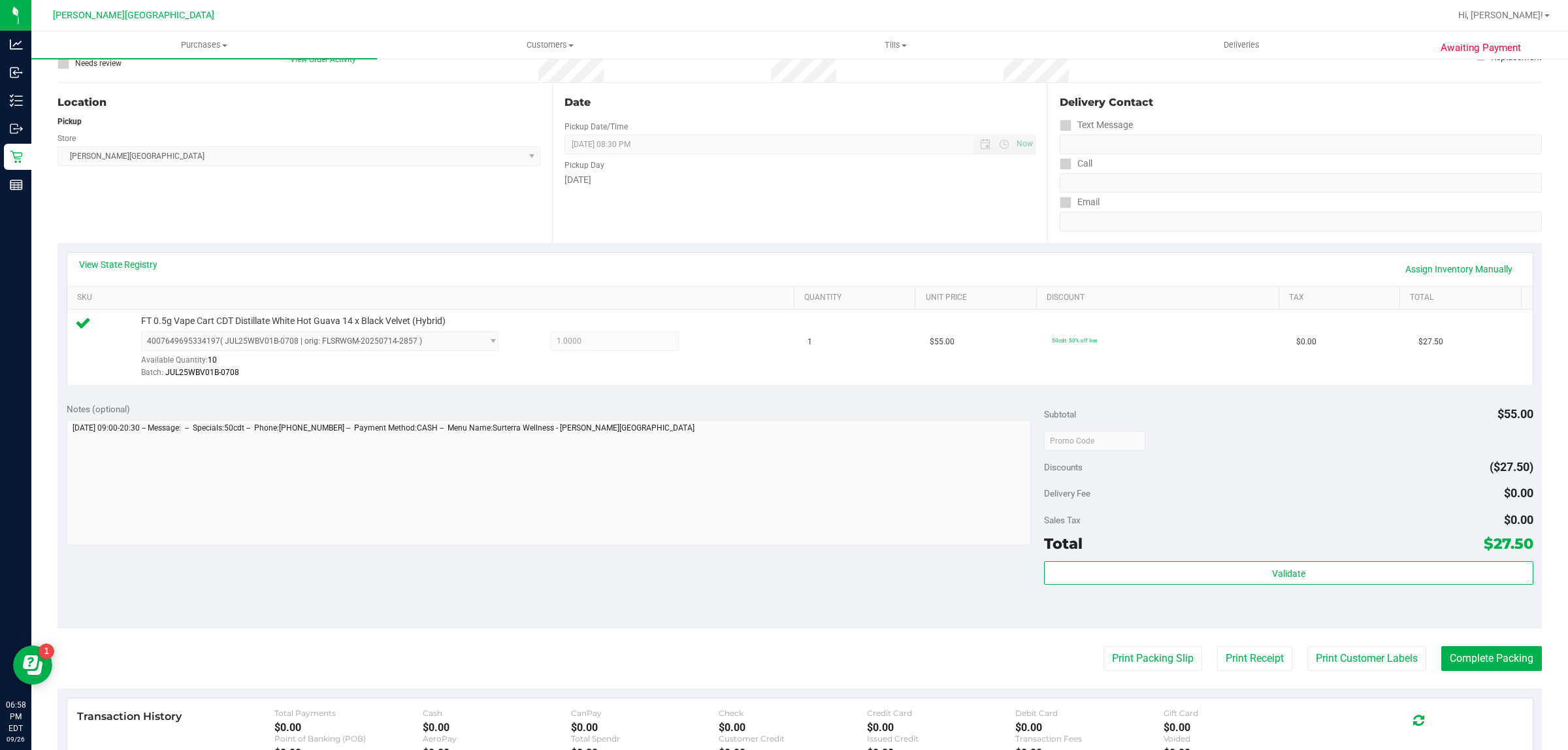
scroll to position [317, 0]
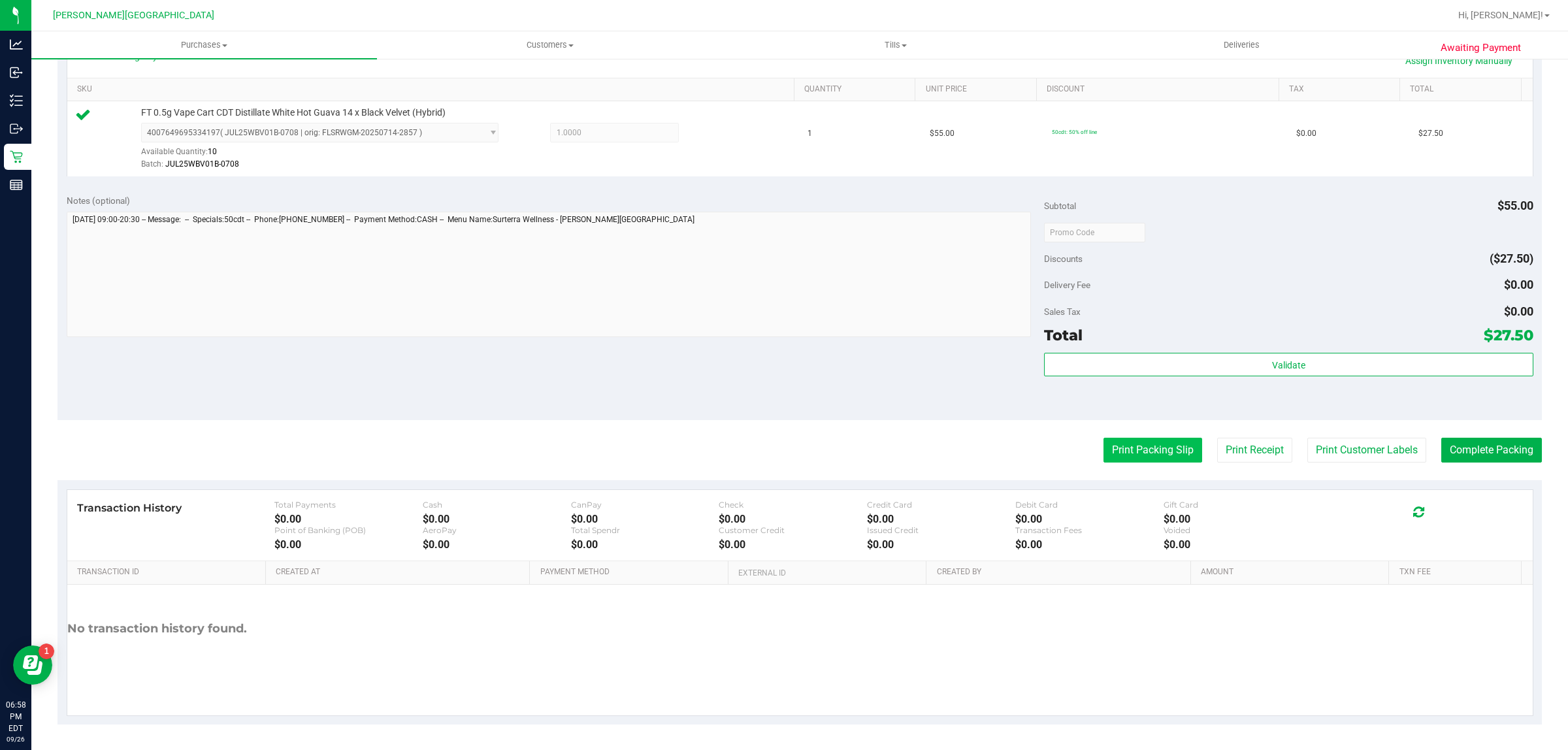
click at [1137, 444] on button "Print Packing Slip" at bounding box center [1153, 450] width 99 height 25
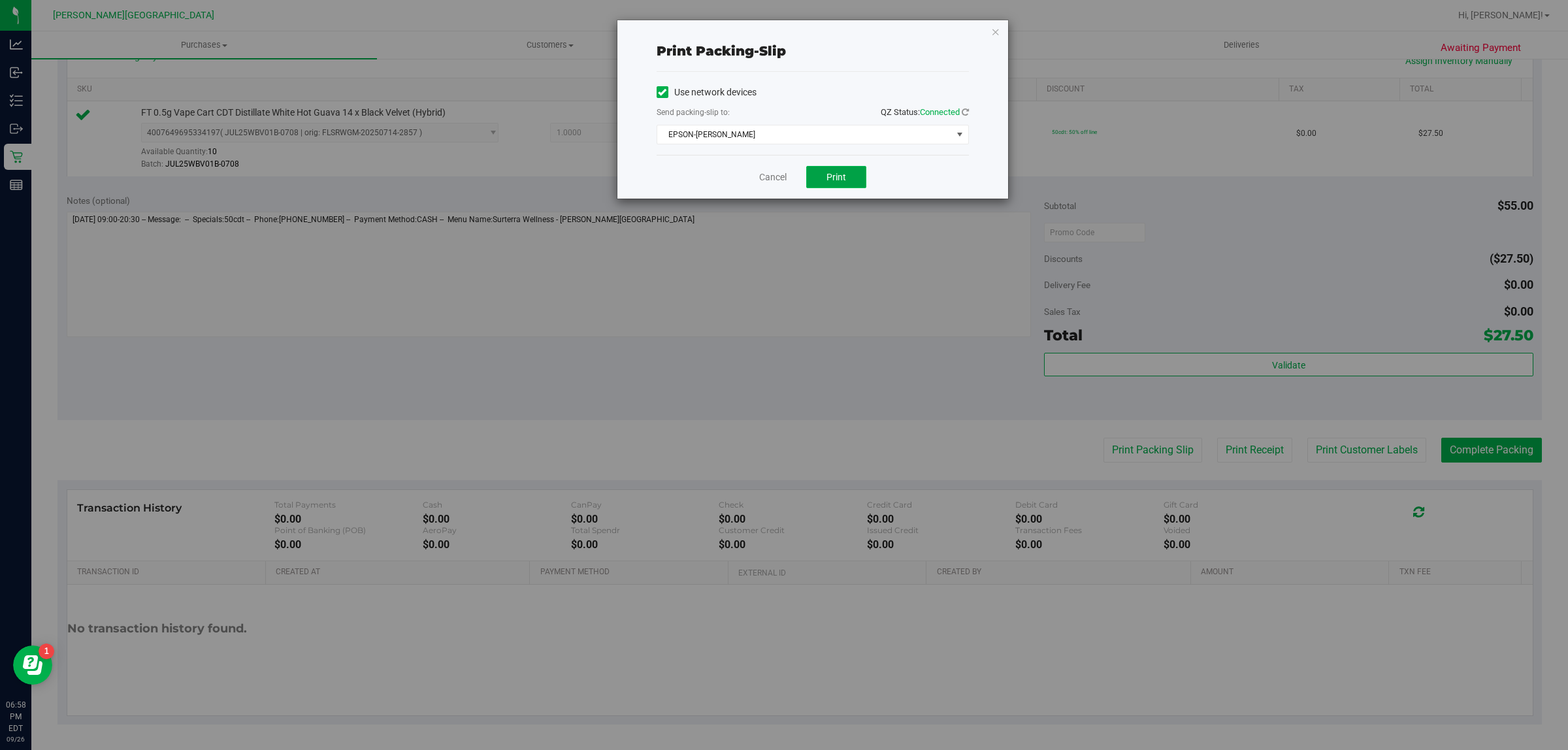
click at [843, 181] on span "Print" at bounding box center [836, 177] width 20 height 11
click at [991, 31] on icon "button" at bounding box center [996, 32] width 9 height 16
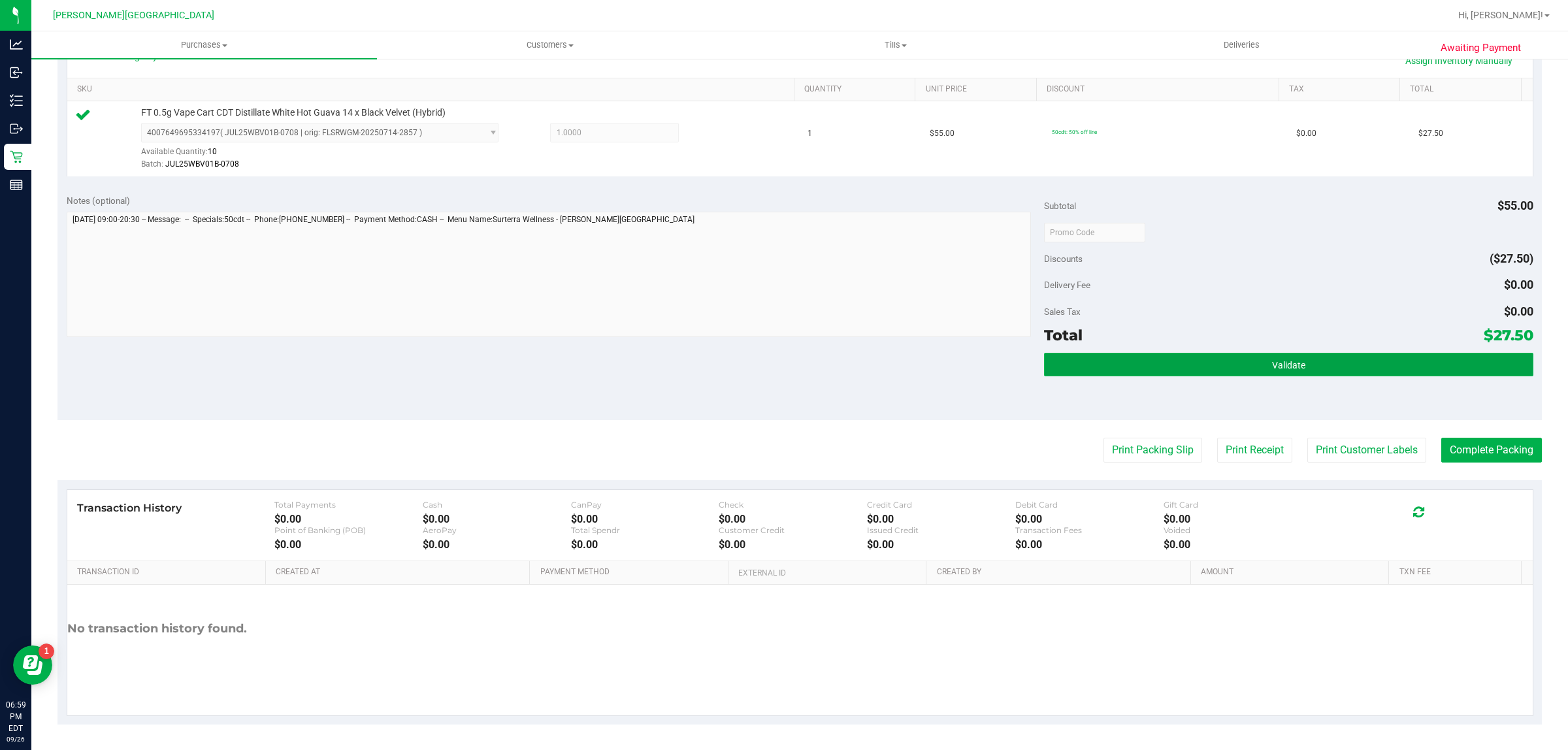
click at [1282, 373] on button "Validate" at bounding box center [1288, 364] width 489 height 24
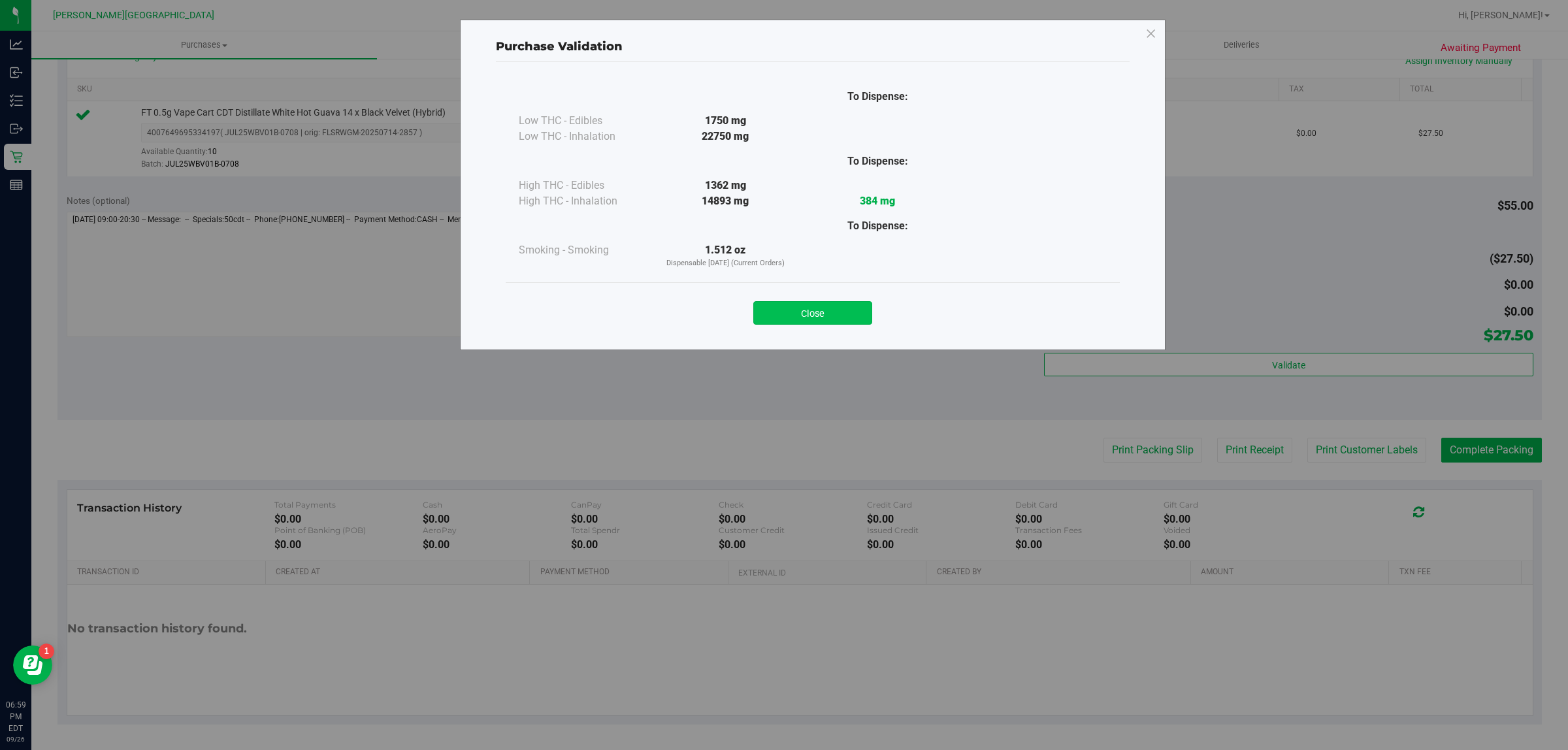
click at [869, 306] on button "Close" at bounding box center [813, 313] width 119 height 24
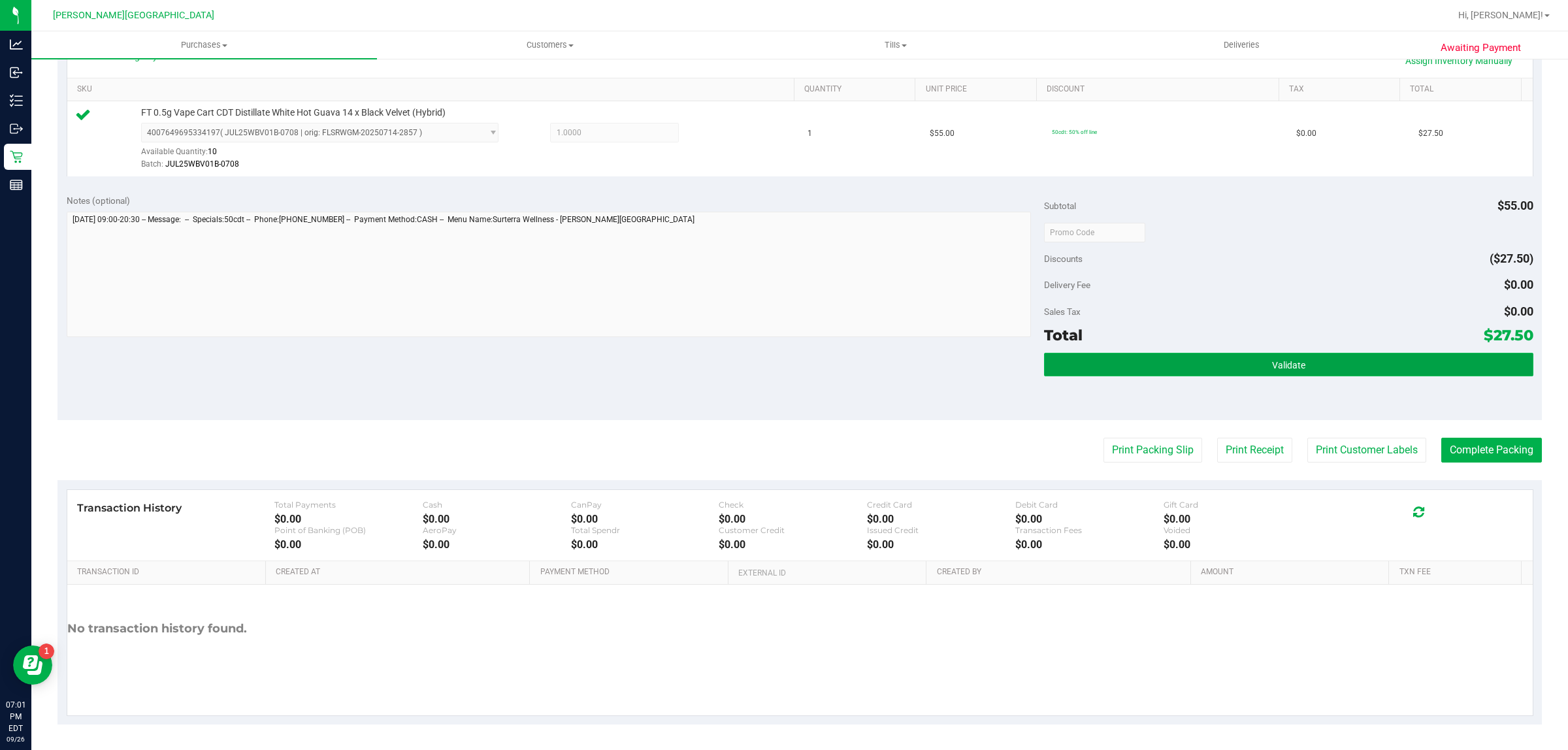
drag, startPoint x: 1367, startPoint y: 361, endPoint x: 1360, endPoint y: 358, distance: 7.6
click at [1366, 361] on button "Validate" at bounding box center [1288, 364] width 489 height 24
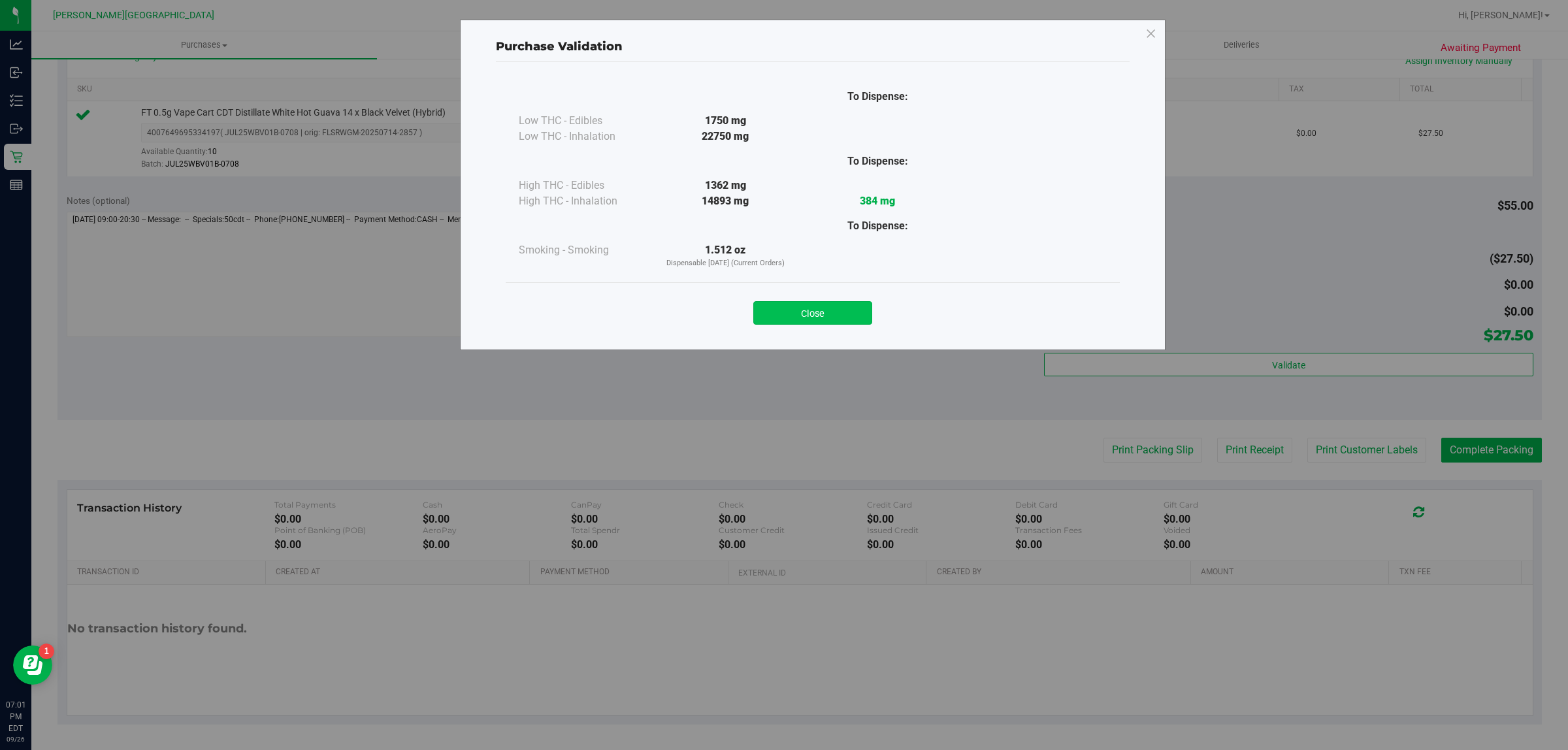
click at [849, 325] on button "Close" at bounding box center [813, 313] width 119 height 24
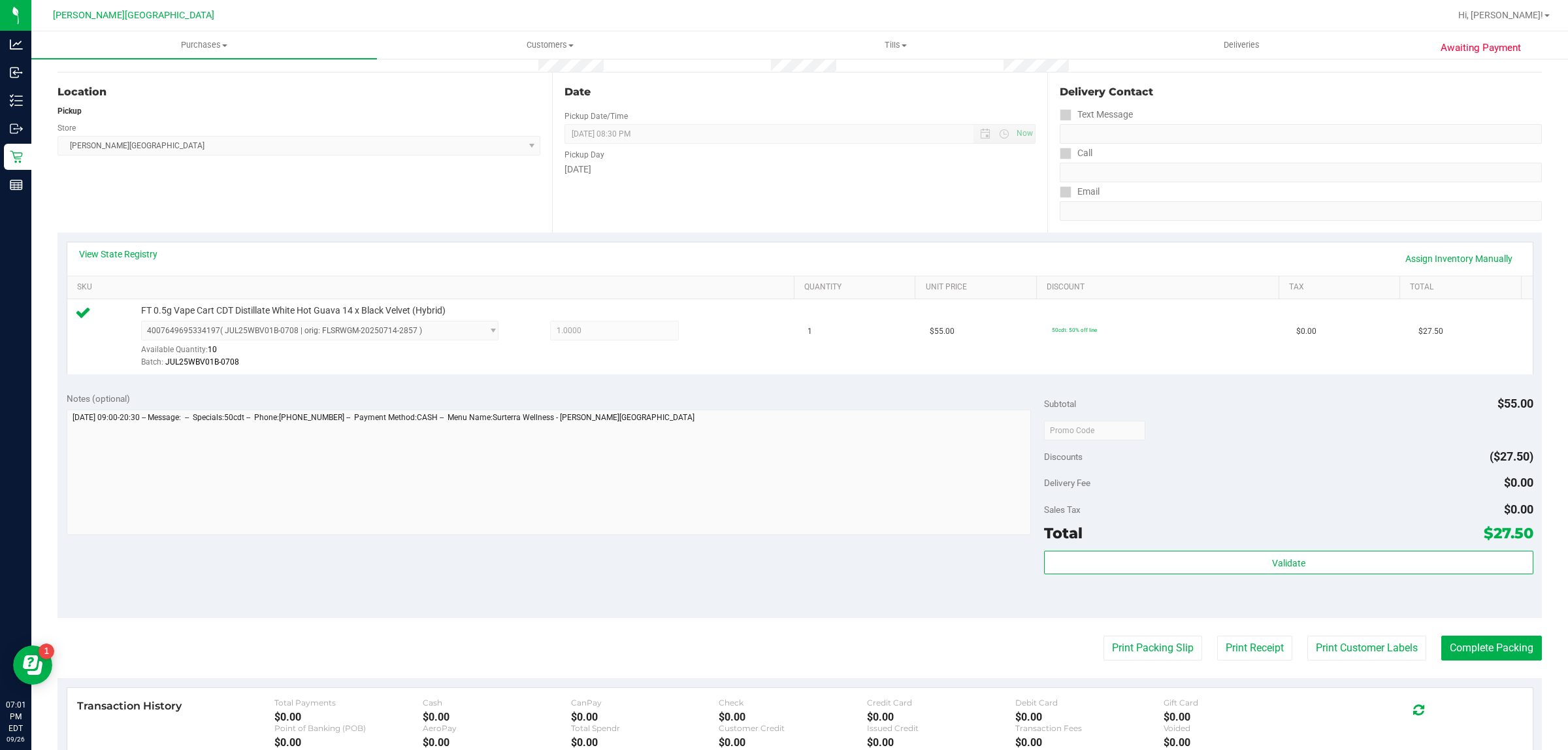
scroll to position [245, 0]
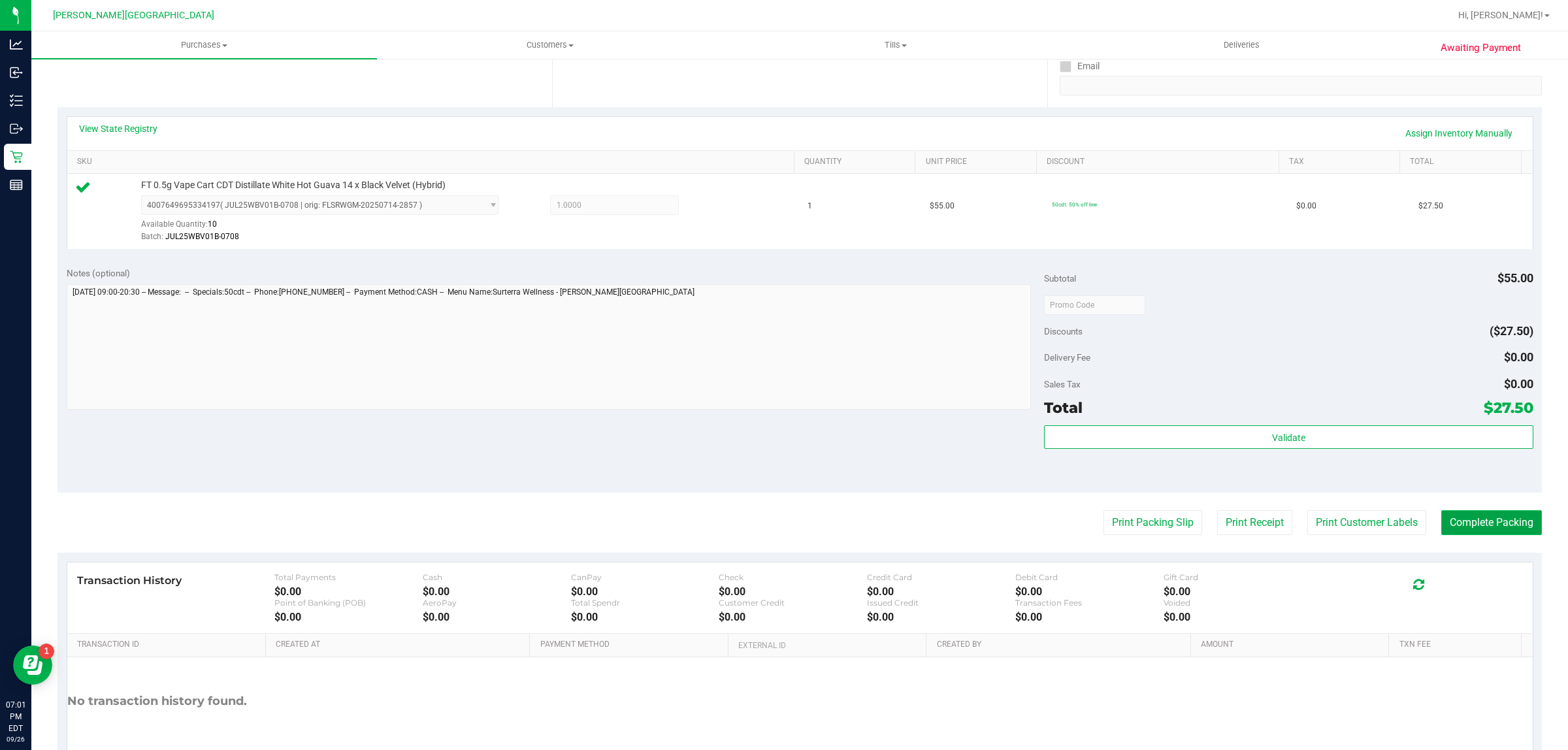
click at [1503, 511] on button "Complete Packing" at bounding box center [1491, 522] width 101 height 25
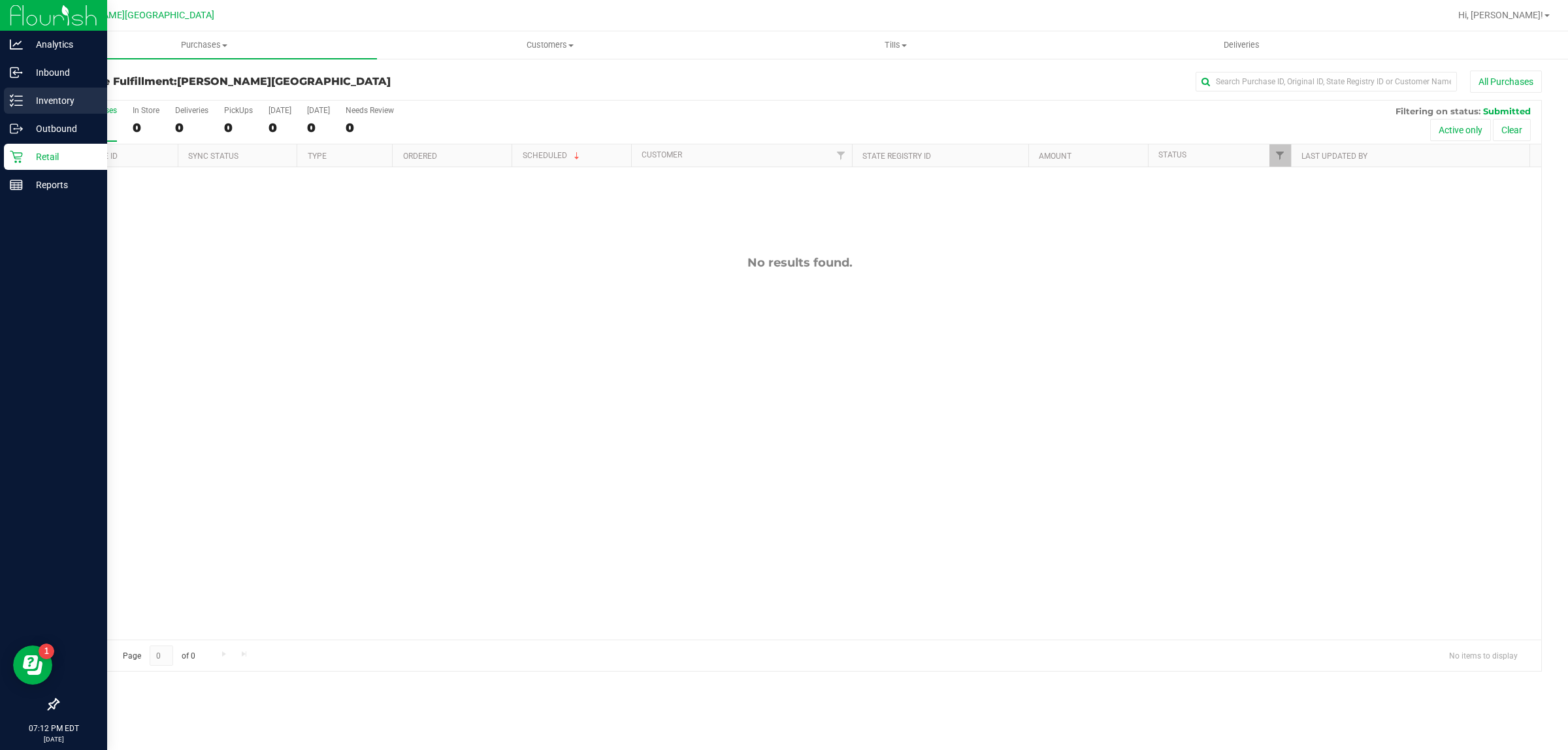
click at [20, 89] on div "Inventory" at bounding box center [56, 101] width 103 height 26
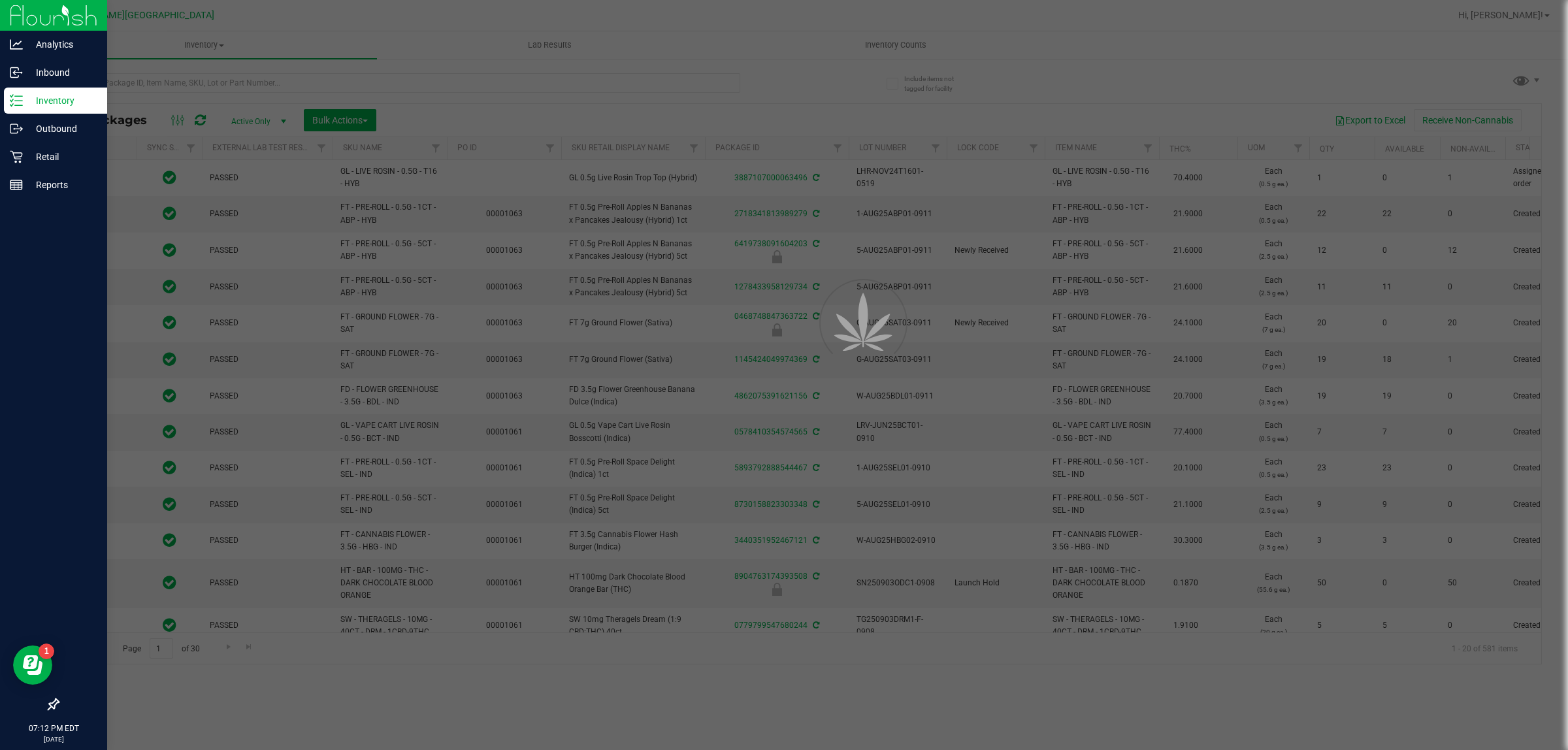
click at [252, 87] on div at bounding box center [784, 375] width 1568 height 750
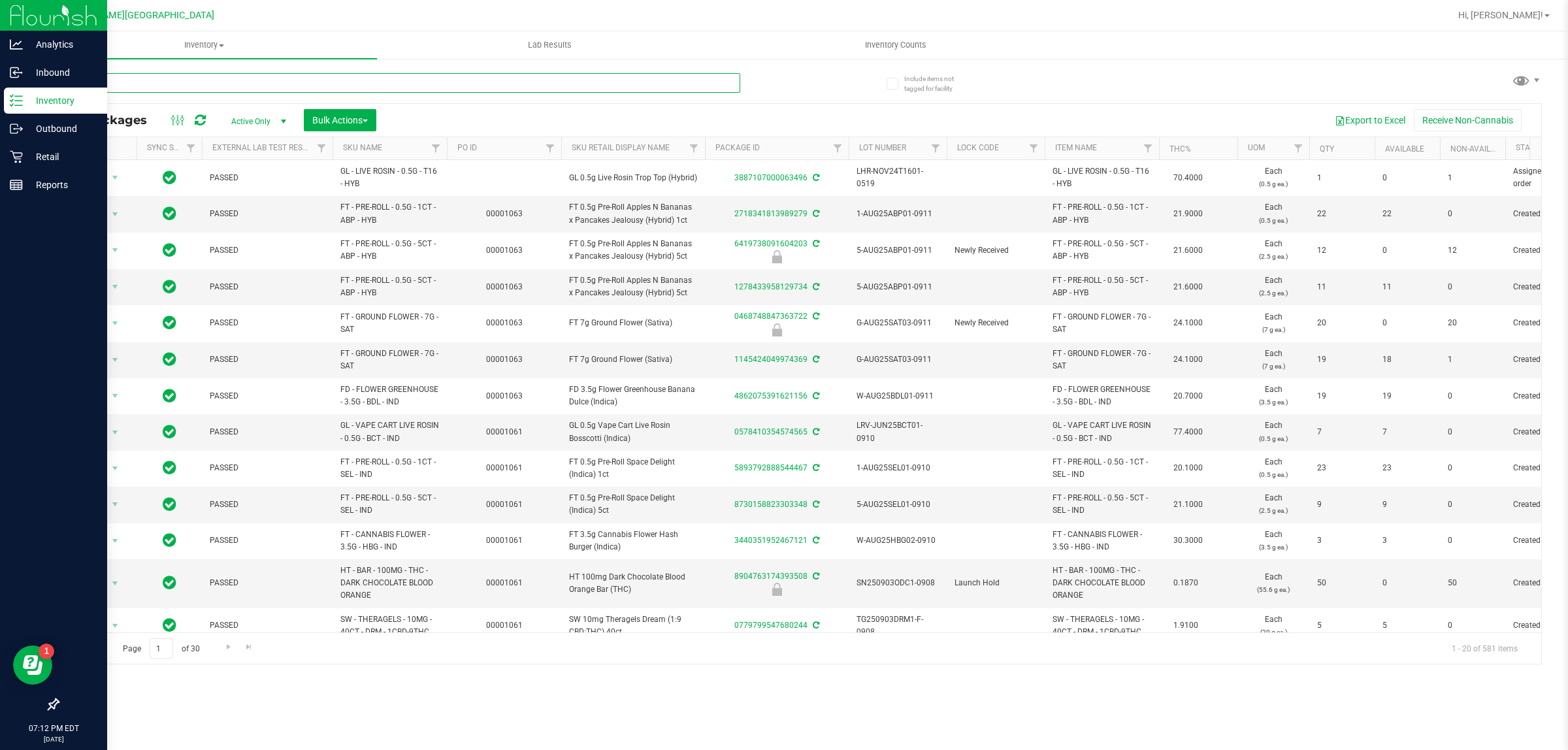
click at [252, 87] on input "text" at bounding box center [399, 83] width 683 height 20
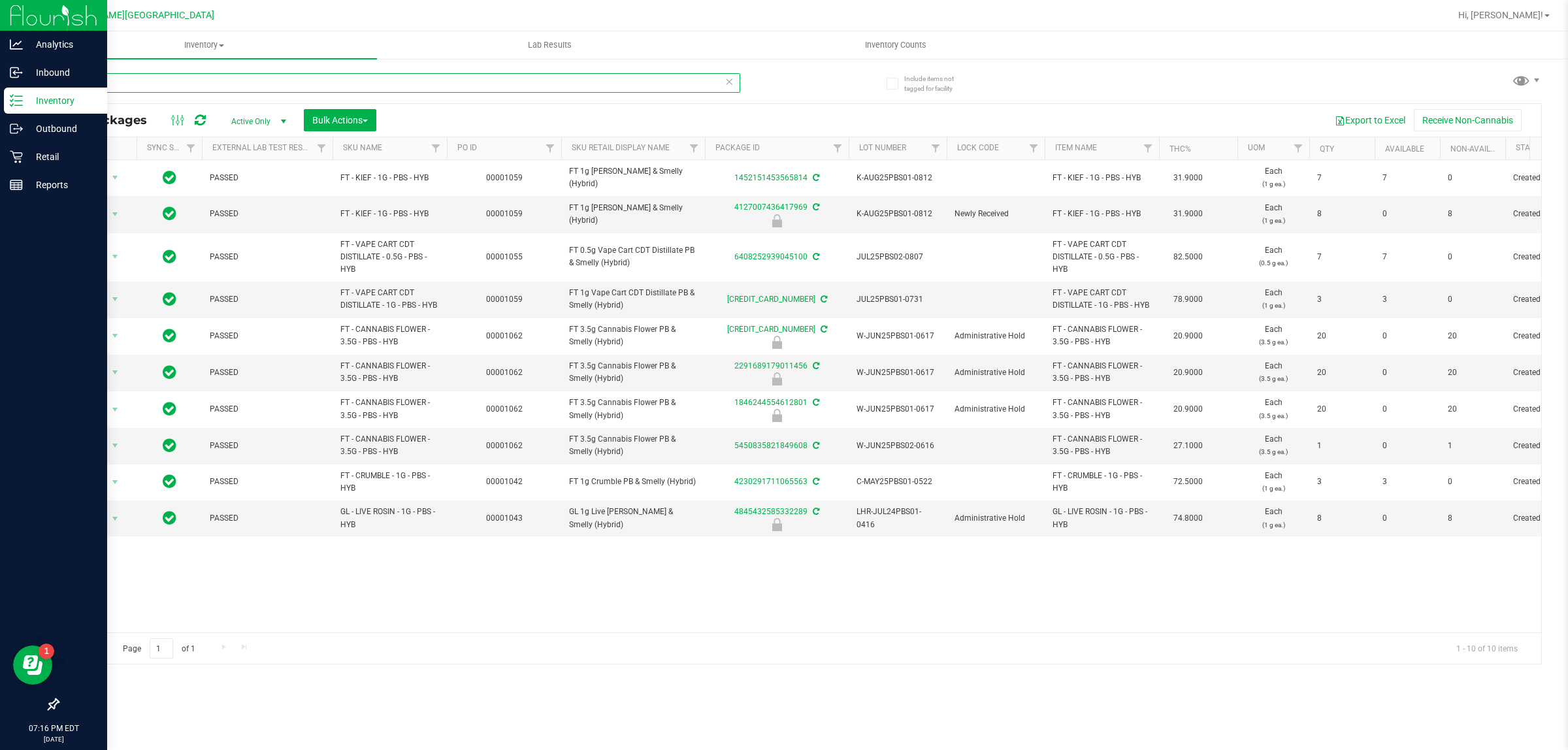
type input "p"
type input "wbv"
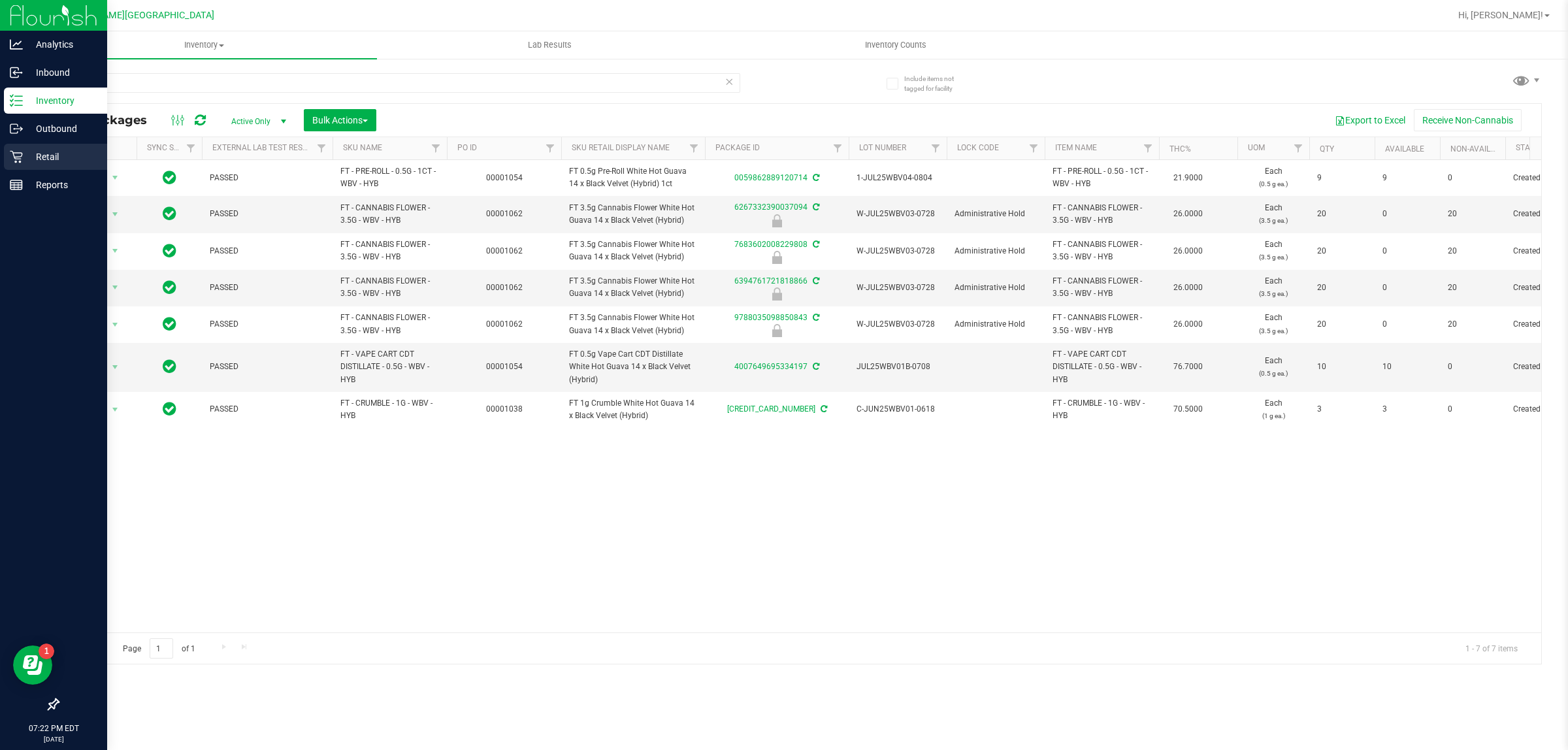
click at [44, 159] on p "Retail" at bounding box center [62, 157] width 79 height 16
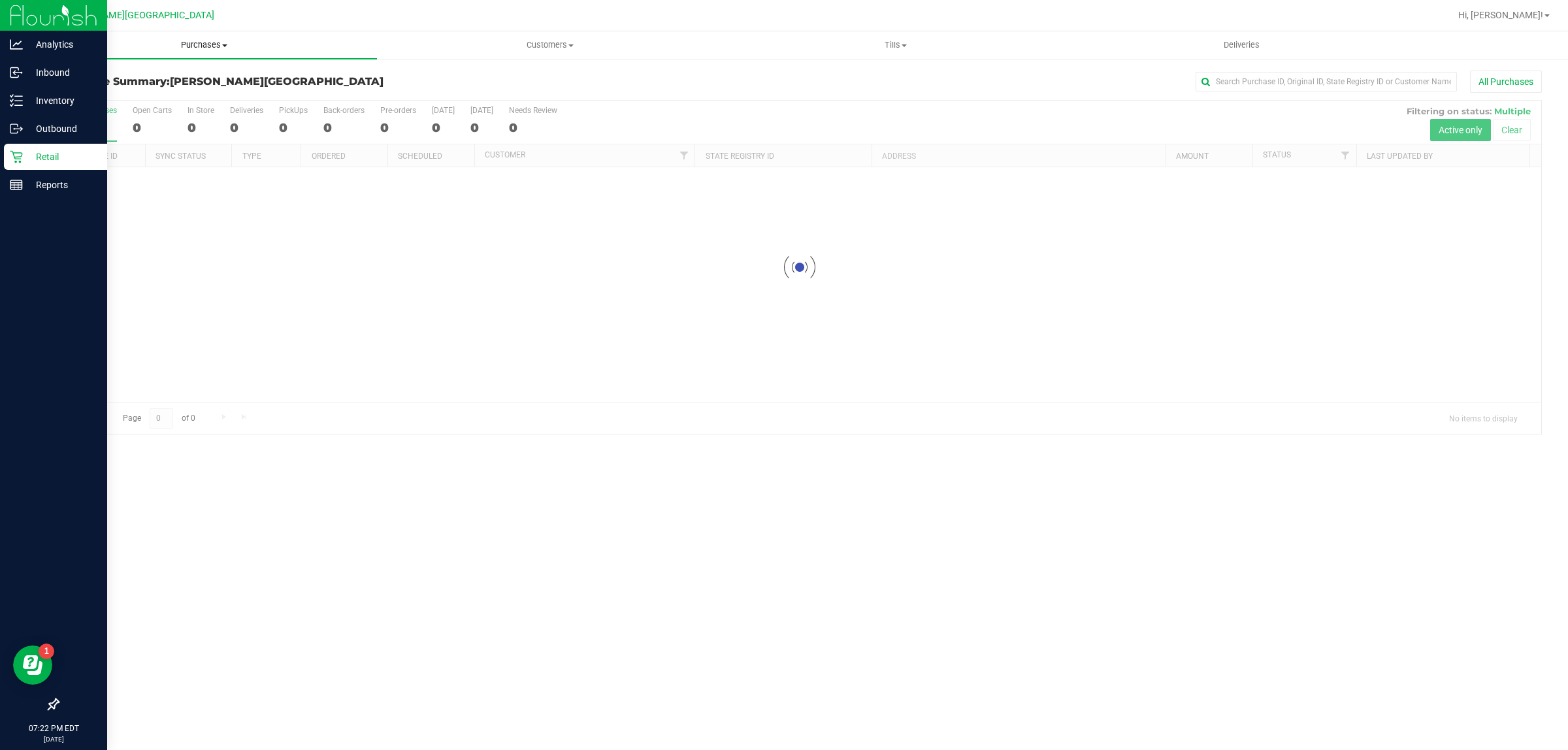
click at [206, 46] on span "Purchases" at bounding box center [204, 45] width 345 height 12
click at [122, 92] on li "Fulfillment" at bounding box center [204, 95] width 345 height 16
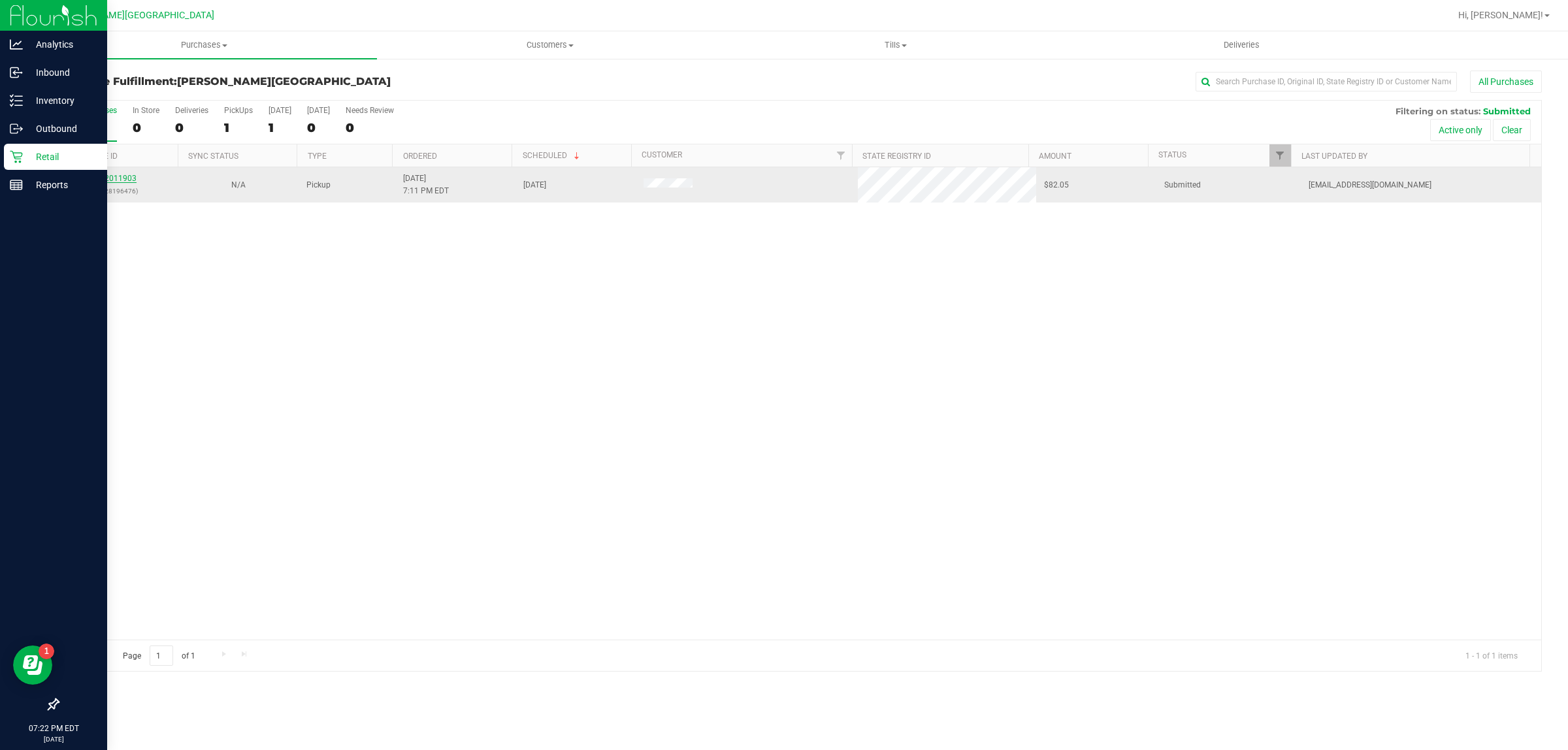
click at [125, 178] on link "12011903" at bounding box center [118, 179] width 36 height 9
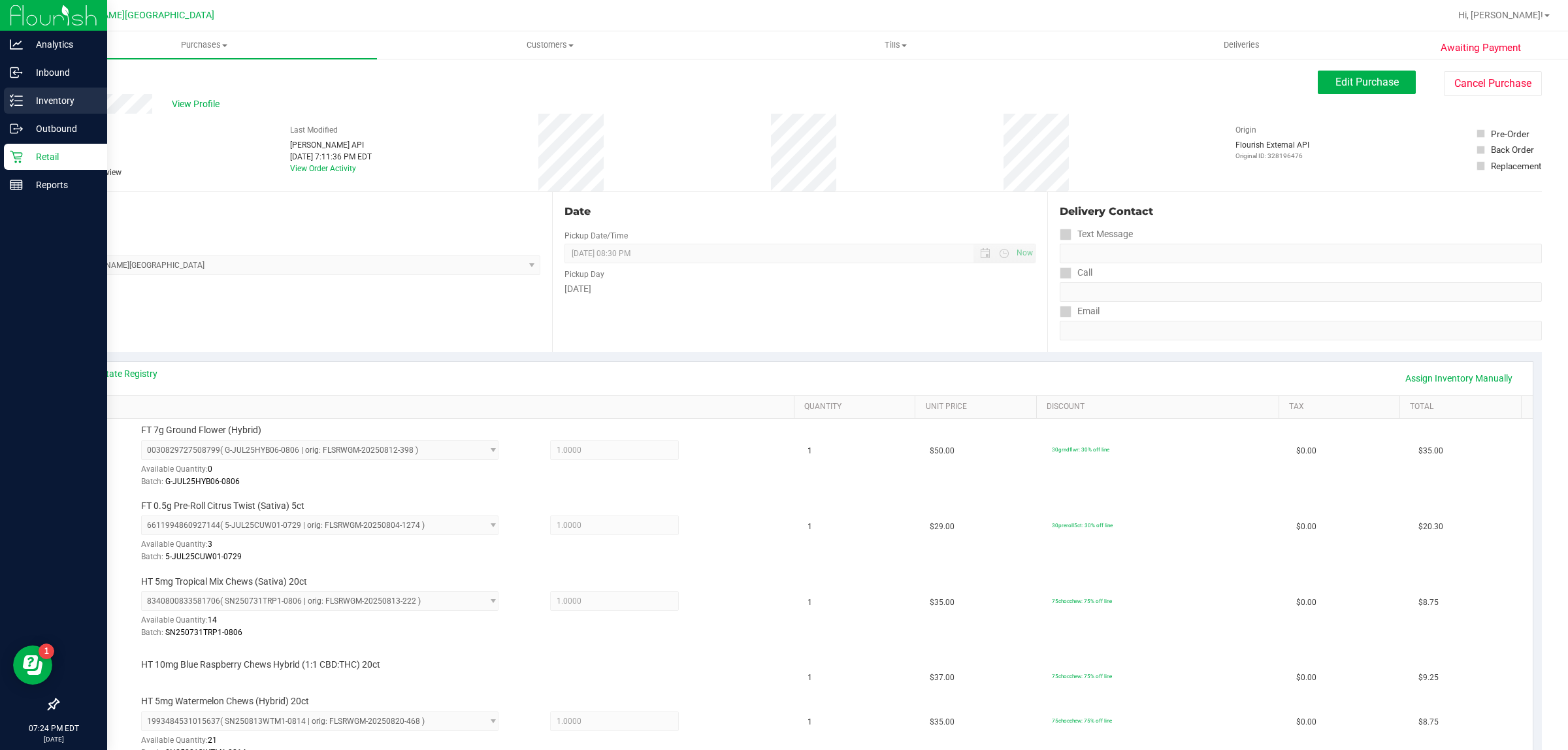
click at [42, 100] on p "Inventory" at bounding box center [62, 101] width 79 height 16
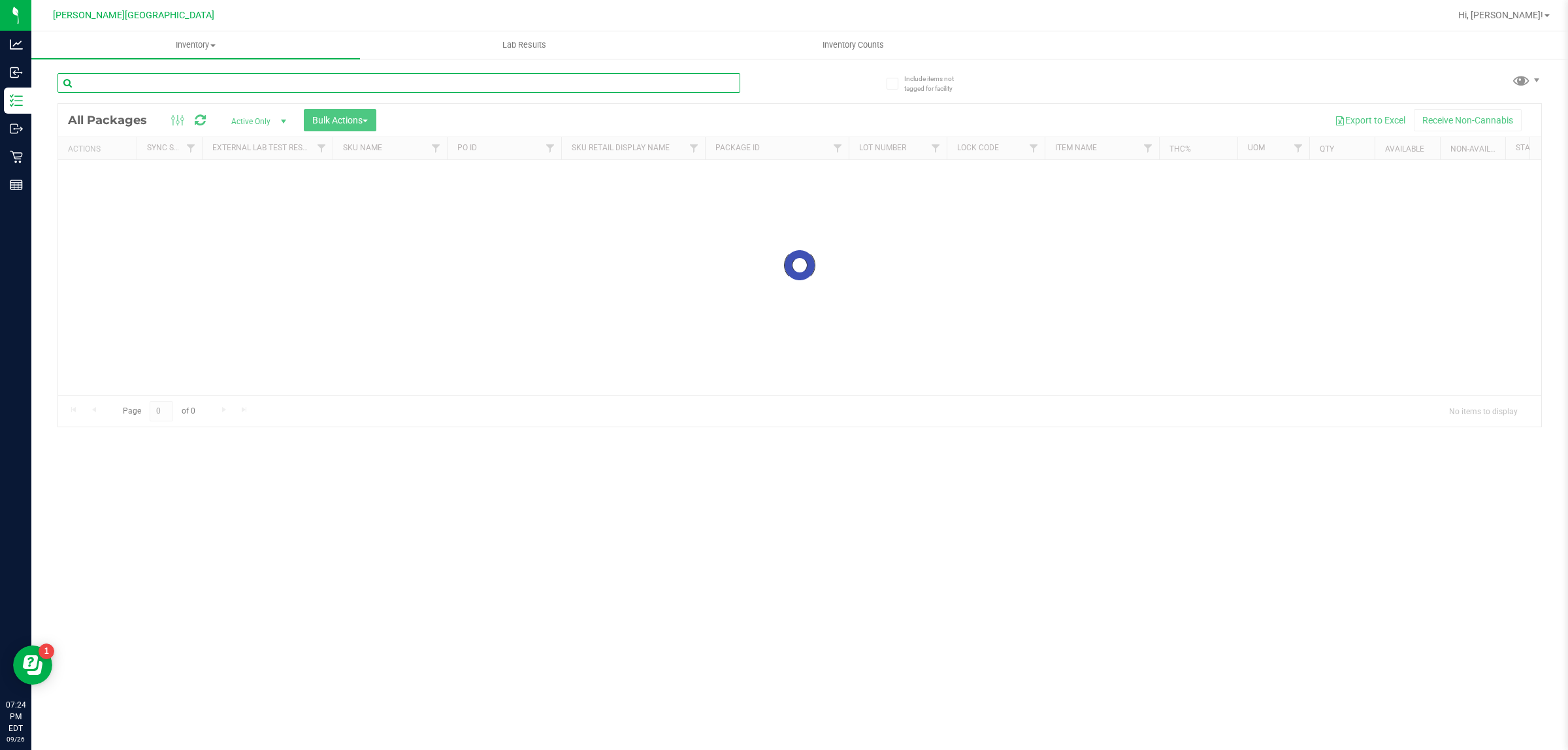
click at [160, 86] on input "text" at bounding box center [399, 83] width 683 height 20
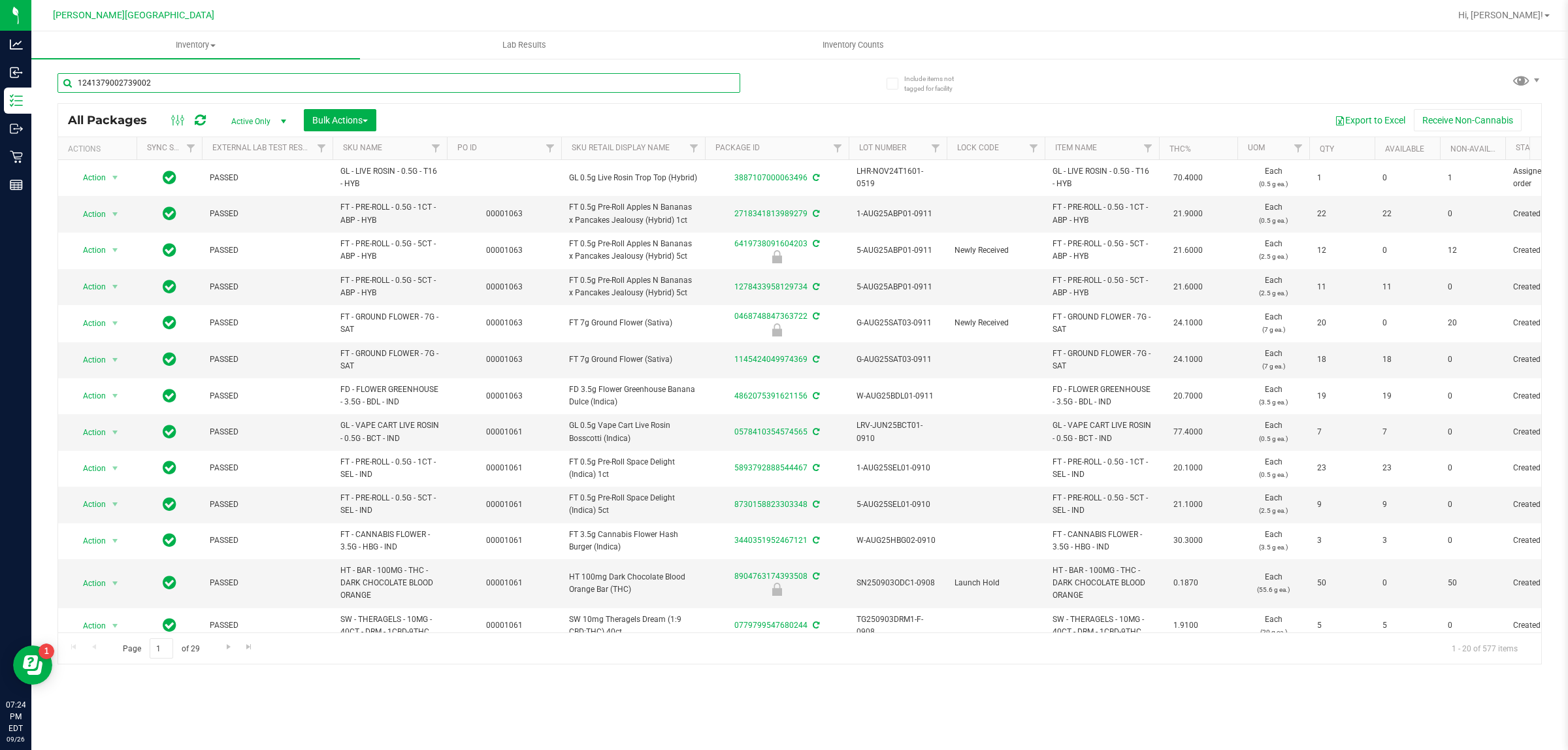
type input "1241379002739002"
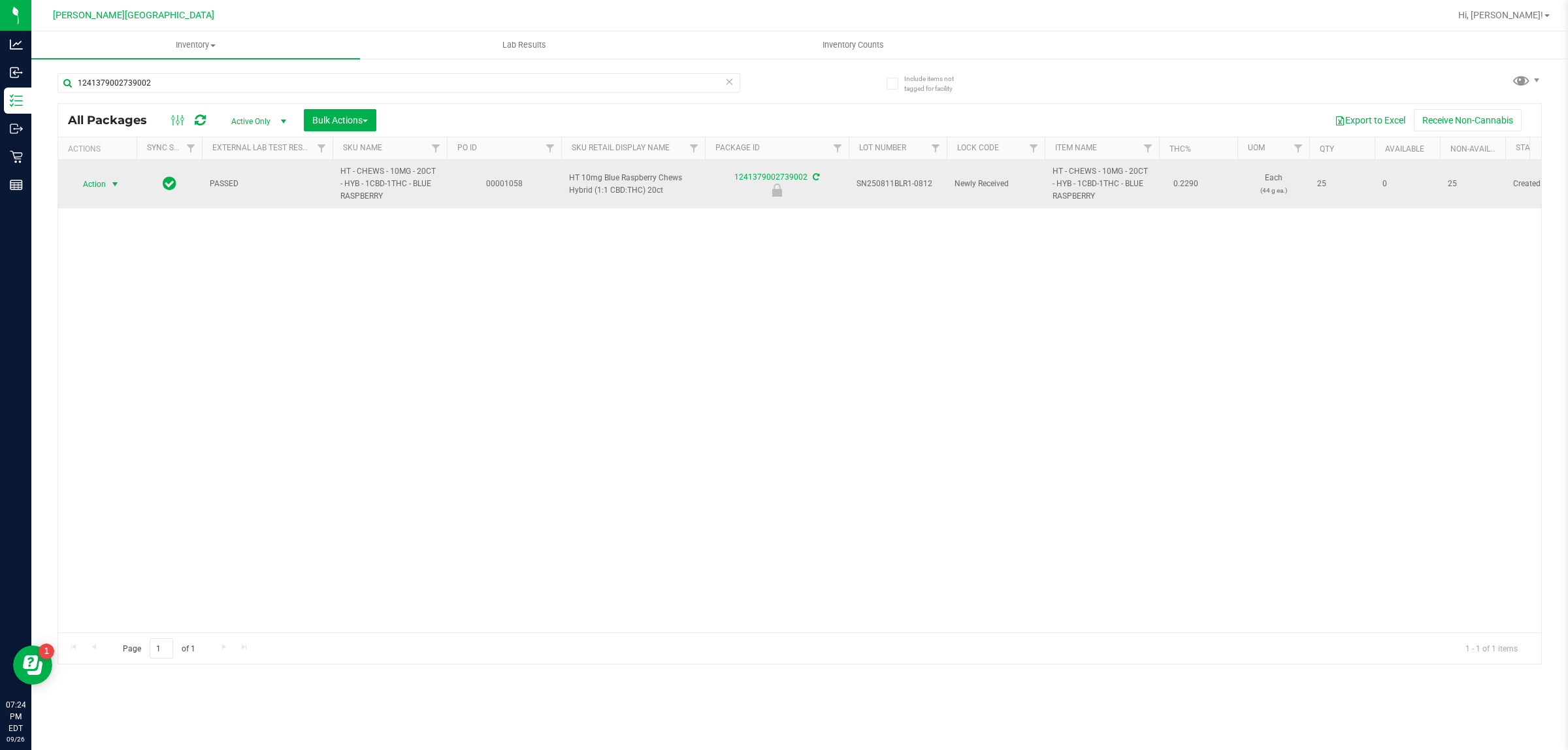
click at [110, 190] on span "select" at bounding box center [115, 185] width 17 height 19
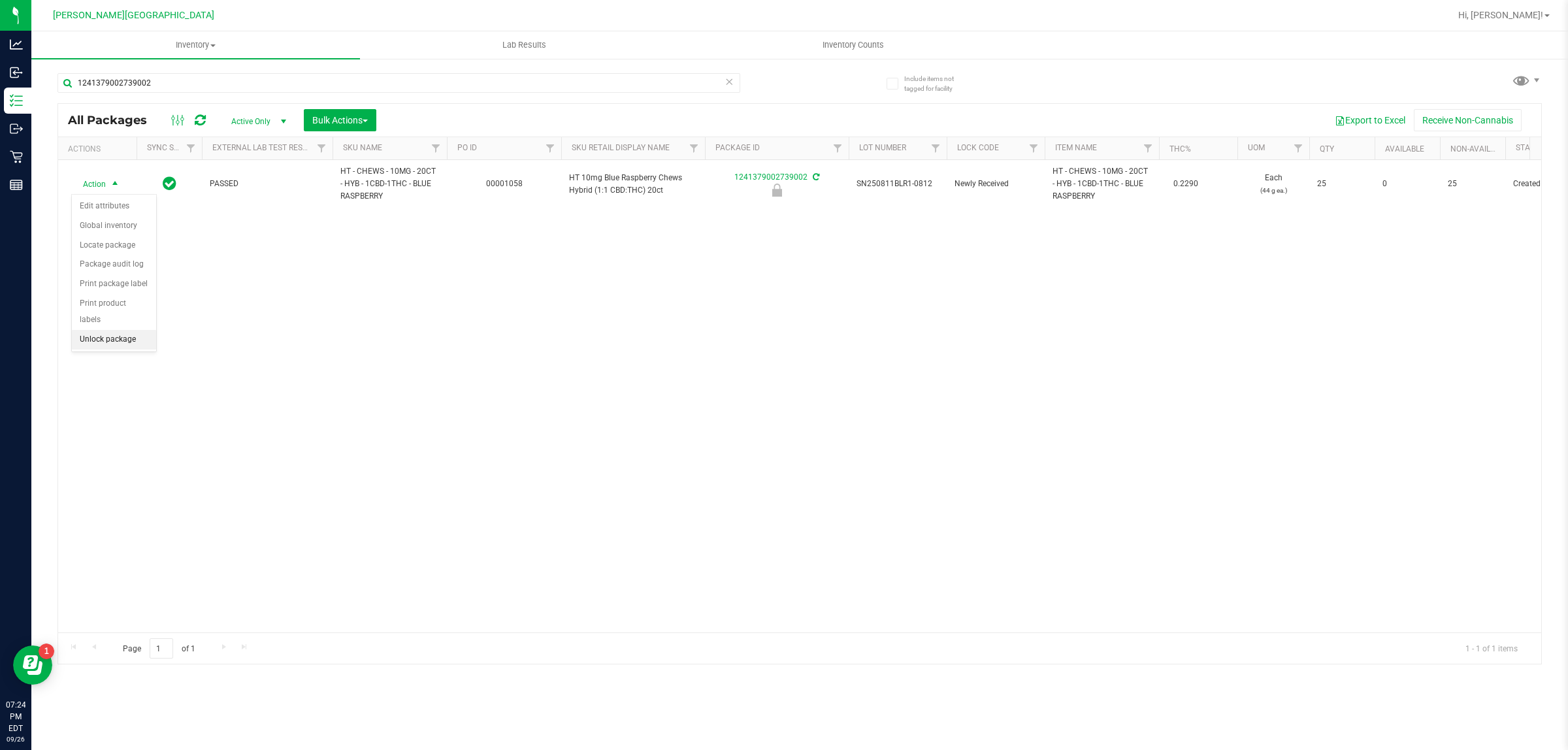
click at [125, 330] on li "Unlock package" at bounding box center [114, 340] width 84 height 20
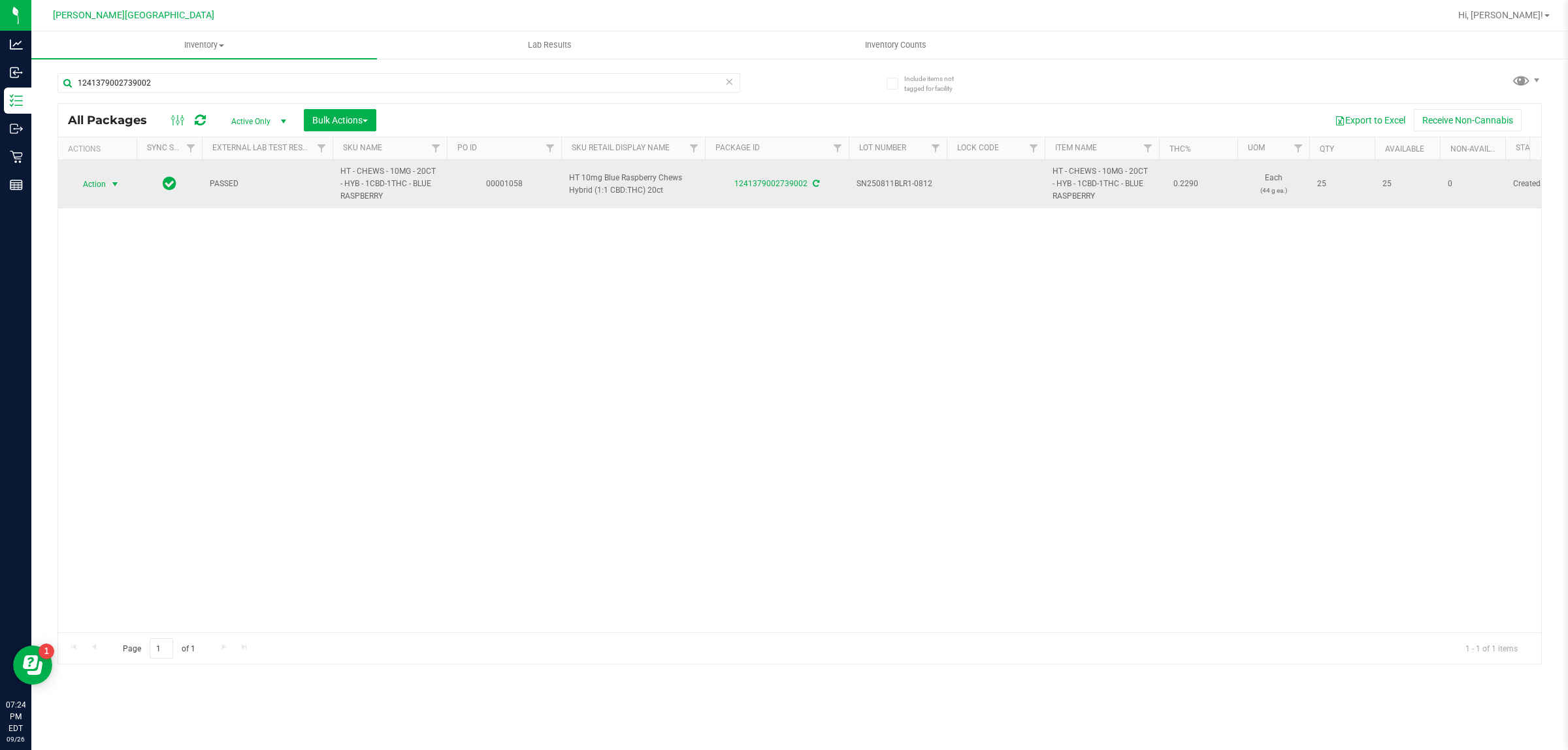
click at [114, 188] on span "select" at bounding box center [115, 185] width 11 height 11
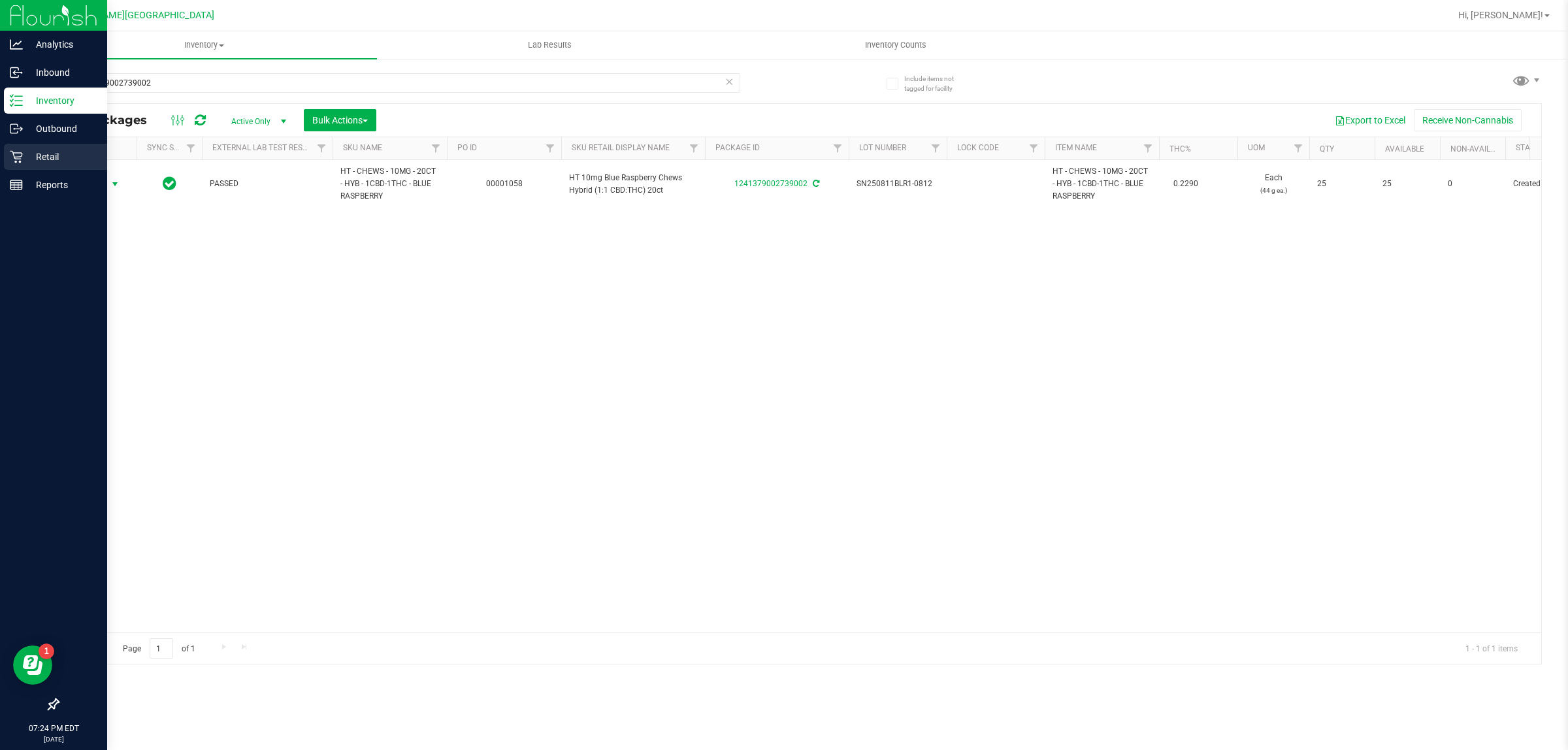
drag, startPoint x: 30, startPoint y: 152, endPoint x: 40, endPoint y: 151, distance: 10.0
click at [30, 151] on p "Retail" at bounding box center [62, 157] width 79 height 16
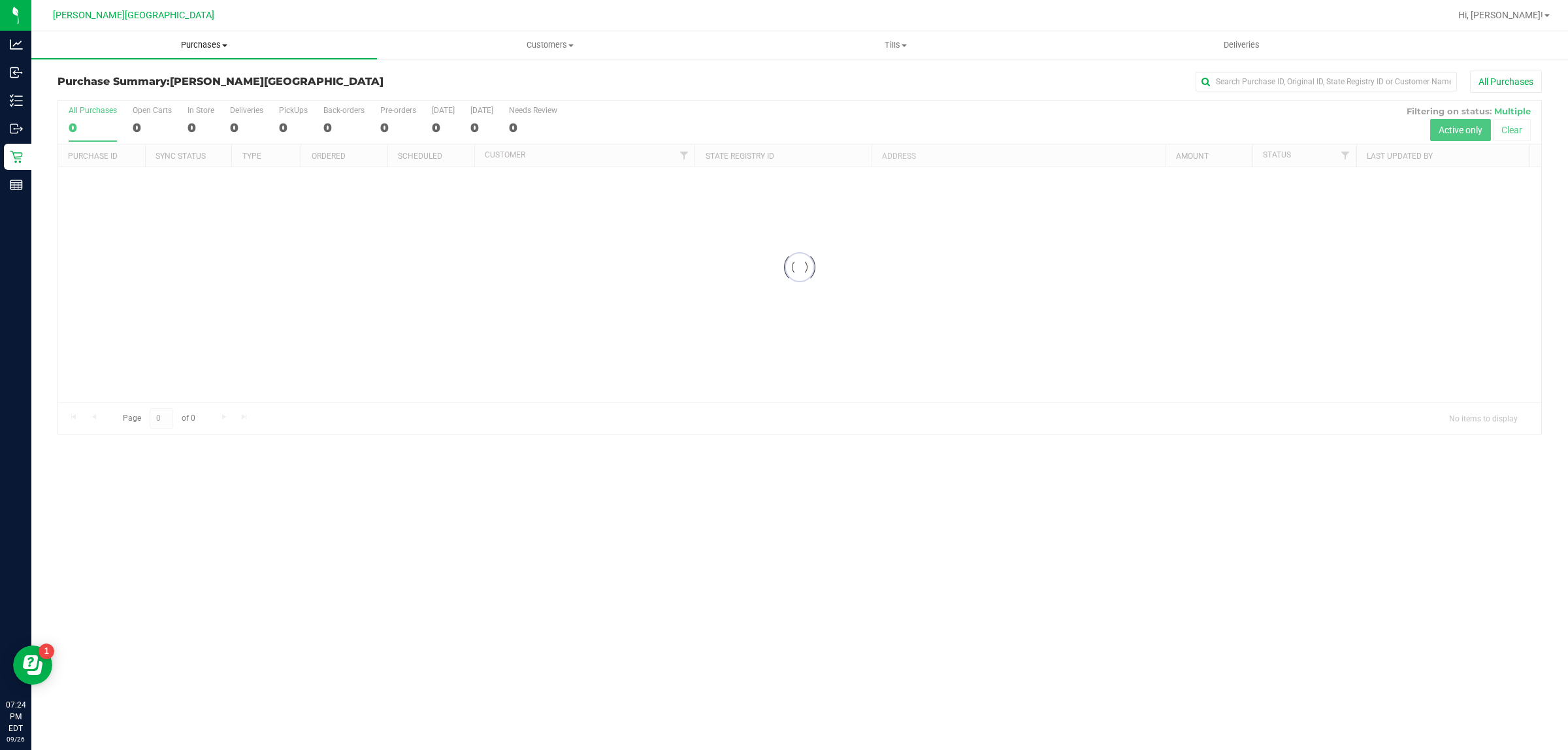
click at [210, 47] on span "Purchases" at bounding box center [204, 45] width 345 height 12
click at [96, 100] on li "Fulfillment" at bounding box center [204, 95] width 345 height 16
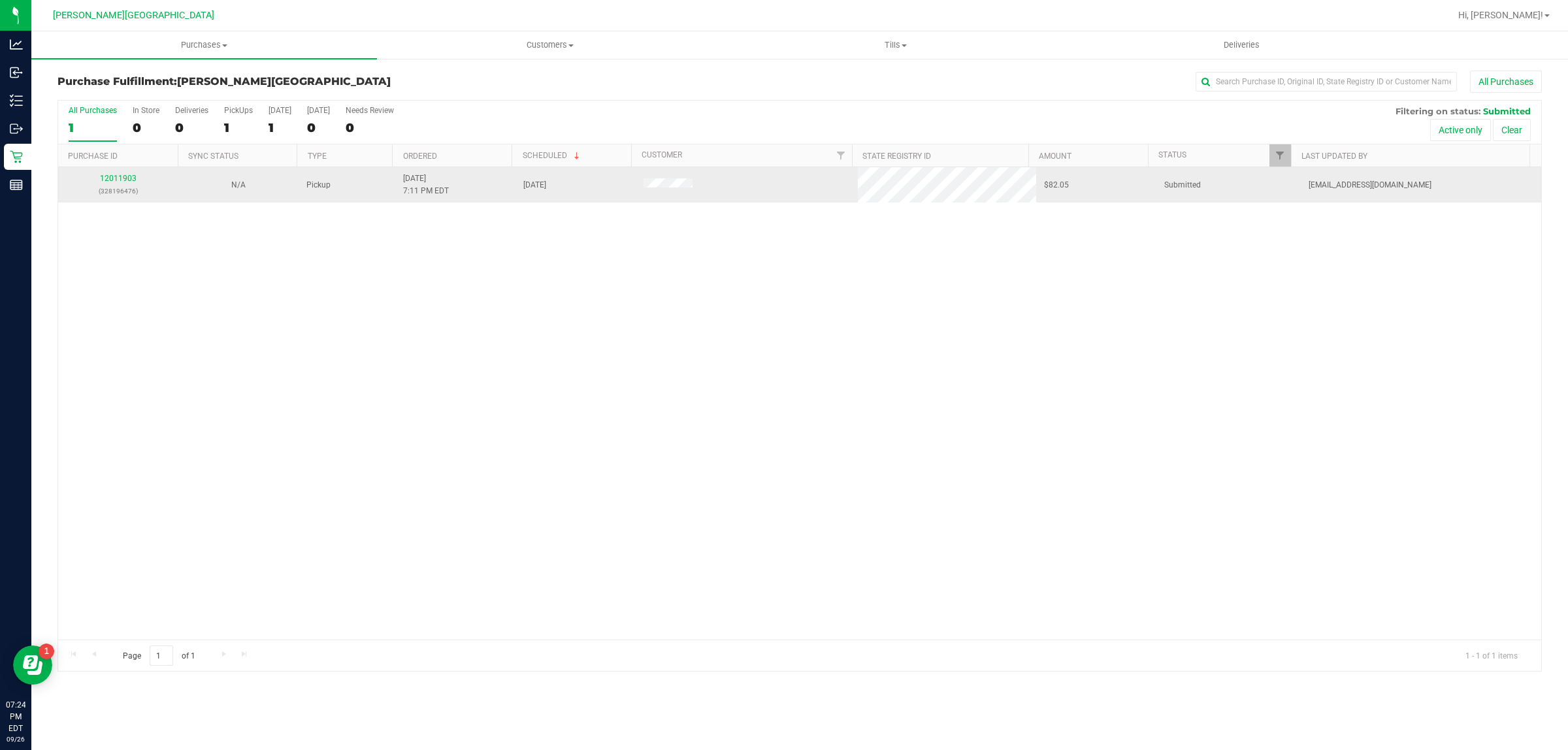
click at [130, 172] on td "12011903 (328196476)" at bounding box center [118, 185] width 120 height 35
click at [126, 175] on link "12011903" at bounding box center [118, 179] width 36 height 9
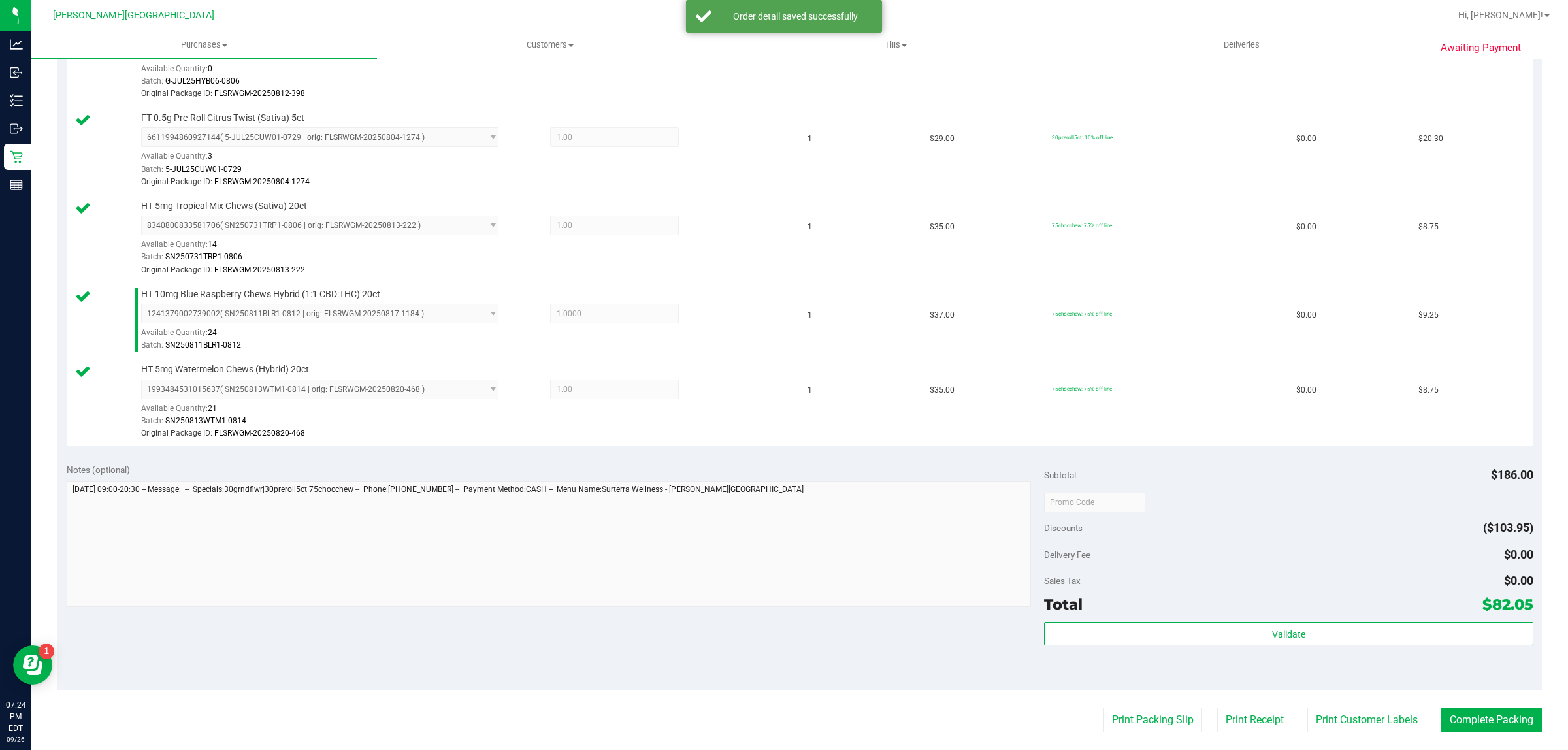
scroll to position [490, 0]
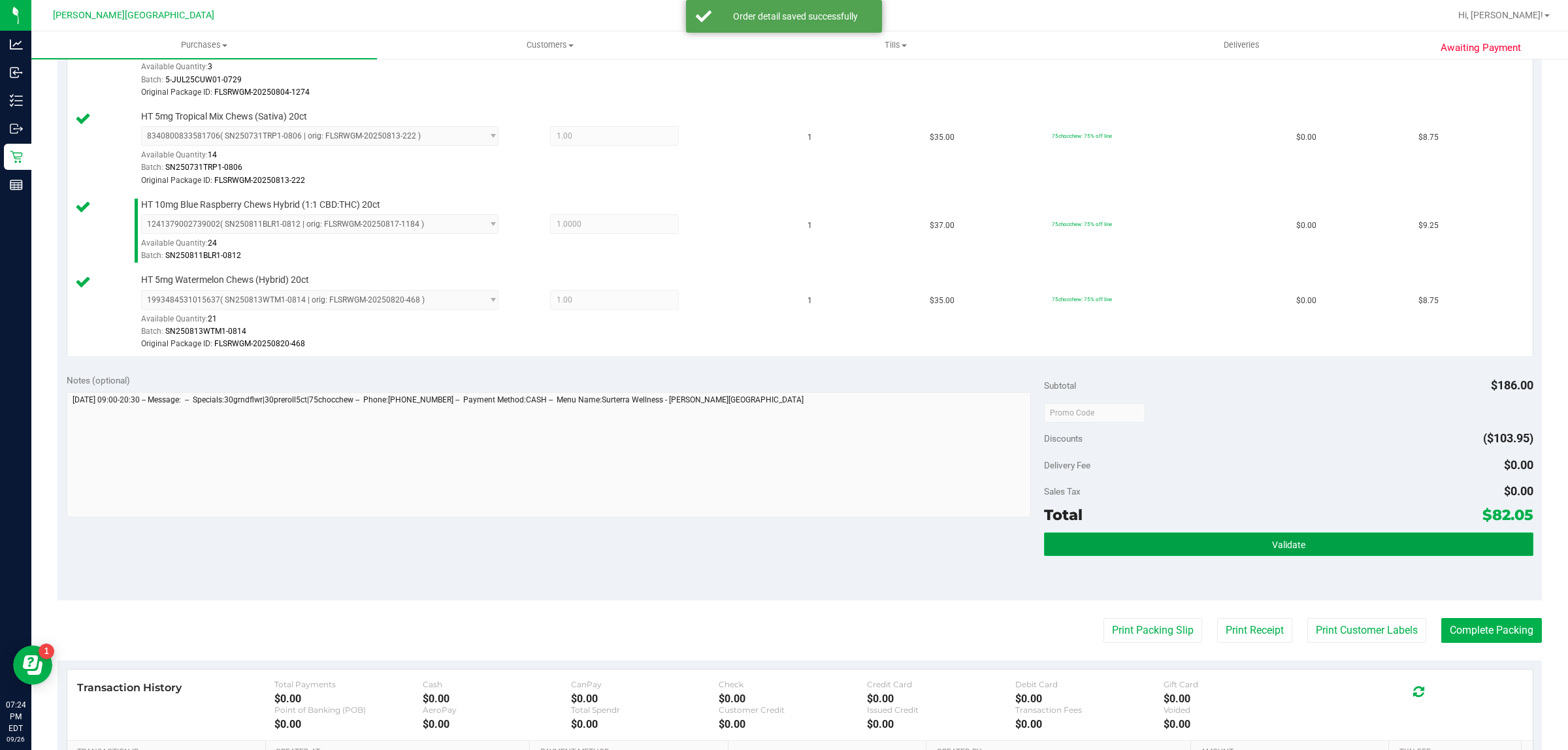
click at [1321, 550] on button "Validate" at bounding box center [1288, 544] width 489 height 24
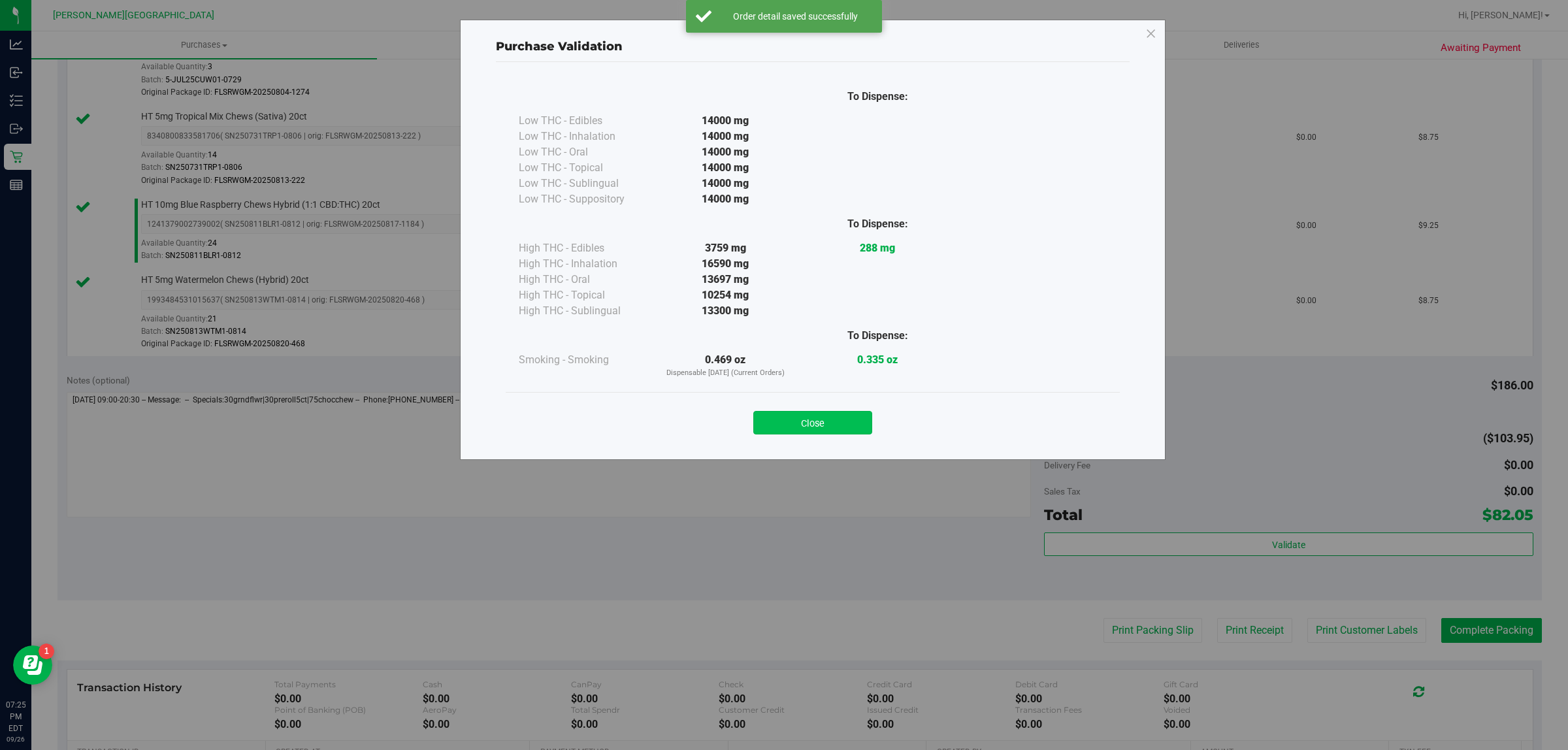
click at [820, 432] on button "Close" at bounding box center [813, 423] width 119 height 24
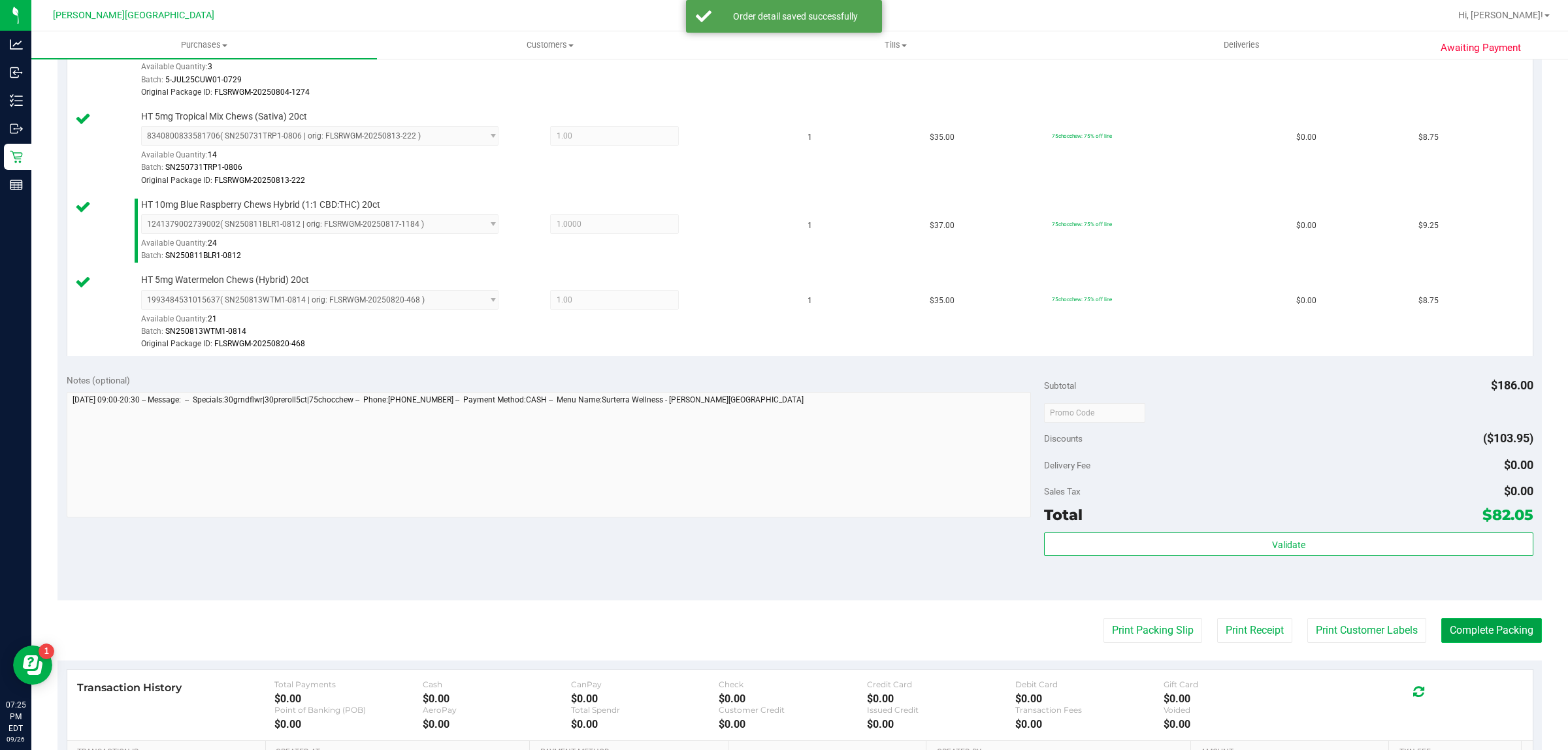
click at [1491, 629] on button "Complete Packing" at bounding box center [1491, 630] width 101 height 25
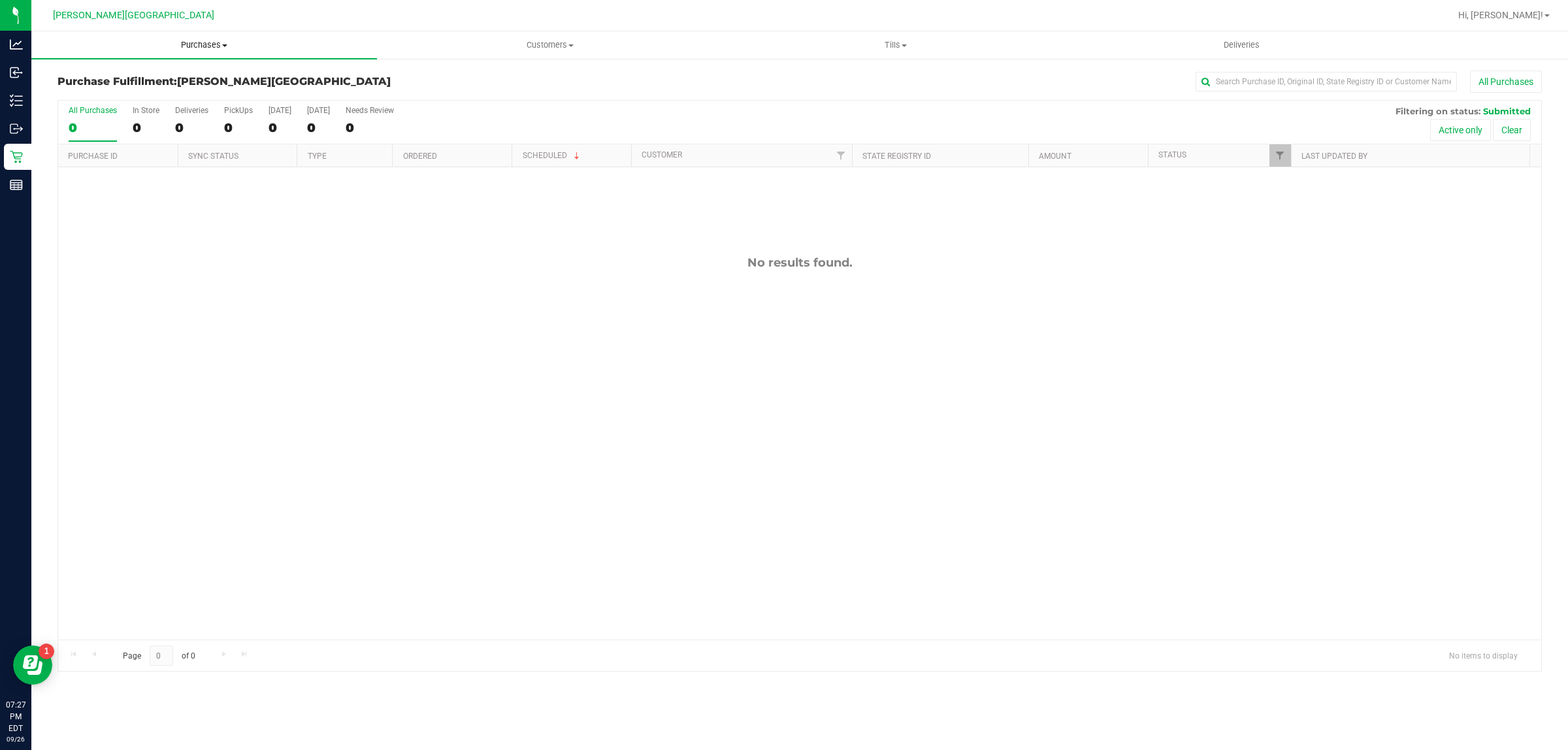
click at [193, 44] on span "Purchases" at bounding box center [204, 45] width 345 height 12
click at [115, 95] on li "Fulfillment" at bounding box center [204, 95] width 345 height 16
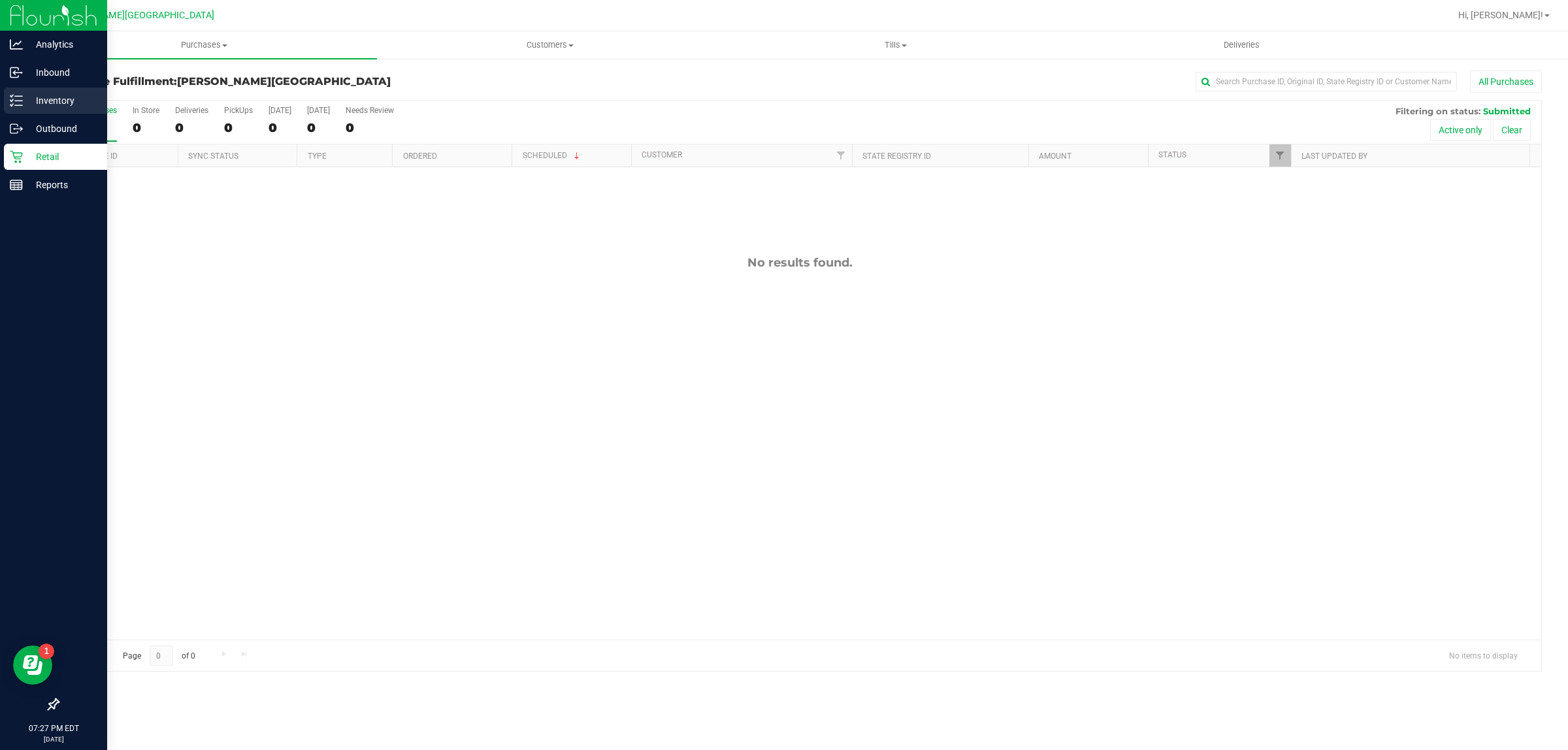
click at [66, 103] on p "Inventory" at bounding box center [62, 101] width 79 height 16
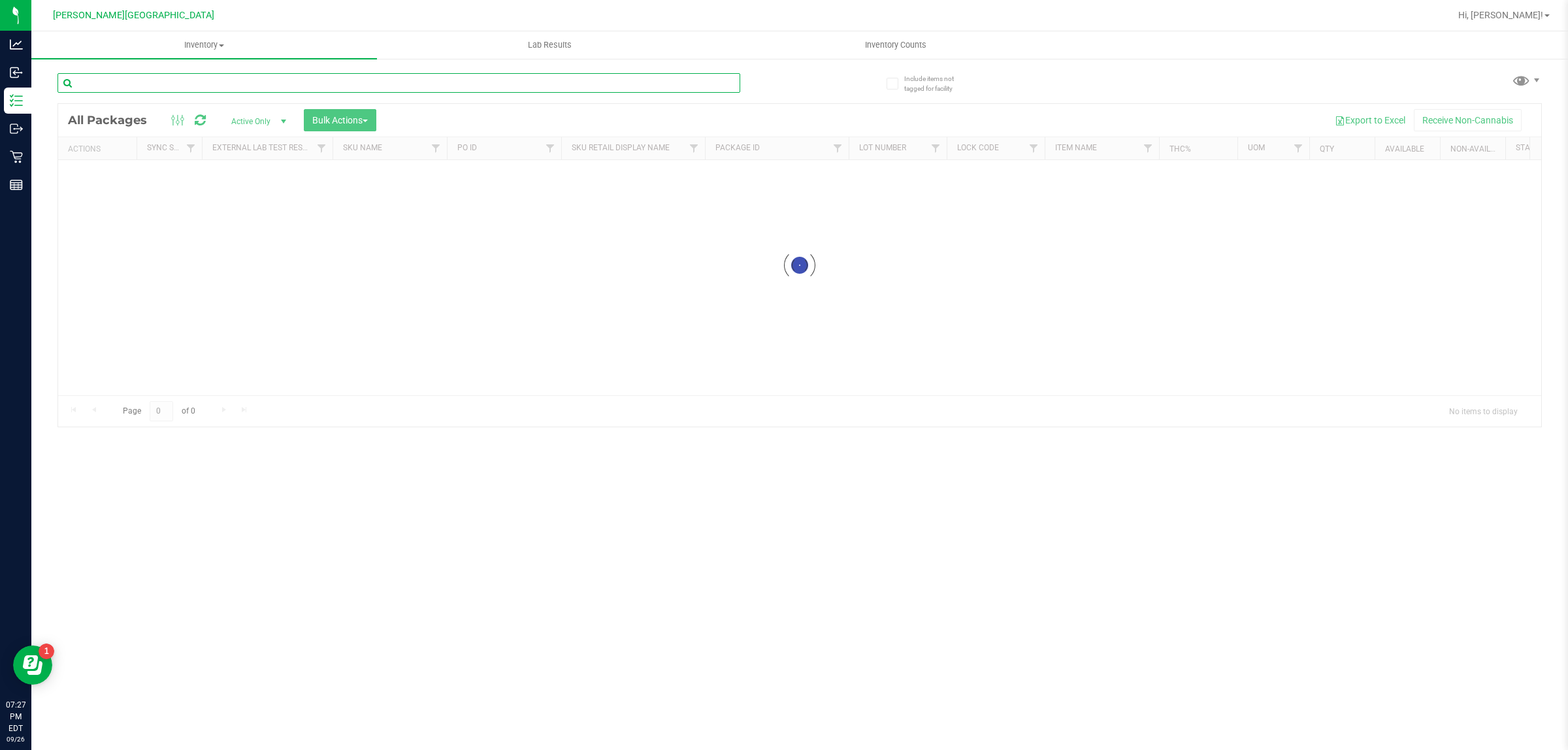
click at [199, 77] on div "Inventory All packages All inventory Waste log Create inventory Lab Results Inv…" at bounding box center [799, 390] width 1537 height 718
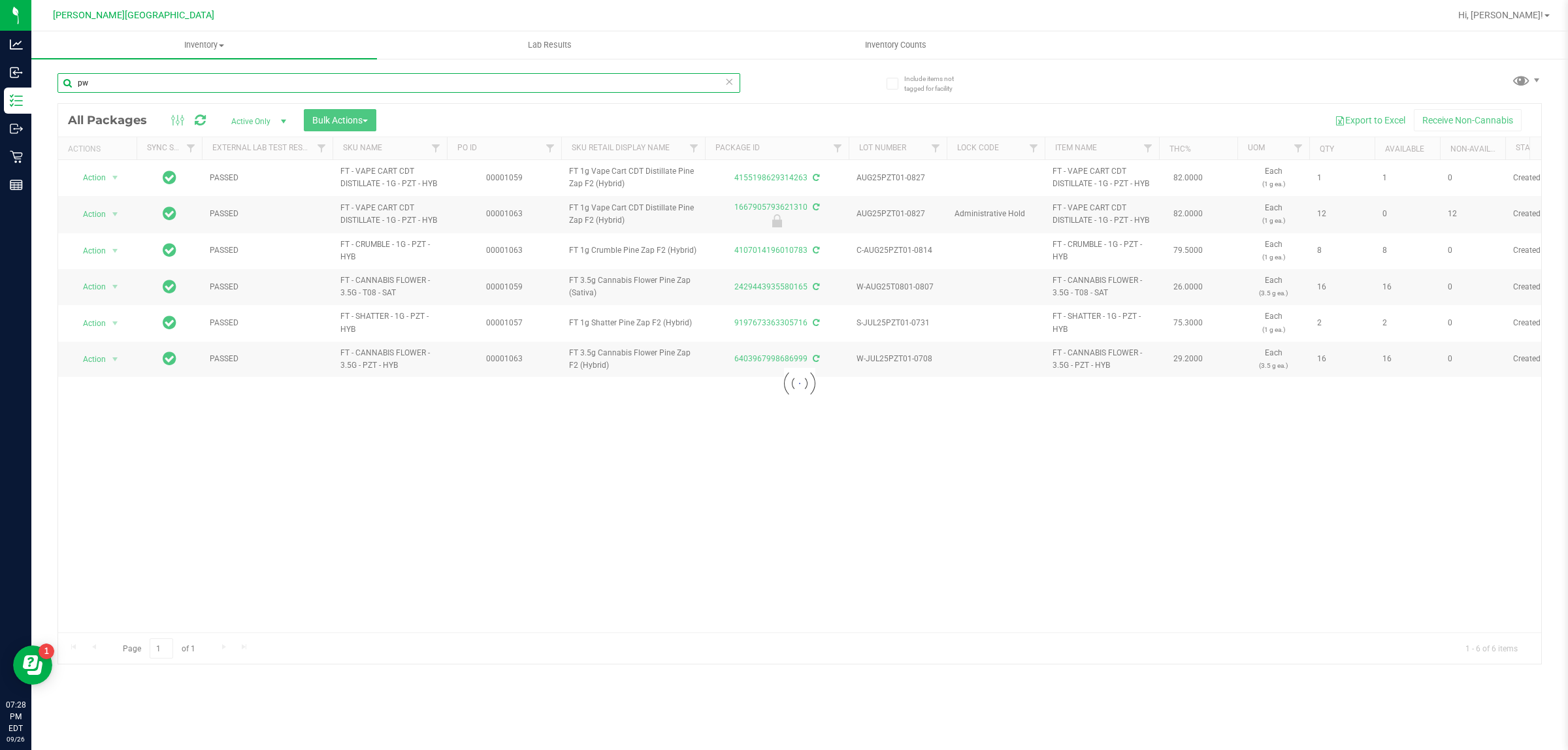
type input "p"
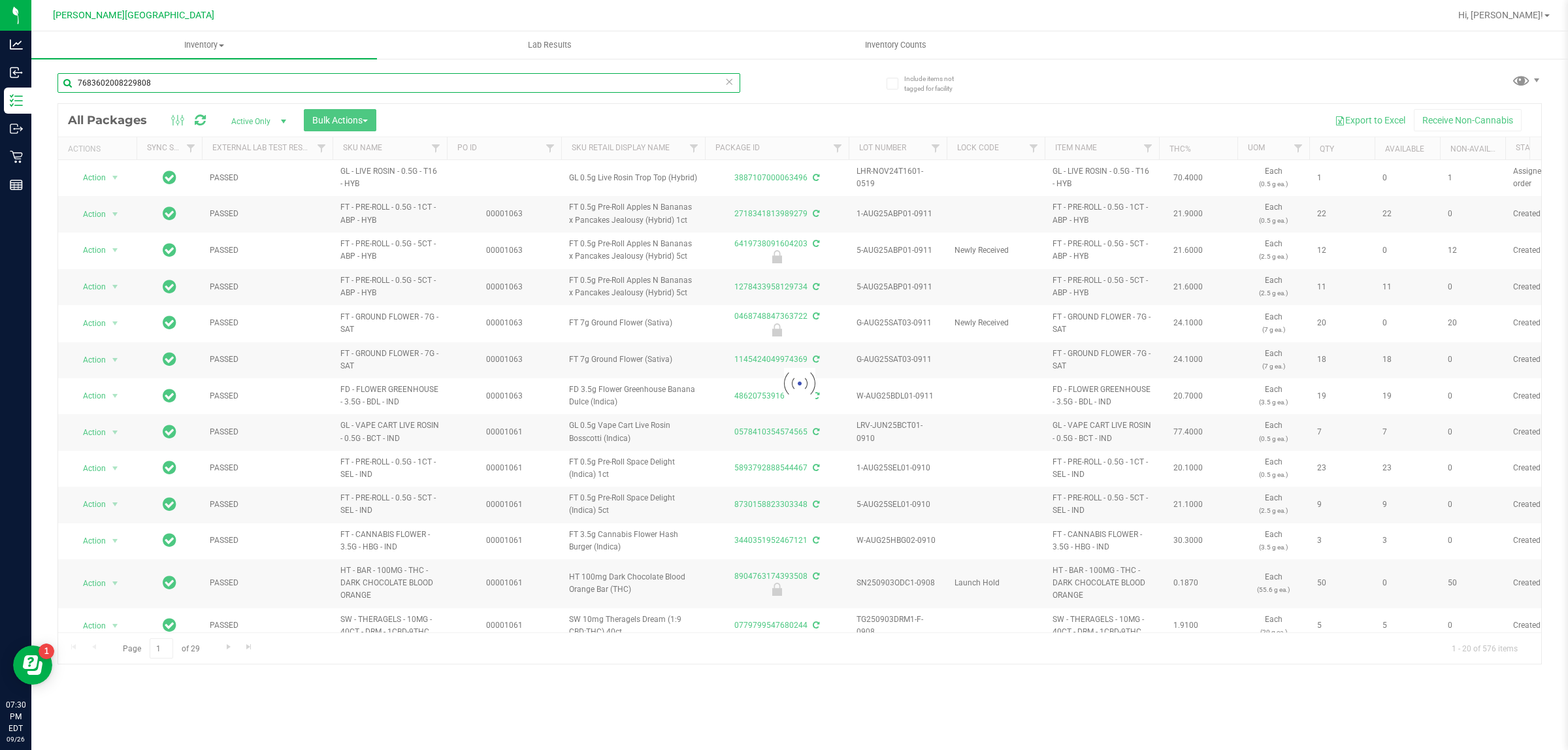
type input "7683602008229808"
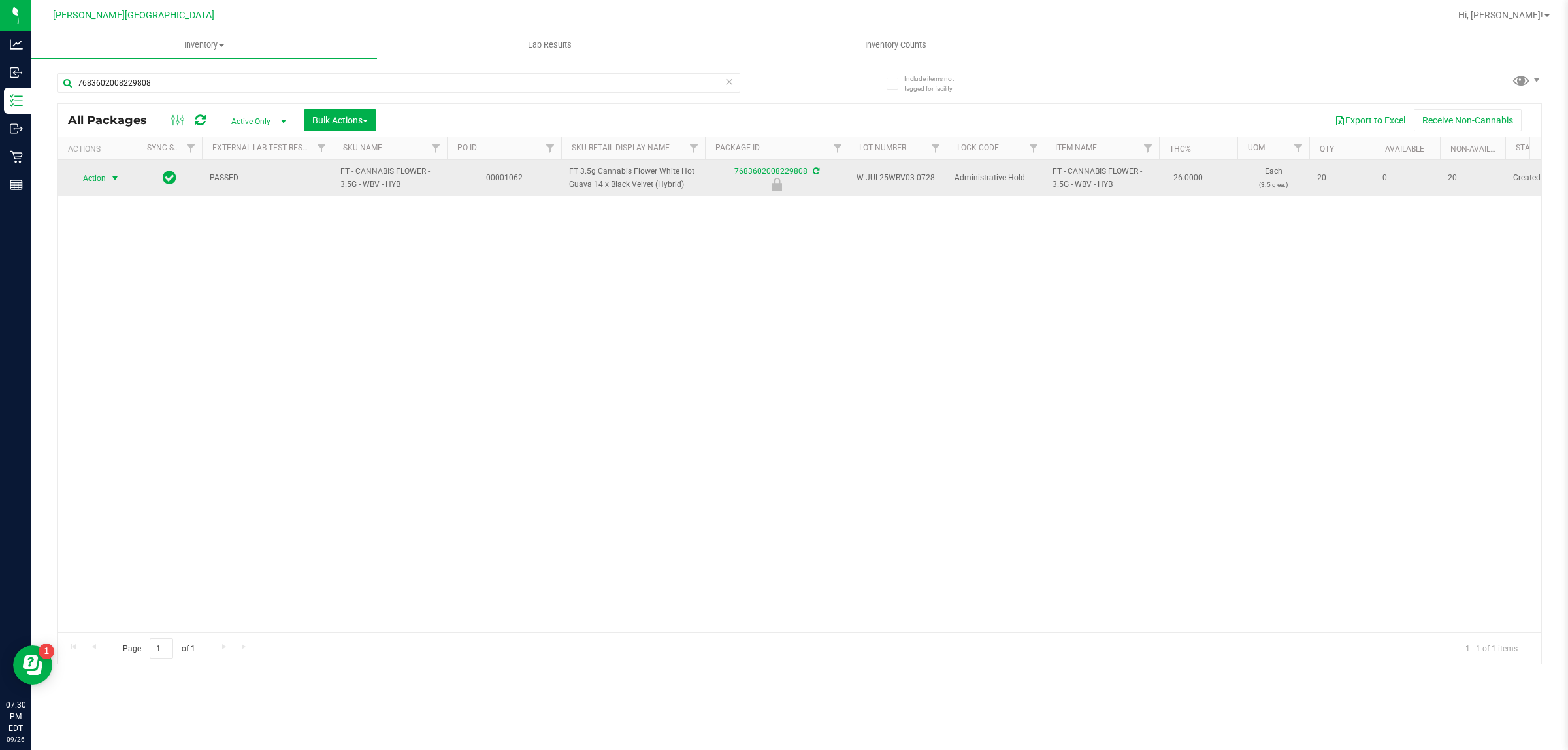
click at [118, 177] on span "select" at bounding box center [115, 179] width 11 height 11
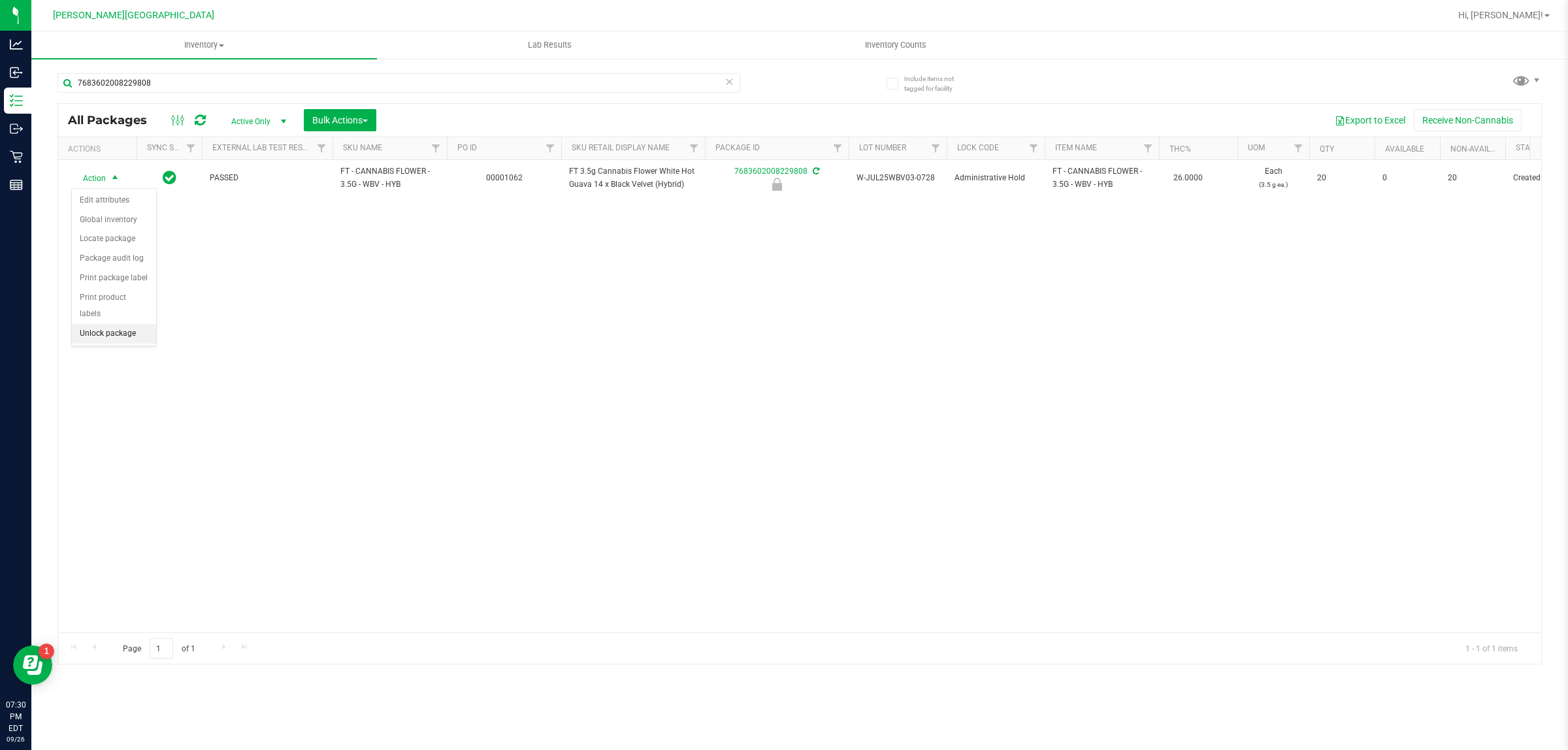
click at [122, 324] on li "Unlock package" at bounding box center [114, 334] width 84 height 20
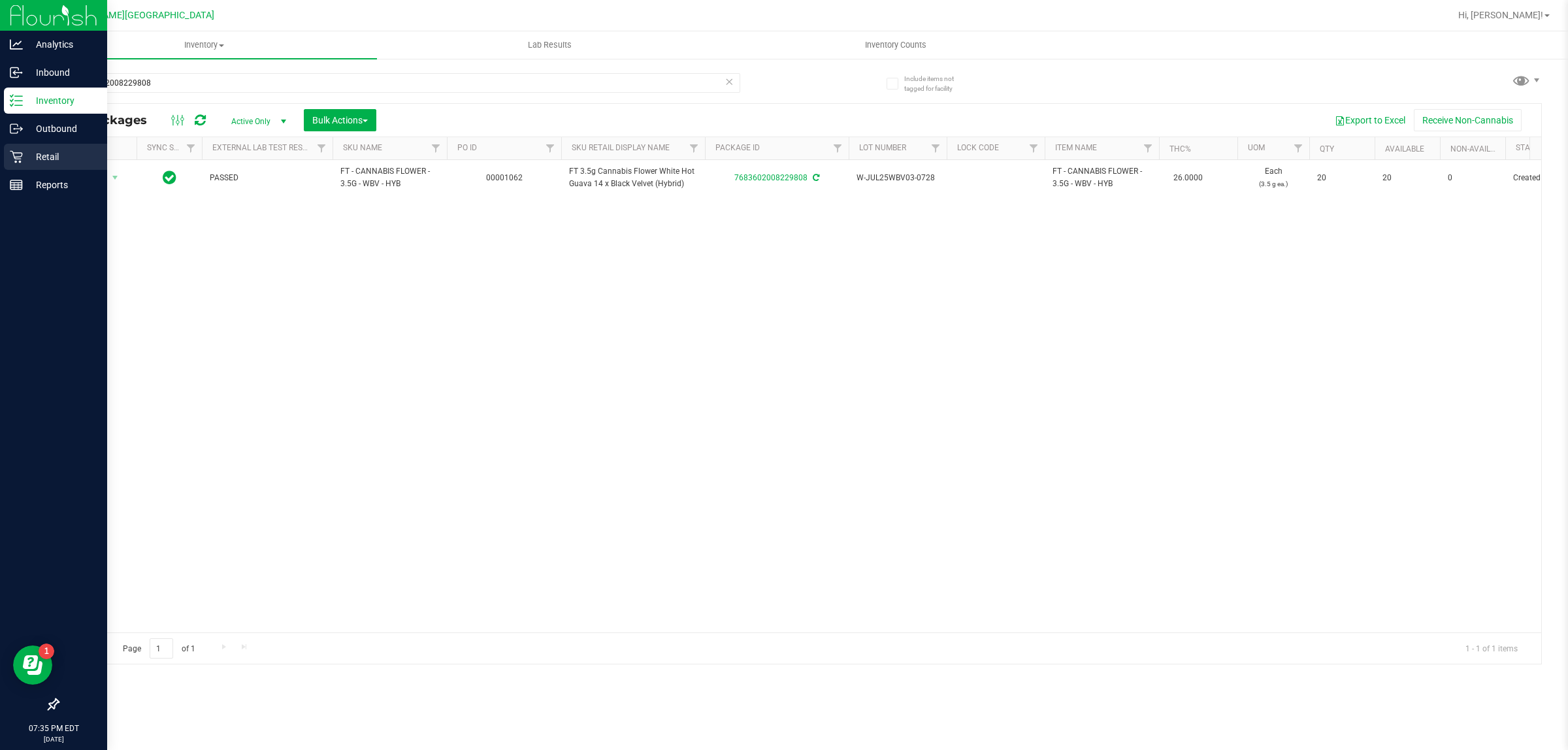
click at [44, 145] on div "Retail" at bounding box center [56, 157] width 103 height 26
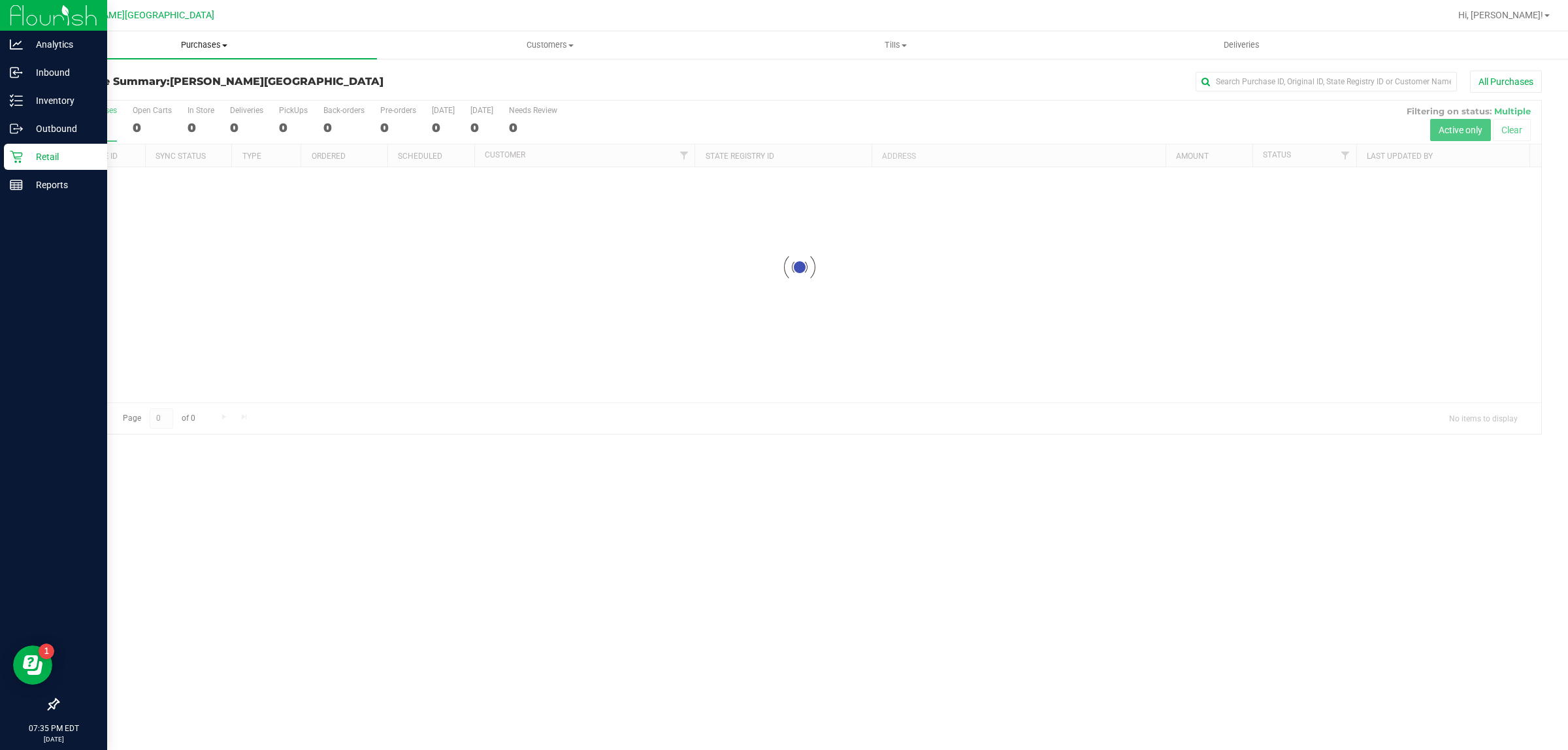
click at [194, 50] on span "Purchases" at bounding box center [204, 45] width 345 height 12
click at [165, 99] on li "Fulfillment" at bounding box center [204, 95] width 345 height 16
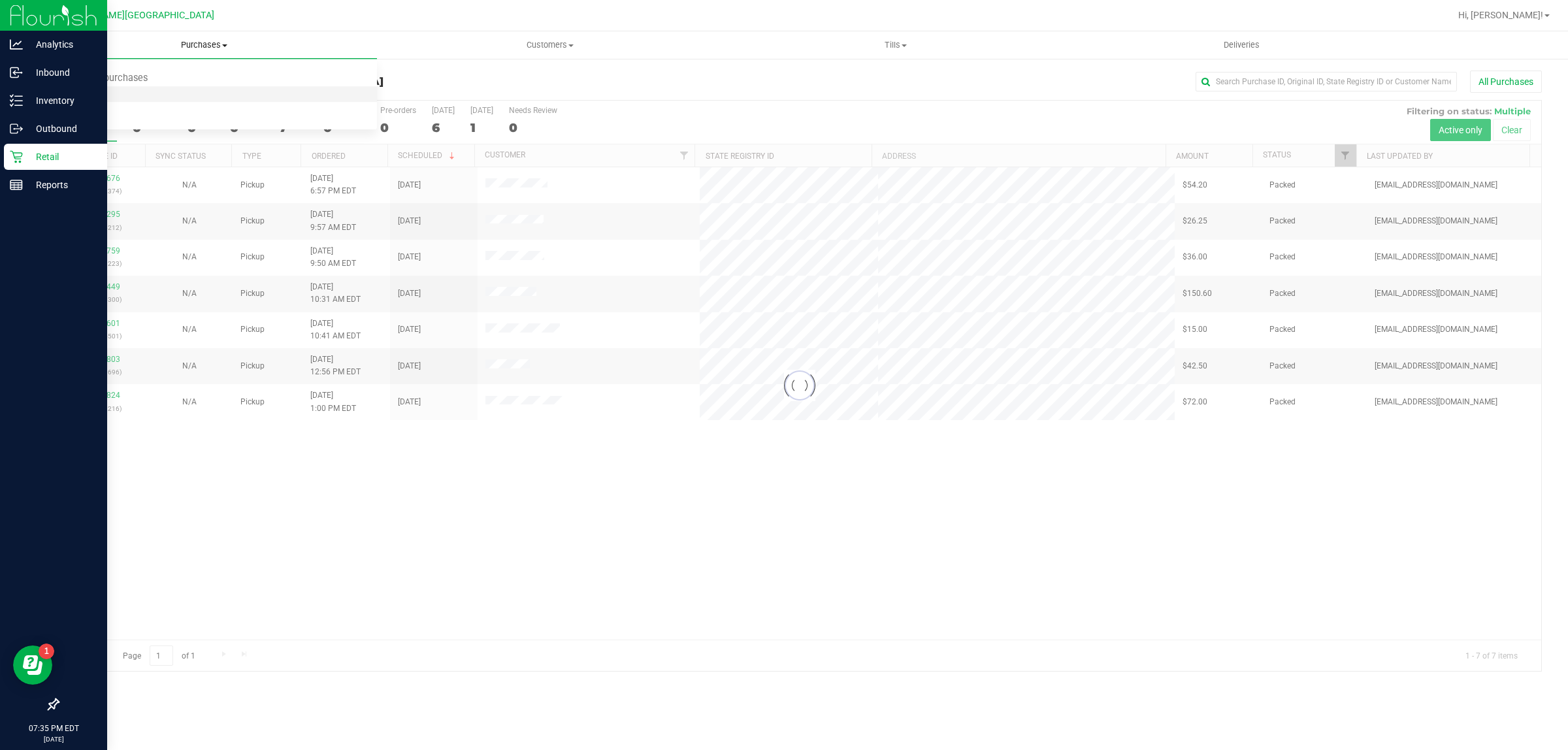
click at [165, 99] on li "Fulfillment" at bounding box center [204, 95] width 345 height 16
